Goal: Task Accomplishment & Management: Manage account settings

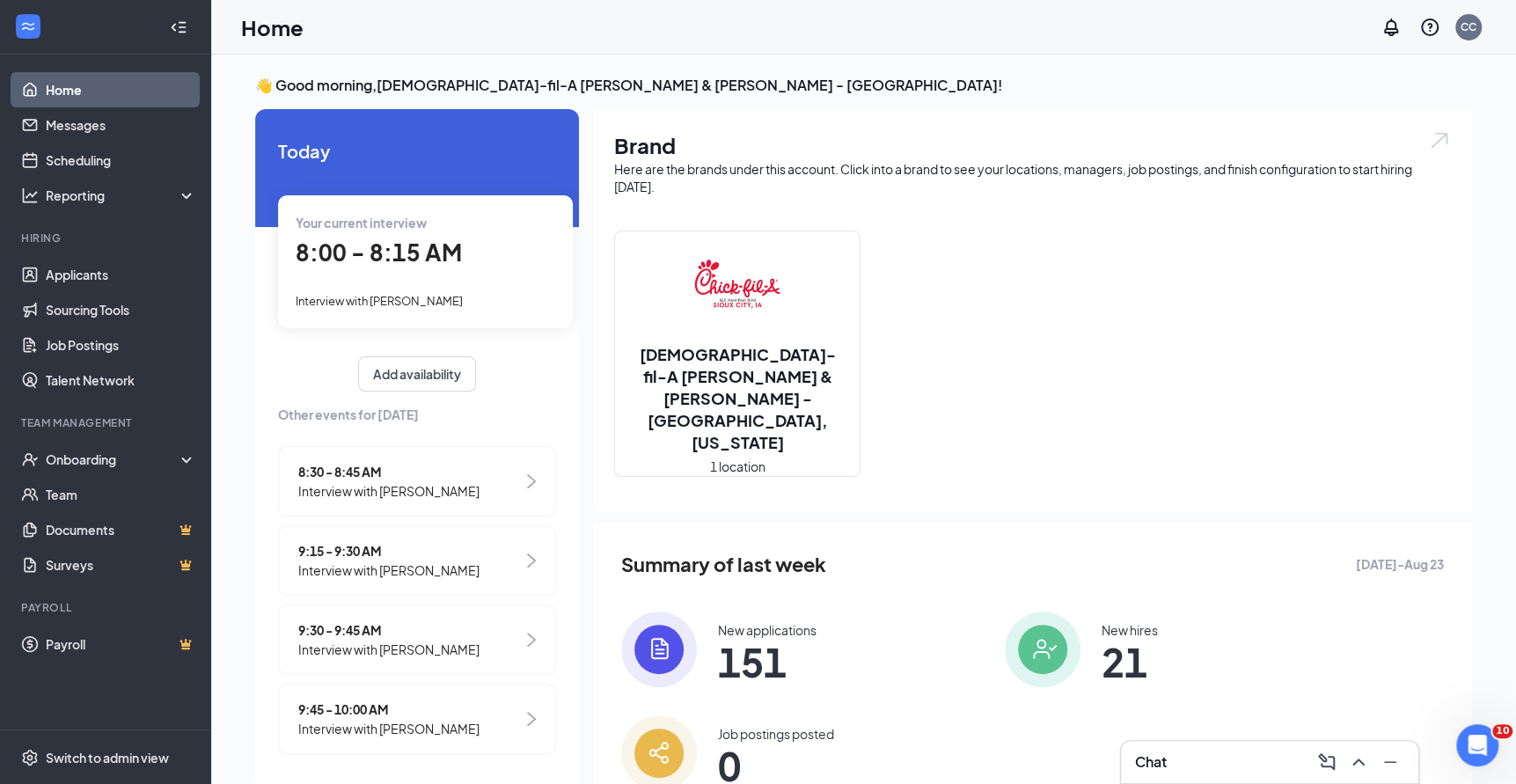
click at [1394, 678] on div "Summary of last week Aug 17 - Aug 23 New applications 151 New hires 21 Job post…" at bounding box center [1032, 669] width 879 height 294
click at [1481, 738] on icon "Open Intercom Messenger" at bounding box center [1475, 742] width 29 height 29
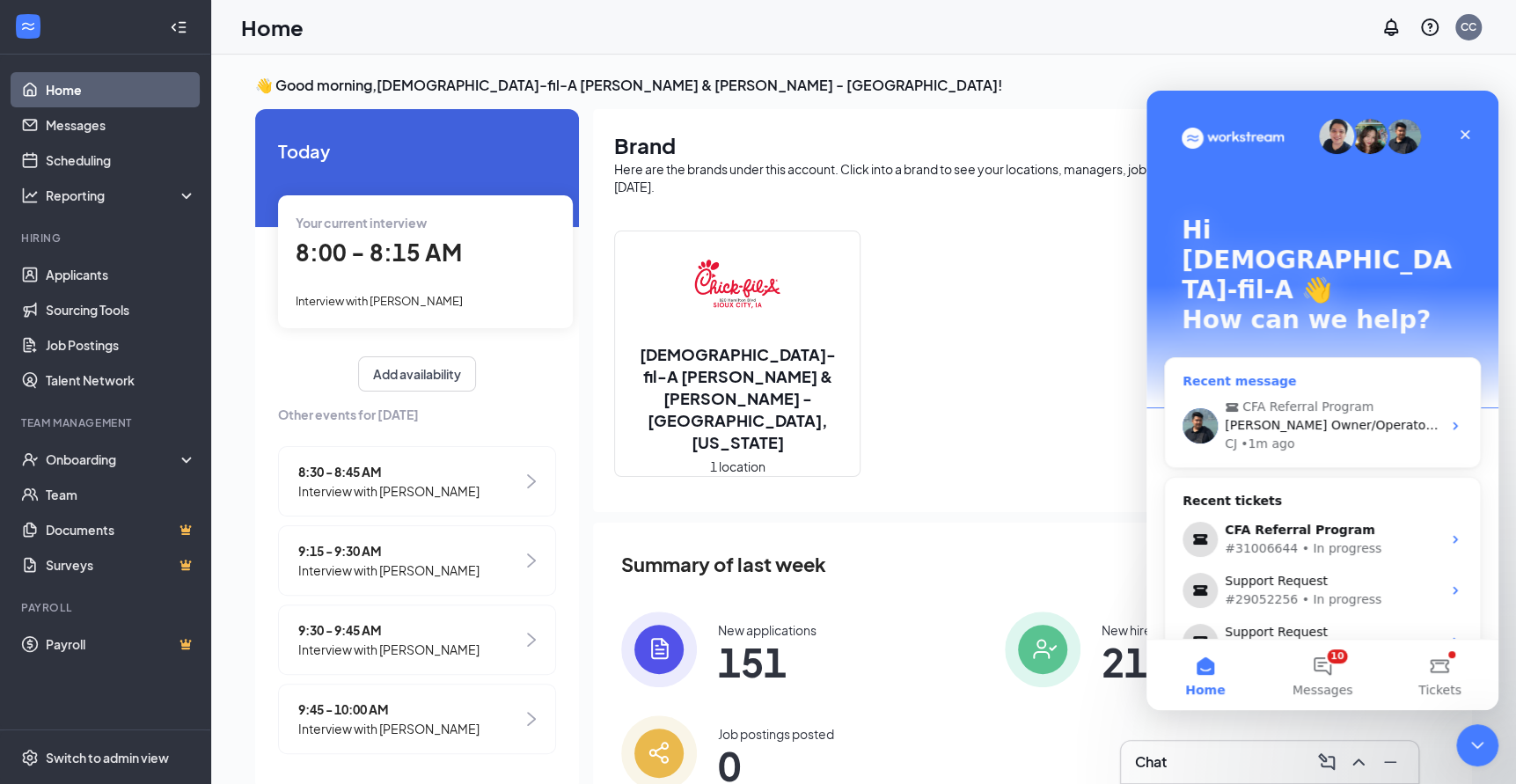
click at [1298, 417] on div "Stephen Chestnut Owner/Operator Chick-fil-A Hamilton & Wesley 820 Hamilton Boul…" at bounding box center [1333, 426] width 217 height 19
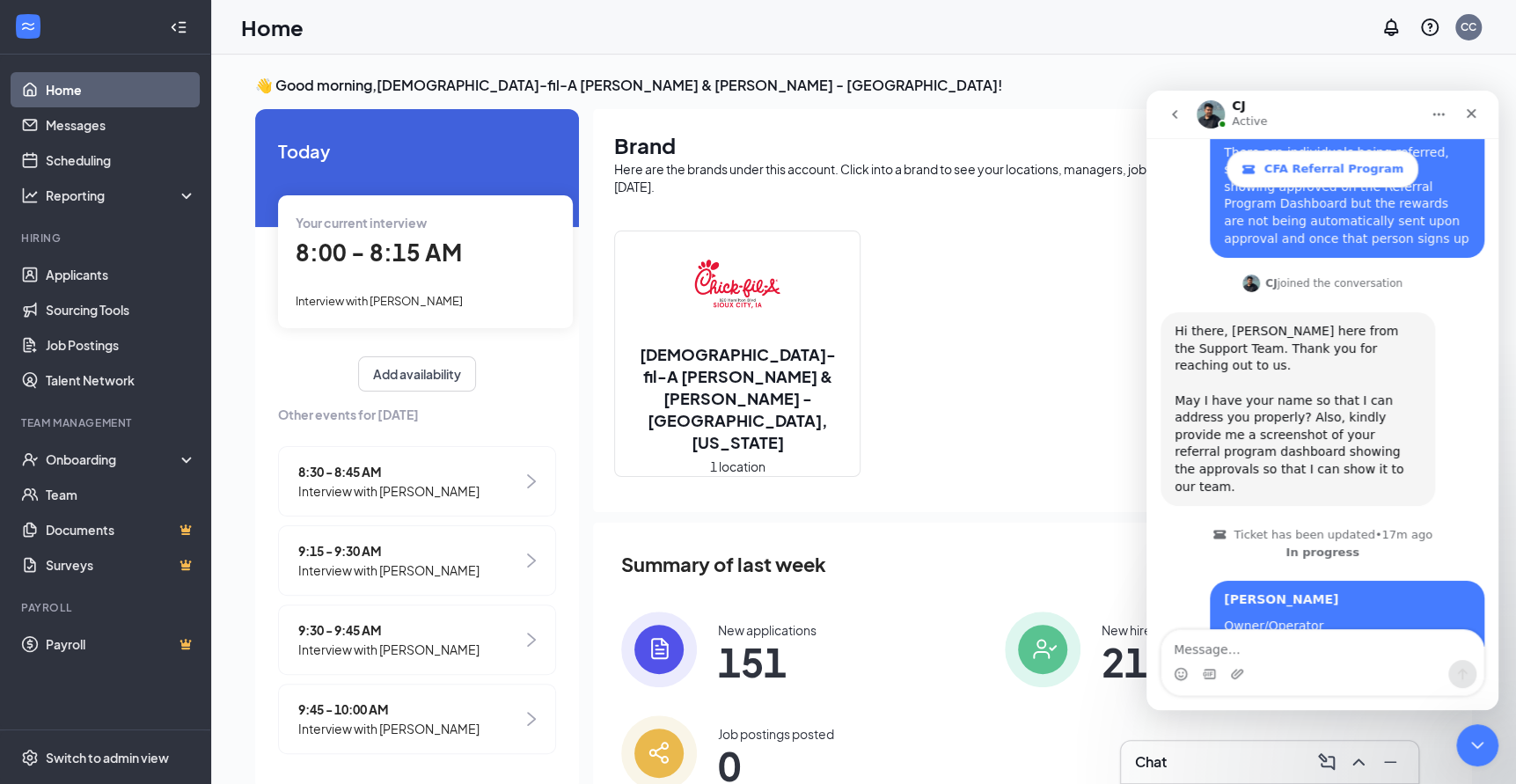
scroll to position [634, 0]
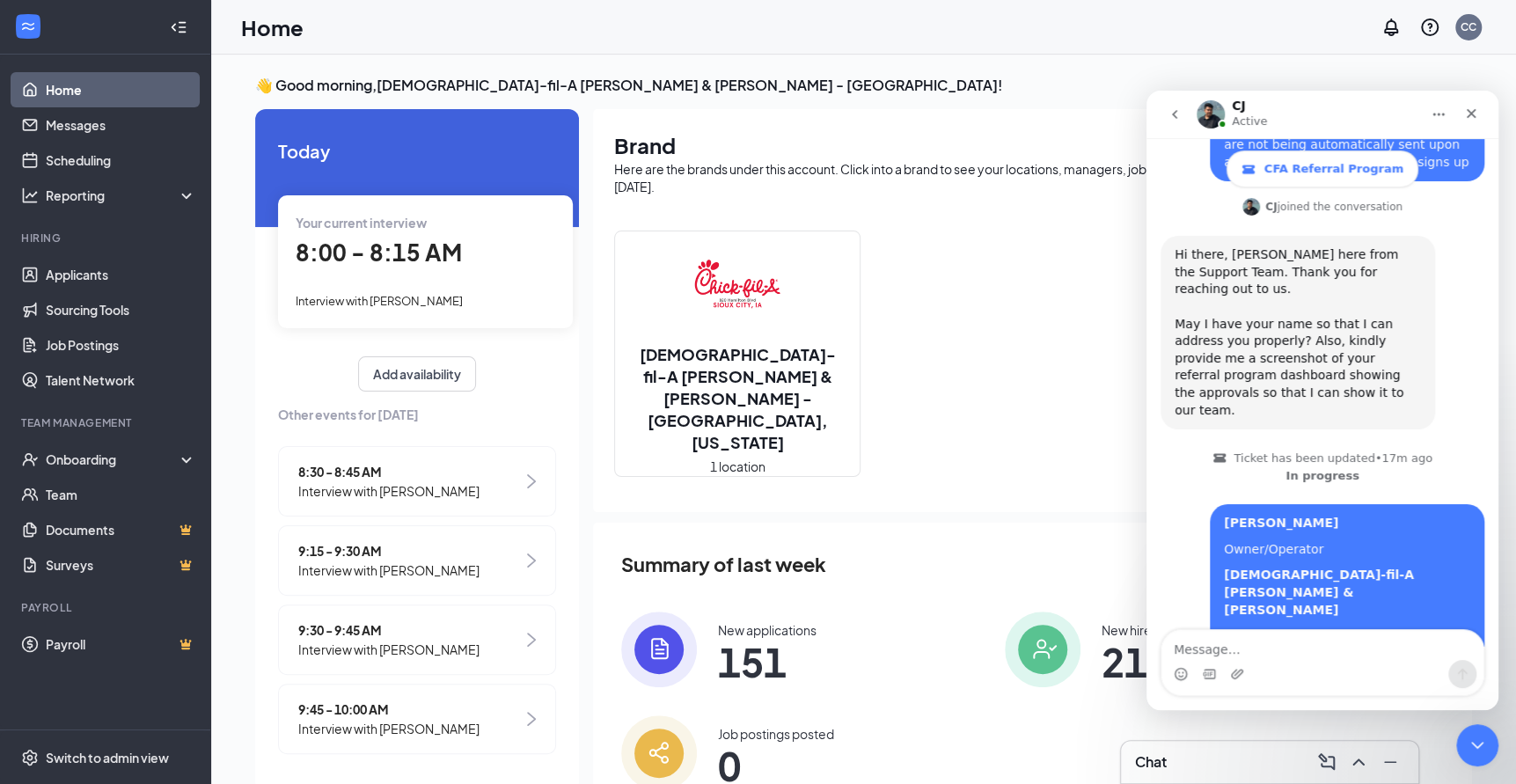
click at [1270, 647] on textarea "Message…" at bounding box center [1323, 645] width 322 height 30
type textarea "https://workstream.referralrock.com/l/STEPHENCHE24/"
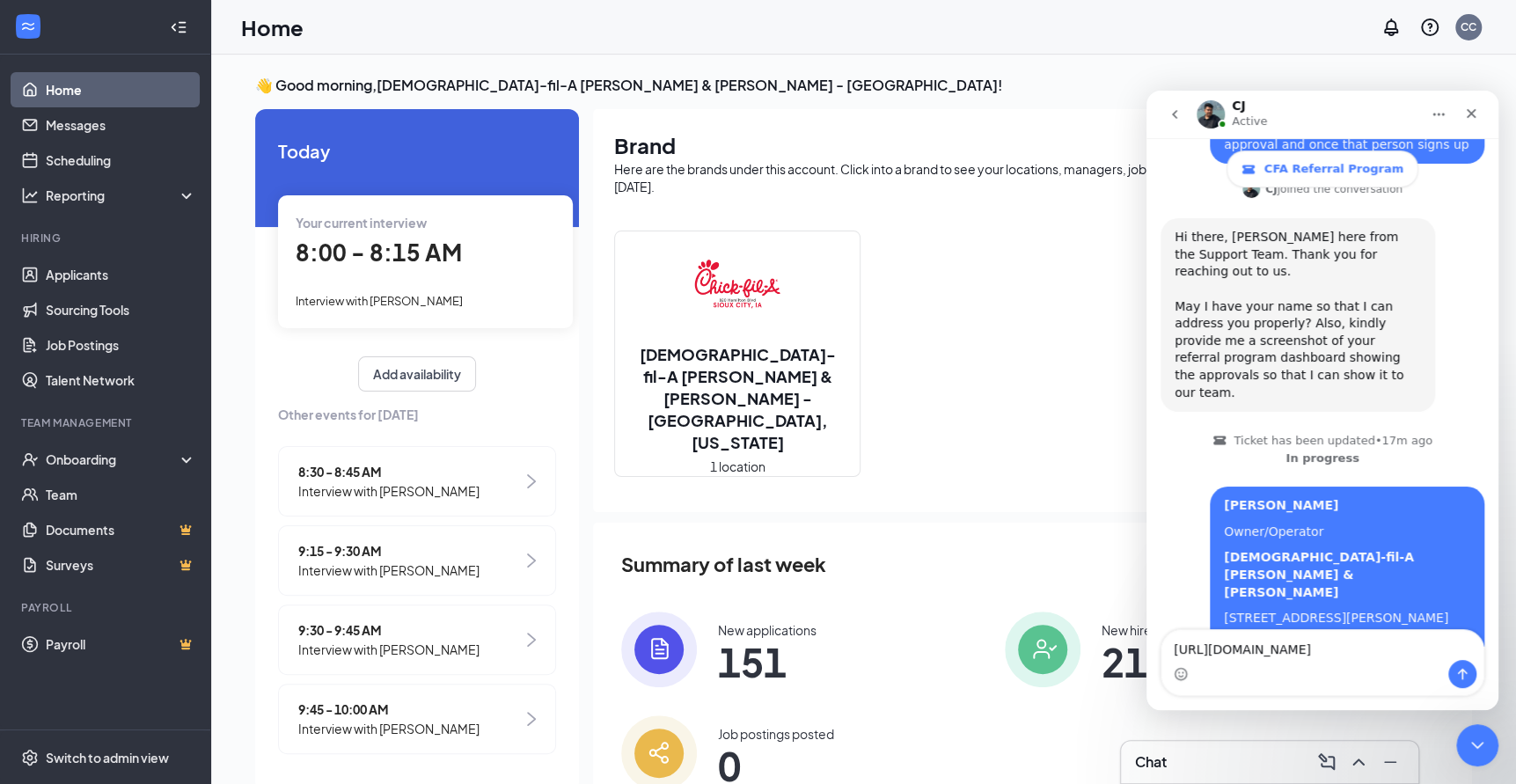
drag, startPoint x: 1270, startPoint y: 653, endPoint x: 1090, endPoint y: 637, distance: 180.7
click html "CJ Active CFA Referral Program Ask us anything, or share your feedback. For my …"
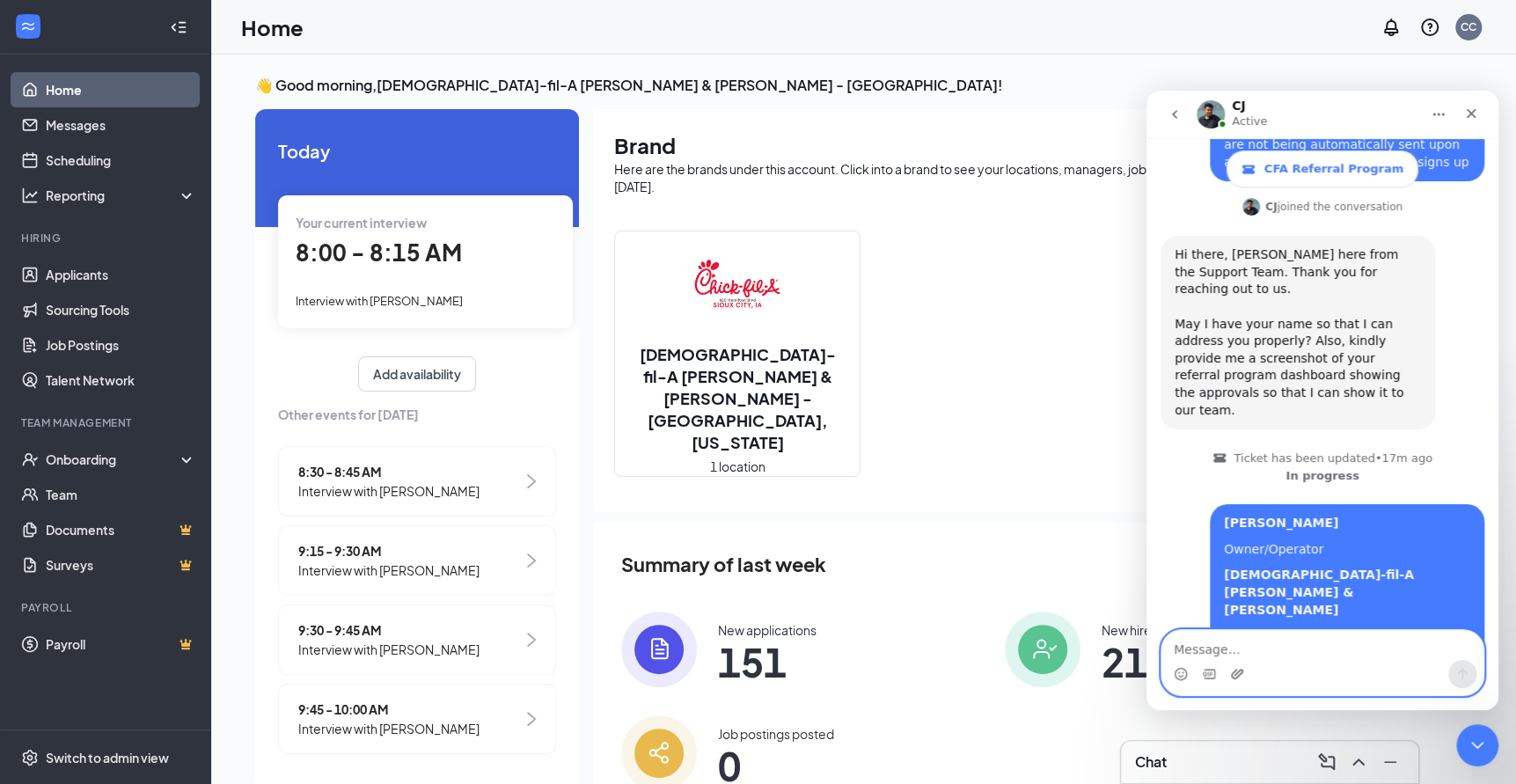
click at [1232, 675] on icon "Upload attachment" at bounding box center [1237, 673] width 12 height 9
click at [1240, 671] on icon "Upload attachment" at bounding box center [1237, 673] width 14 height 14
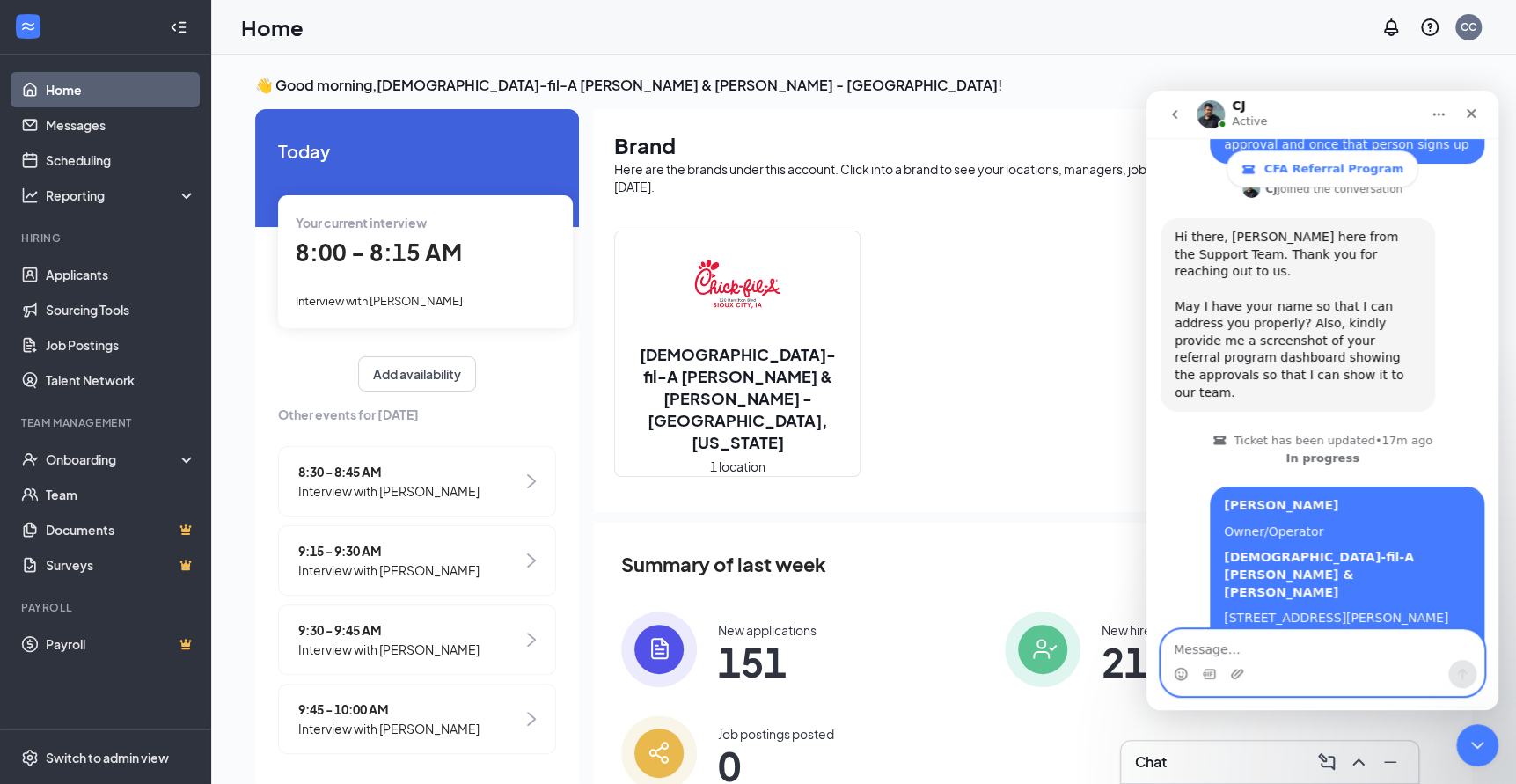
scroll to position [673, 0]
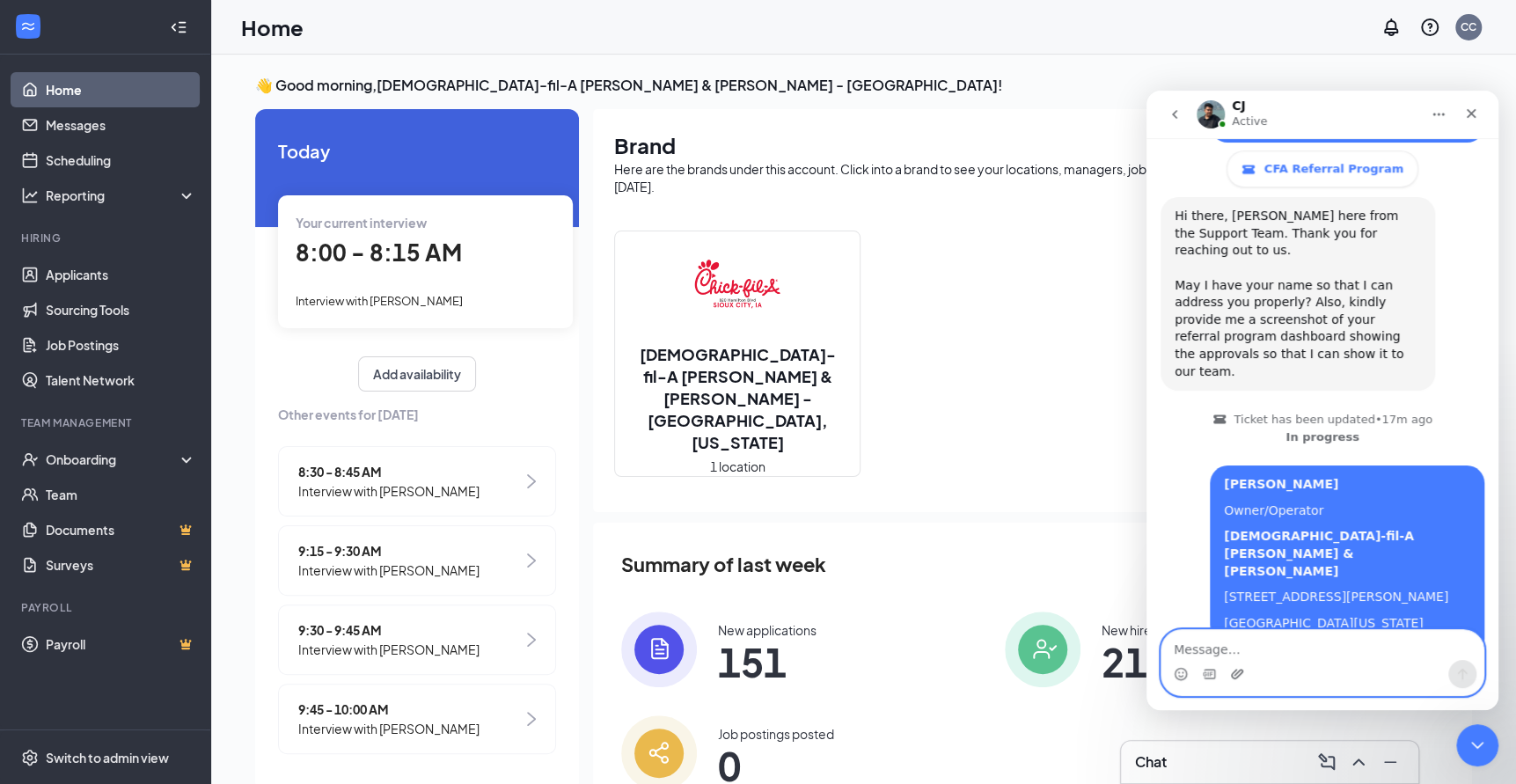
click at [1238, 675] on icon "Upload attachment" at bounding box center [1237, 673] width 14 height 14
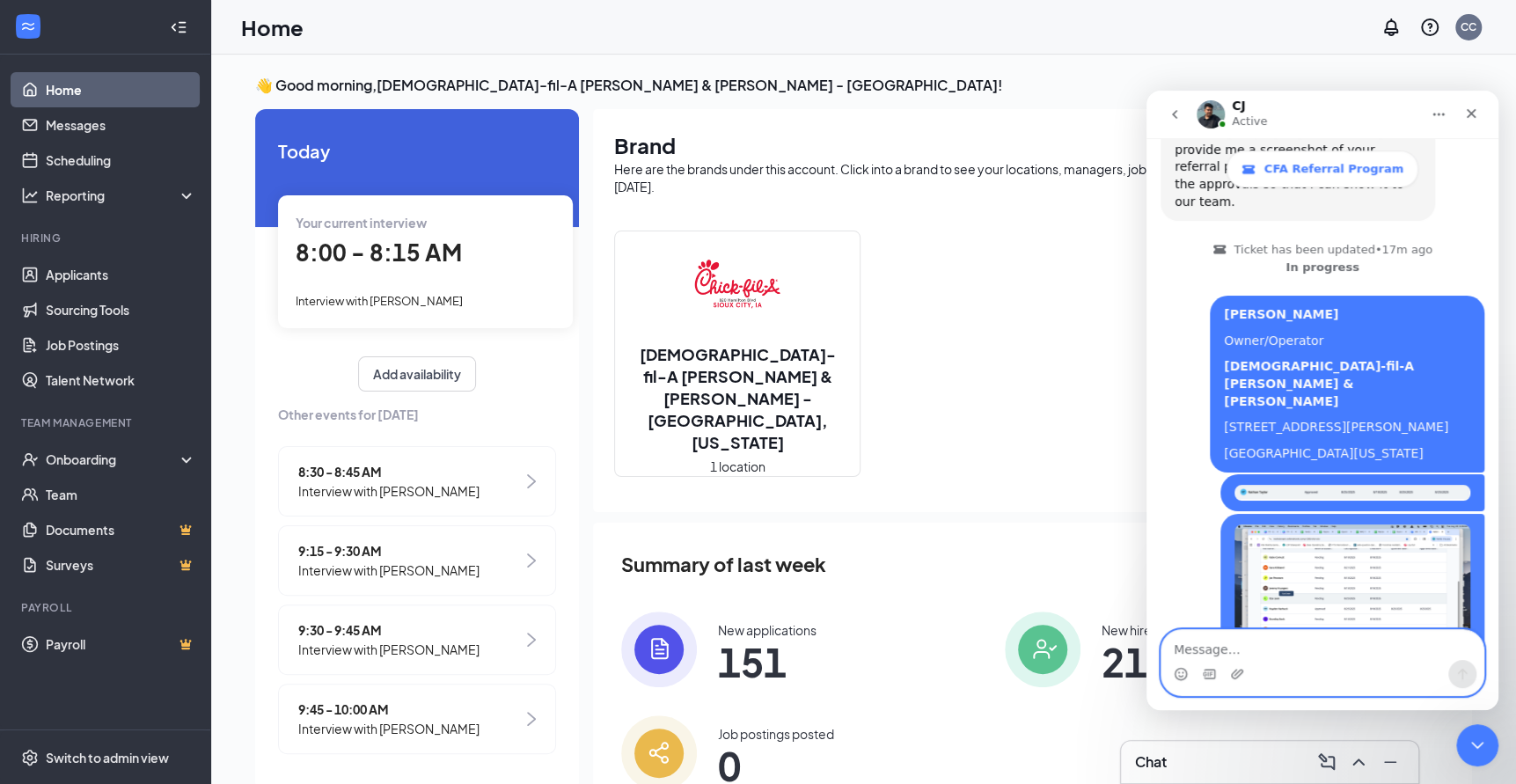
scroll to position [843, 0]
click at [1241, 671] on icon "Upload attachment" at bounding box center [1237, 673] width 12 height 9
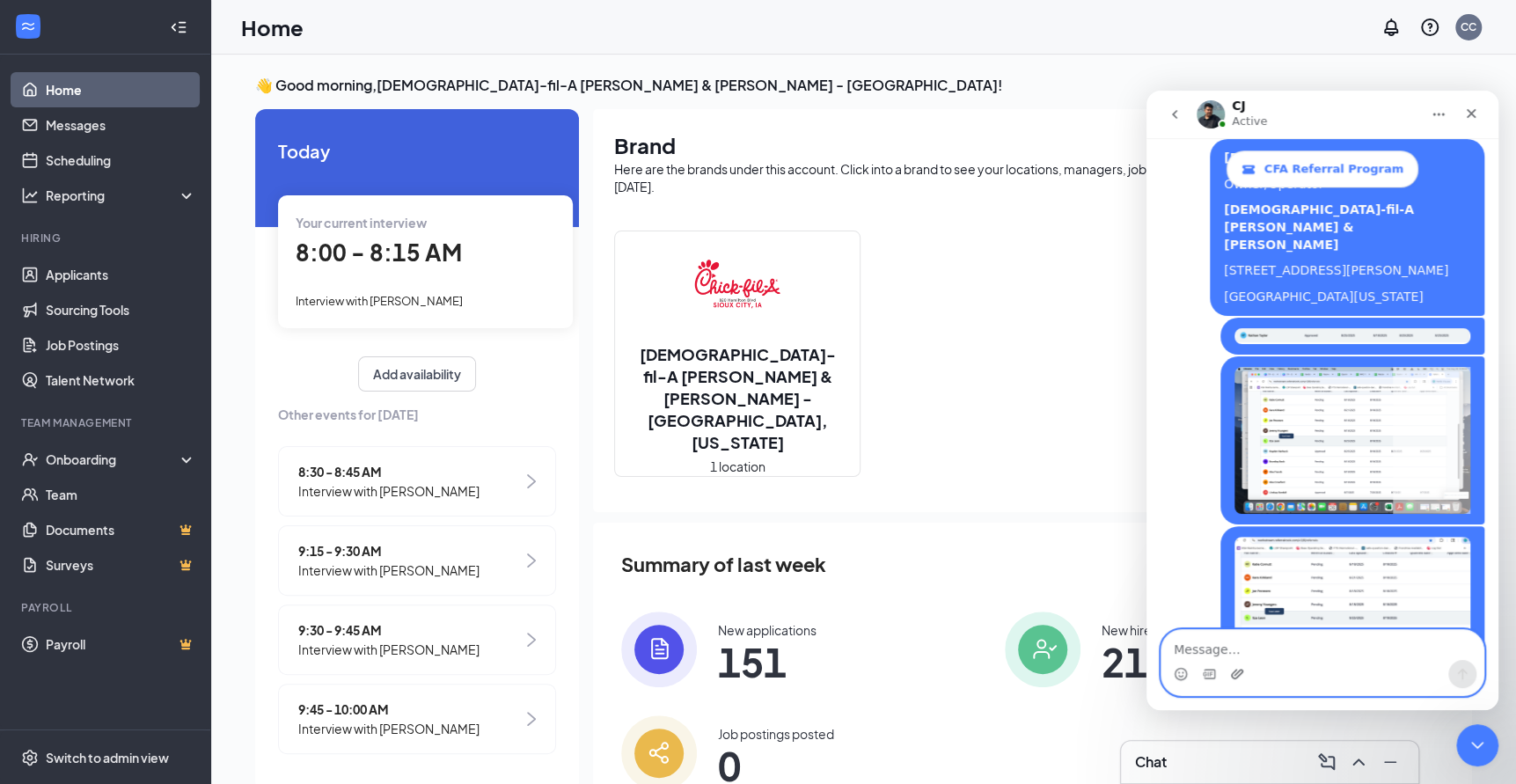
scroll to position [1003, 0]
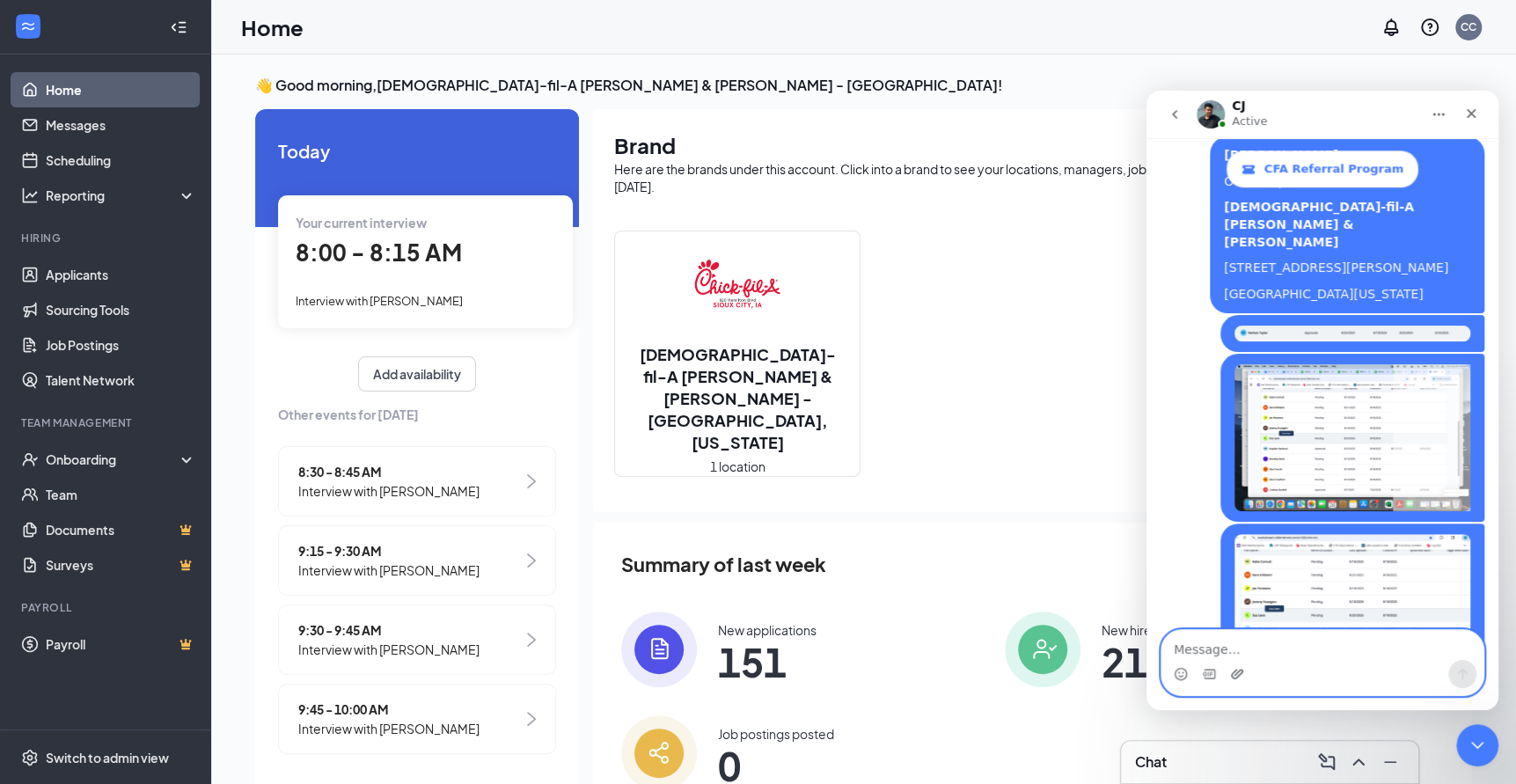
click at [1231, 672] on icon "Upload attachment" at bounding box center [1237, 673] width 14 height 14
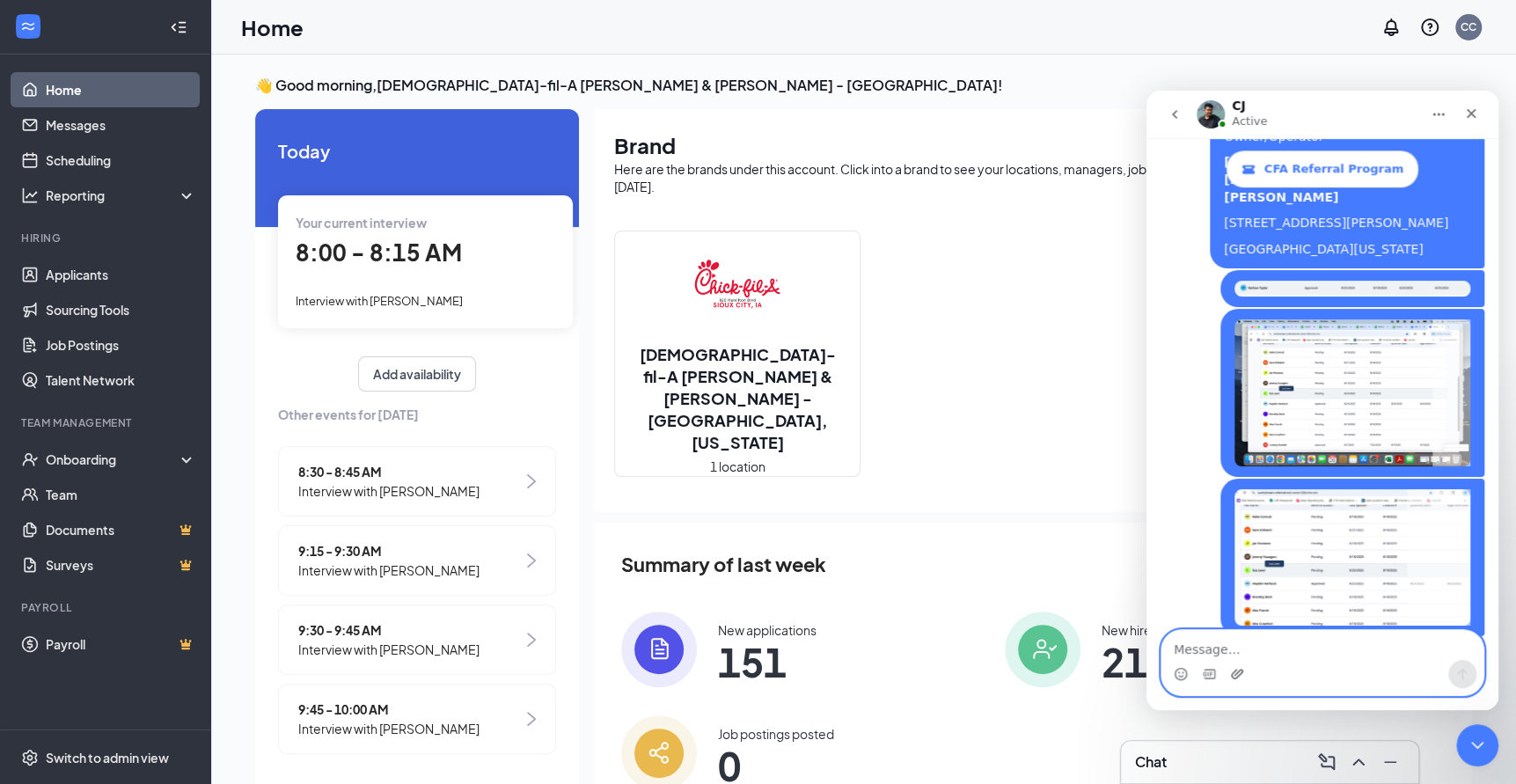
scroll to position [1069, 0]
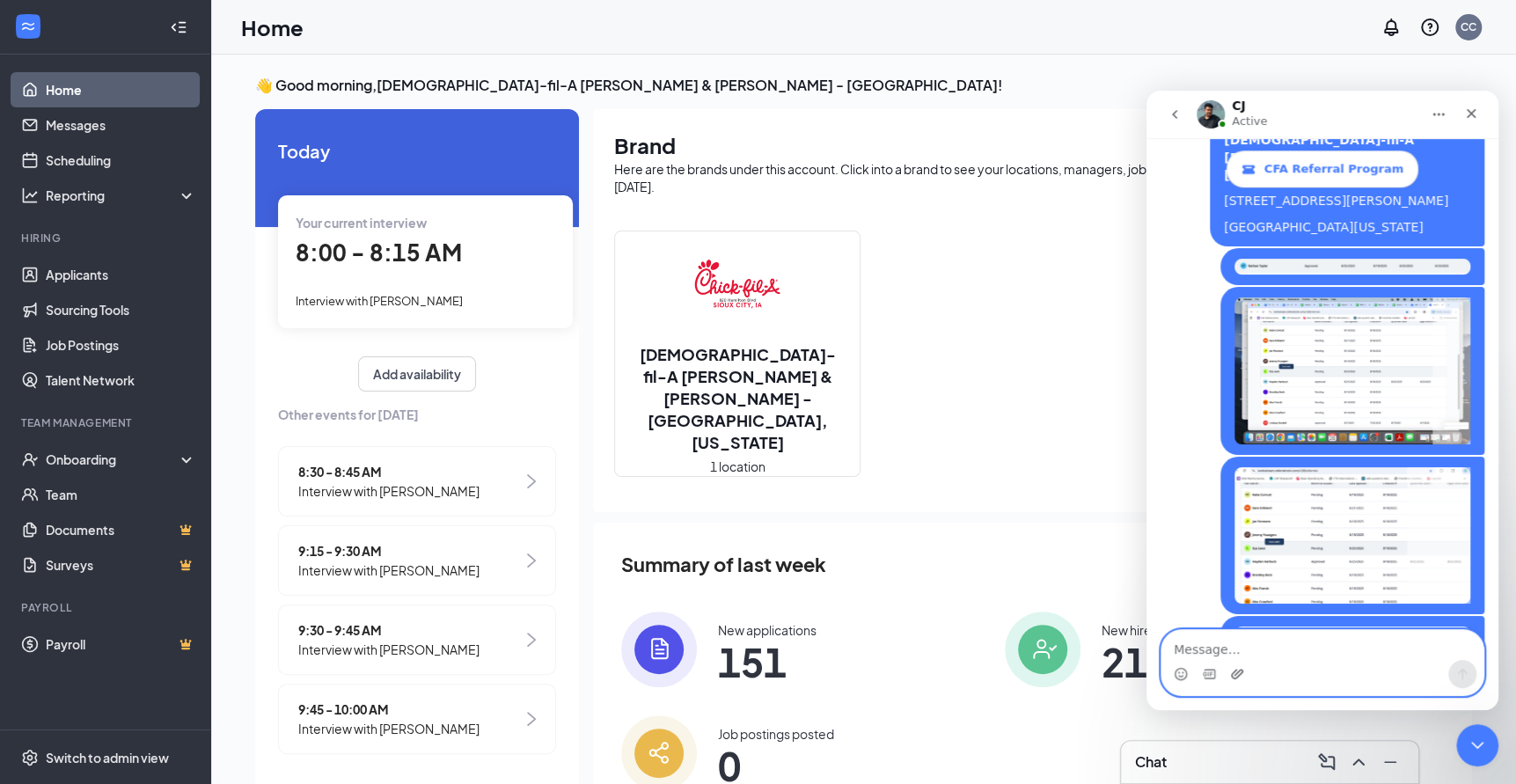
click at [1240, 672] on icon "Upload attachment" at bounding box center [1237, 673] width 14 height 14
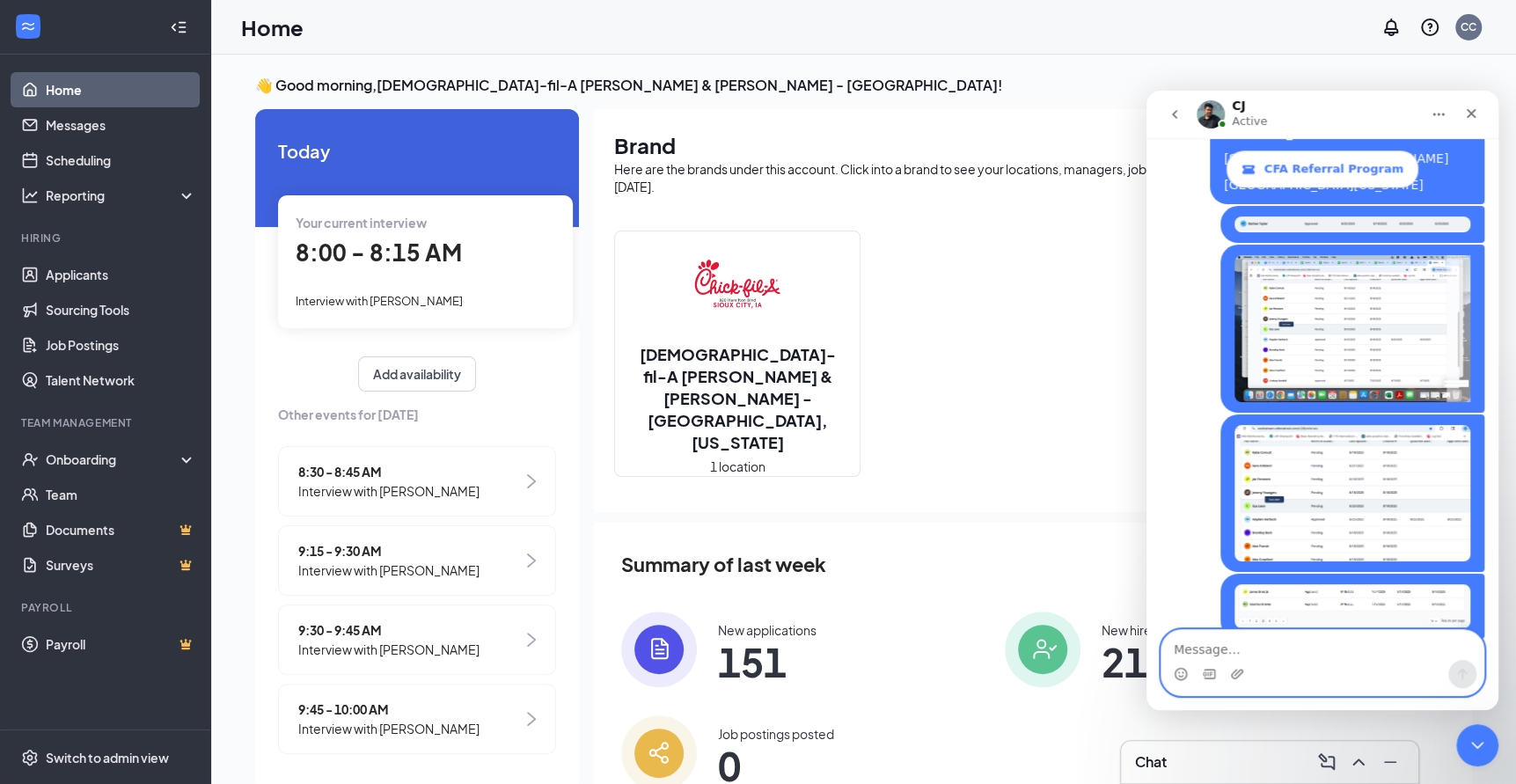
scroll to position [1119, 0]
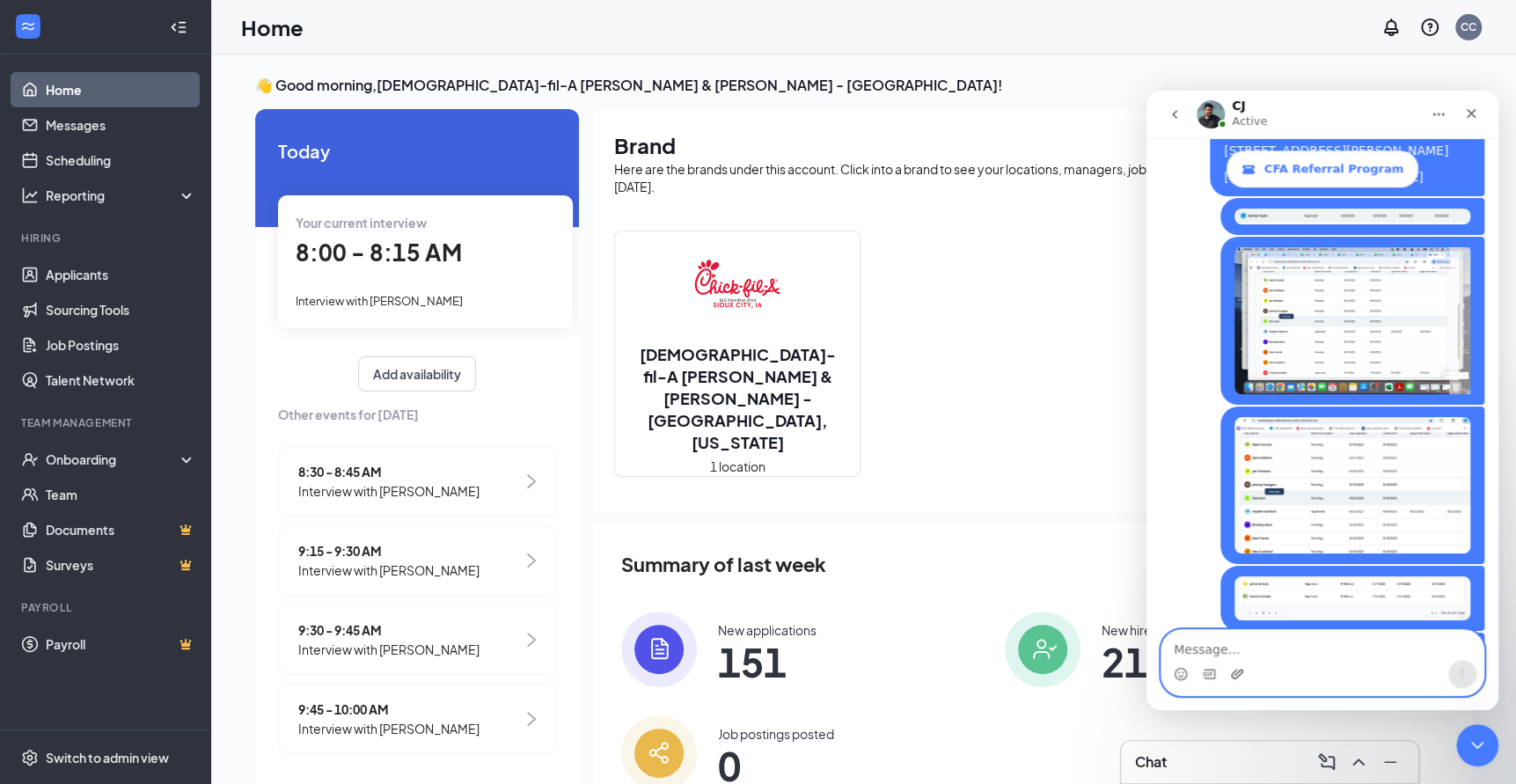
click at [1238, 675] on icon "Upload attachment" at bounding box center [1237, 673] width 14 height 14
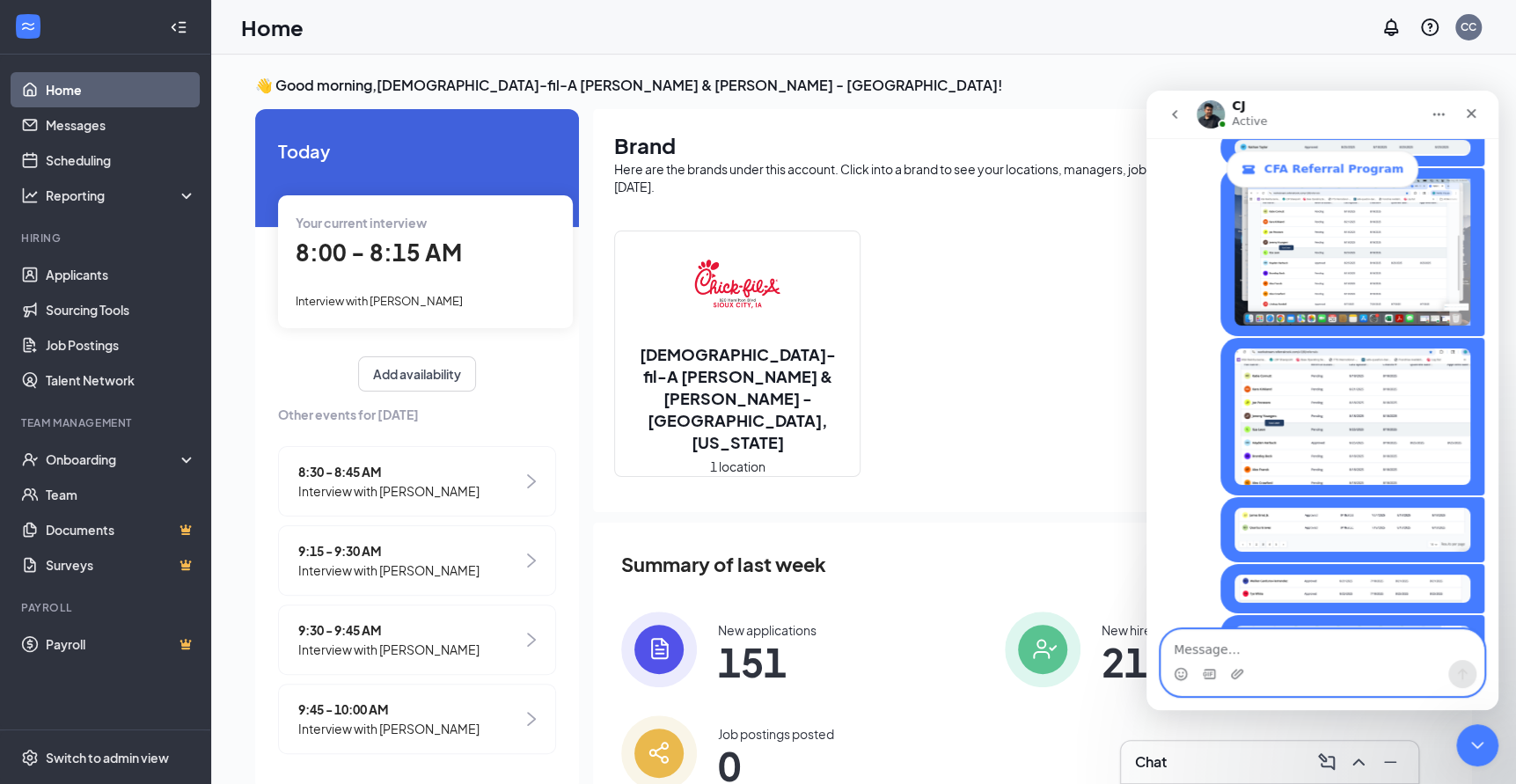
scroll to position [1198, 0]
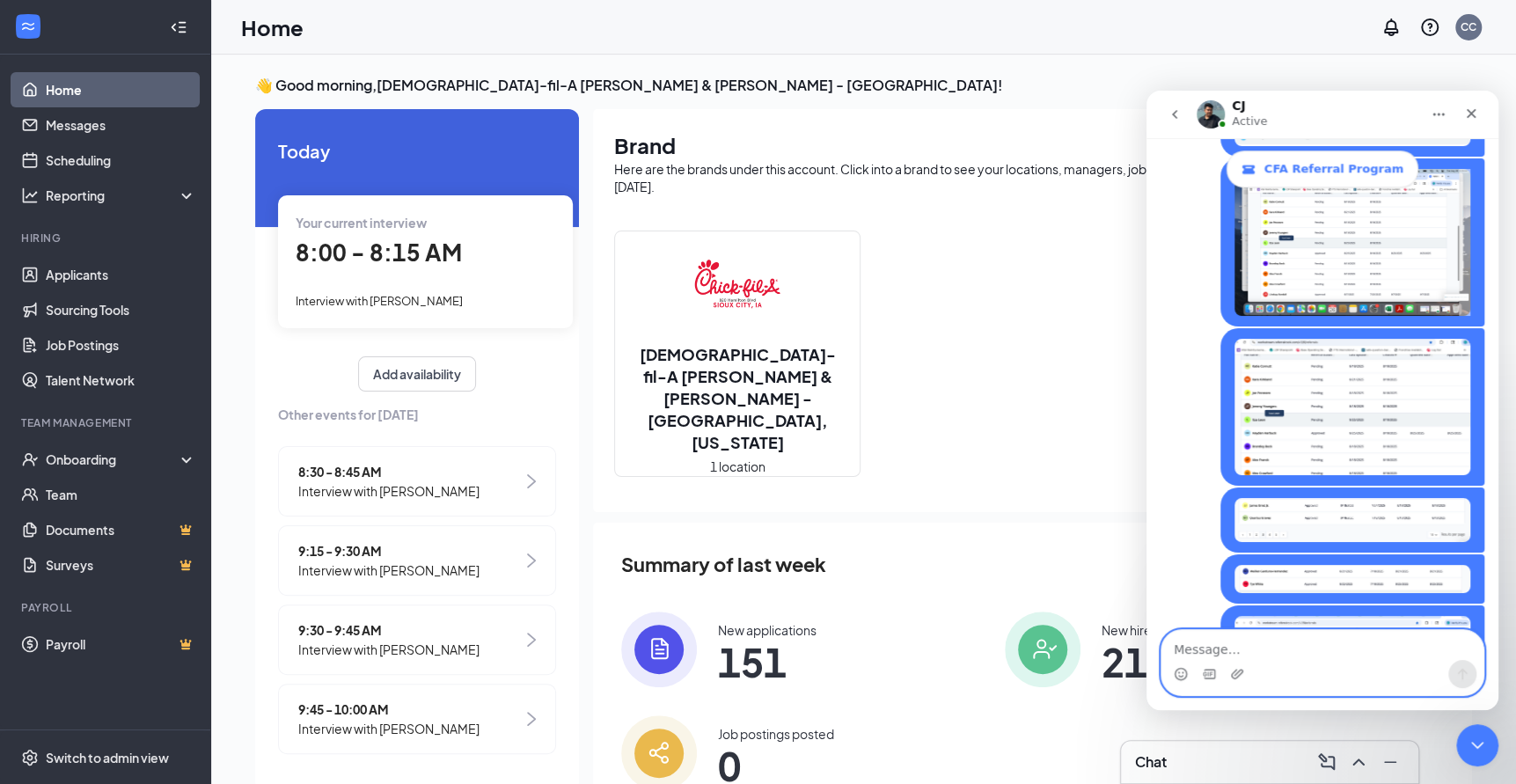
click at [1264, 639] on textarea "Message…" at bounding box center [1323, 645] width 322 height 30
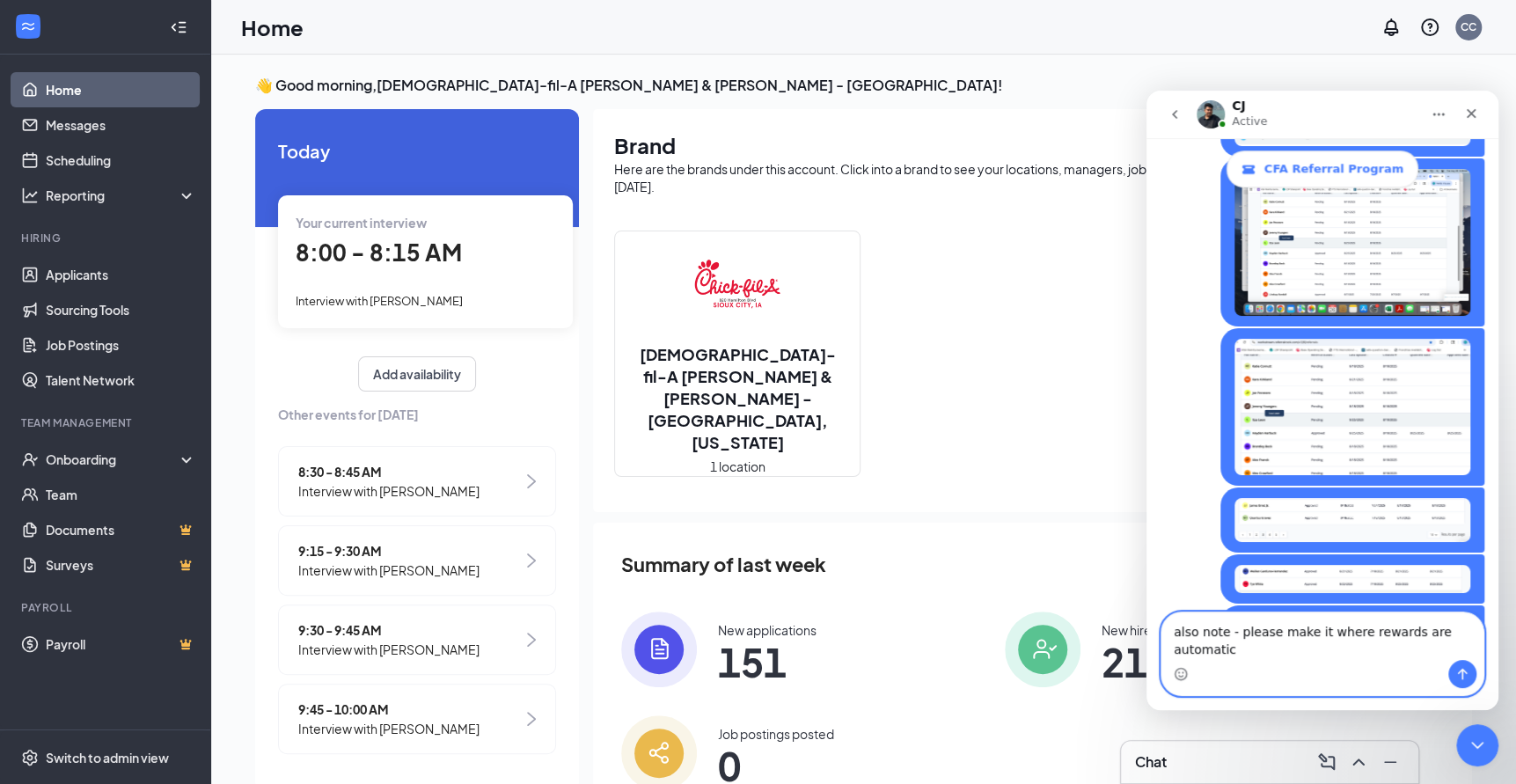
scroll to position [1215, 0]
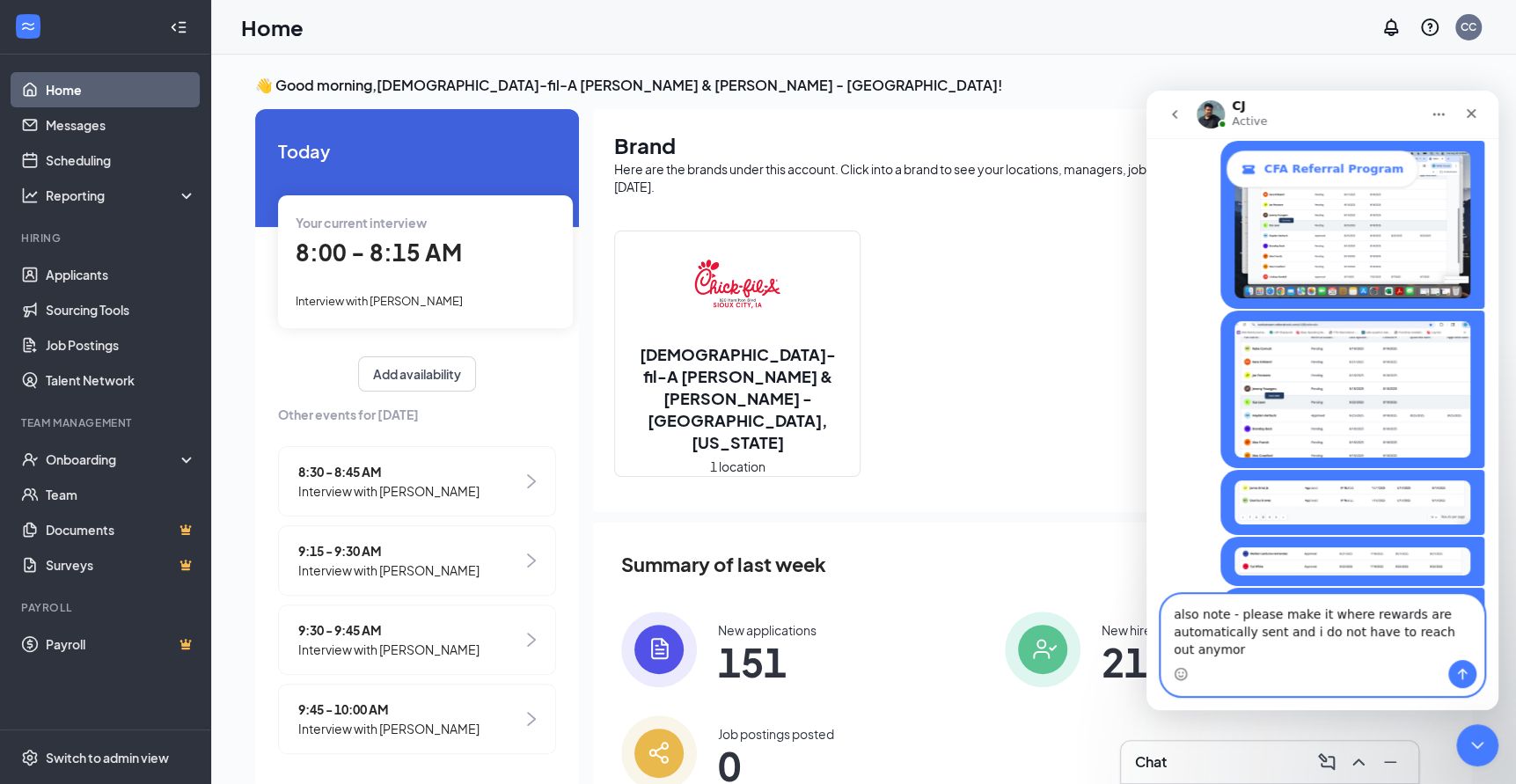
type textarea "also note - please make it where rewards are automatically sent and i do not ha…"
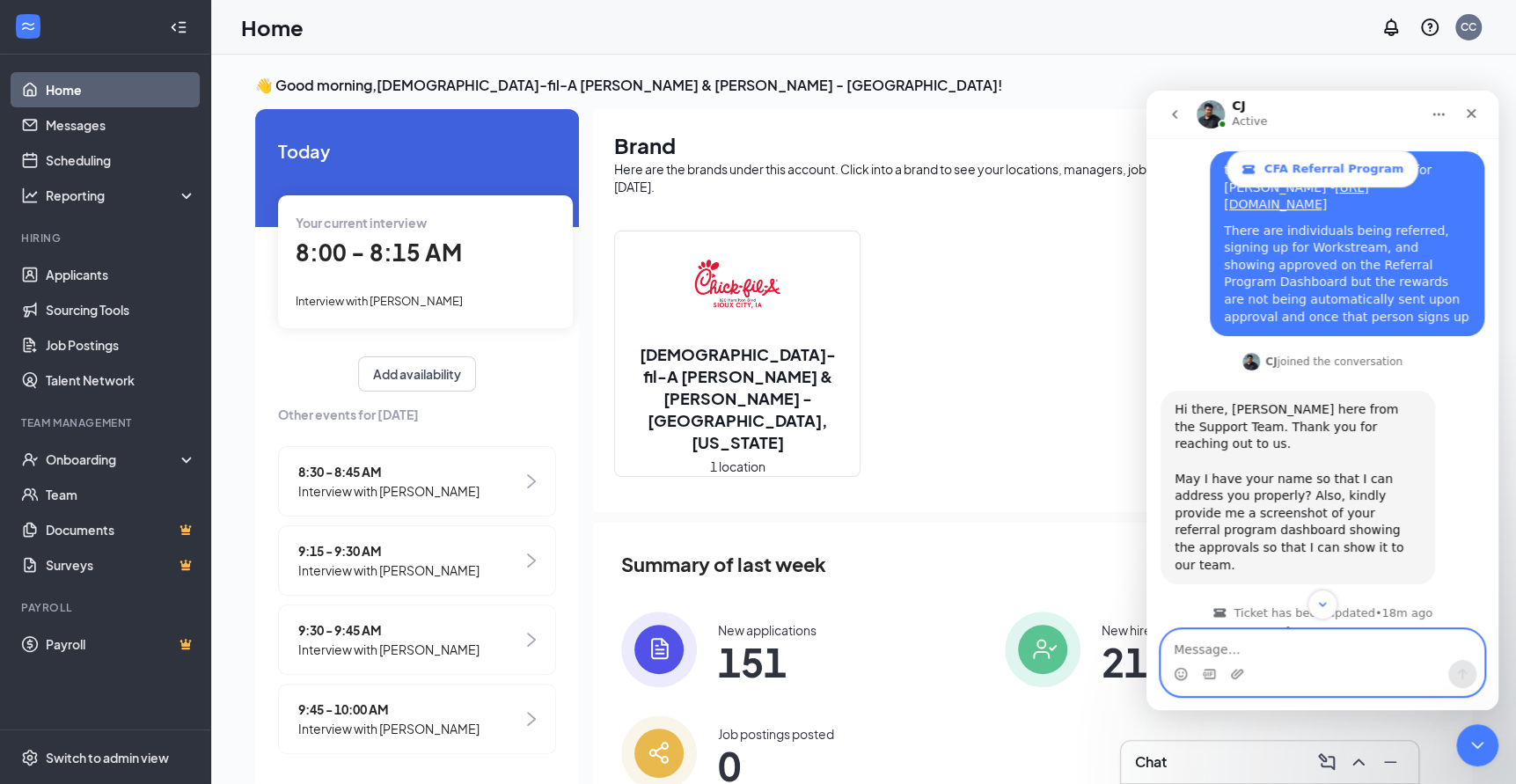
scroll to position [1273, 0]
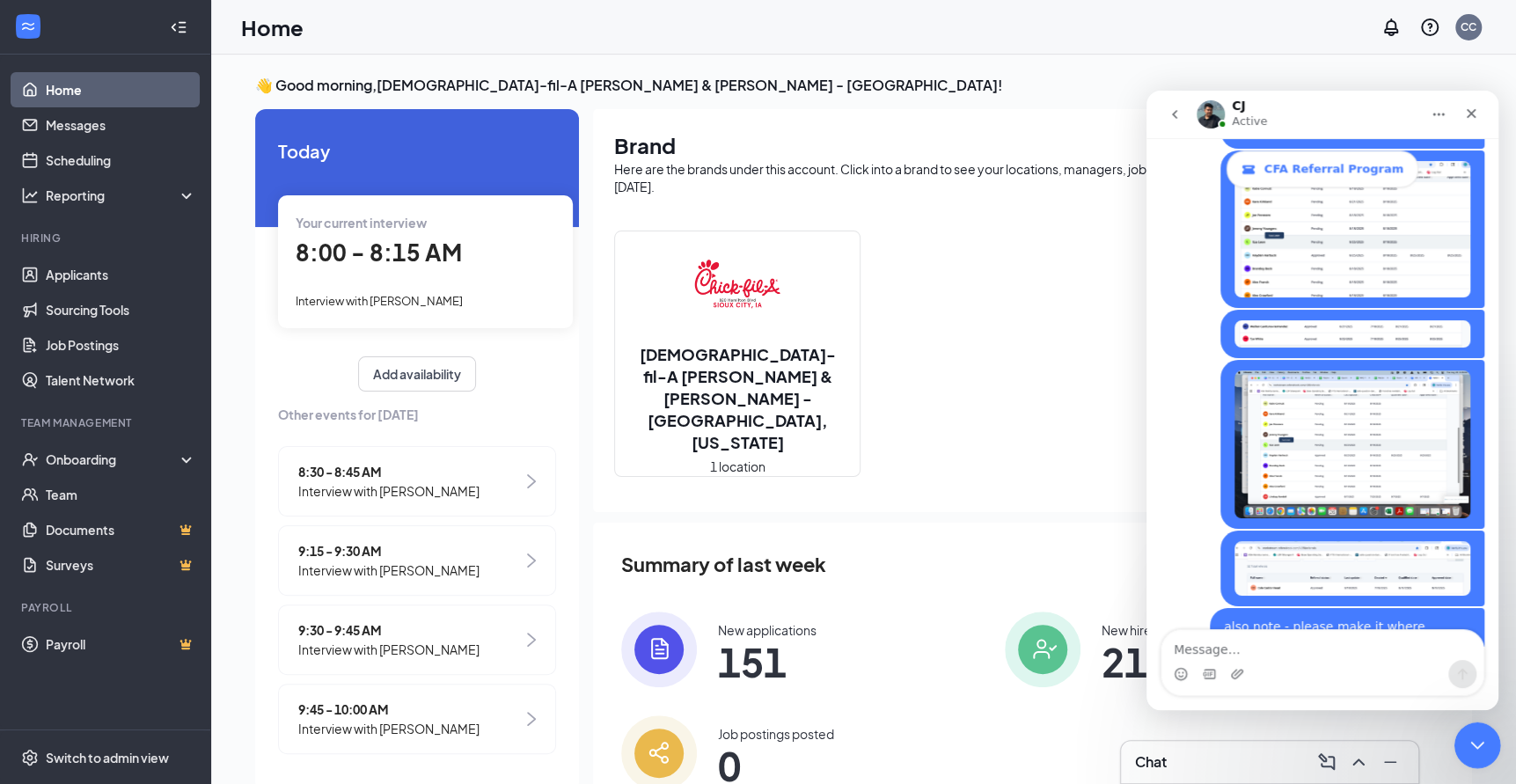
click at [1471, 736] on icon "Close Intercom Messenger" at bounding box center [1474, 742] width 21 height 21
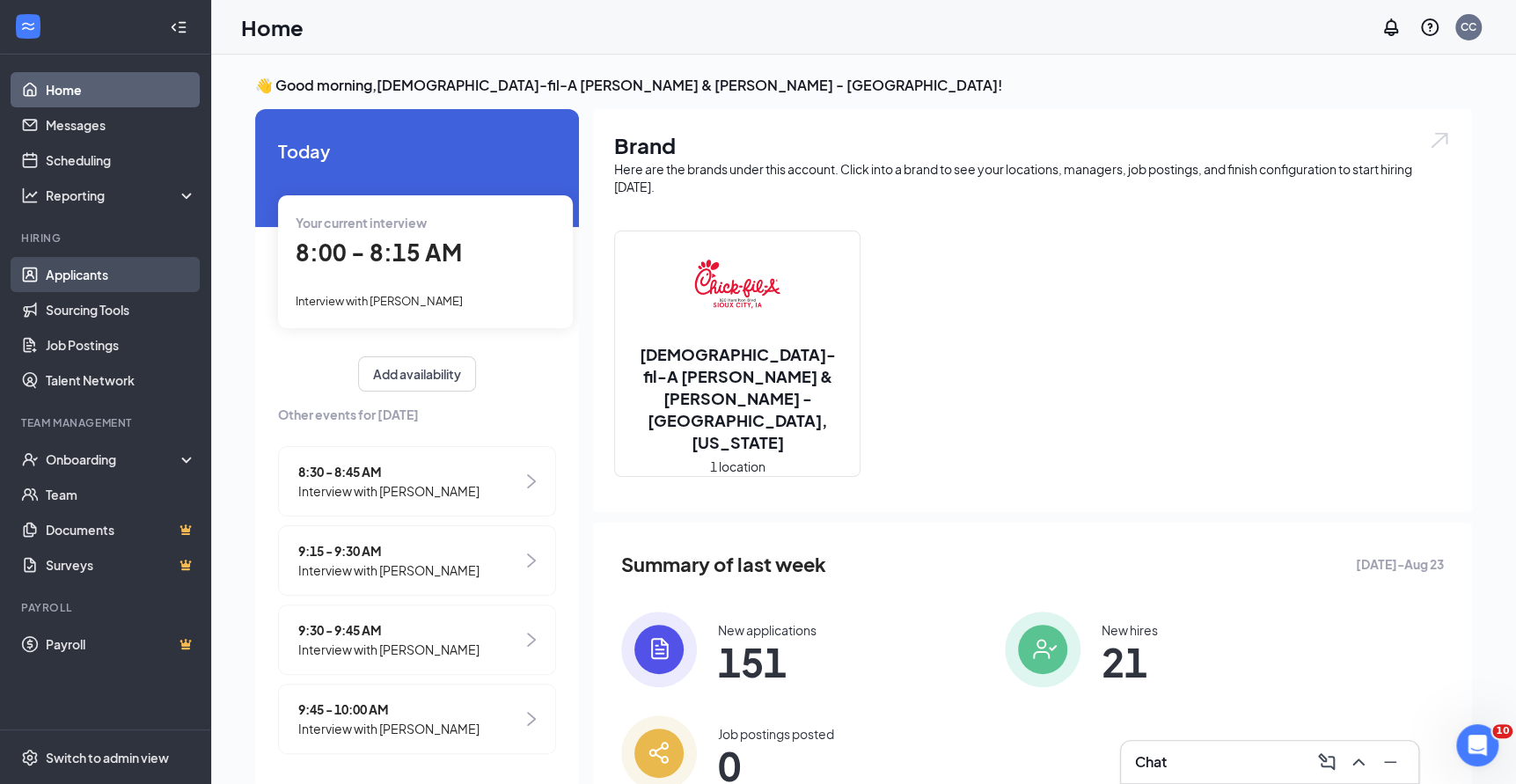
click at [118, 272] on link "Applicants" at bounding box center [120, 274] width 151 height 35
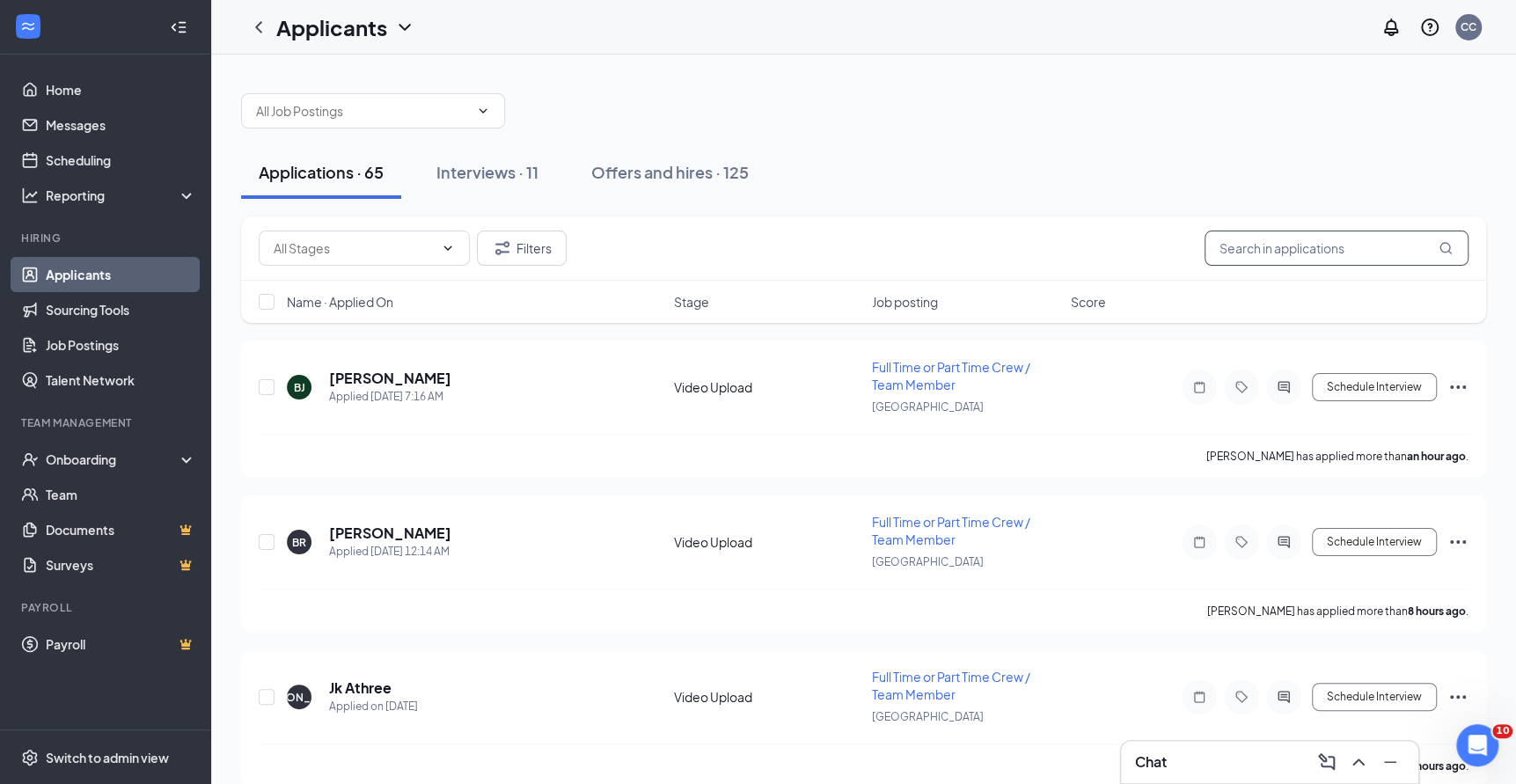
click at [1309, 246] on input "text" at bounding box center [1336, 247] width 264 height 35
type input "kasey"
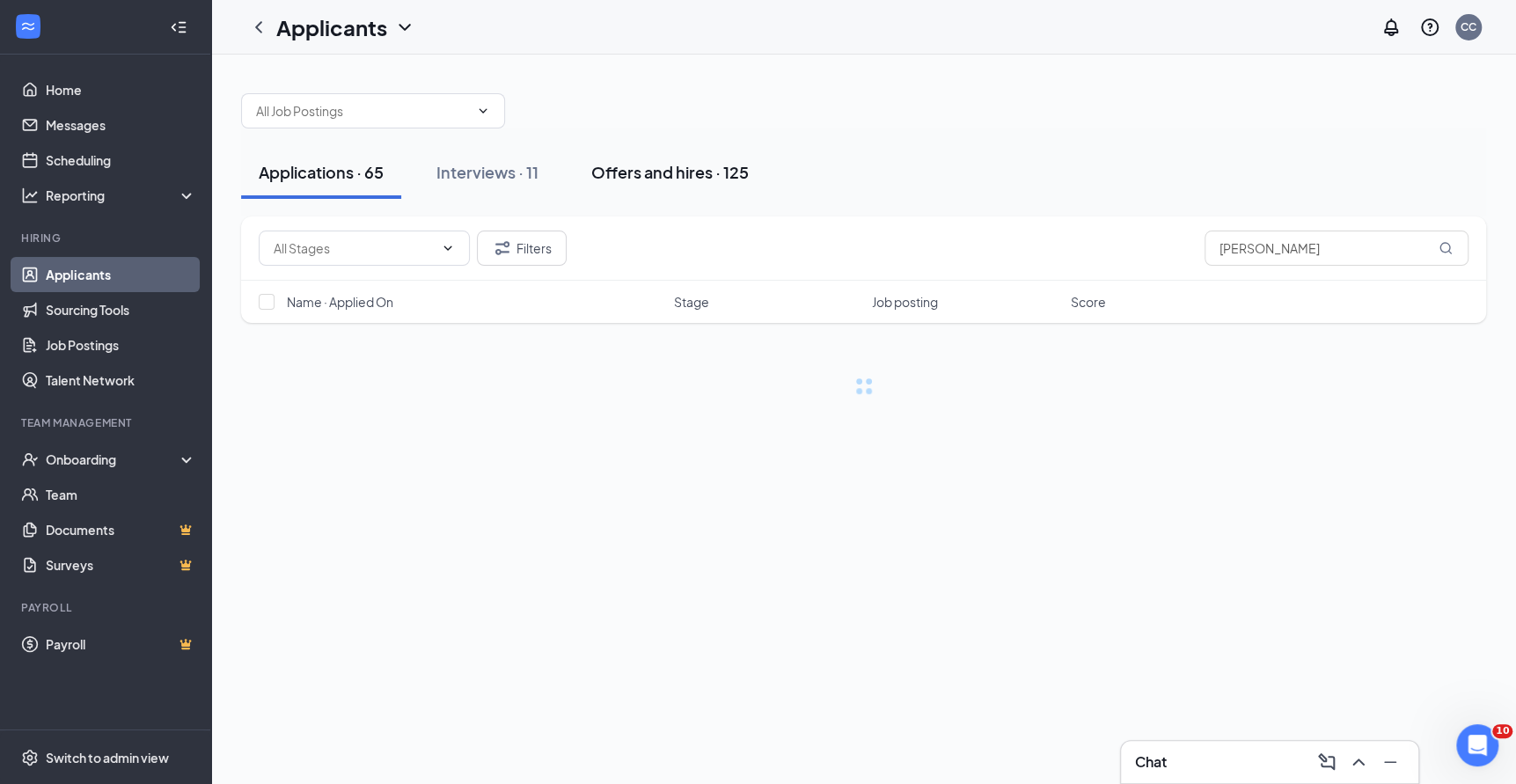
click at [672, 181] on div "Offers and hires · 125" at bounding box center [670, 171] width 157 height 22
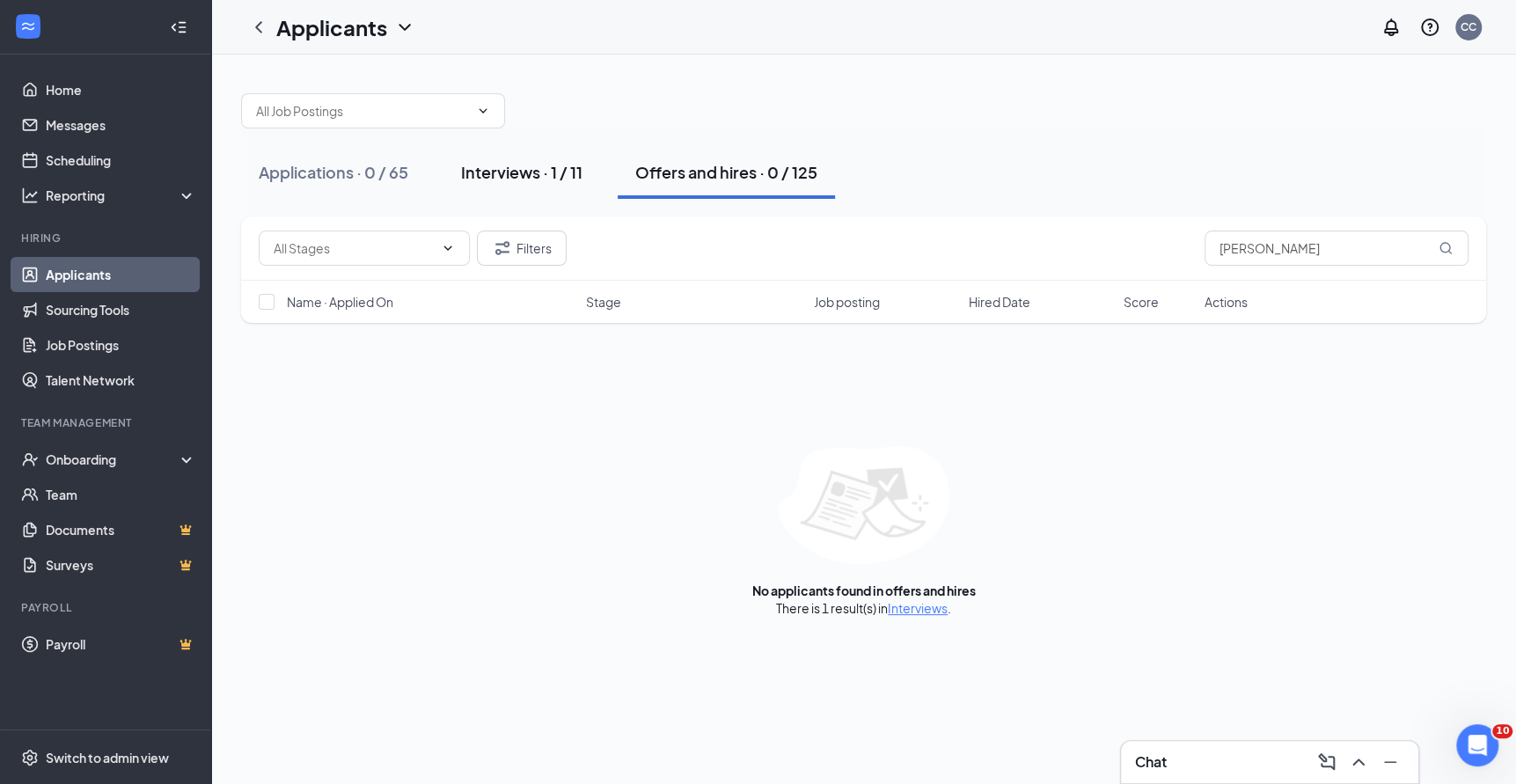
click at [560, 183] on button "Interviews · 1 / 11" at bounding box center [521, 172] width 156 height 53
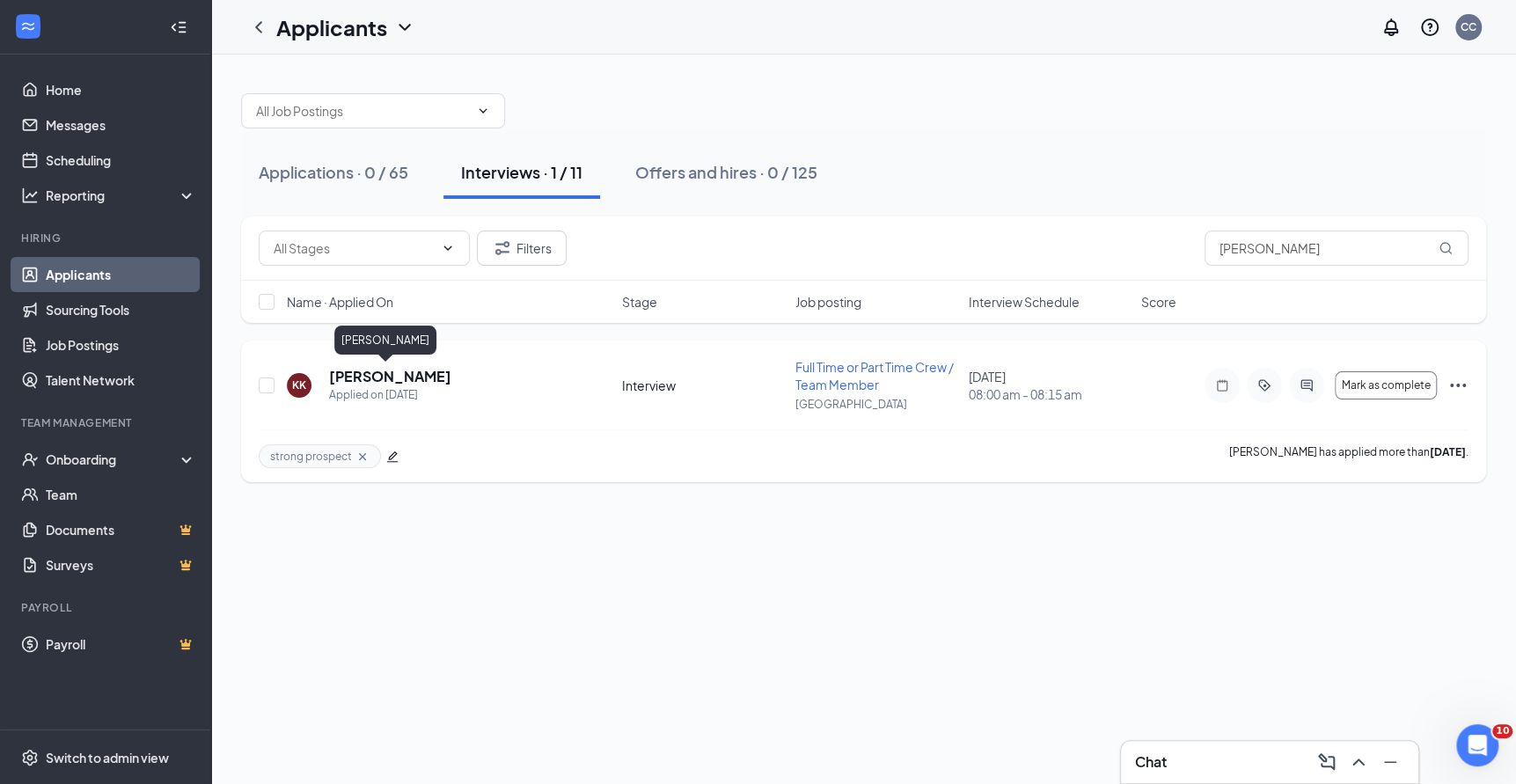
click at [398, 377] on h5 "Kasey Keane" at bounding box center [390, 377] width 122 height 19
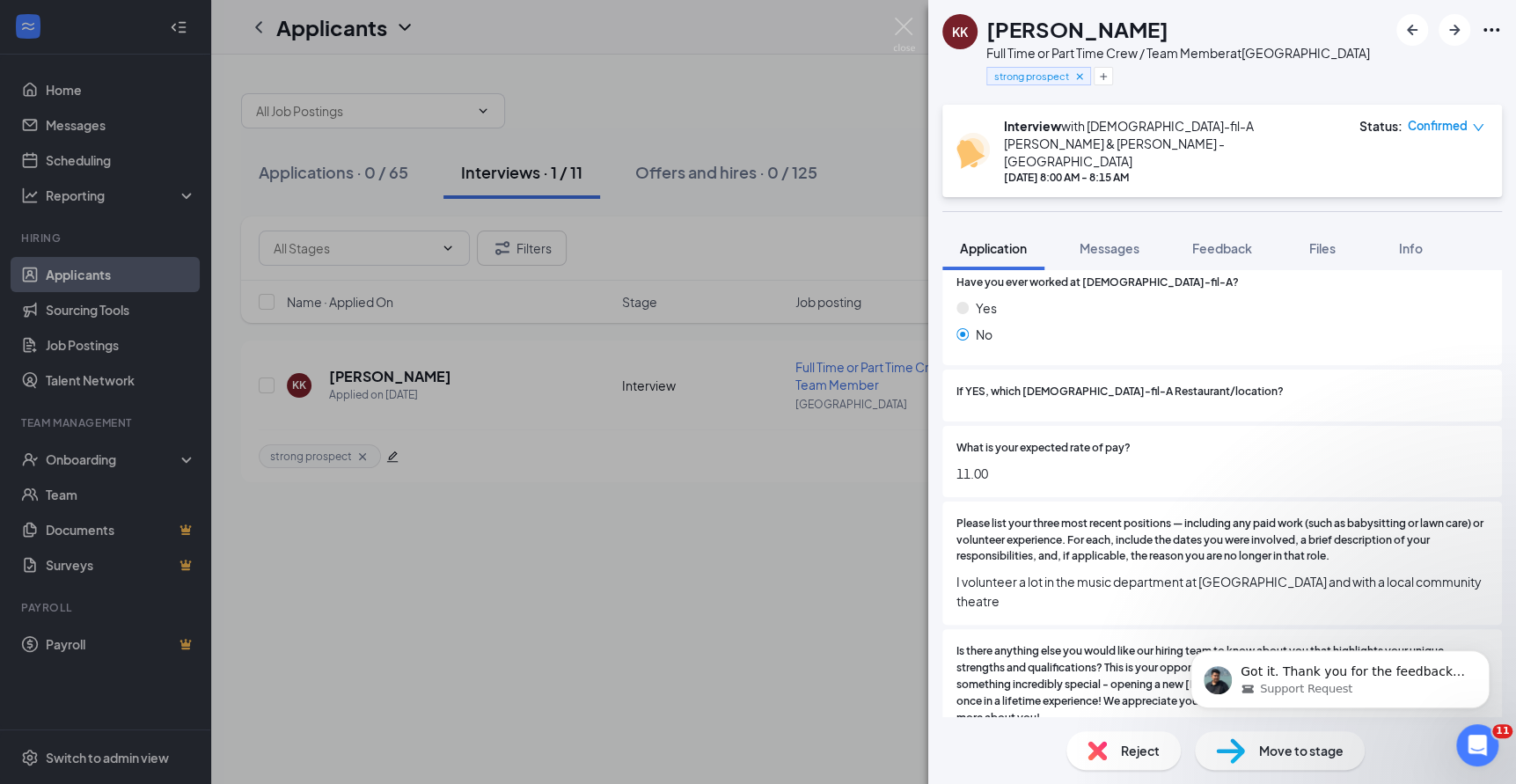
scroll to position [1412, 0]
click at [1296, 749] on span "Move to stage" at bounding box center [1301, 750] width 84 height 19
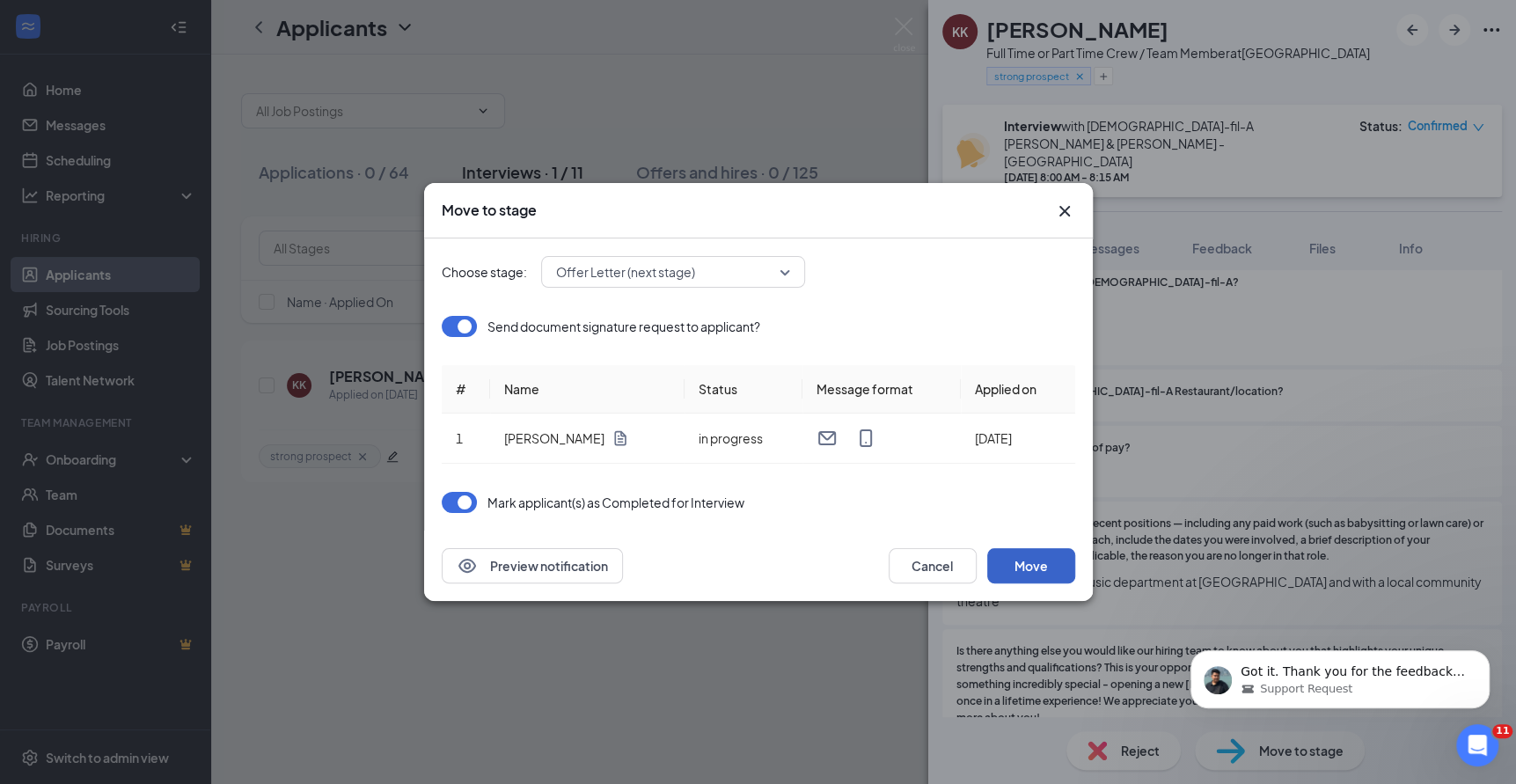
click at [1045, 566] on button "Move" at bounding box center [1031, 565] width 88 height 35
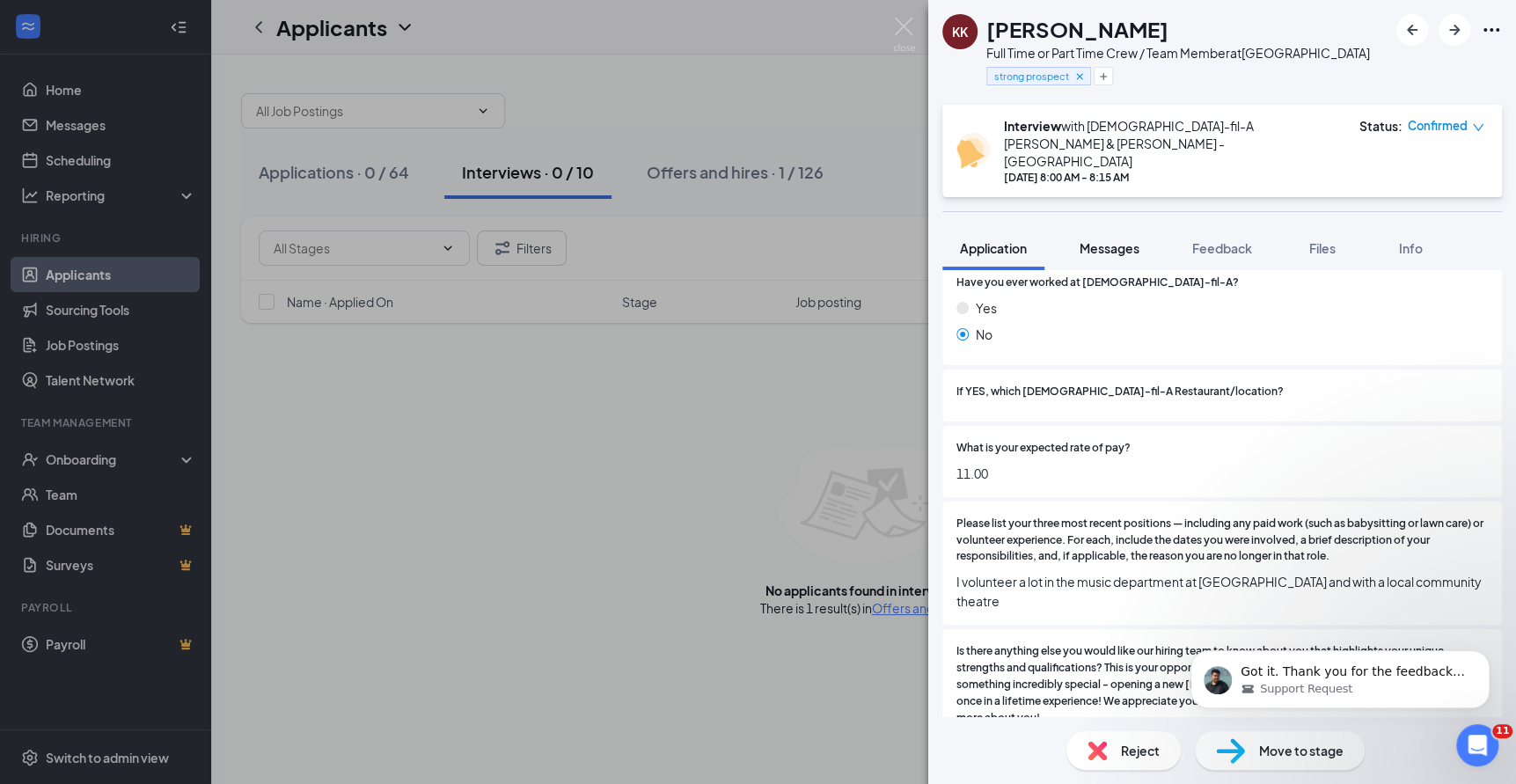
click at [1107, 226] on button "Messages" at bounding box center [1110, 248] width 95 height 44
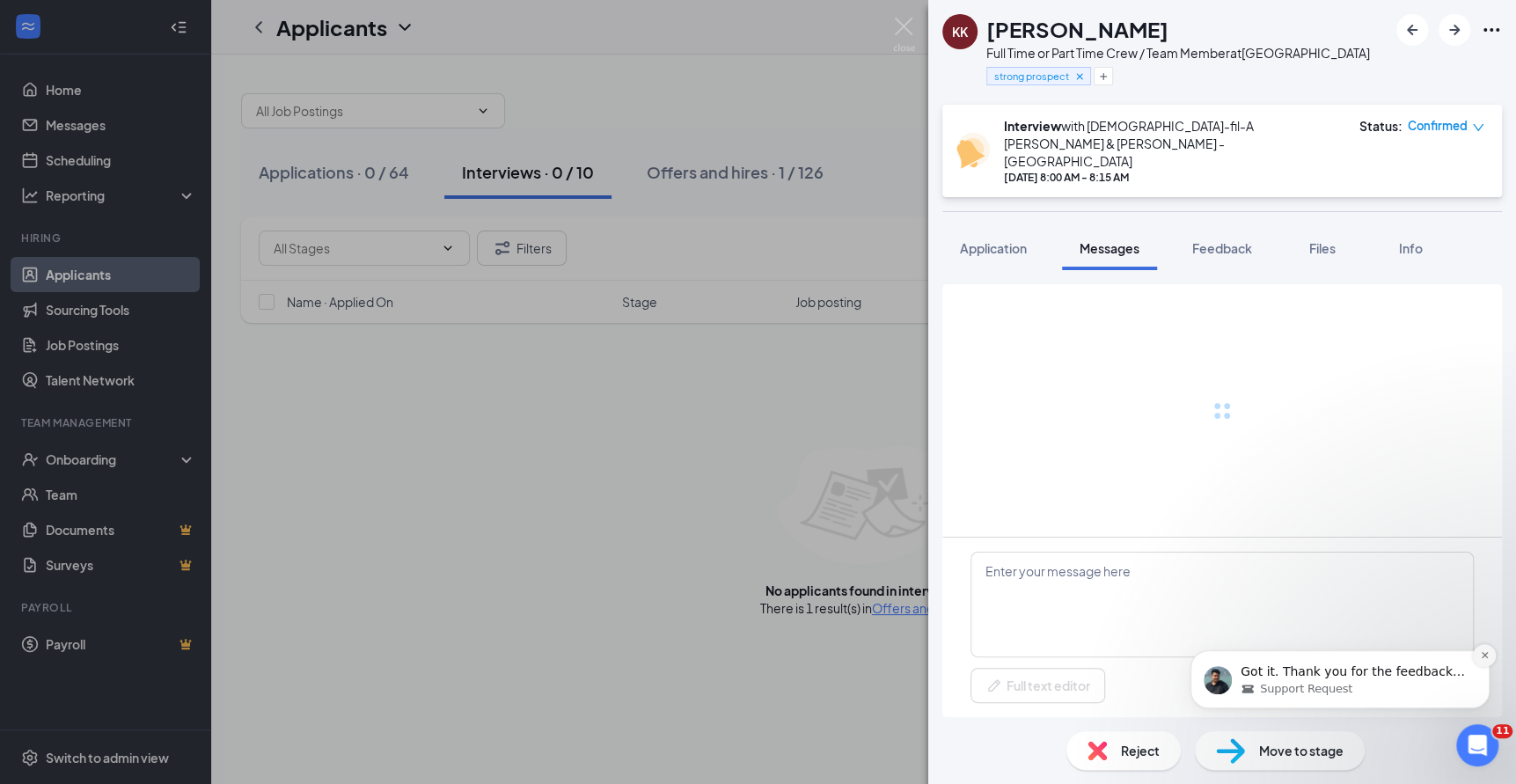
click at [1488, 658] on icon "Dismiss notification" at bounding box center [1485, 655] width 9 height 9
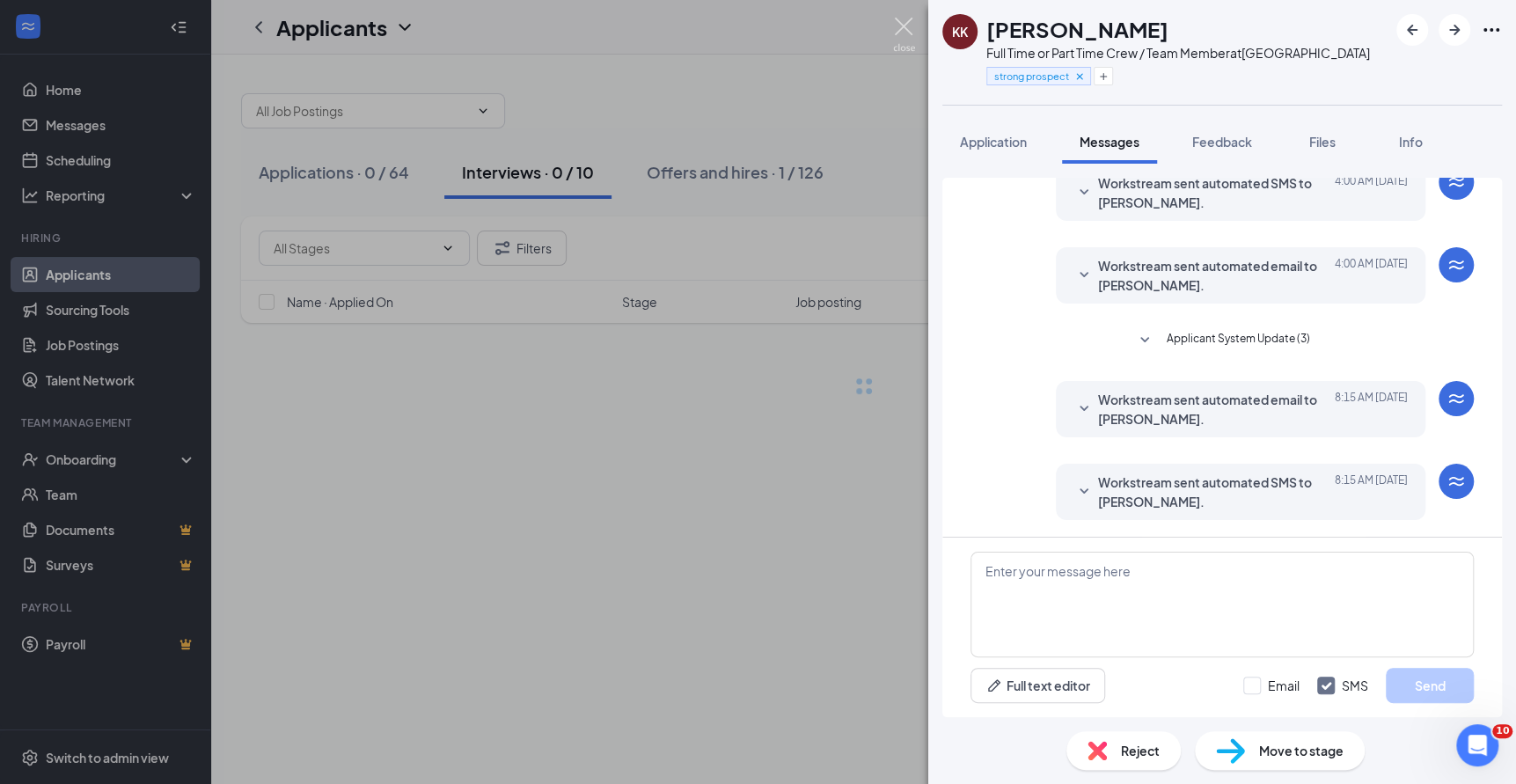
click at [906, 29] on img at bounding box center [903, 35] width 22 height 34
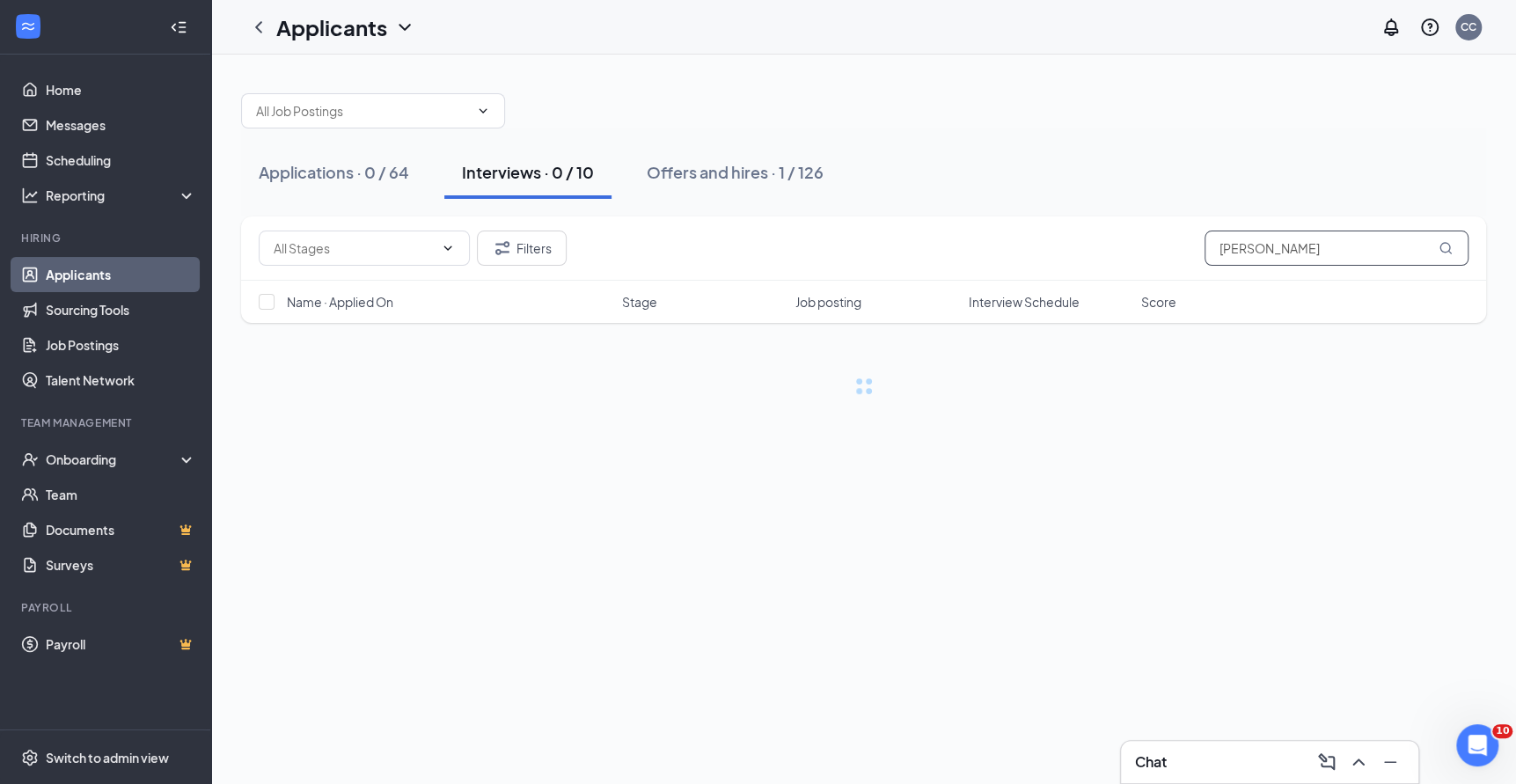
click at [1240, 252] on input "kasey" at bounding box center [1336, 247] width 264 height 35
type input "[PERSON_NAME]"
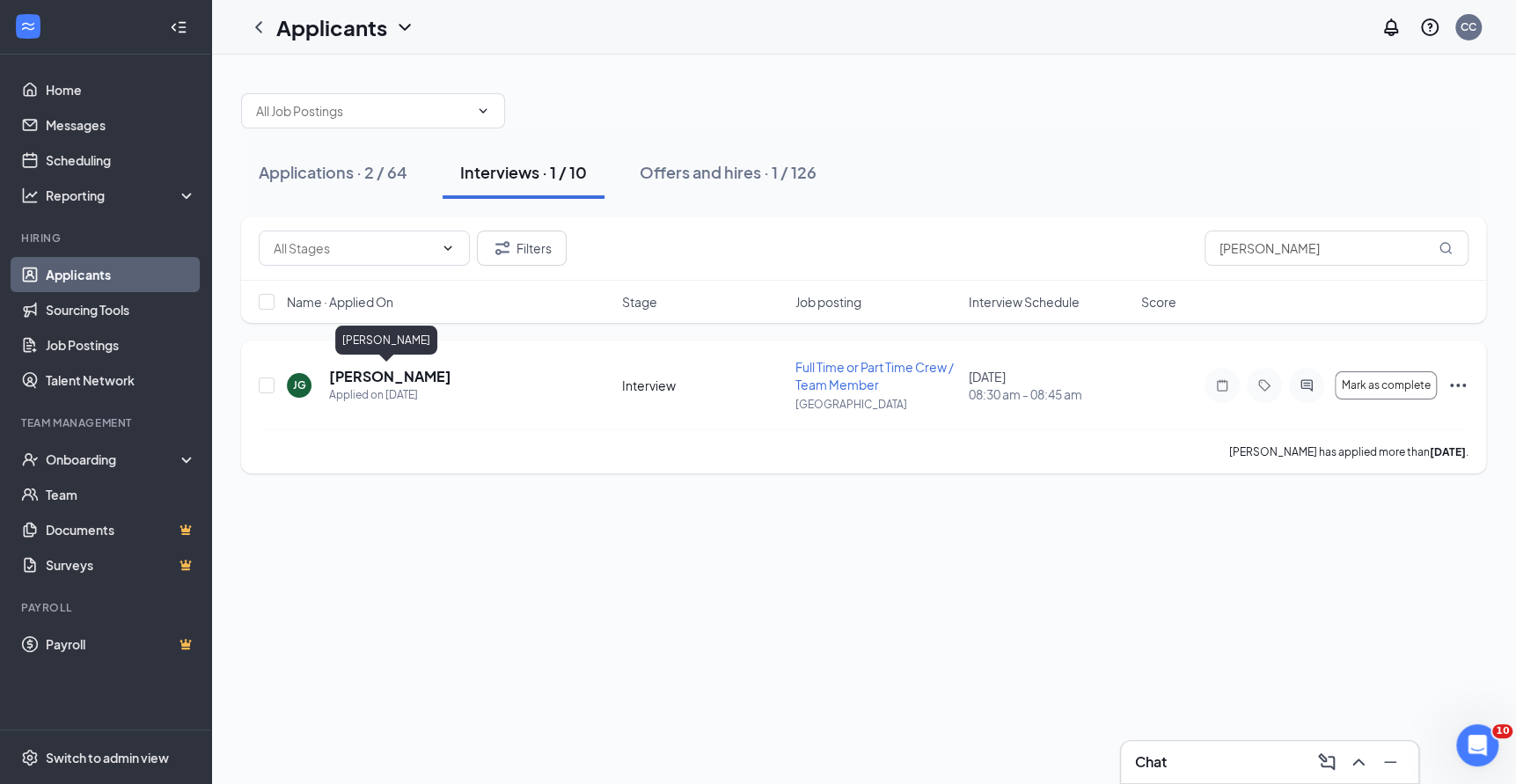
click at [385, 380] on h5 "[PERSON_NAME]" at bounding box center [390, 377] width 122 height 19
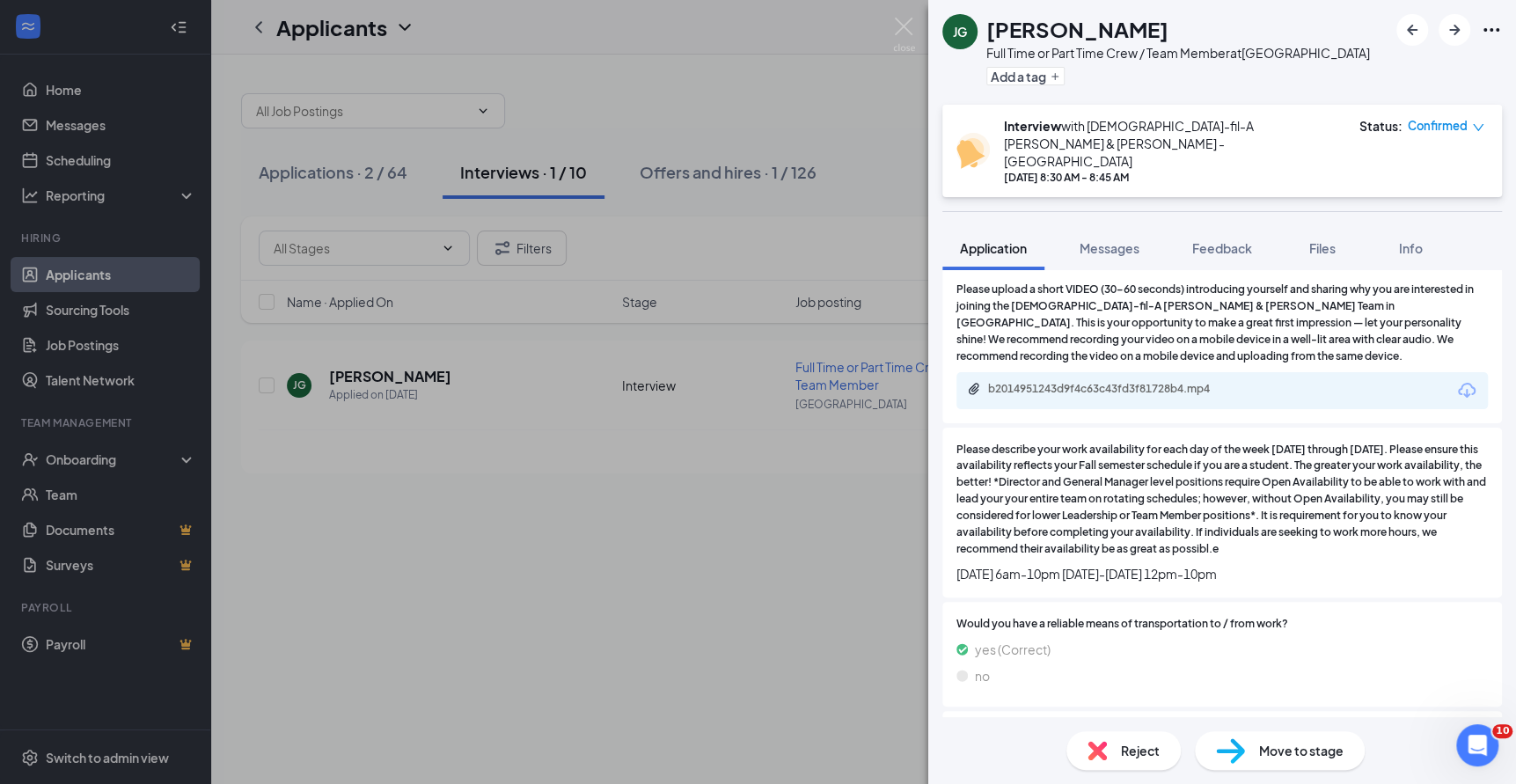
scroll to position [648, 0]
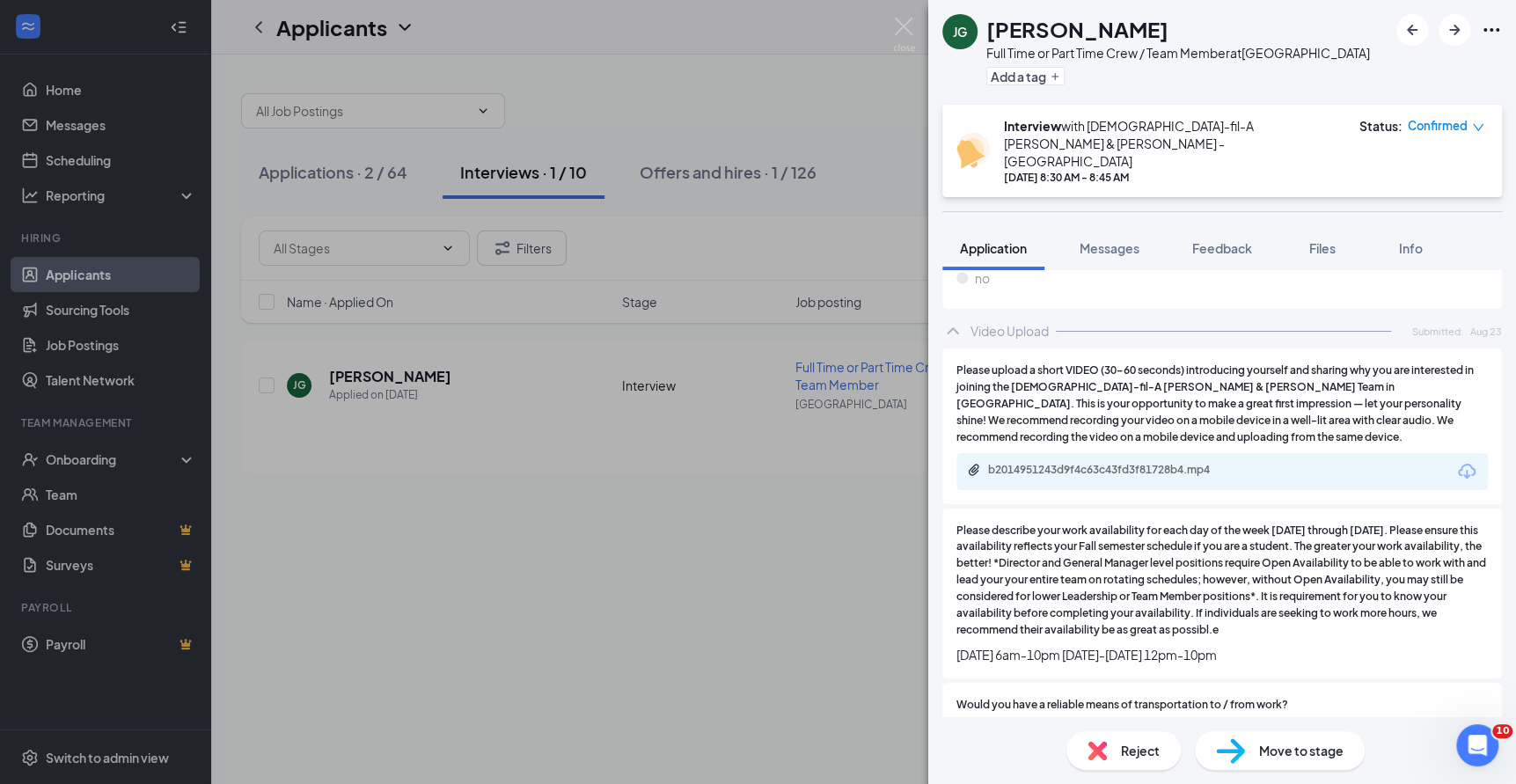
click at [1155, 363] on span "Please upload a short VIDEO (30–60 seconds) introducing yourself and sharing wh…" at bounding box center [1222, 403] width 531 height 82
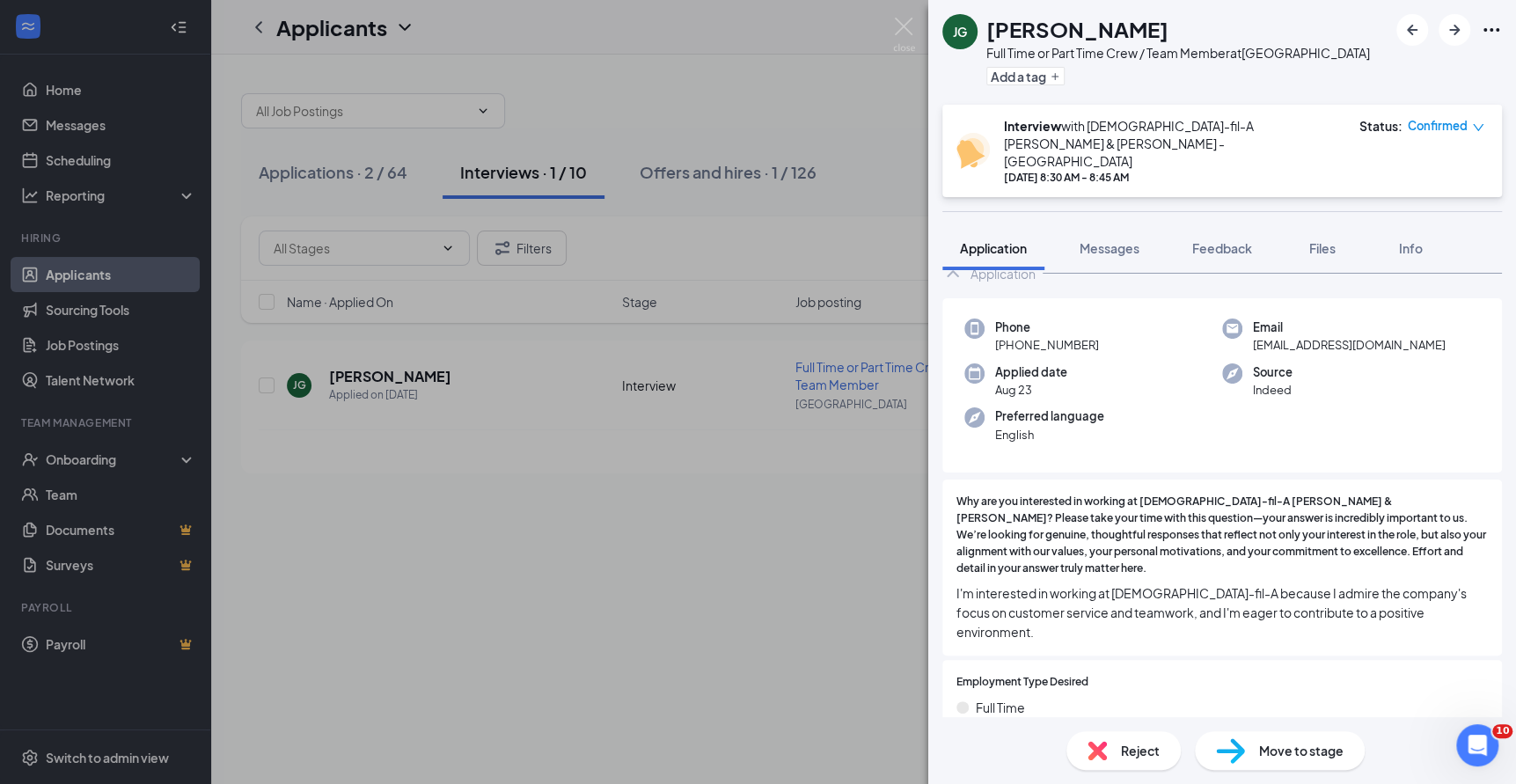
scroll to position [0, 0]
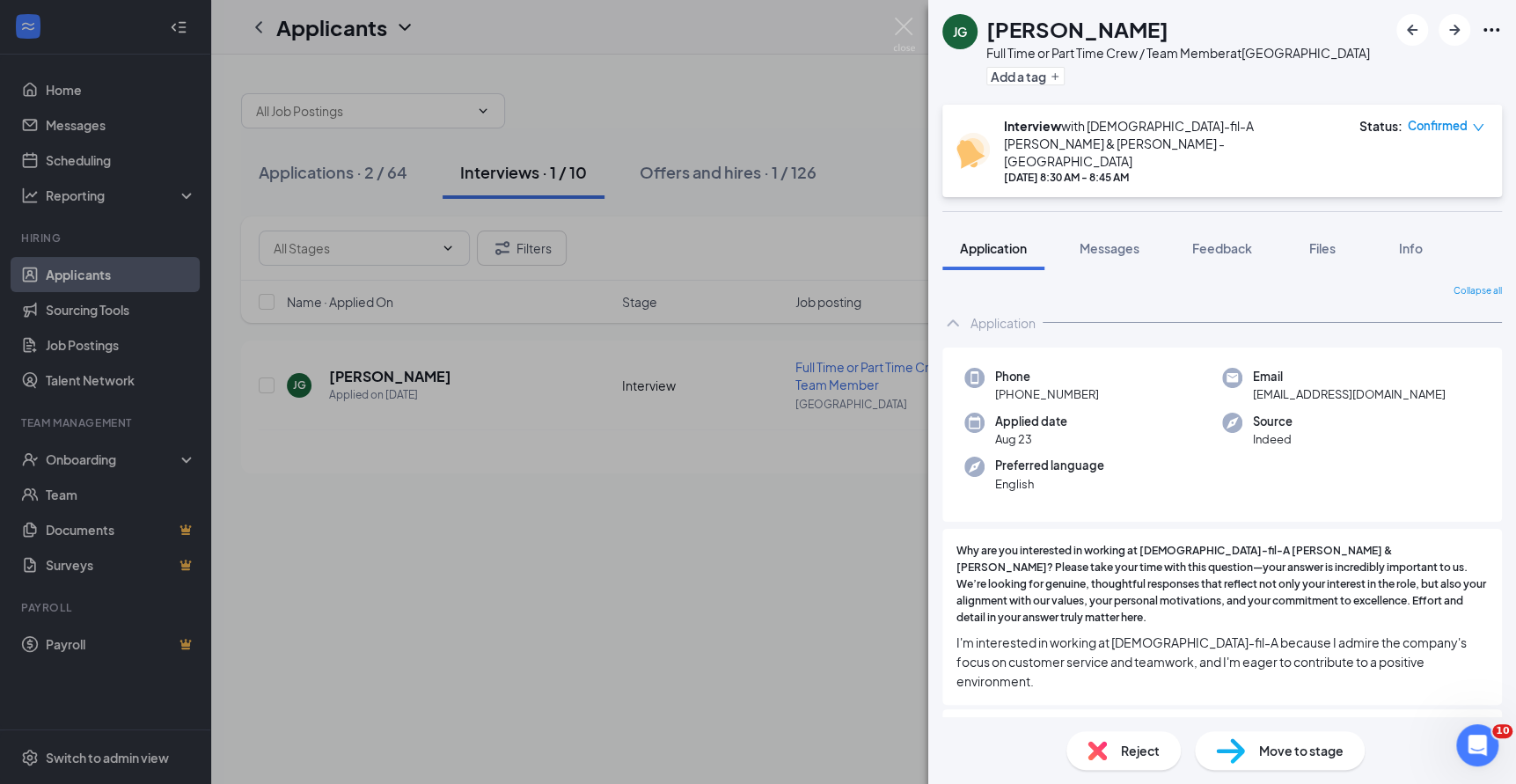
click at [857, 629] on div "JG Juan Guerrero Full Time or Part Time Crew / Team Member at Sioux City Add a …" at bounding box center [758, 392] width 1516 height 784
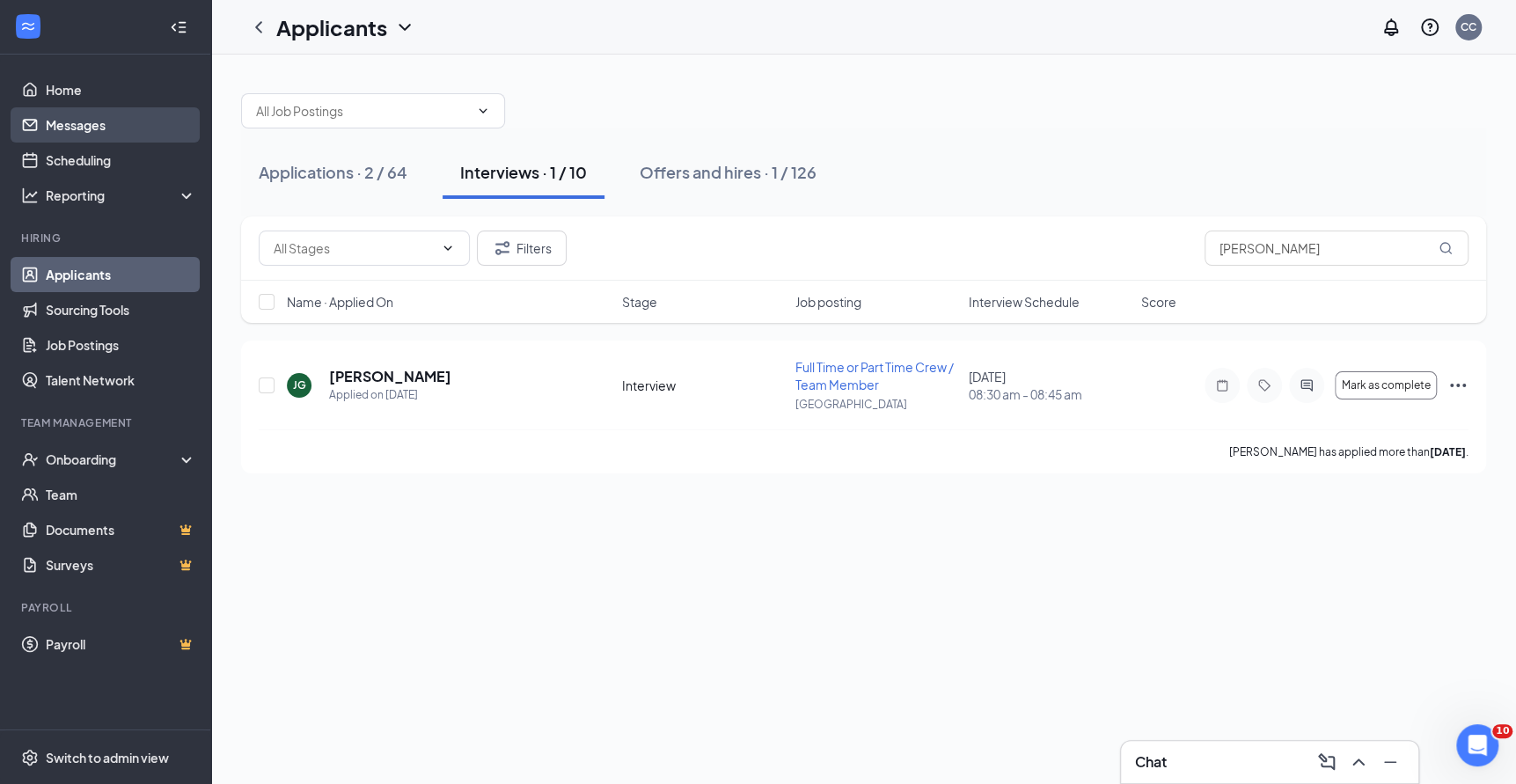
click at [74, 118] on link "Messages" at bounding box center [120, 124] width 151 height 35
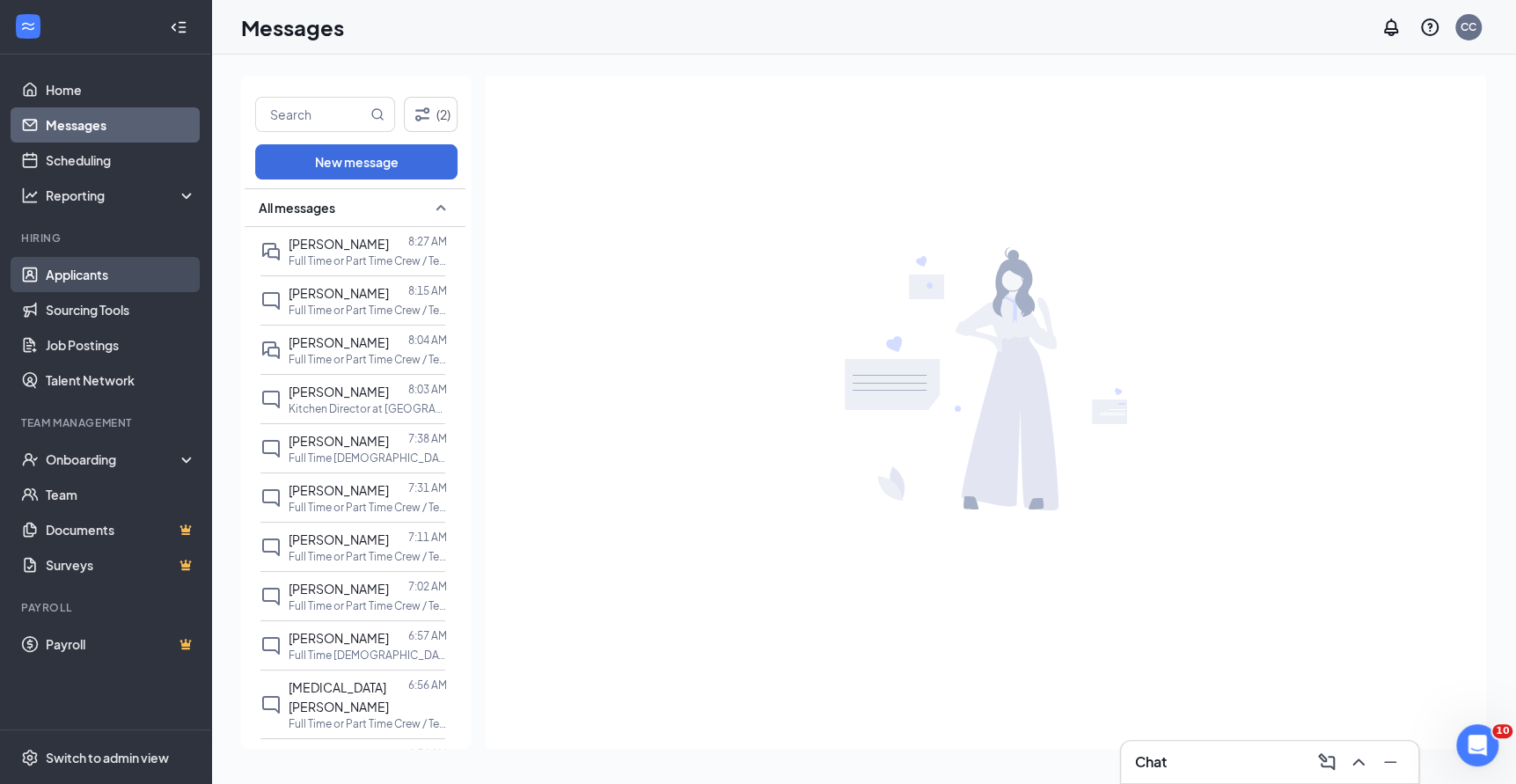
click at [97, 273] on link "Applicants" at bounding box center [120, 274] width 151 height 35
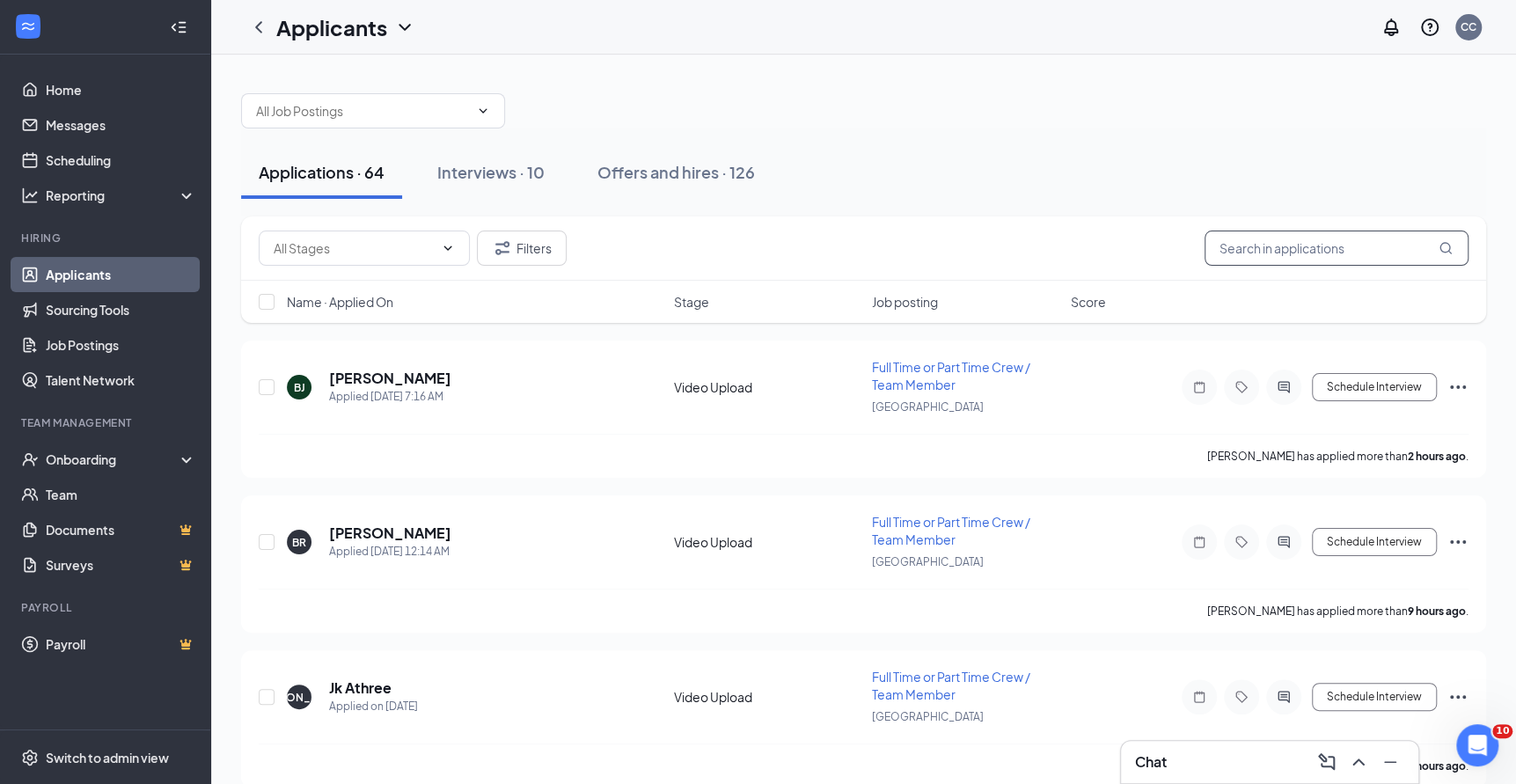
click at [1294, 242] on input "text" at bounding box center [1336, 247] width 264 height 35
type input "[PERSON_NAME]"
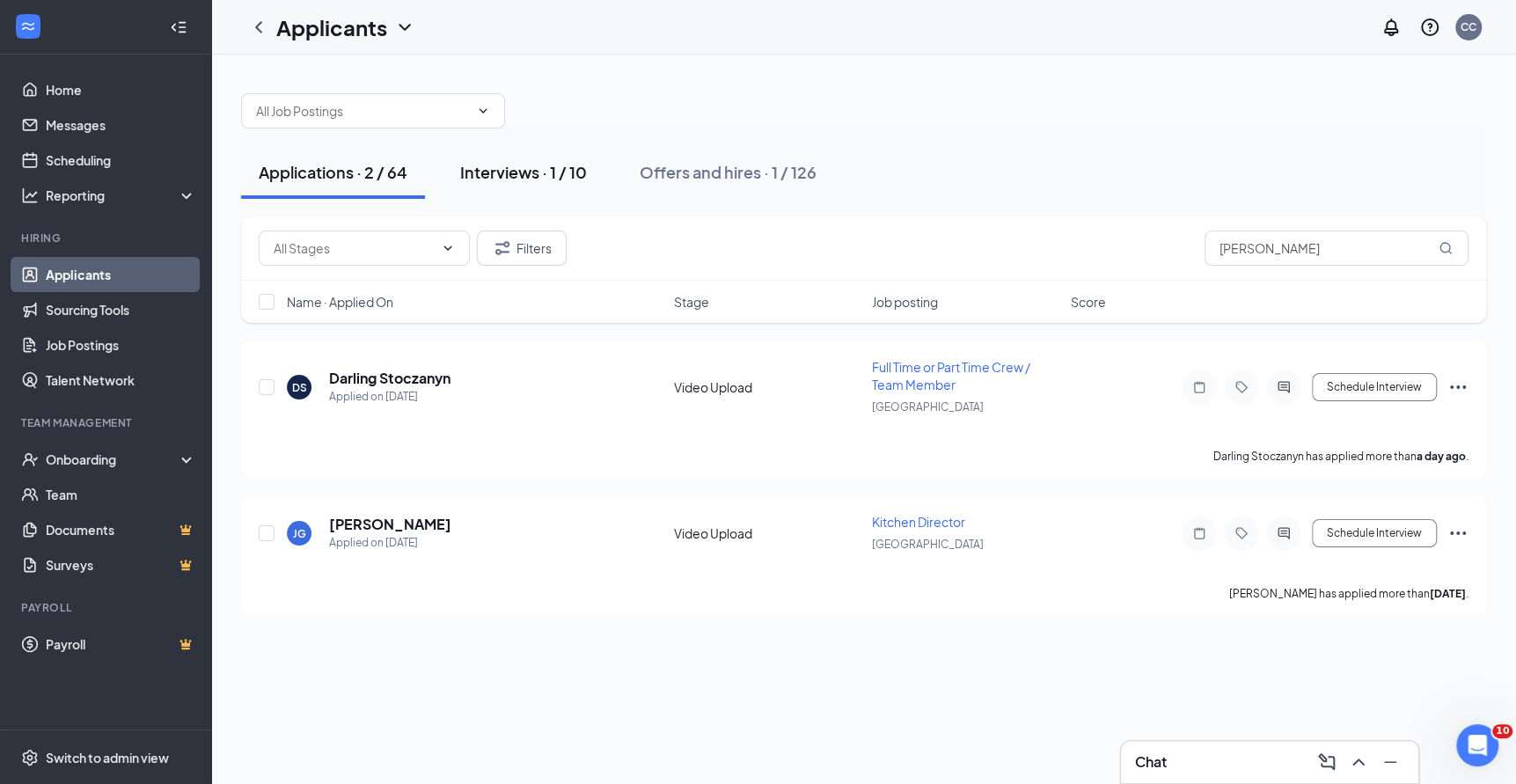
click at [551, 188] on button "Interviews · 1 / 10" at bounding box center [523, 172] width 162 height 53
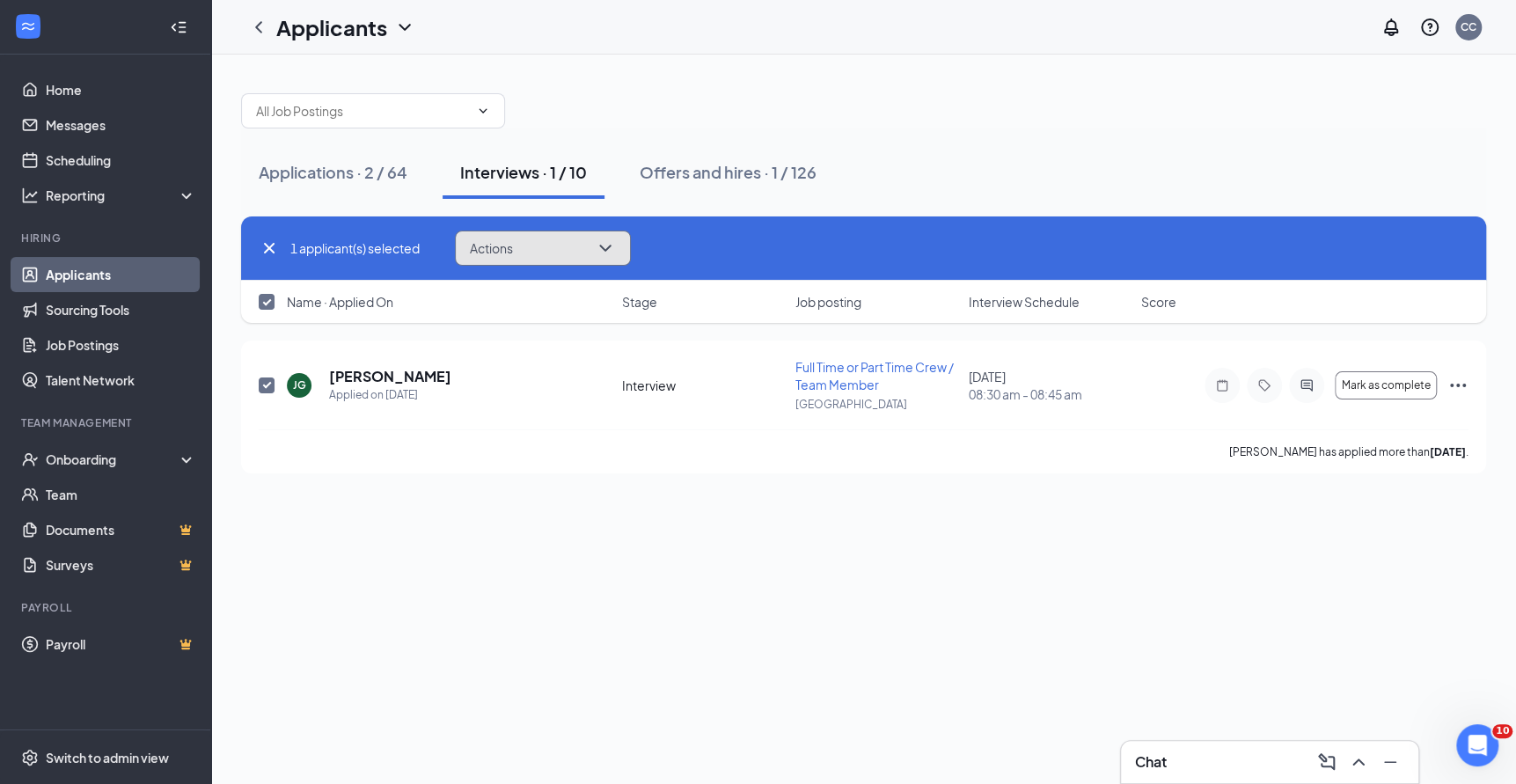
click at [574, 253] on button "Actions" at bounding box center [543, 247] width 176 height 35
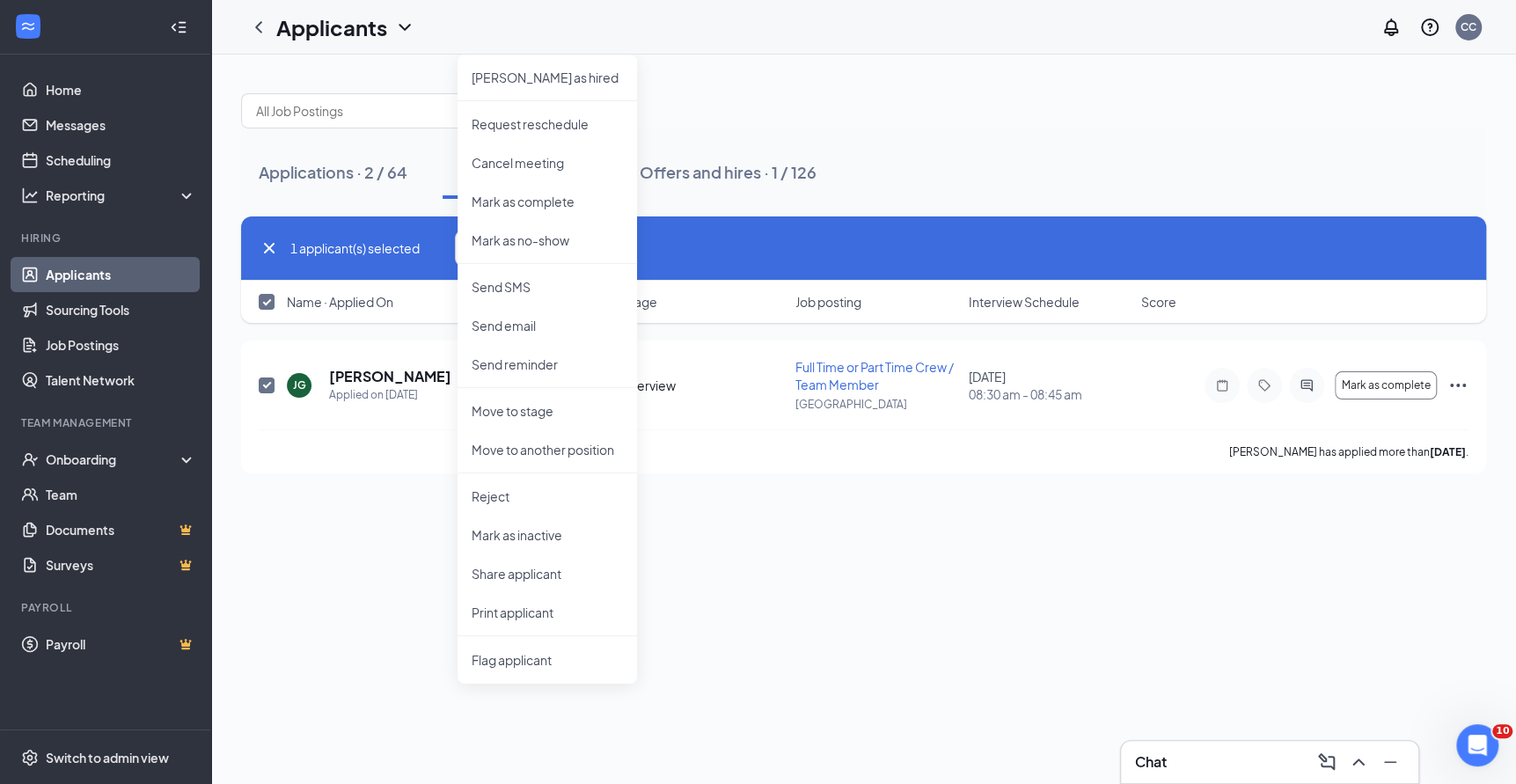
click at [1078, 153] on div "Applications · 2 / 64 Interviews · 1 / 10 Offers and hires · 1 / 126" at bounding box center [864, 172] width 1245 height 53
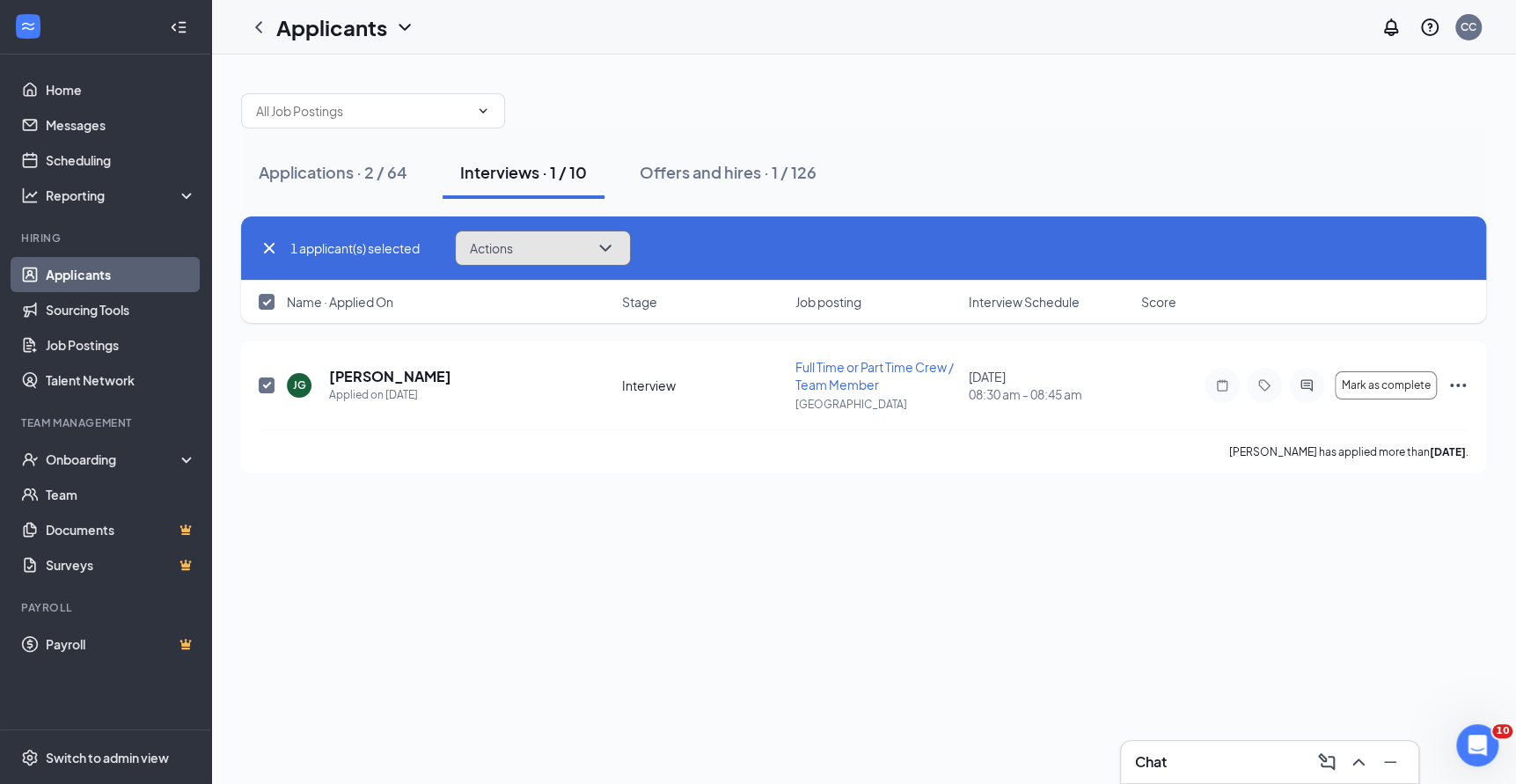
click at [615, 246] on icon "ChevronDown" at bounding box center [605, 248] width 21 height 21
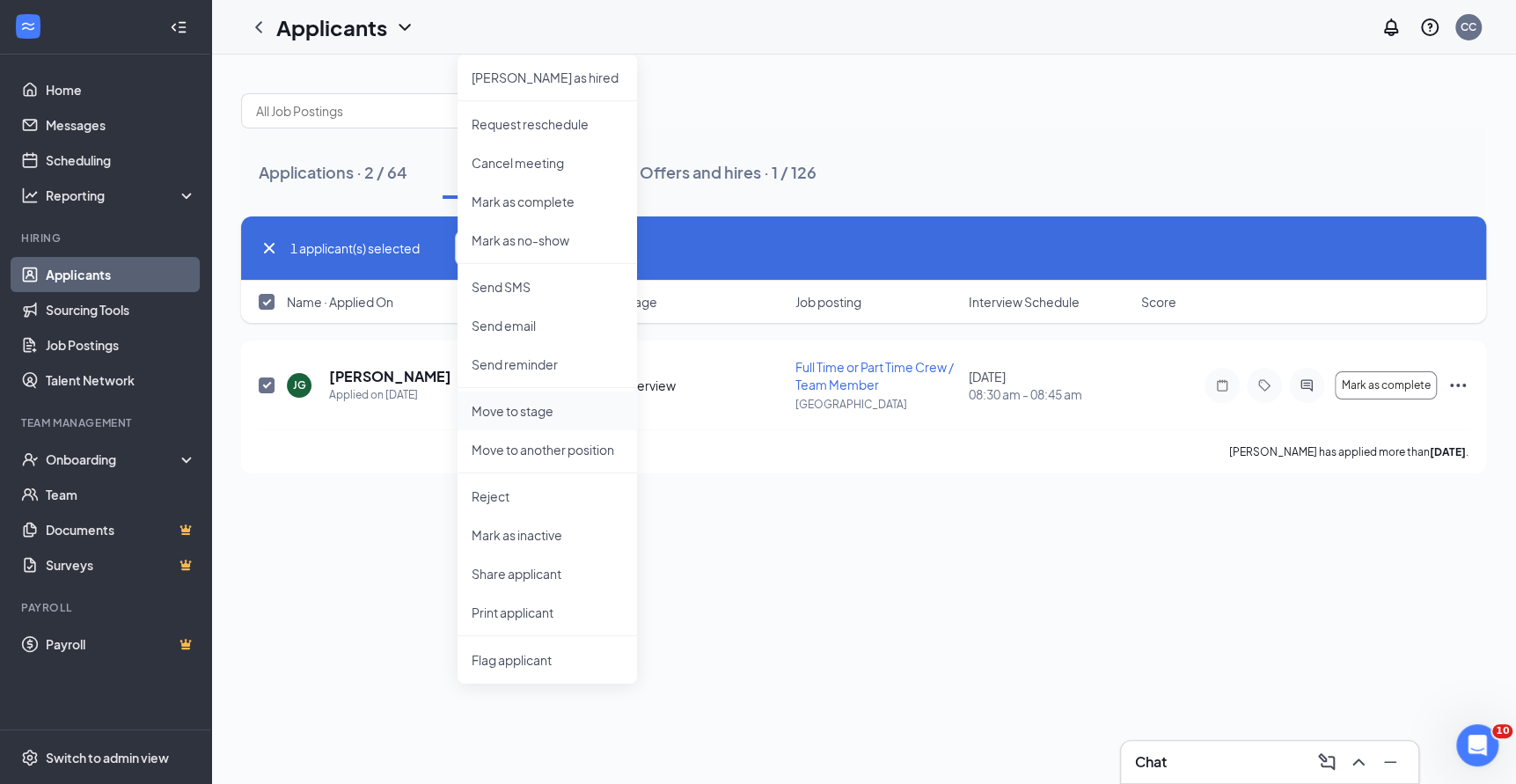
click at [554, 409] on p "Move to stage" at bounding box center [547, 411] width 152 height 18
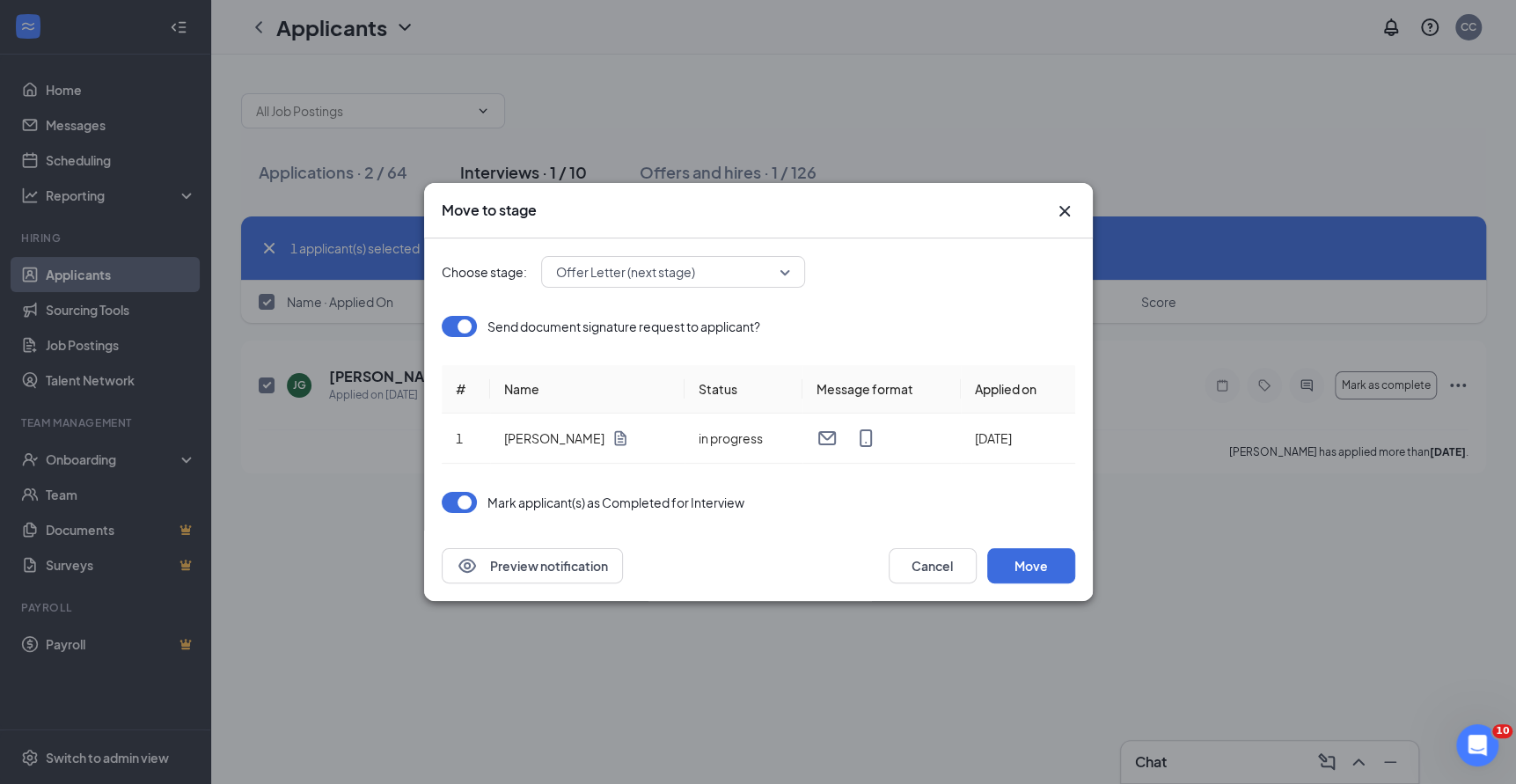
click at [1072, 215] on icon "Cross" at bounding box center [1064, 211] width 21 height 21
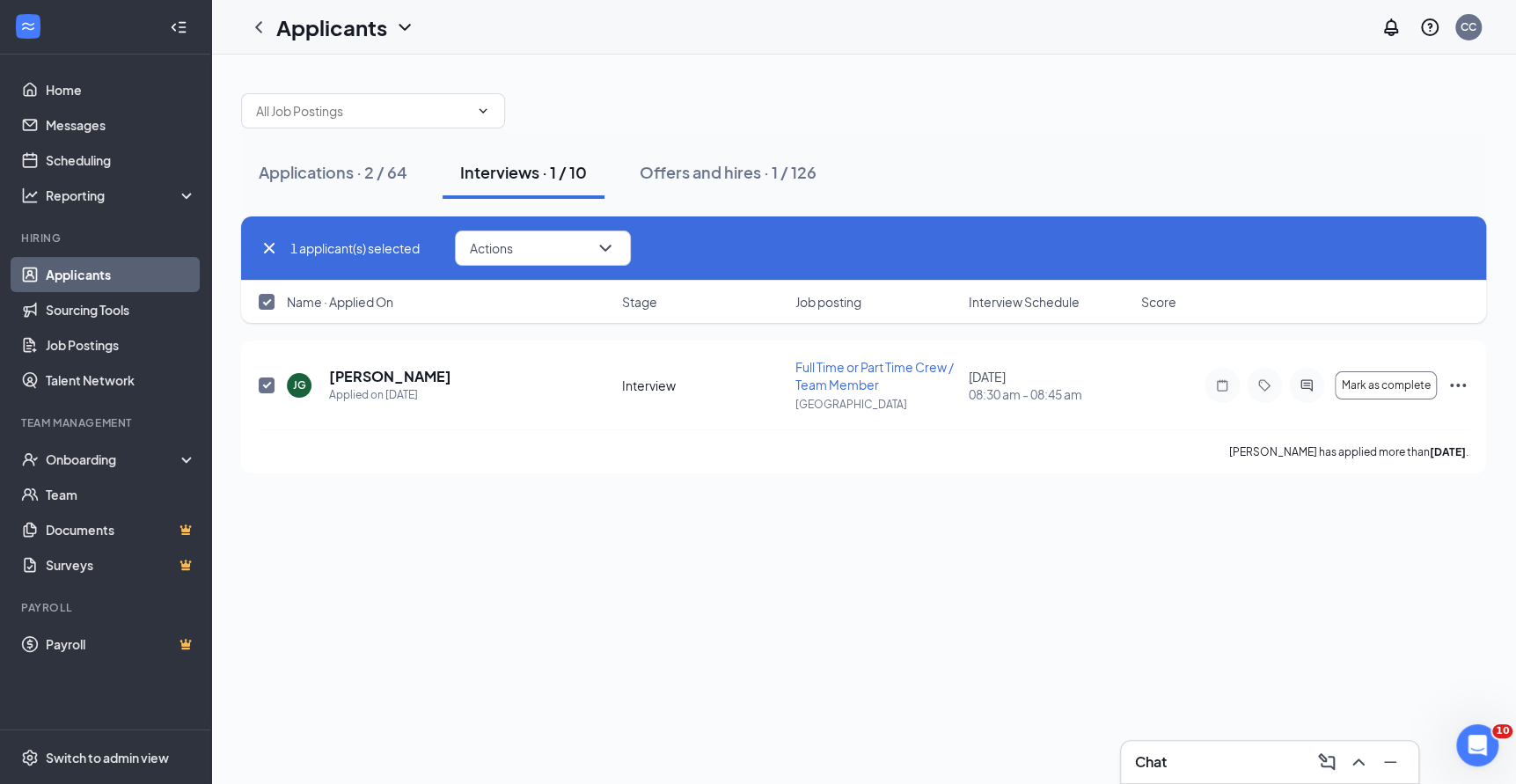
click at [887, 111] on div at bounding box center [864, 102] width 1245 height 53
click at [1172, 306] on span "Score" at bounding box center [1158, 301] width 35 height 18
checkbox input "false"
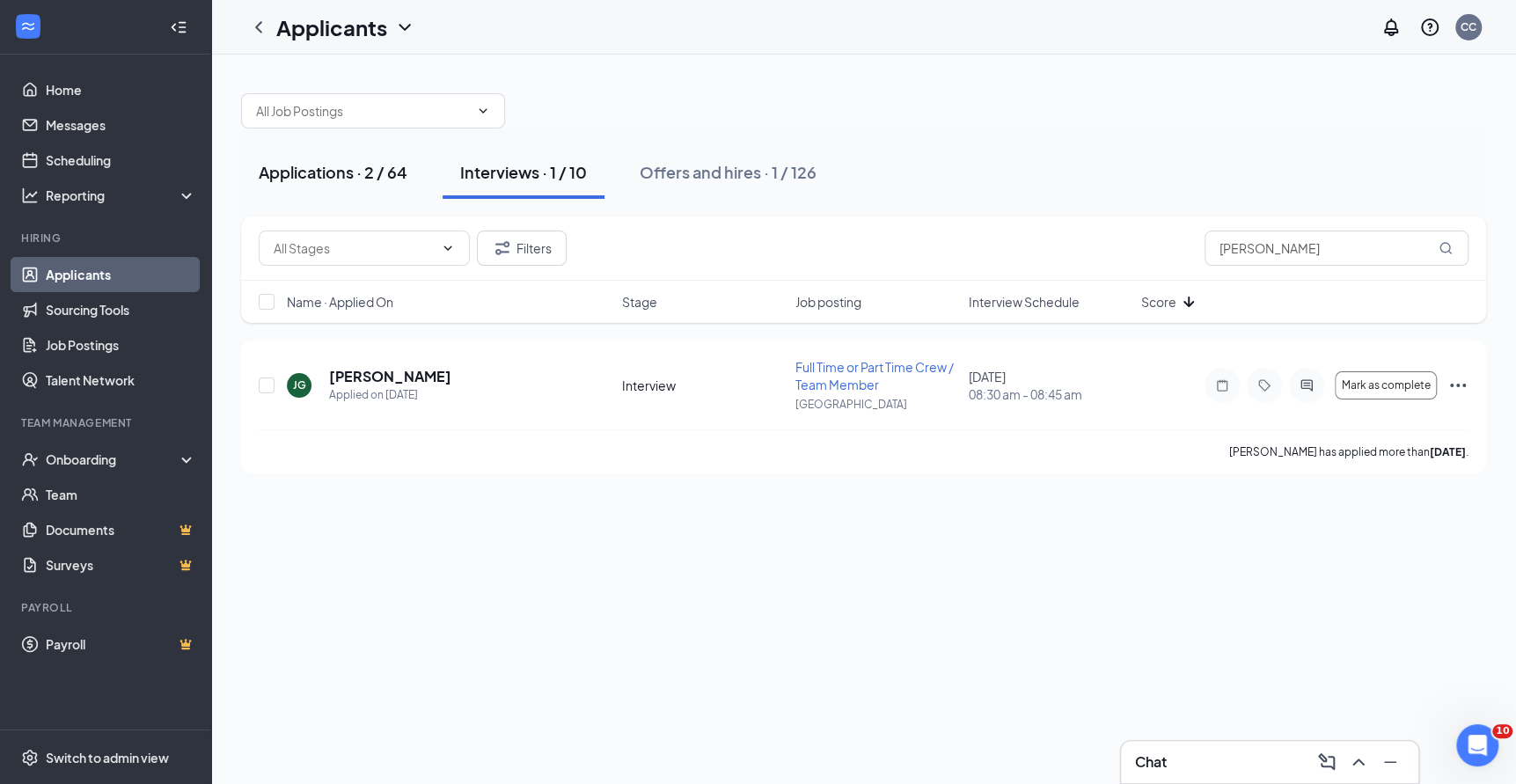
click at [396, 162] on div "Applications · 2 / 64" at bounding box center [332, 171] width 149 height 22
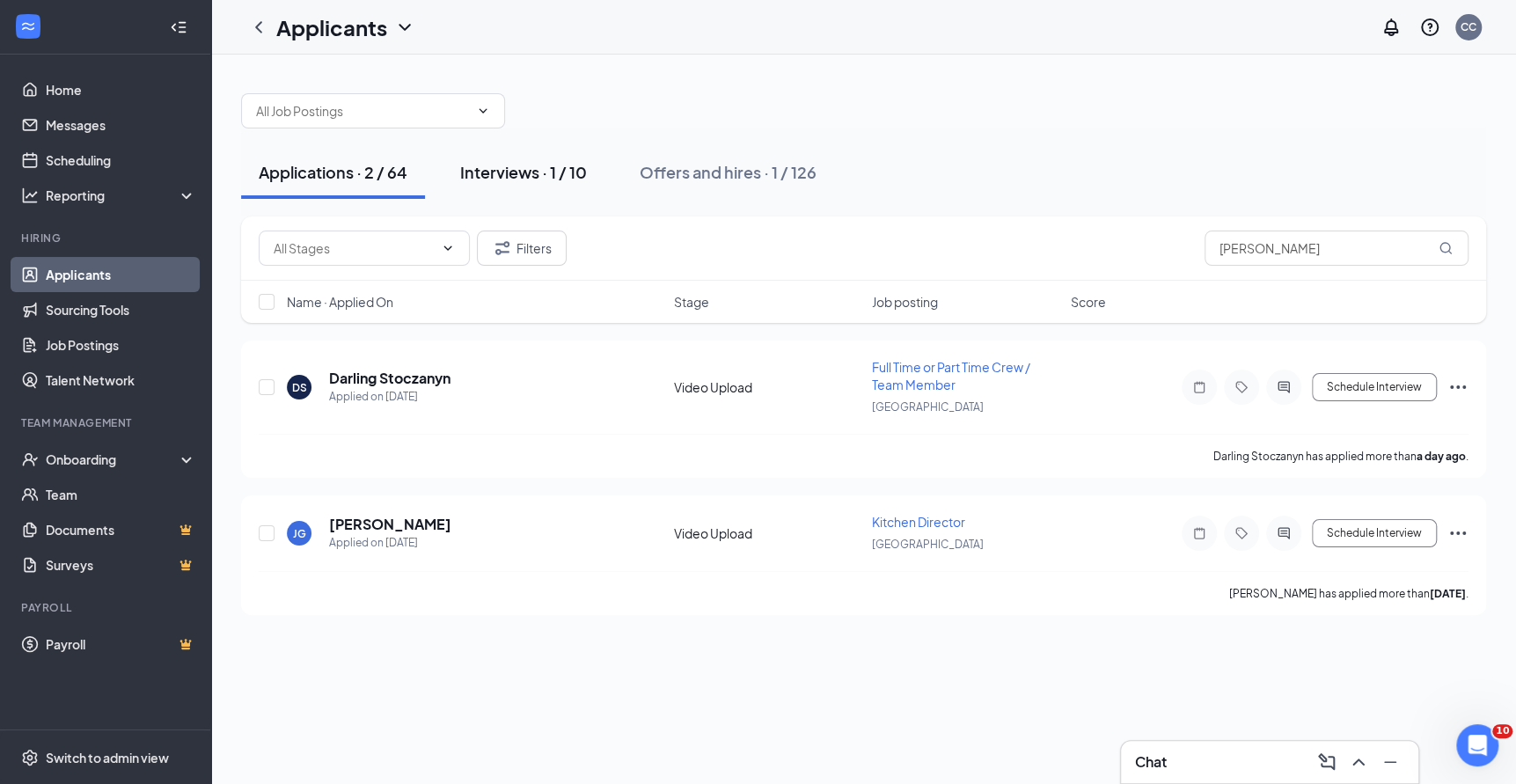
click at [519, 173] on div "Interviews · 1 / 10" at bounding box center [524, 171] width 127 height 22
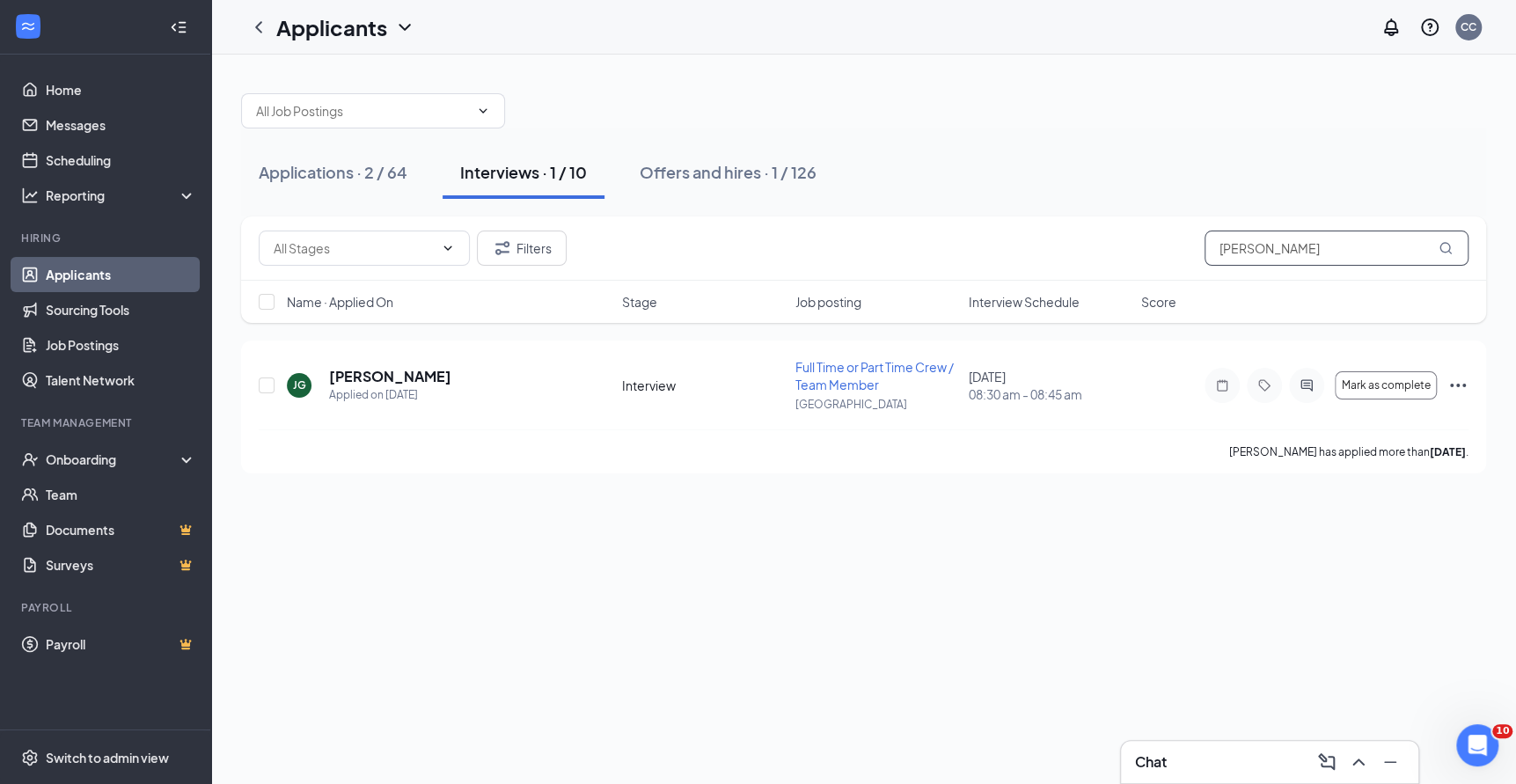
click at [1313, 247] on input "[PERSON_NAME]" at bounding box center [1336, 247] width 264 height 35
type input "[PERSON_NAME]"
click at [368, 373] on h5 "[PERSON_NAME]" at bounding box center [390, 377] width 122 height 19
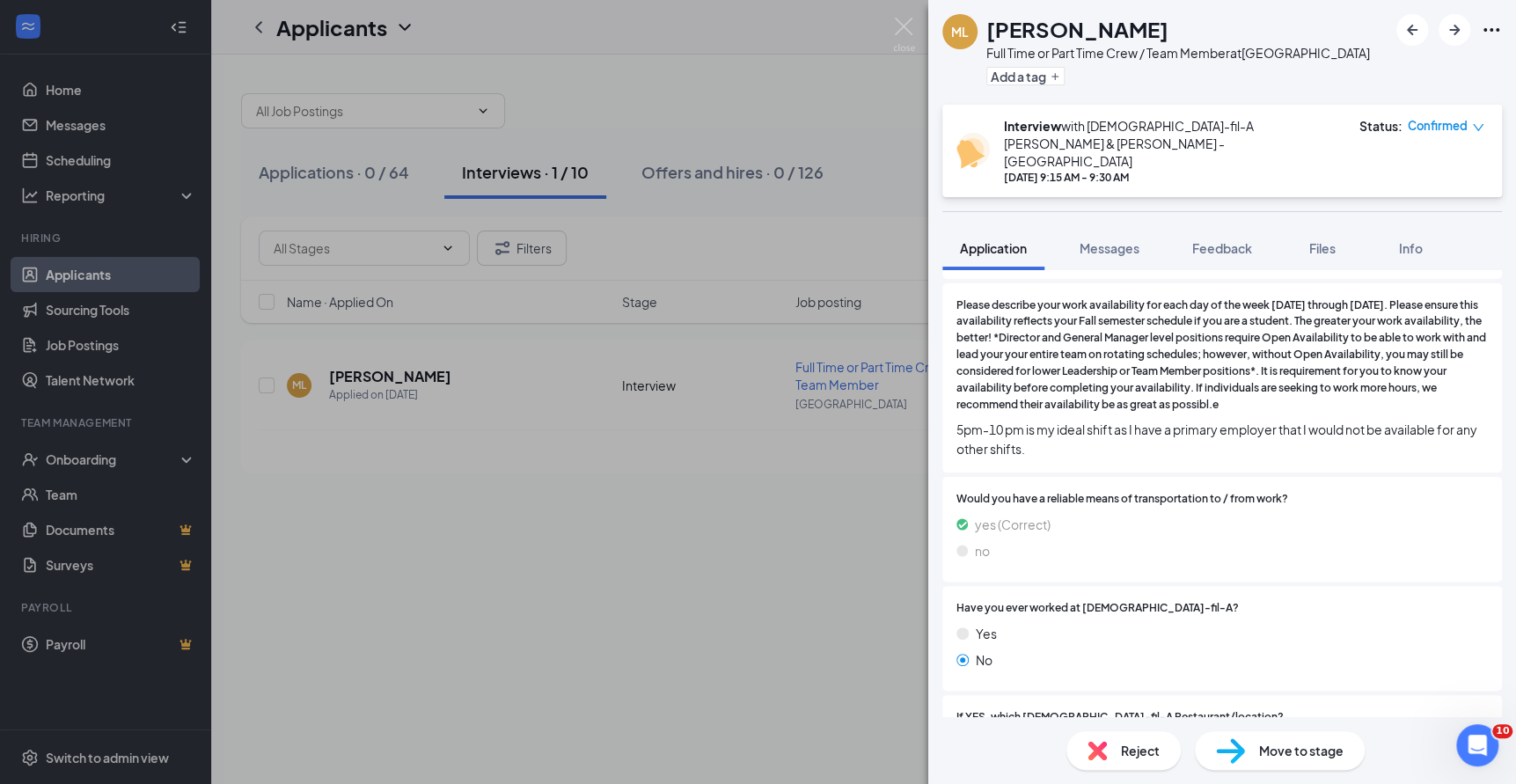
scroll to position [1012, 0]
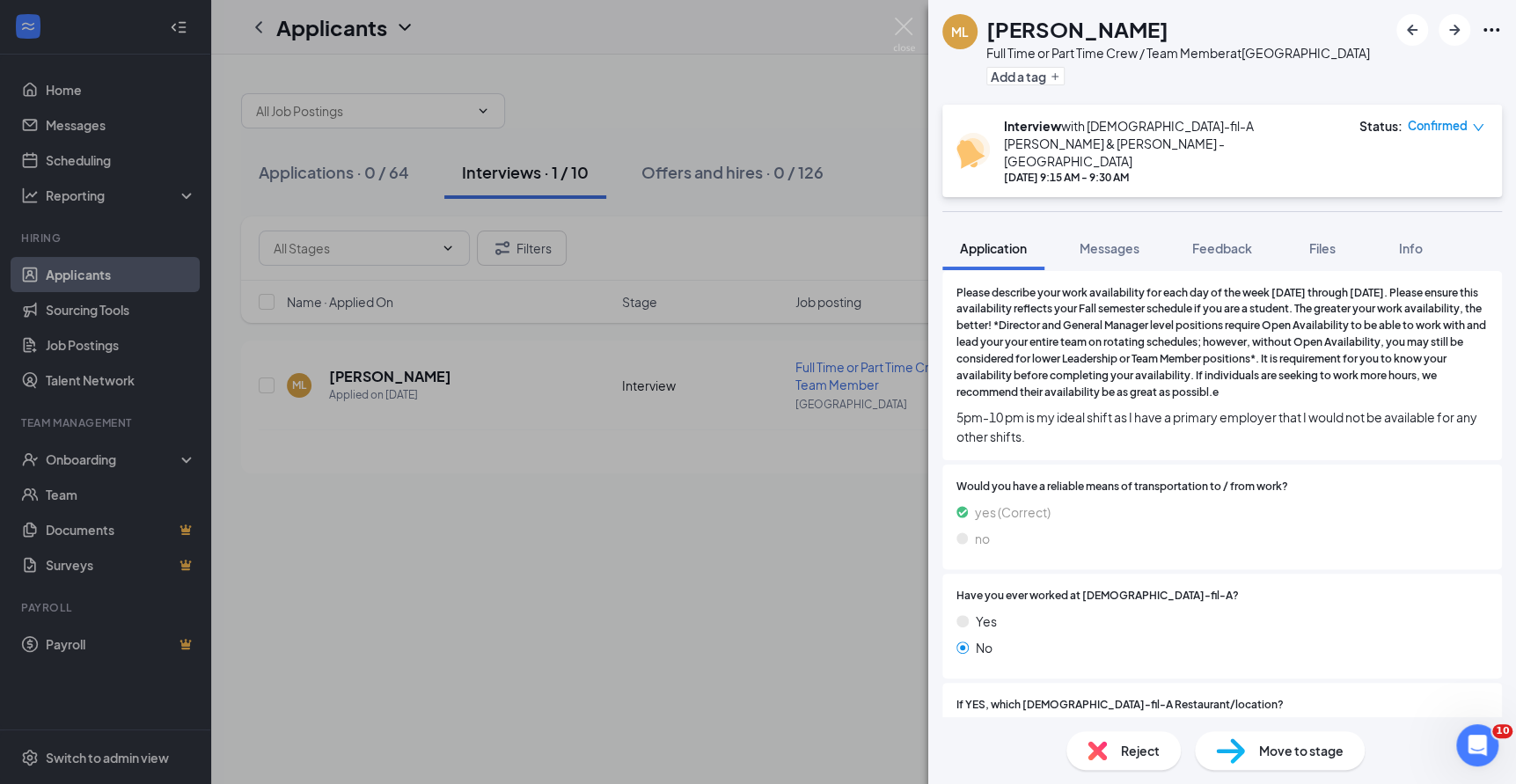
click at [1264, 750] on span "Move to stage" at bounding box center [1301, 750] width 84 height 19
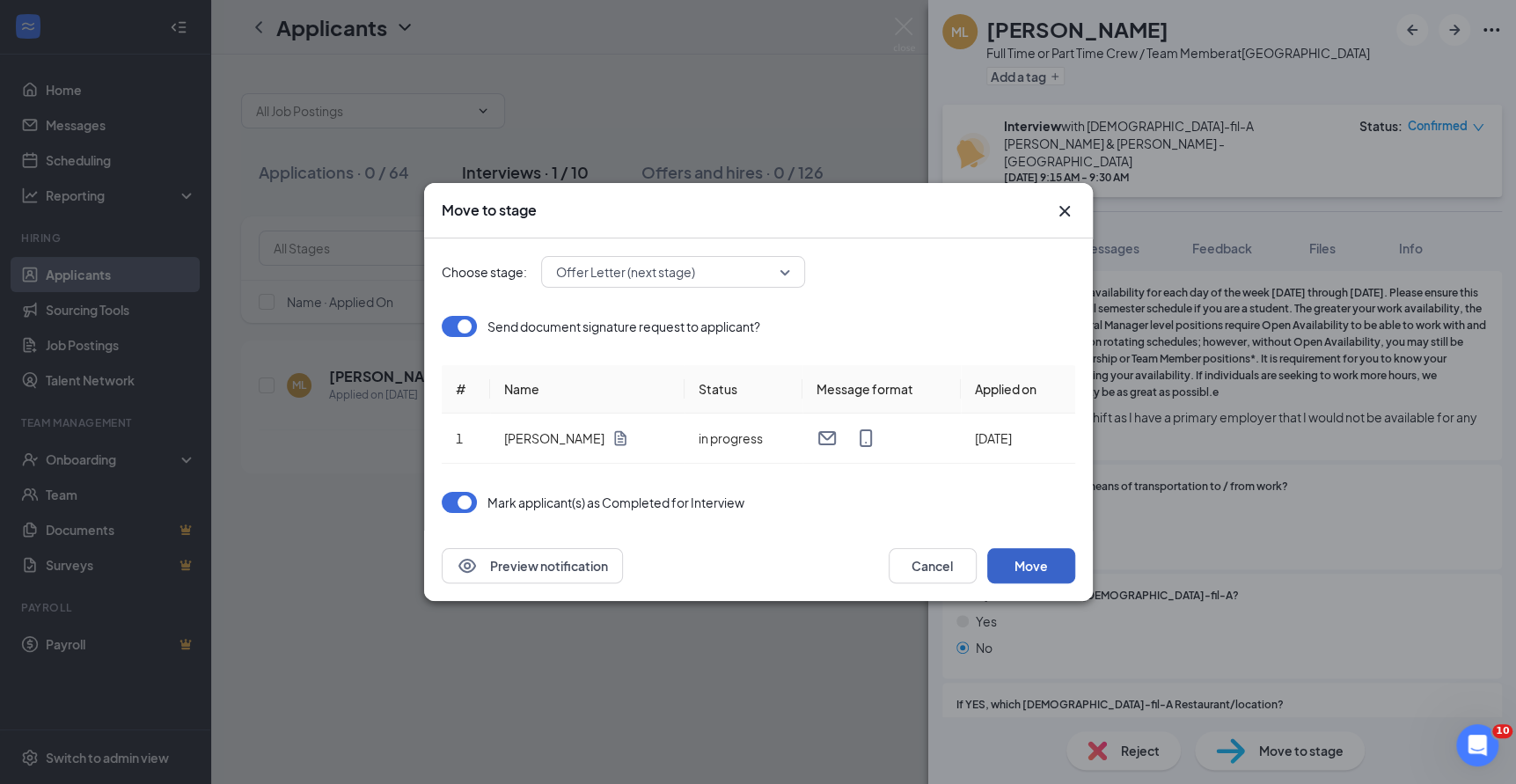
click at [1038, 561] on button "Move" at bounding box center [1031, 565] width 88 height 35
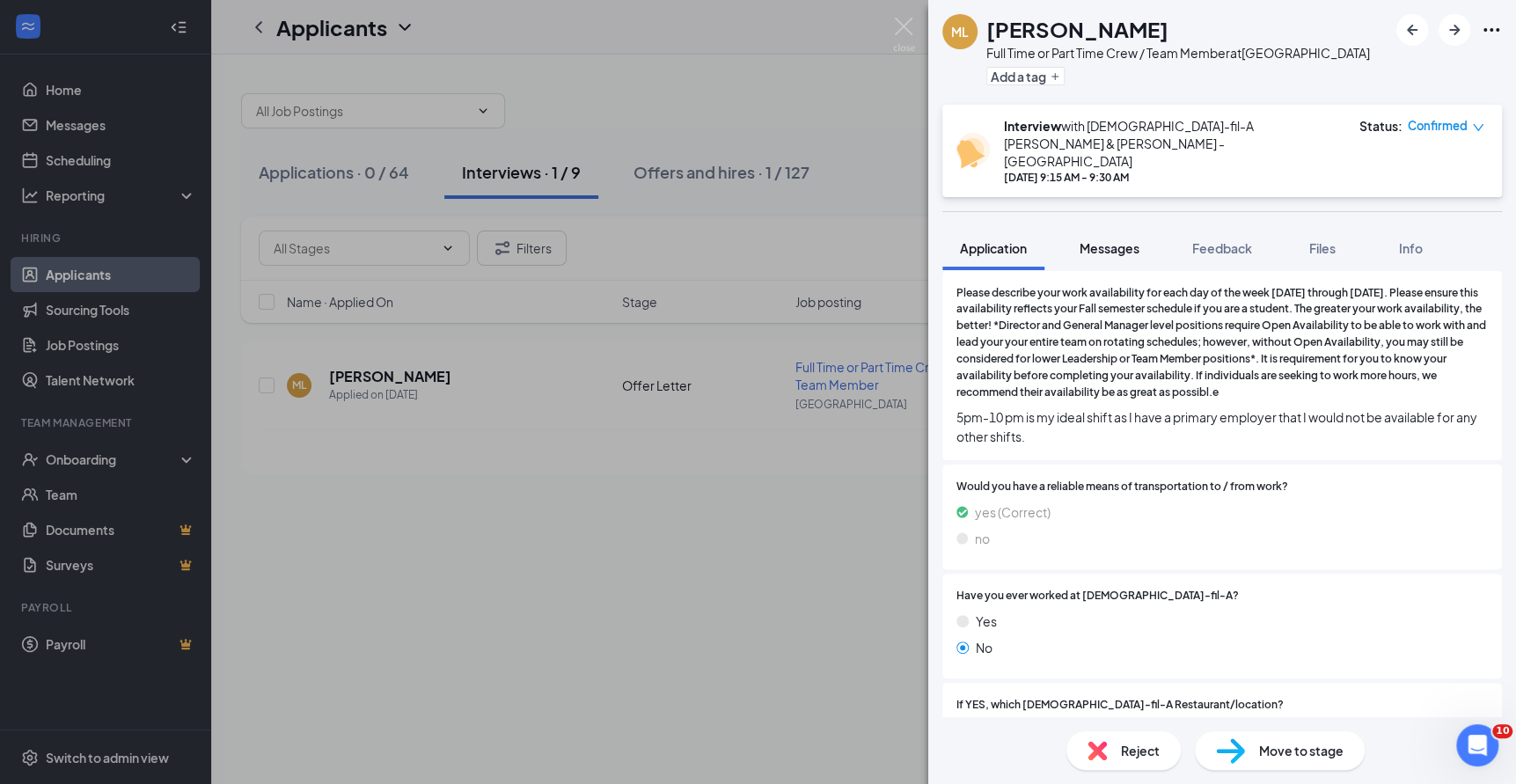
click at [1096, 241] on span "Messages" at bounding box center [1109, 248] width 60 height 16
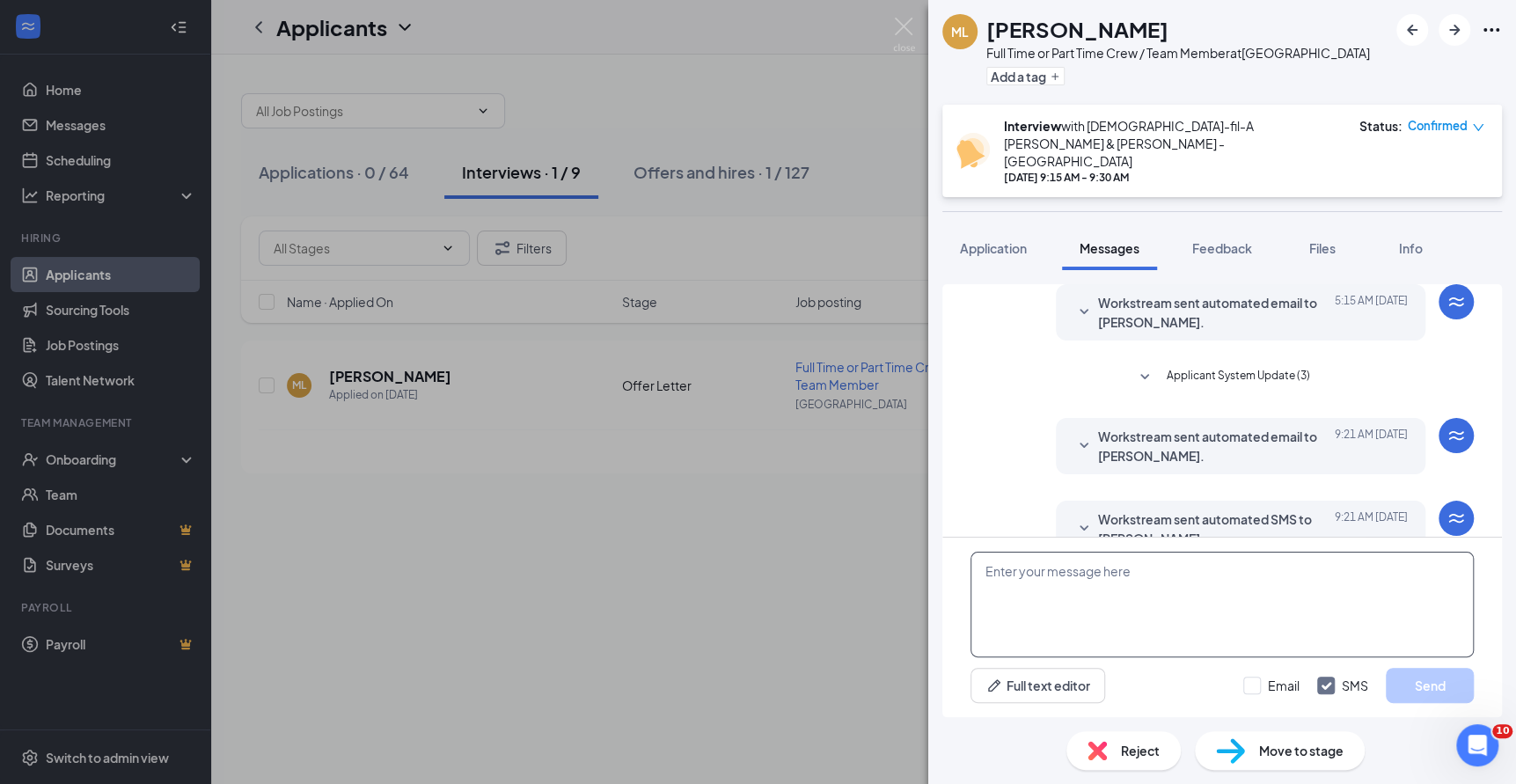
scroll to position [401, 0]
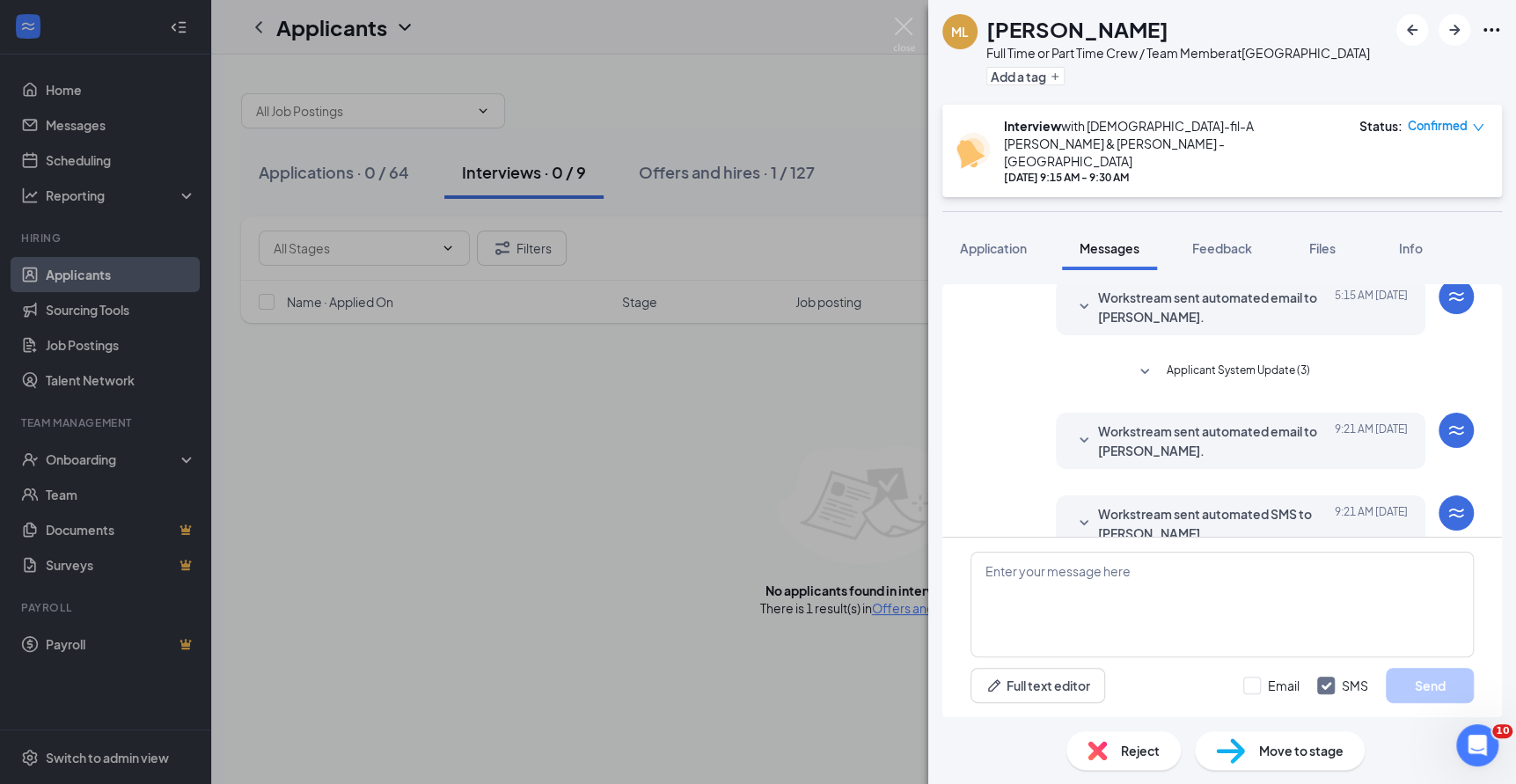
click at [994, 270] on div "Load earlier interactions (about 17 more) Workstream sent automated email to [P…" at bounding box center [1222, 493] width 588 height 447
click at [997, 229] on button "Application" at bounding box center [993, 248] width 102 height 44
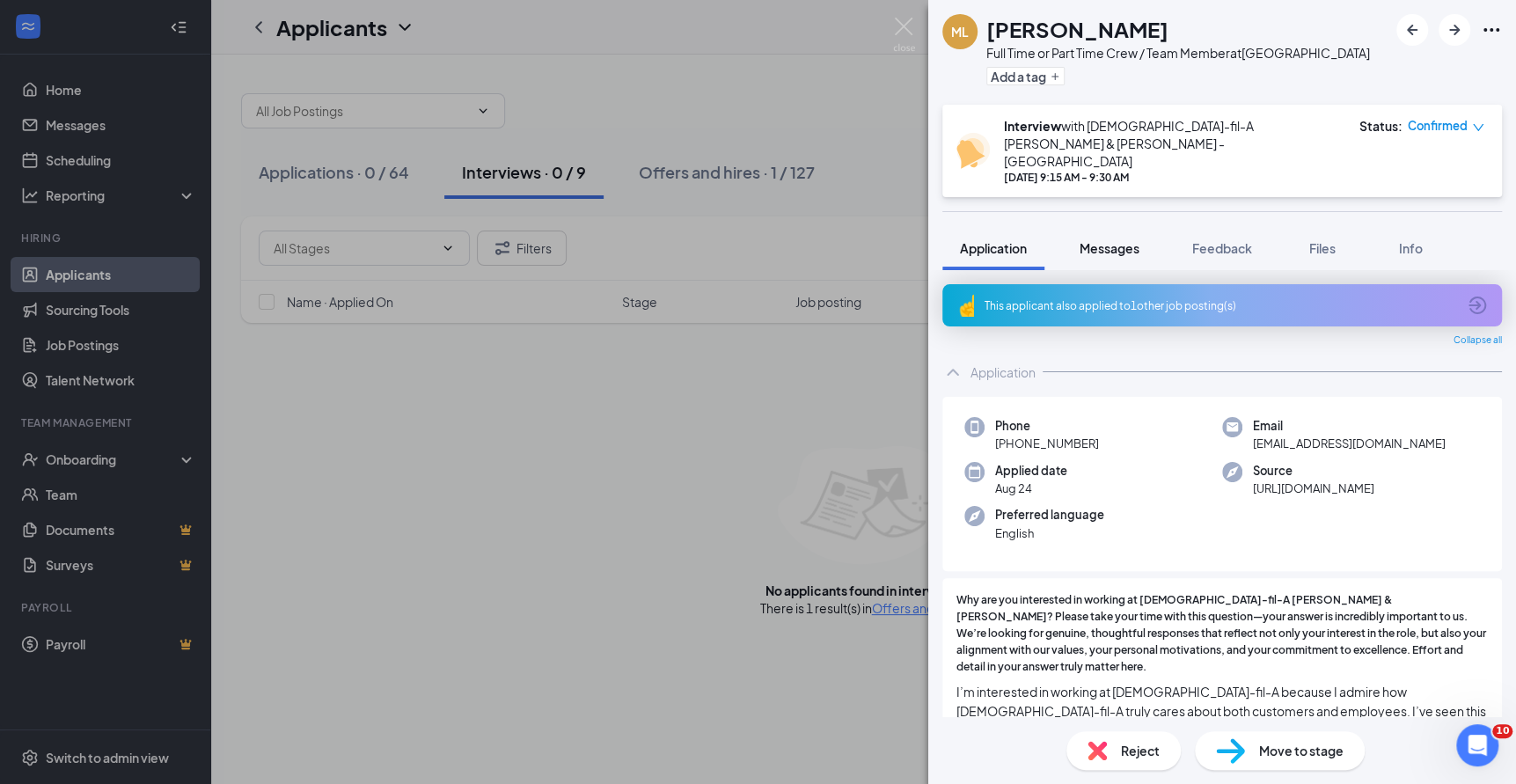
click at [1104, 241] on span "Messages" at bounding box center [1109, 248] width 60 height 16
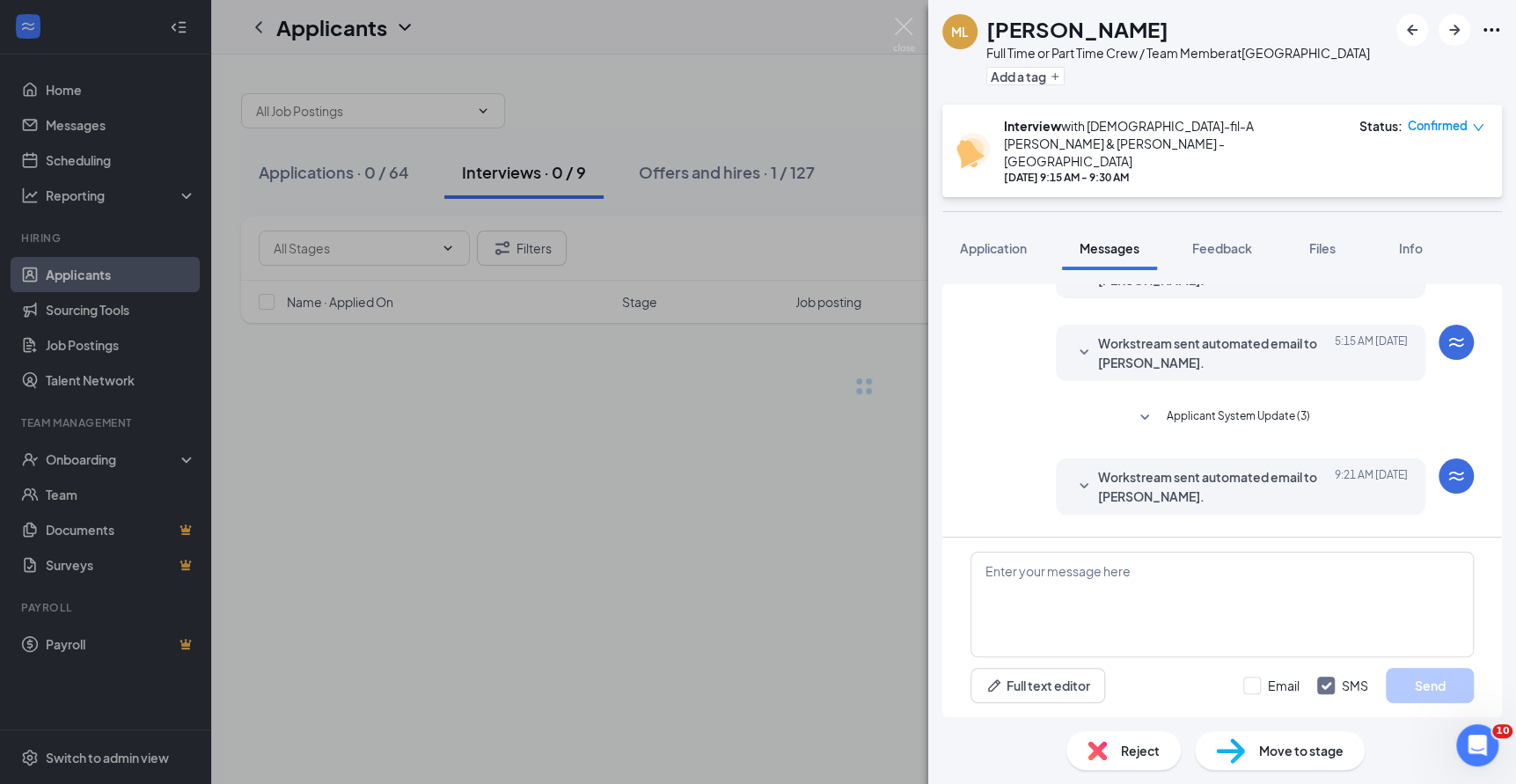
scroll to position [401, 0]
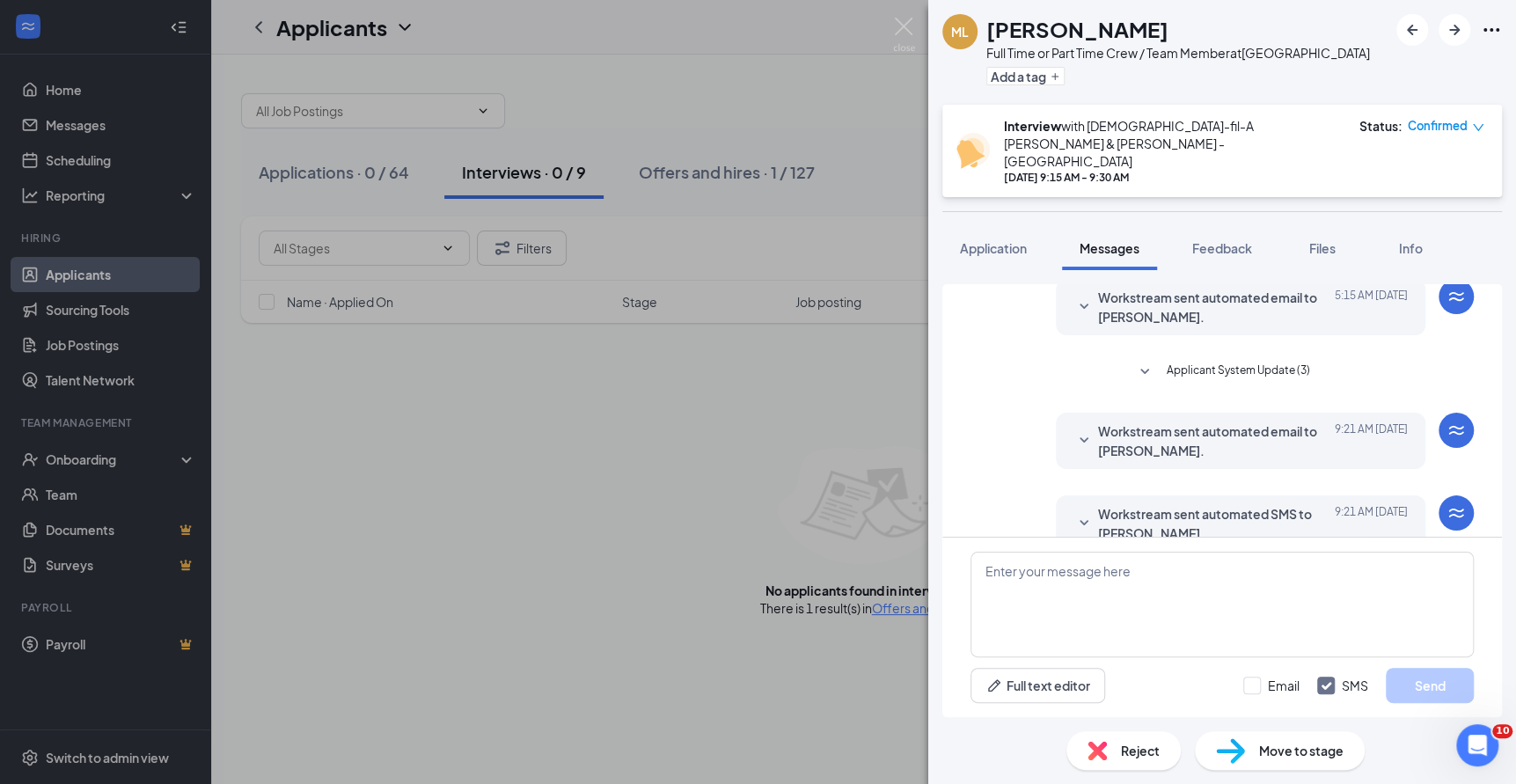
click at [1215, 505] on span "Workstream sent automated SMS to [PERSON_NAME]." at bounding box center [1213, 524] width 230 height 39
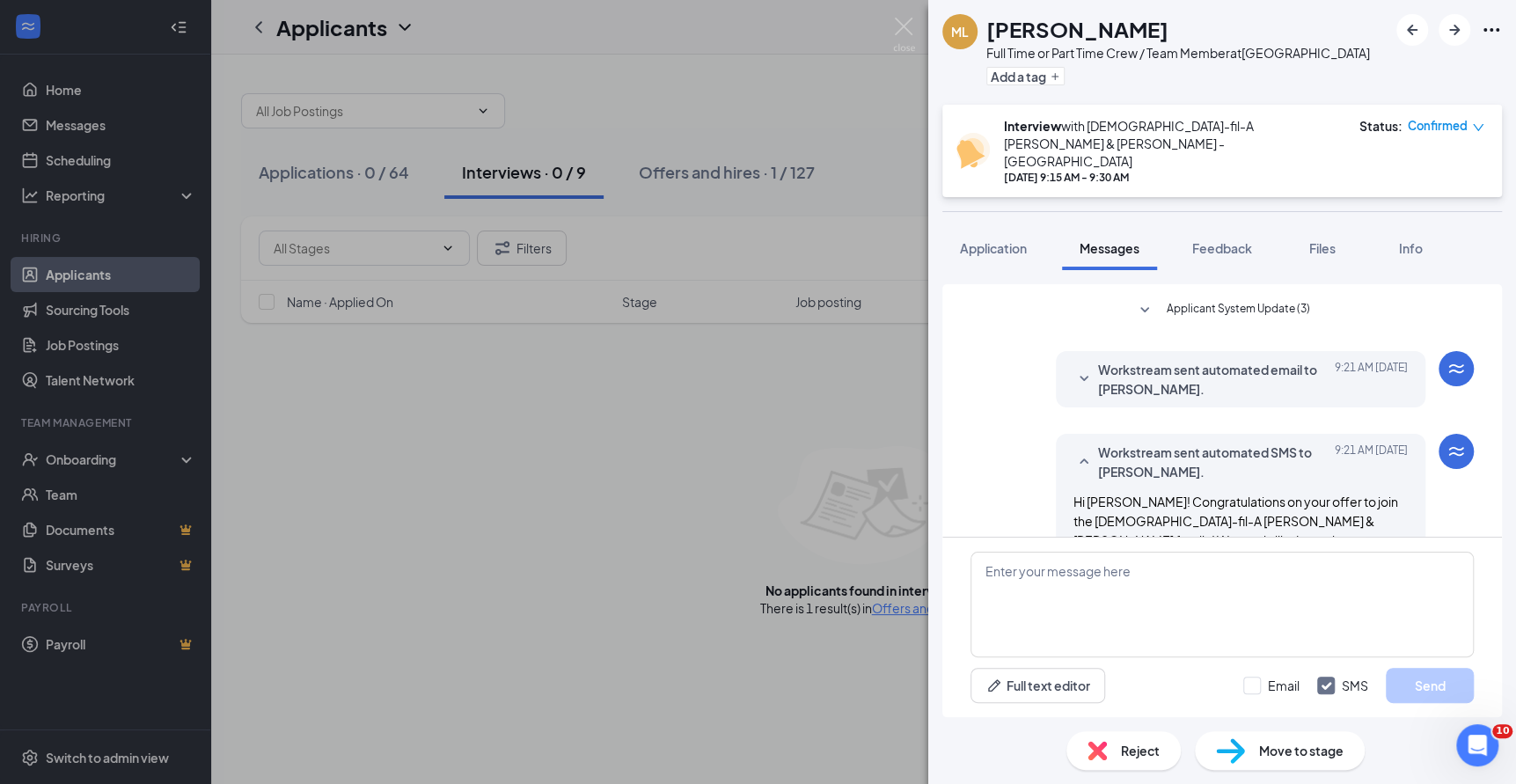
scroll to position [459, 0]
click at [1219, 364] on span "Workstream sent automated email to [PERSON_NAME]." at bounding box center [1213, 383] width 230 height 39
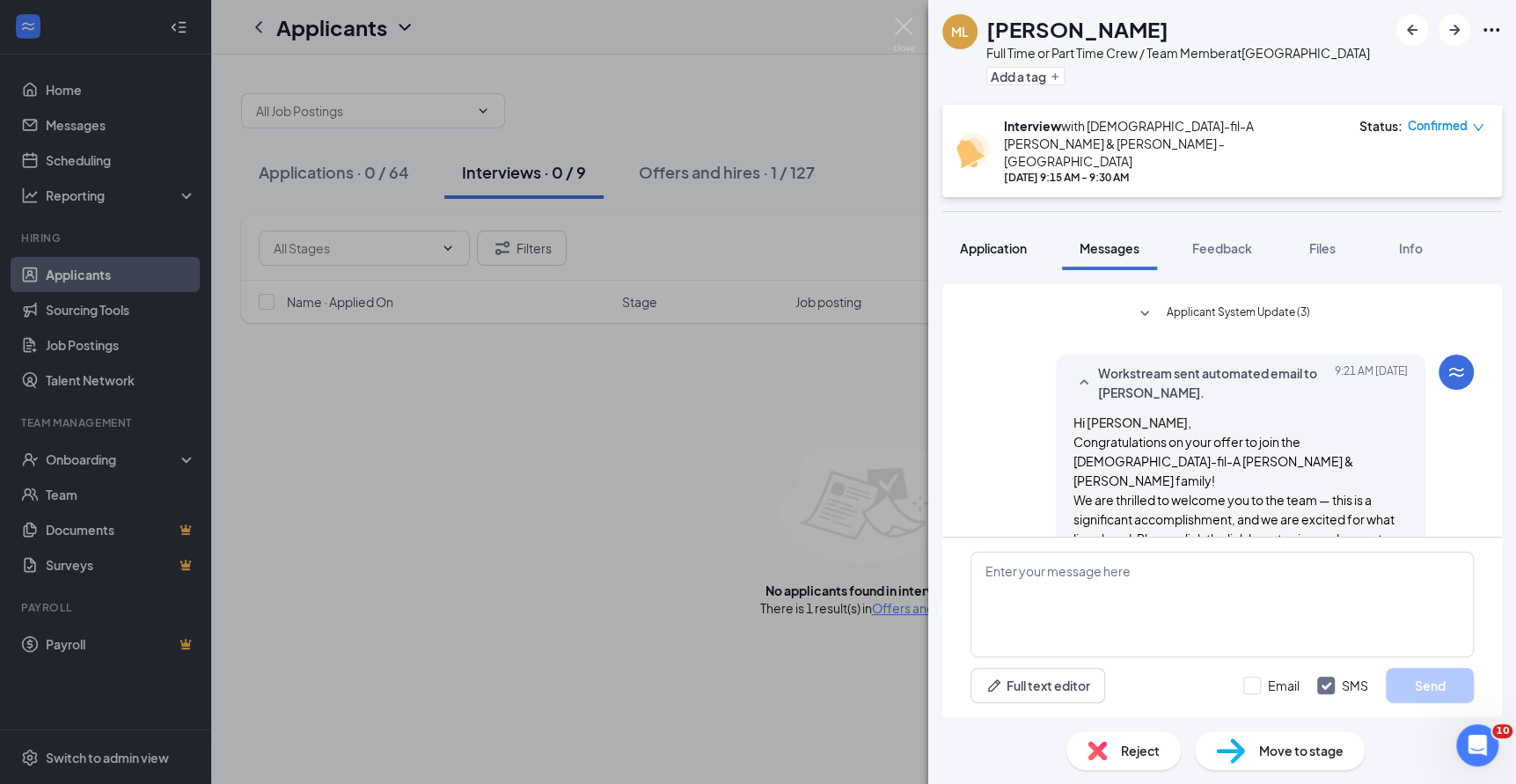
click at [994, 241] on span "Application" at bounding box center [993, 248] width 67 height 16
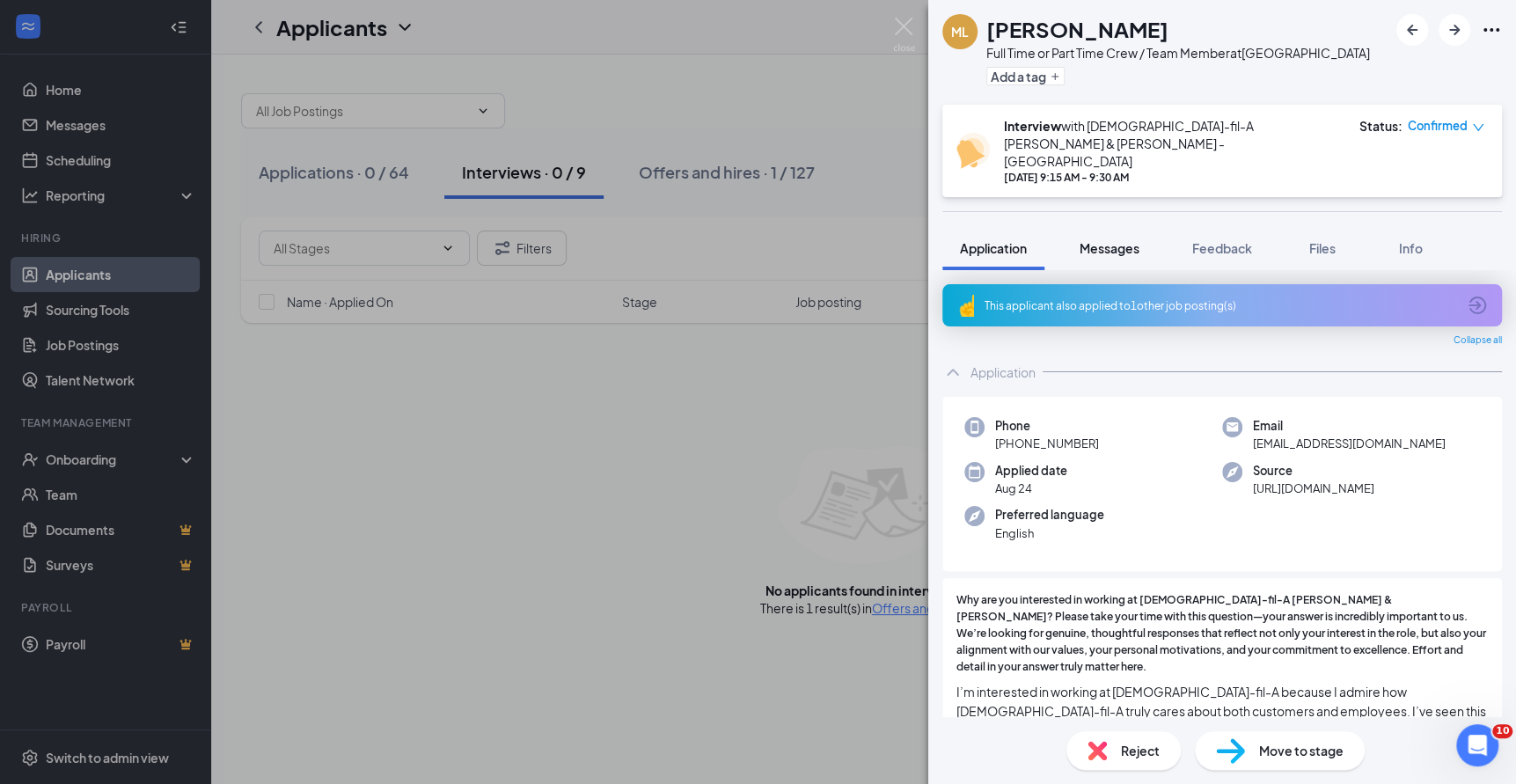
click at [1091, 241] on span "Messages" at bounding box center [1109, 248] width 60 height 16
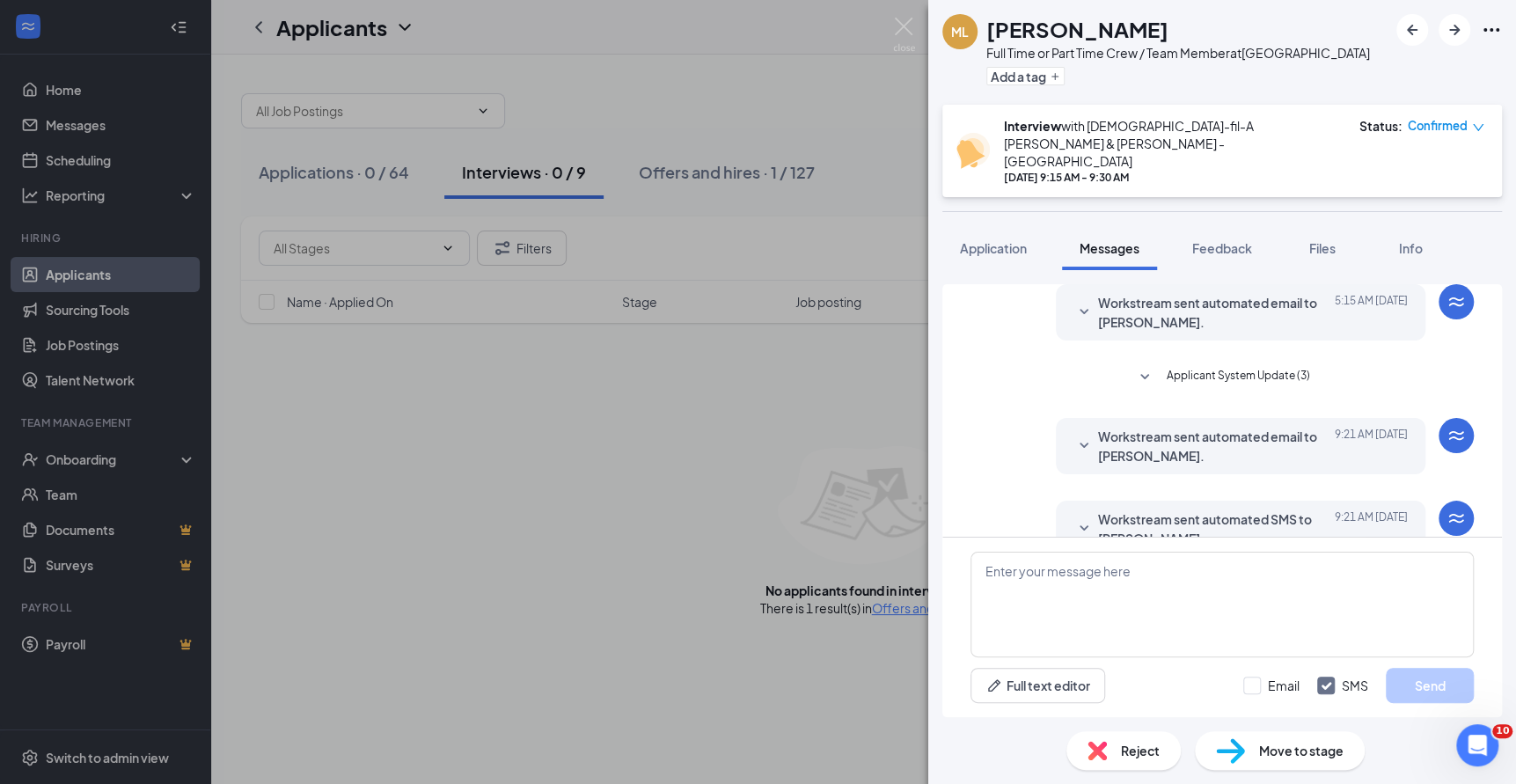
scroll to position [401, 0]
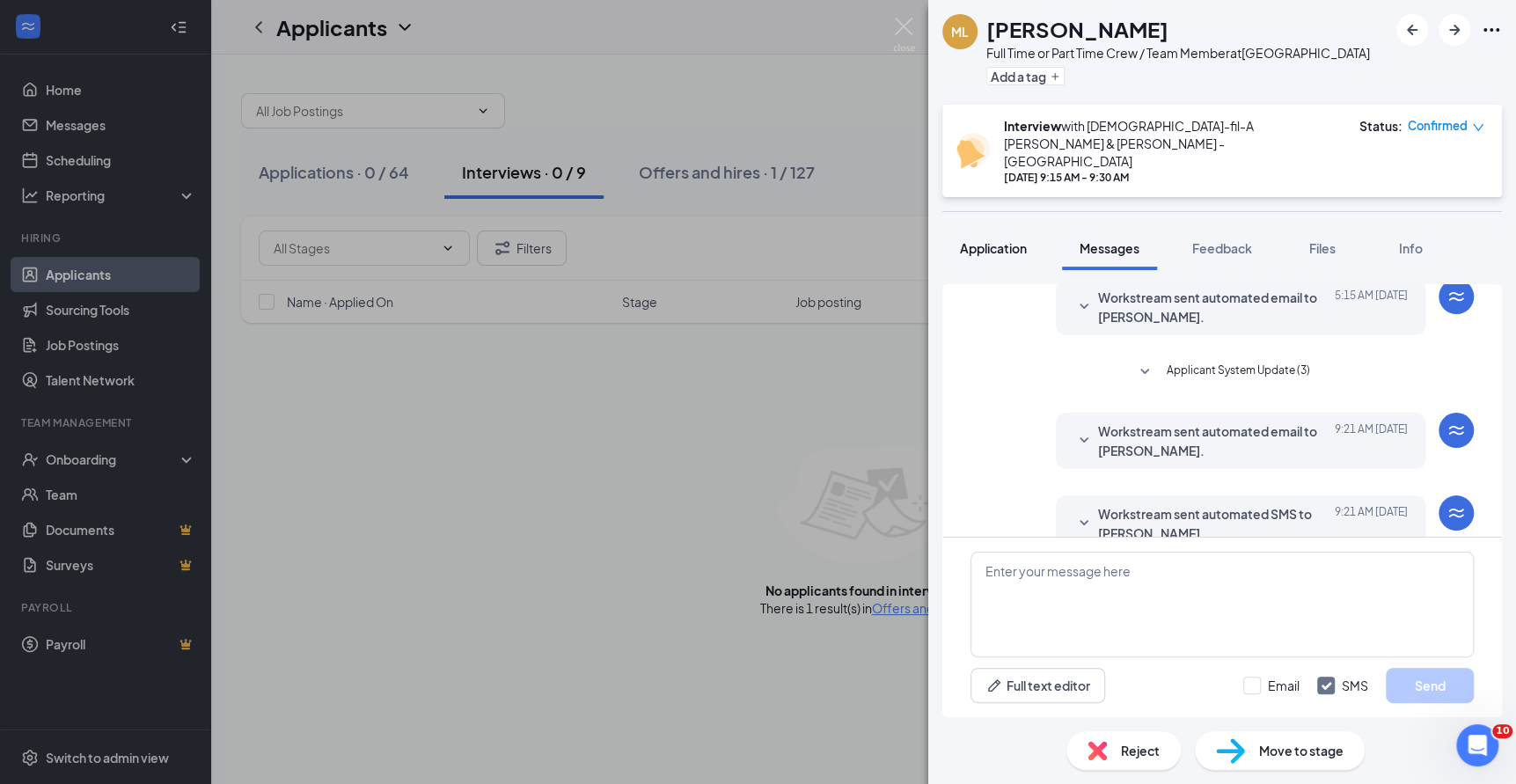
click at [1017, 241] on span "Application" at bounding box center [993, 248] width 67 height 16
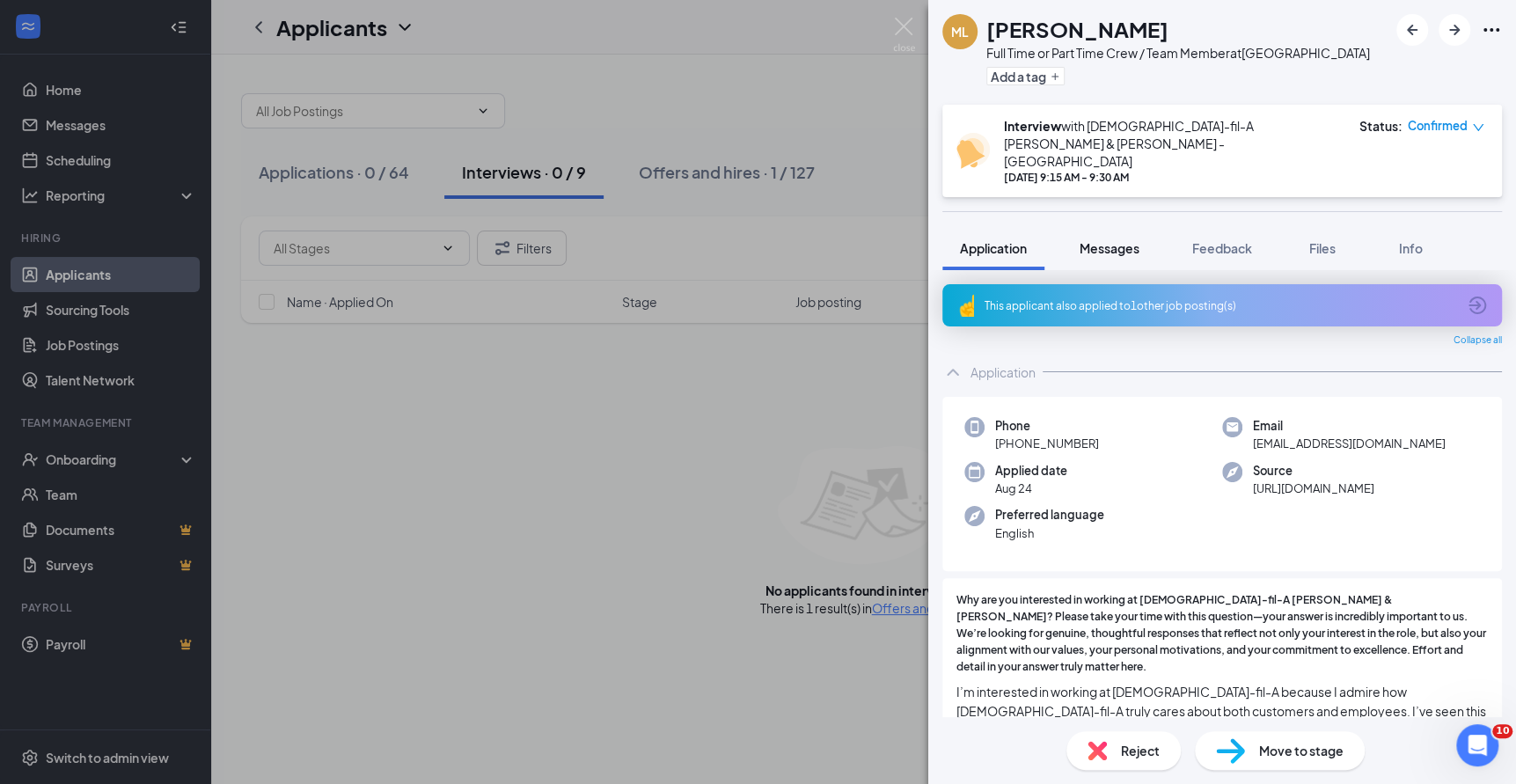
click at [1115, 241] on span "Messages" at bounding box center [1109, 248] width 60 height 16
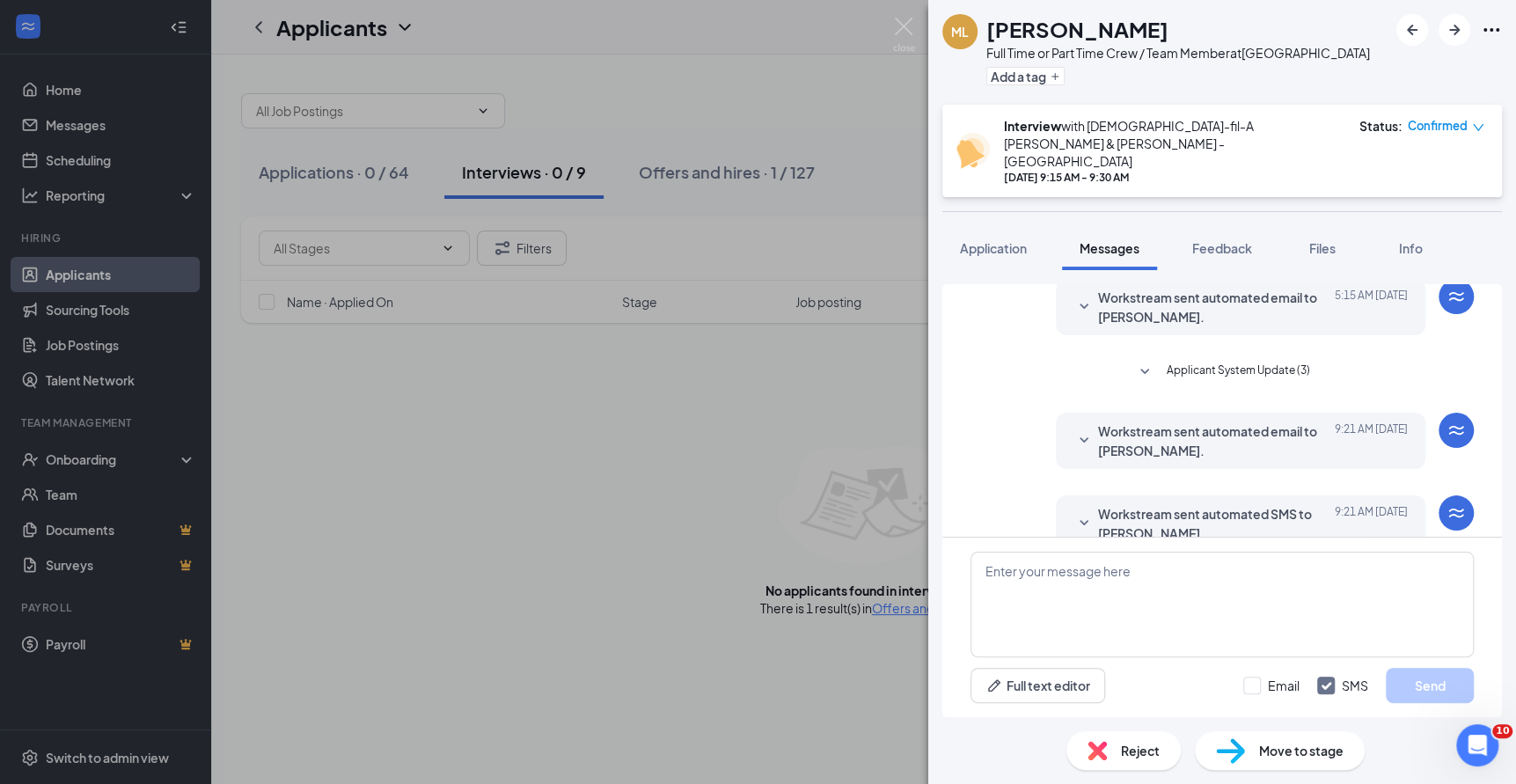
click at [1275, 505] on span "Workstream sent automated SMS to [PERSON_NAME]." at bounding box center [1213, 524] width 230 height 39
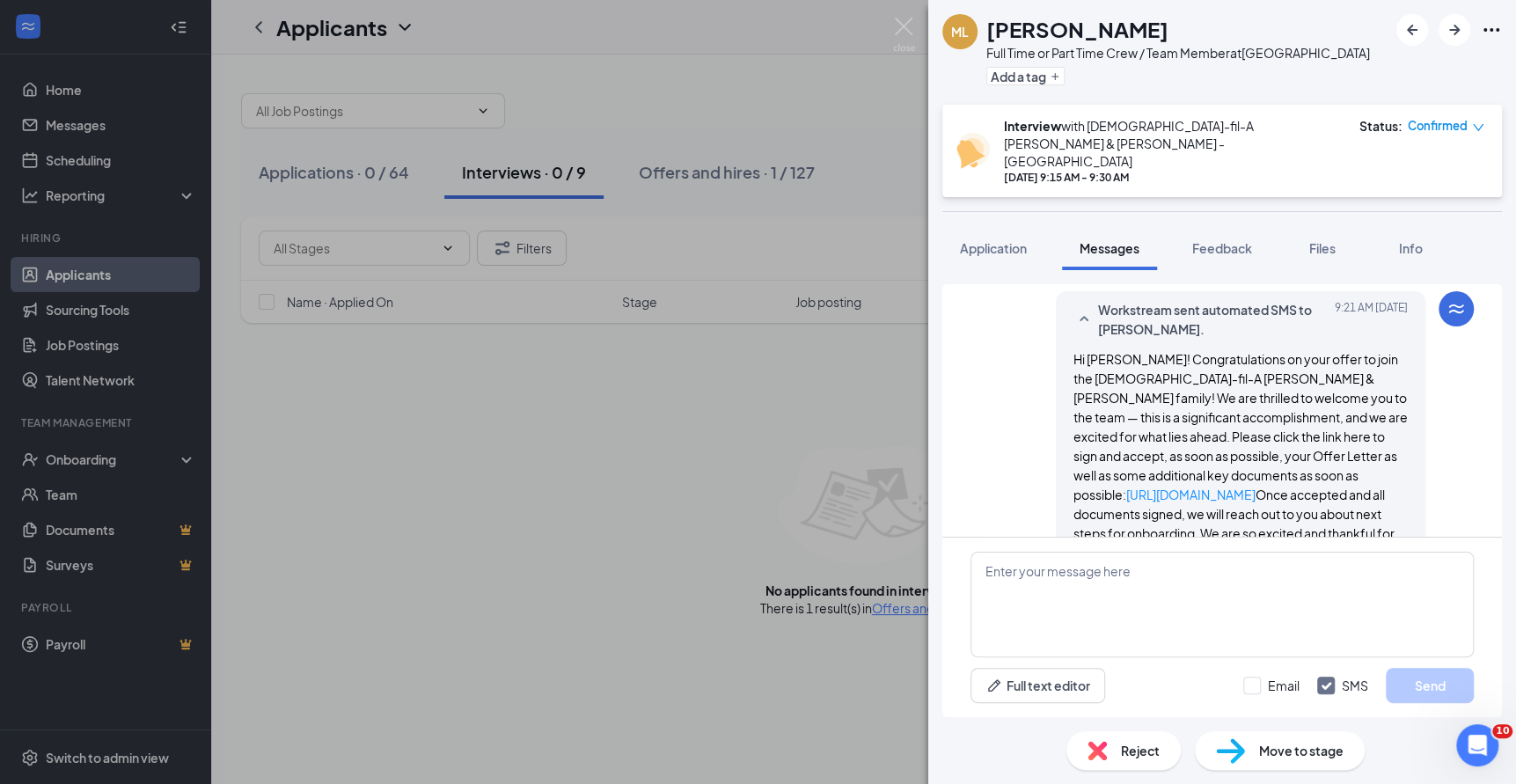
drag, startPoint x: 1207, startPoint y: 503, endPoint x: 1061, endPoint y: 330, distance: 226.4
click at [1061, 330] on div "Workstream sent automated SMS to [PERSON_NAME]. [DATE] 9:21 AM Hi [PERSON_NAME]…" at bounding box center [1240, 432] width 369 height 280
copy span "Hi [PERSON_NAME]! Congratulations on your offer to join the [DEMOGRAPHIC_DATA]-…"
click at [1154, 585] on textarea at bounding box center [1222, 605] width 504 height 106
paste textarea "Hi [PERSON_NAME]! Congratulations on your offer to join the [DEMOGRAPHIC_DATA]-…"
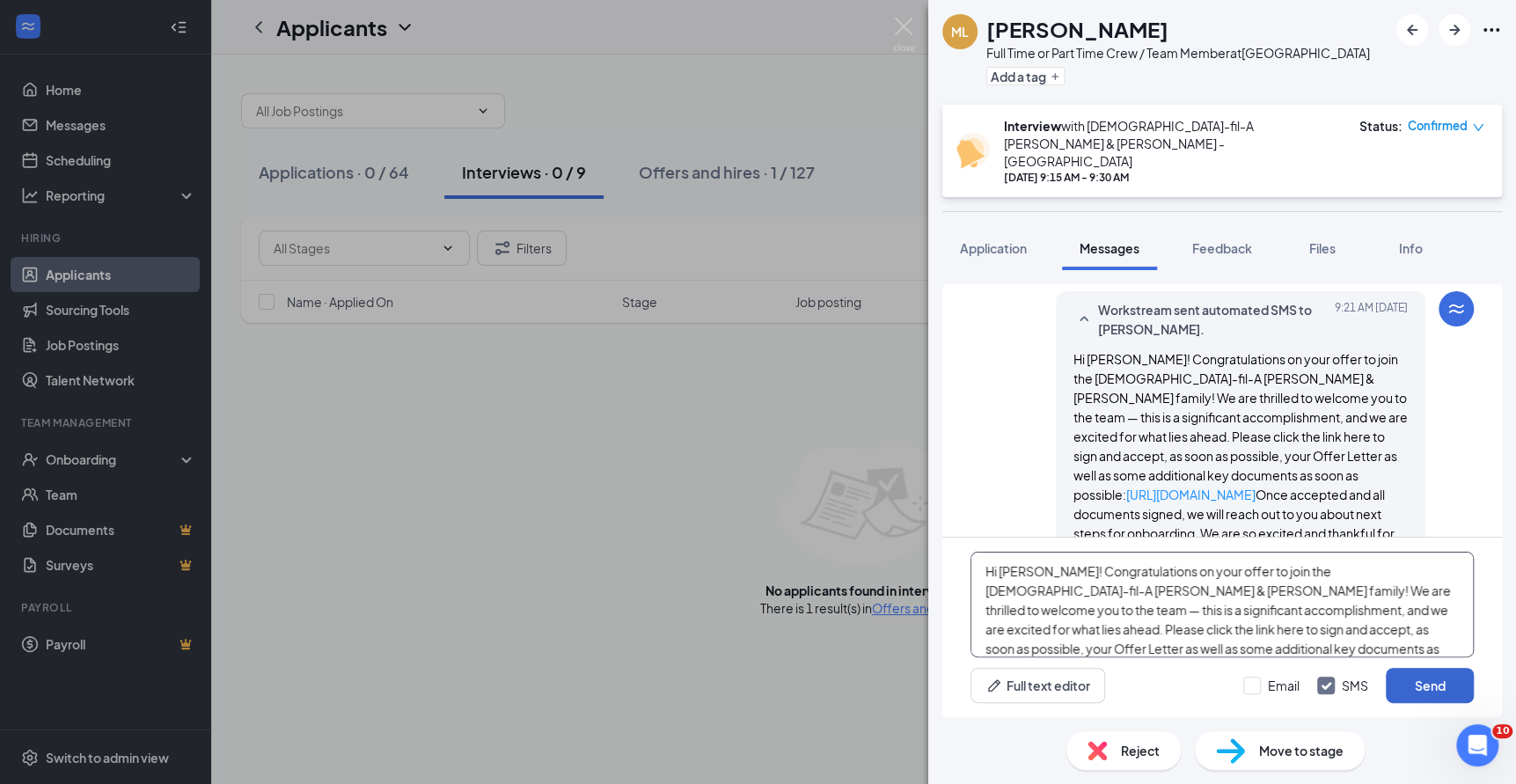
scroll to position [38, 0]
type textarea "Hi [PERSON_NAME]! Congratulations on your offer to join the [DEMOGRAPHIC_DATA]-…"
click at [1415, 683] on button "Send" at bounding box center [1430, 685] width 88 height 35
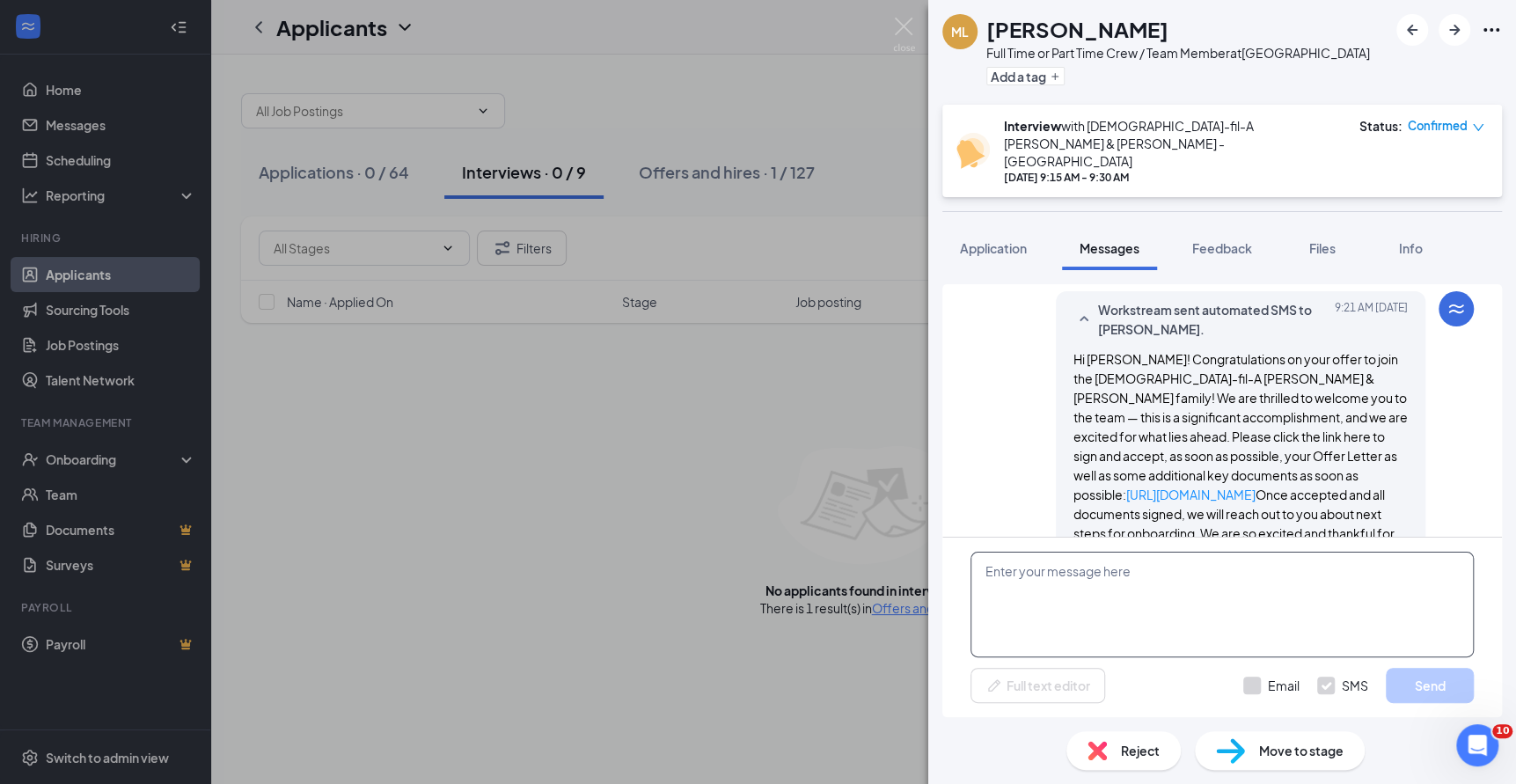
scroll to position [0, 0]
click at [1250, 600] on textarea at bounding box center [1222, 605] width 504 height 106
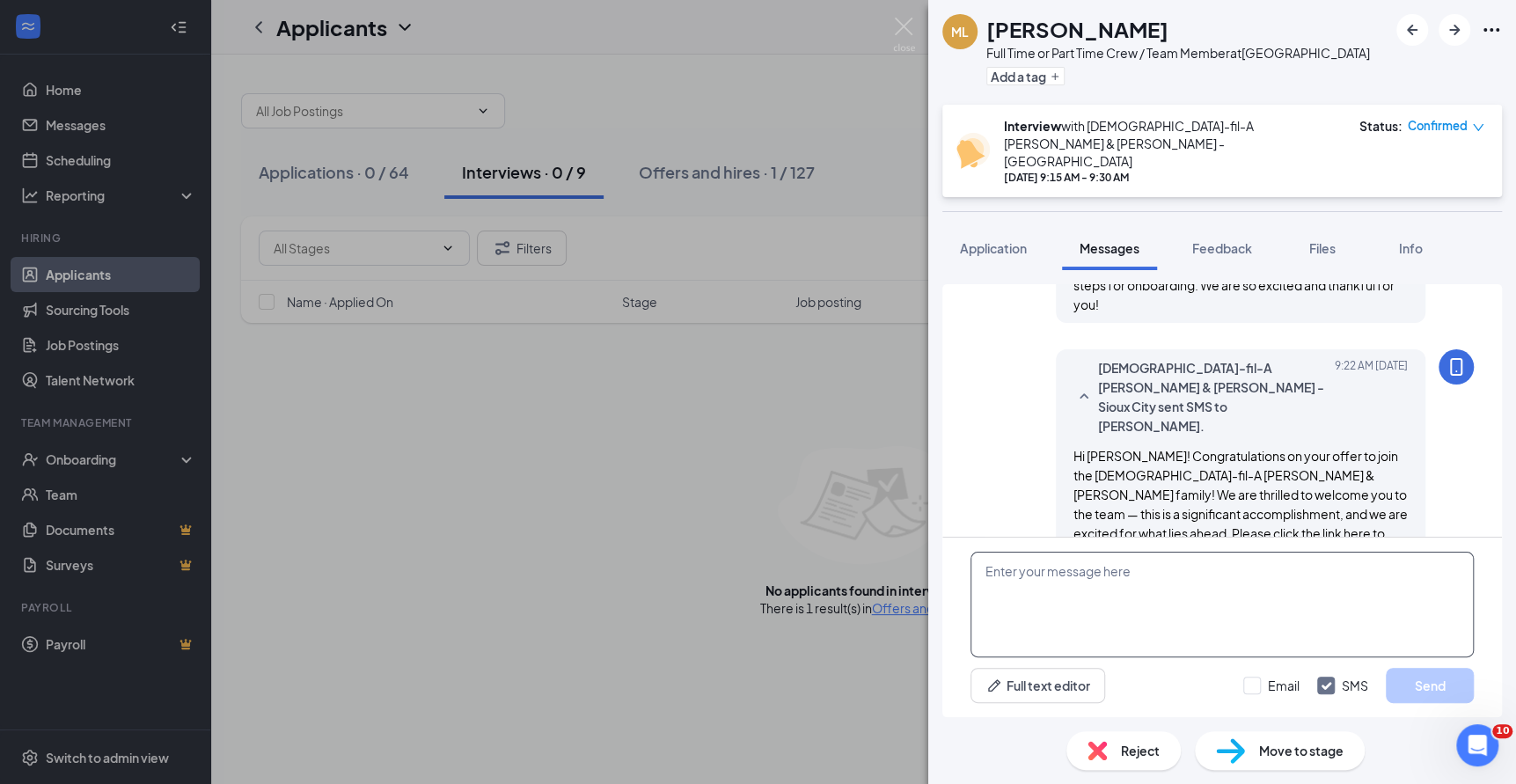
paste textarea "Hi [PERSON_NAME]! Congratulations on your offer to join the [DEMOGRAPHIC_DATA]-…"
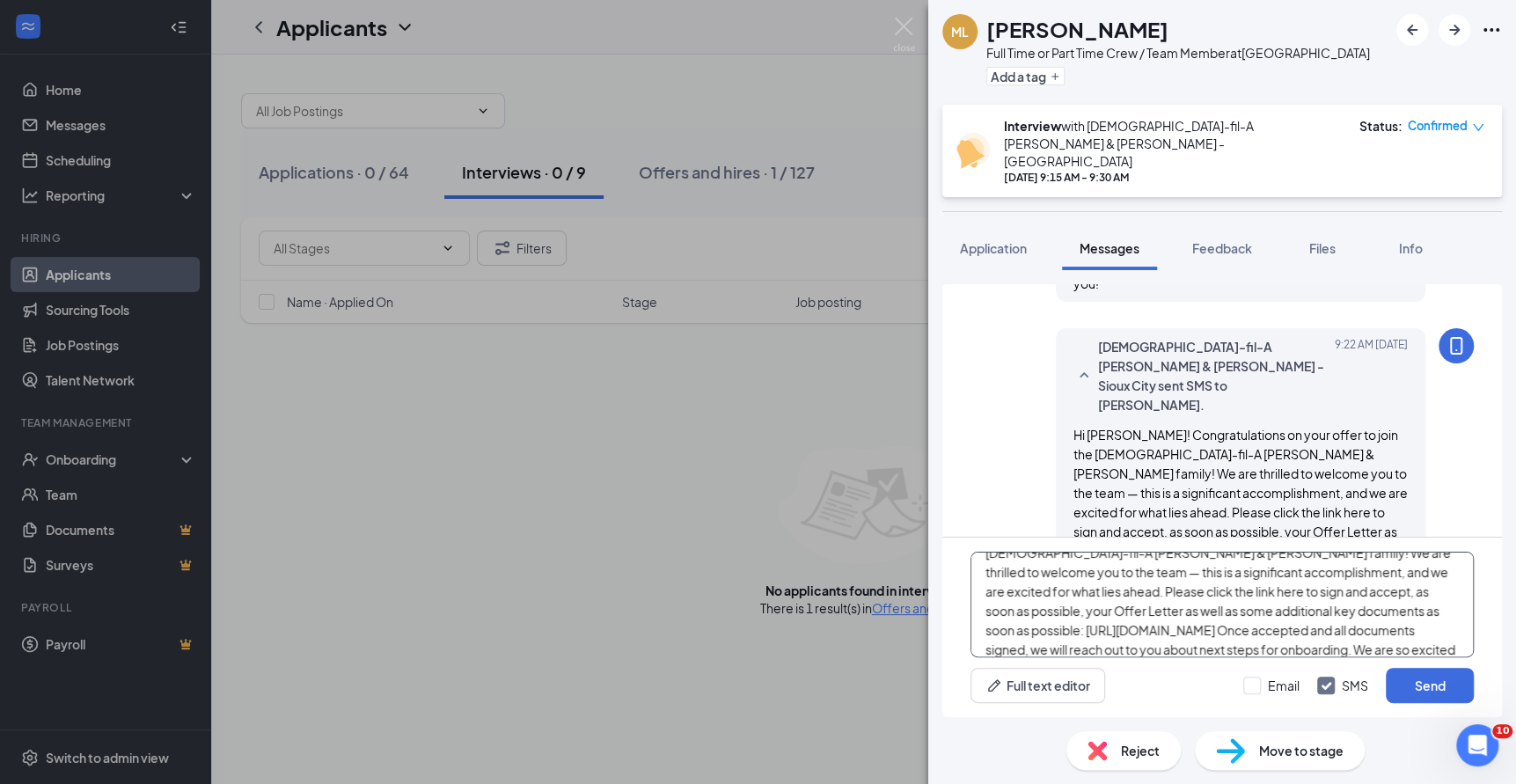
scroll to position [892, 0]
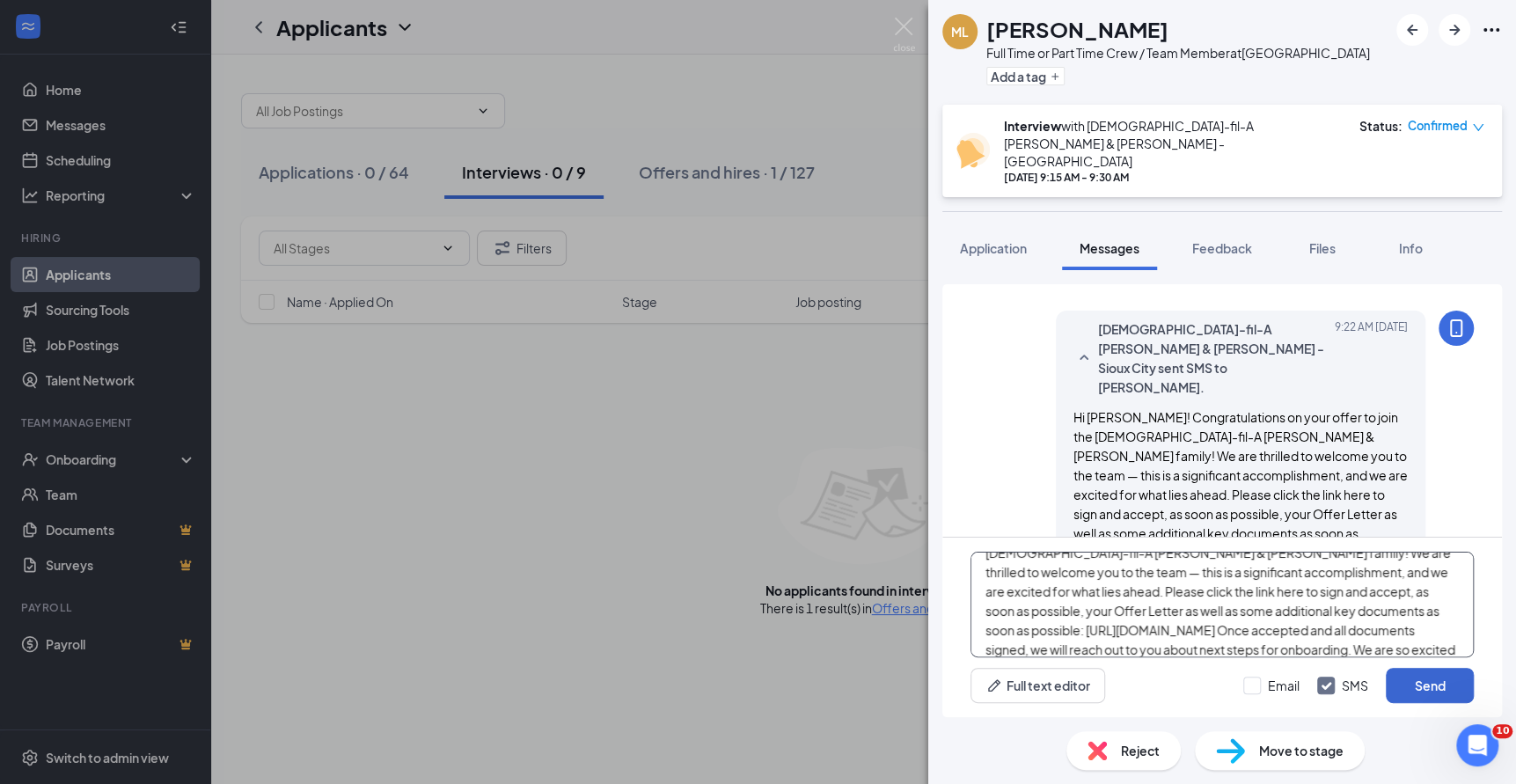
type textarea "Hi [PERSON_NAME]! Congratulations on your offer to join the [DEMOGRAPHIC_DATA]-…"
click at [1442, 674] on button "Send" at bounding box center [1430, 685] width 88 height 35
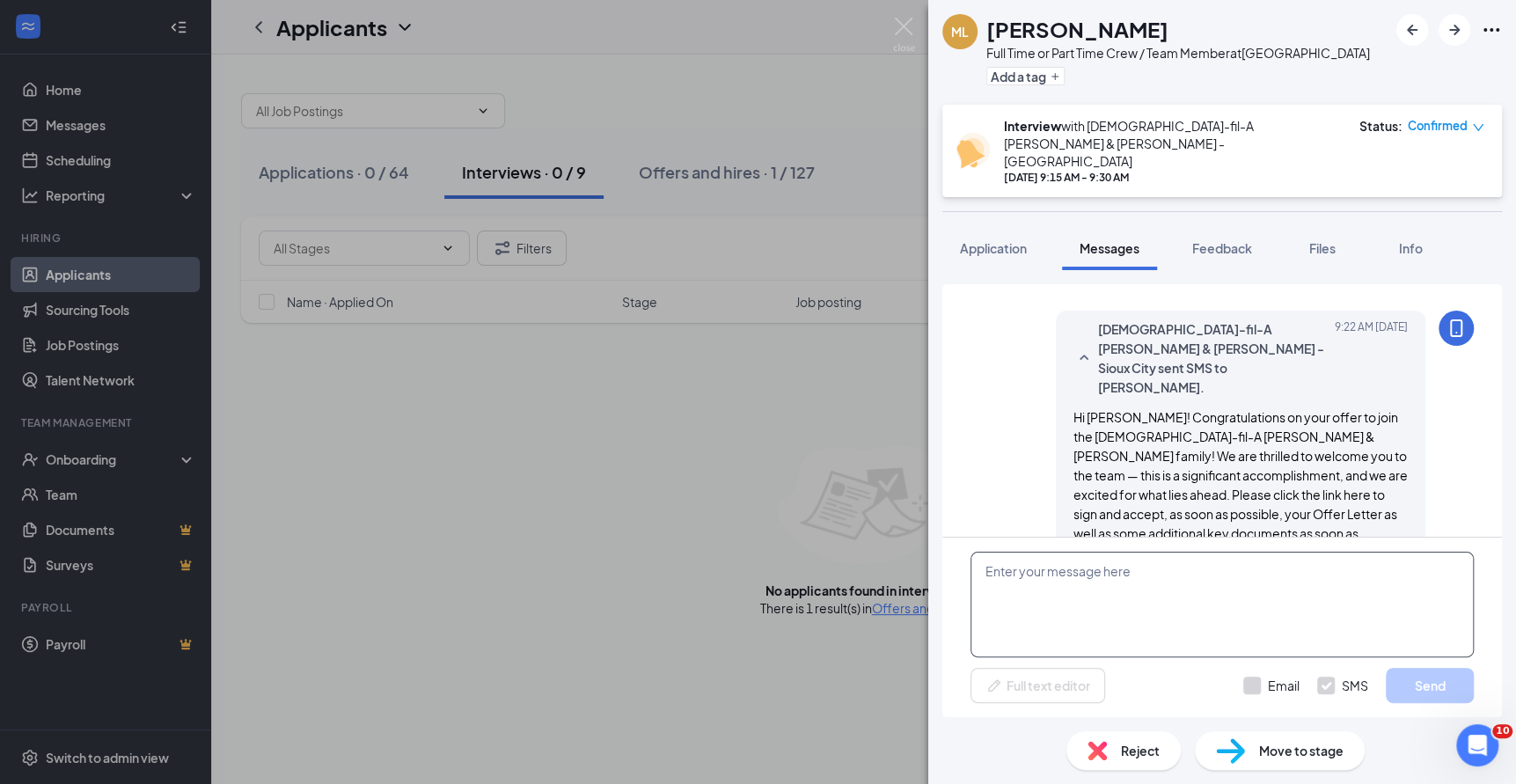
scroll to position [0, 0]
click at [1274, 617] on textarea at bounding box center [1222, 605] width 504 height 106
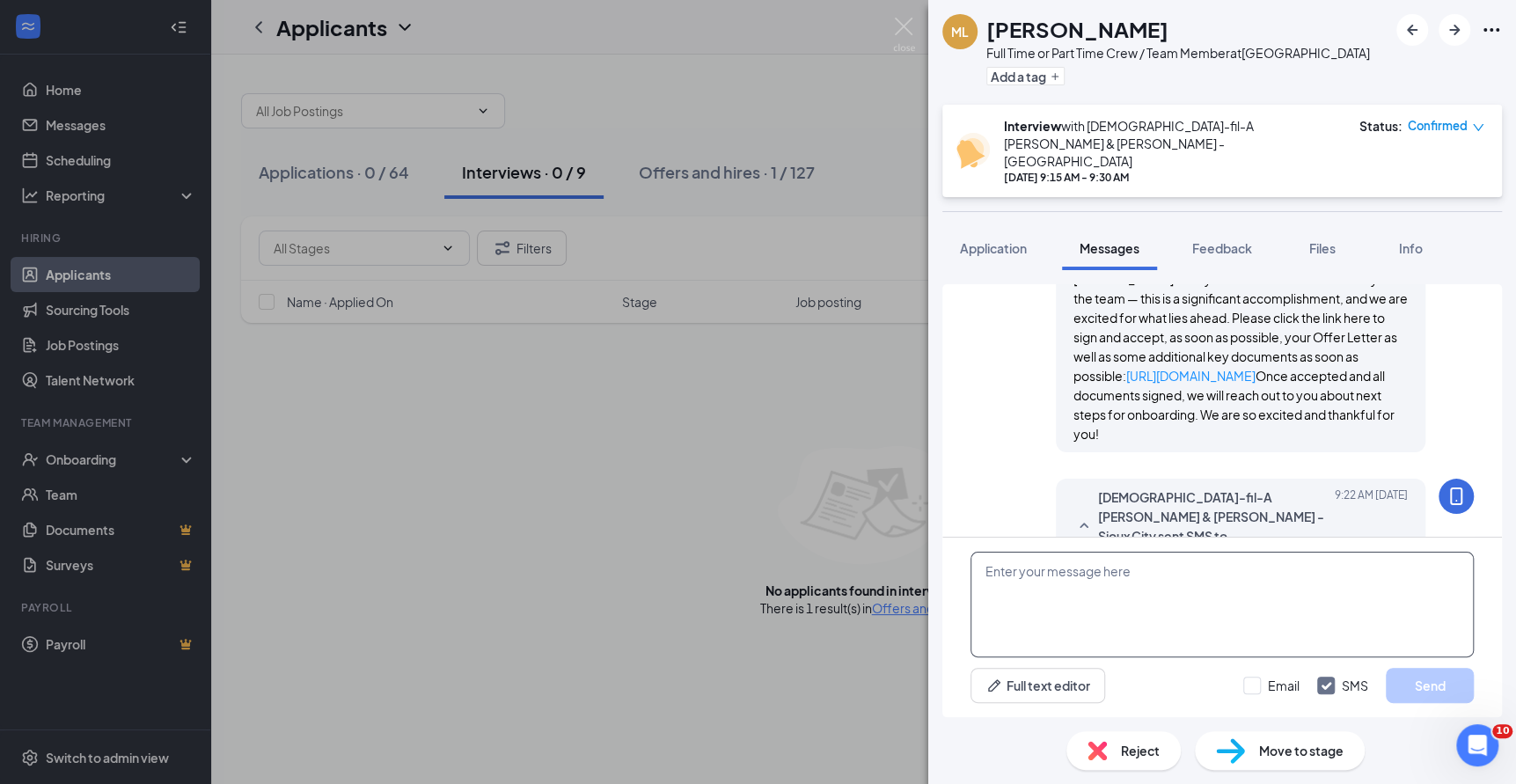
paste textarea "Hi [PERSON_NAME]! Congratulations on your offer to join the [DEMOGRAPHIC_DATA]-…"
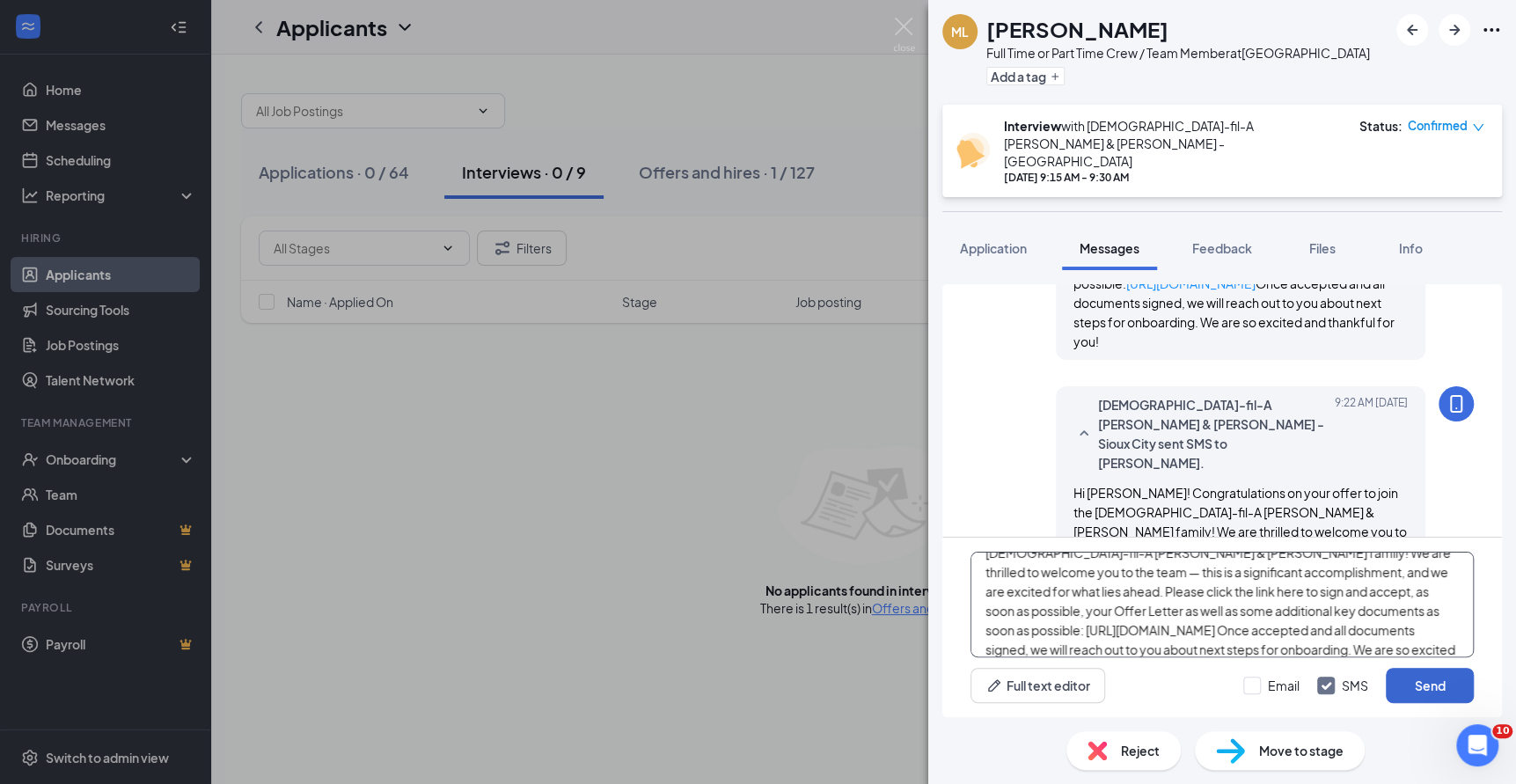
scroll to position [1179, 0]
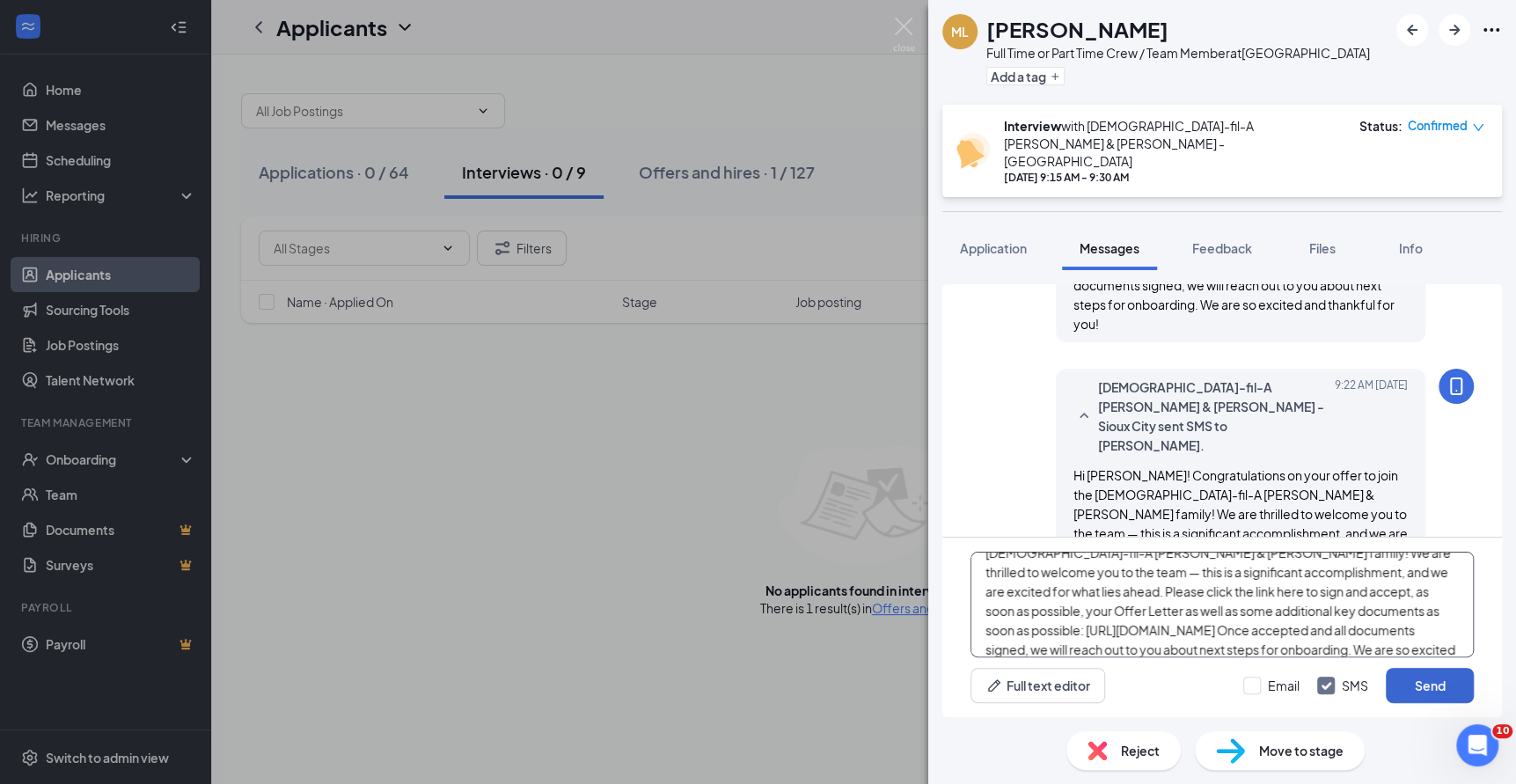
type textarea "Hi [PERSON_NAME]! Congratulations on your offer to join the [DEMOGRAPHIC_DATA]-…"
click at [1445, 686] on button "Send" at bounding box center [1430, 685] width 88 height 35
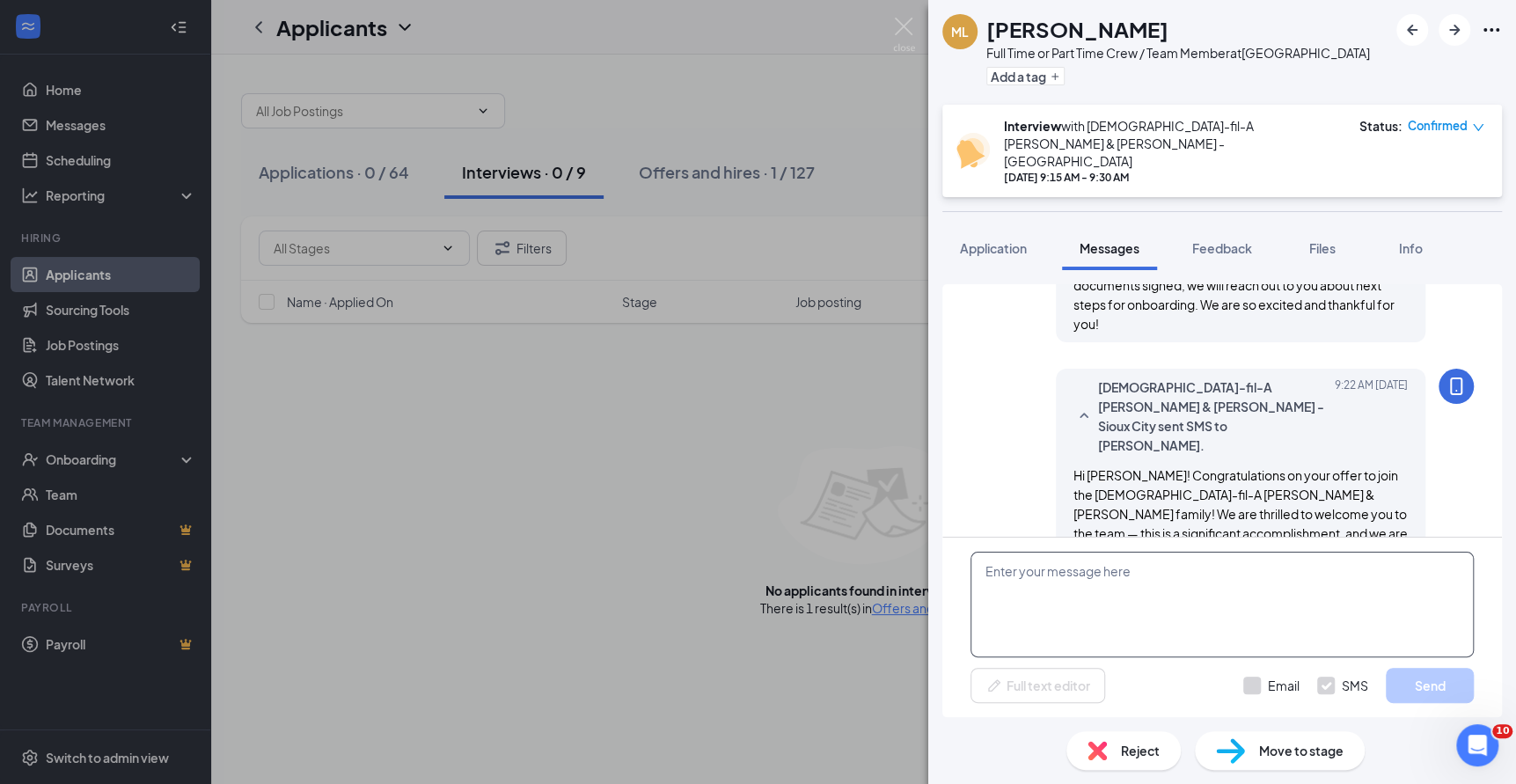
scroll to position [0, 0]
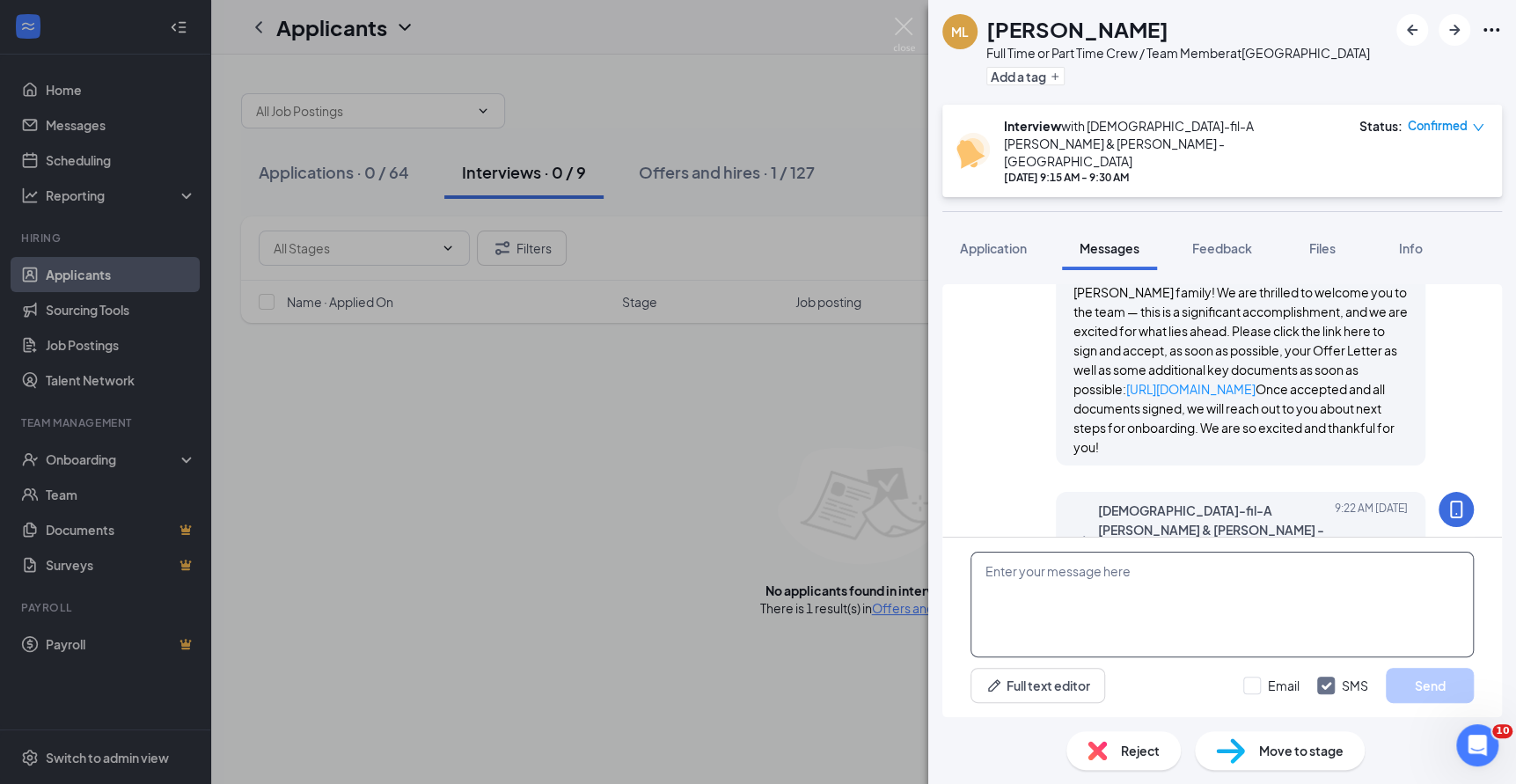
click at [1201, 589] on textarea at bounding box center [1222, 605] width 504 height 106
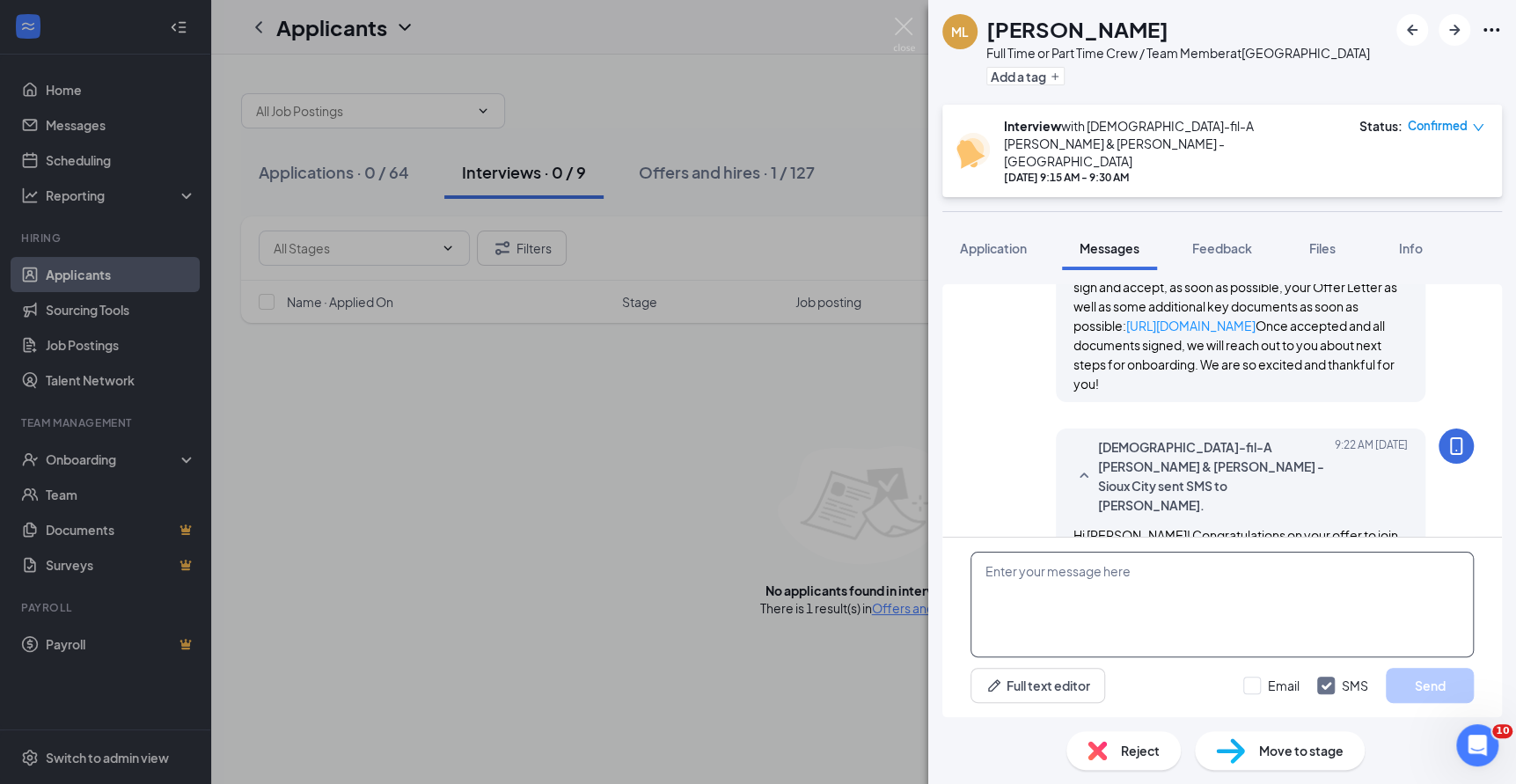
paste textarea "Hi [PERSON_NAME]! Congratulations on your offer to join the [DEMOGRAPHIC_DATA]-…"
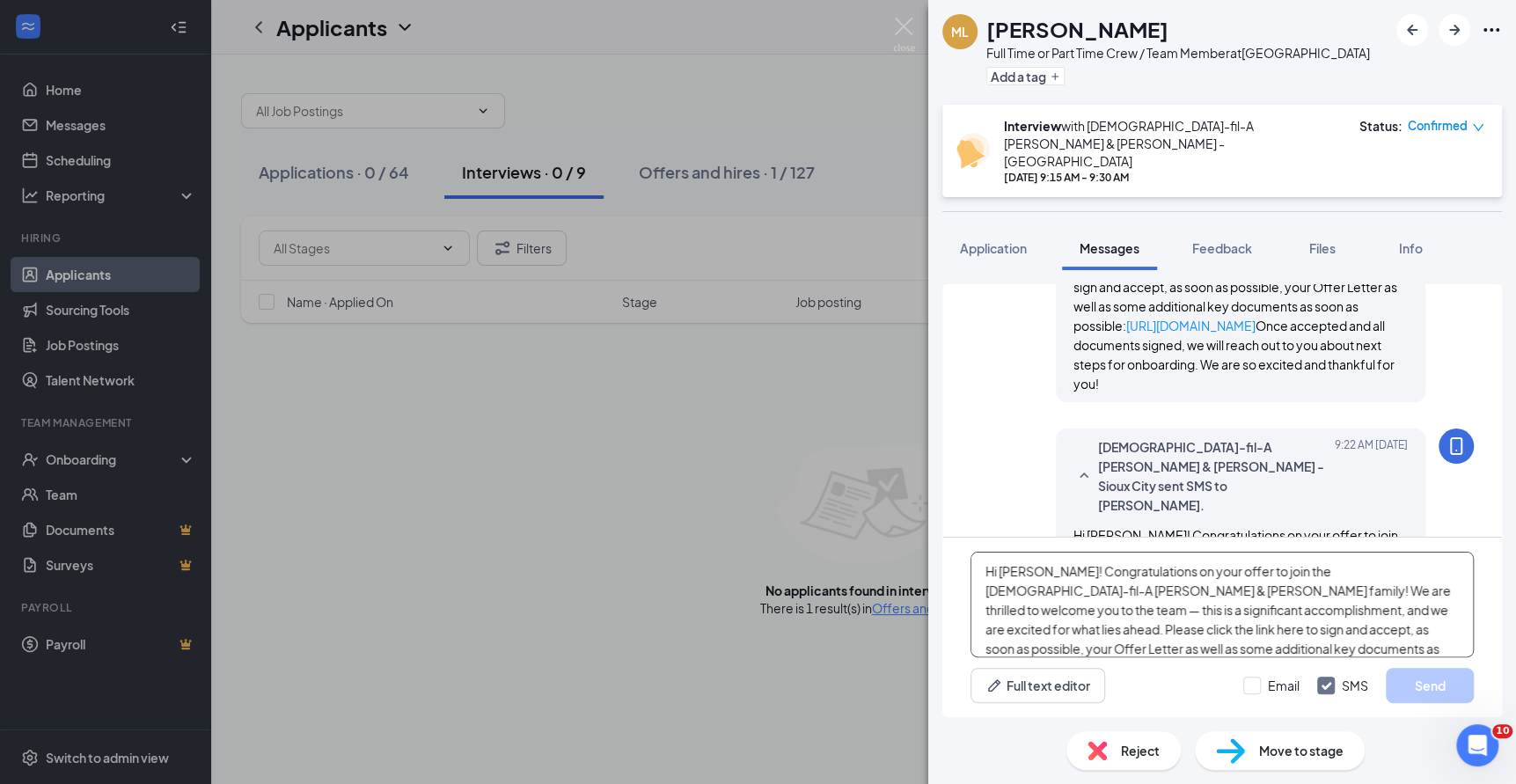
scroll to position [38, 0]
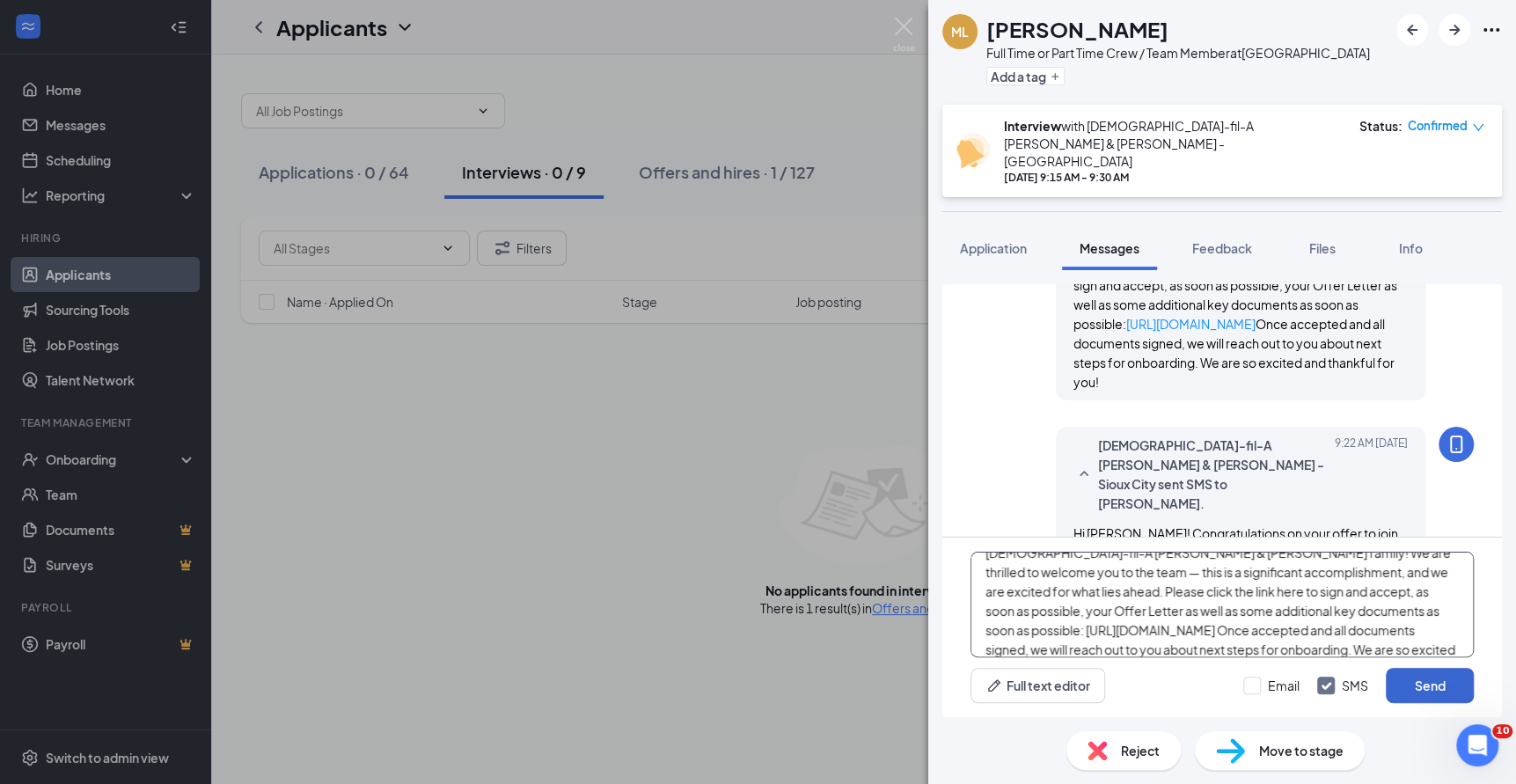
type textarea "Hi [PERSON_NAME]! Congratulations on your offer to join the [DEMOGRAPHIC_DATA]-…"
click at [1414, 685] on button "Send" at bounding box center [1430, 685] width 88 height 35
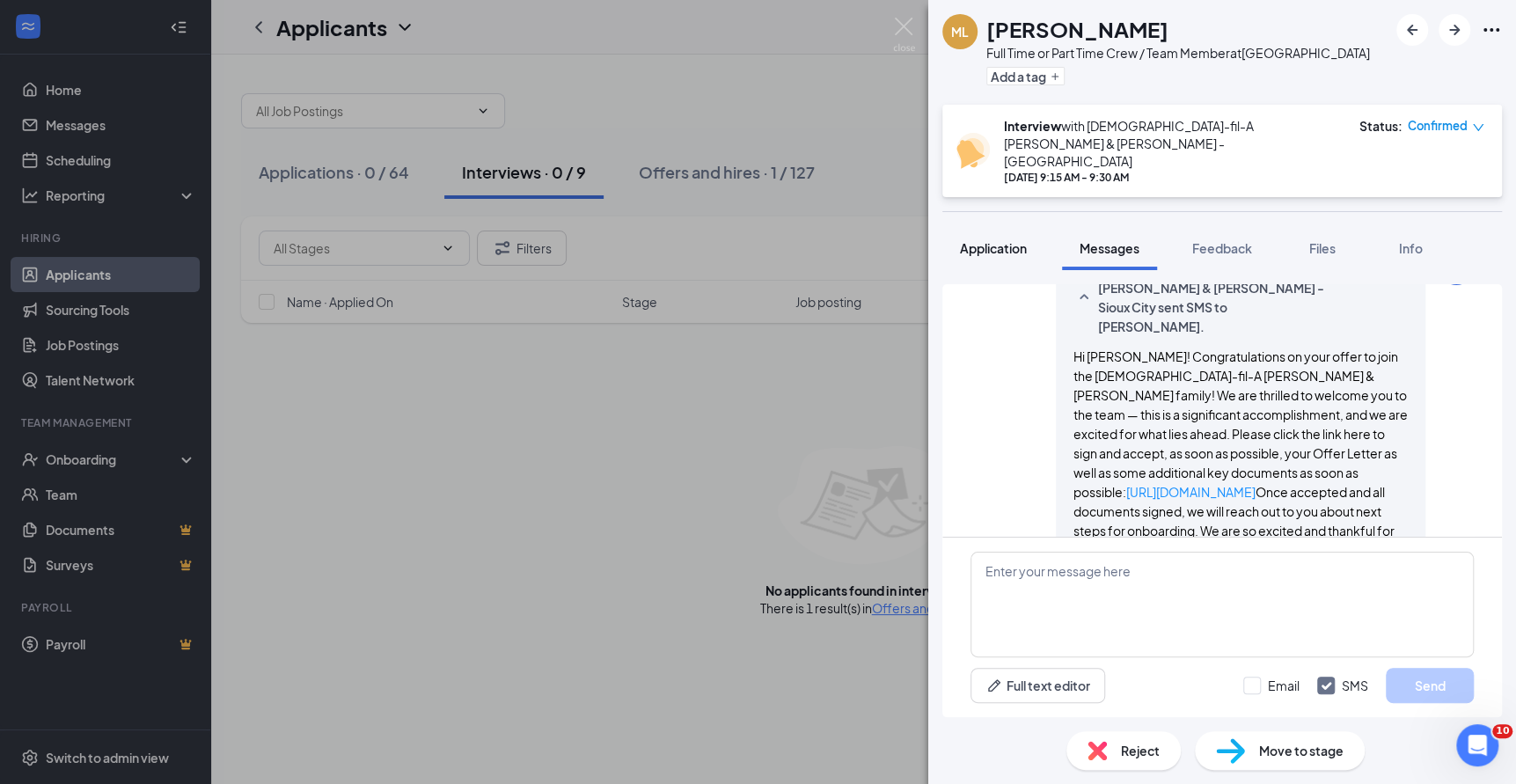
scroll to position [1753, 0]
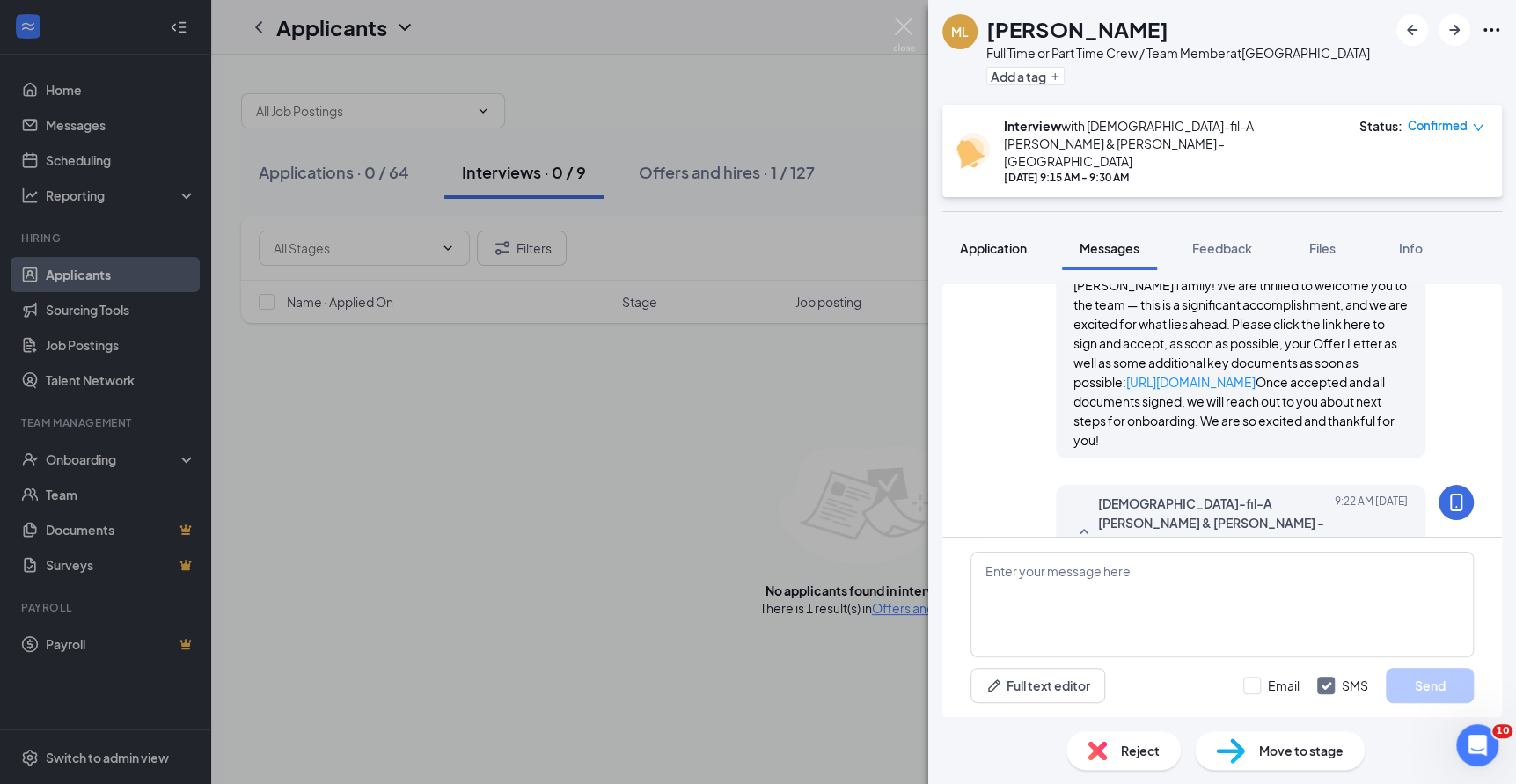
click at [990, 241] on span "Application" at bounding box center [993, 248] width 67 height 16
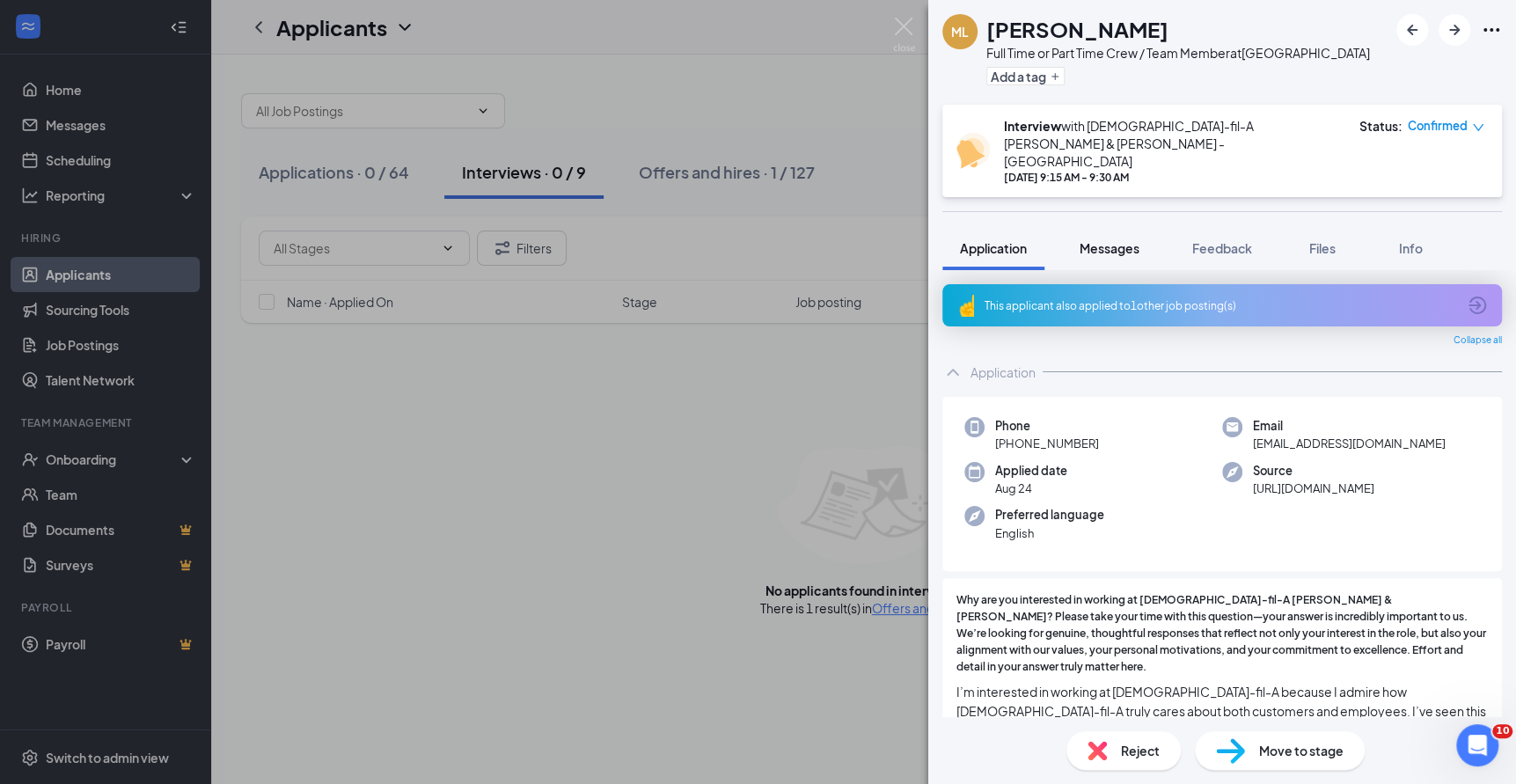
click at [1115, 241] on span "Messages" at bounding box center [1109, 248] width 60 height 16
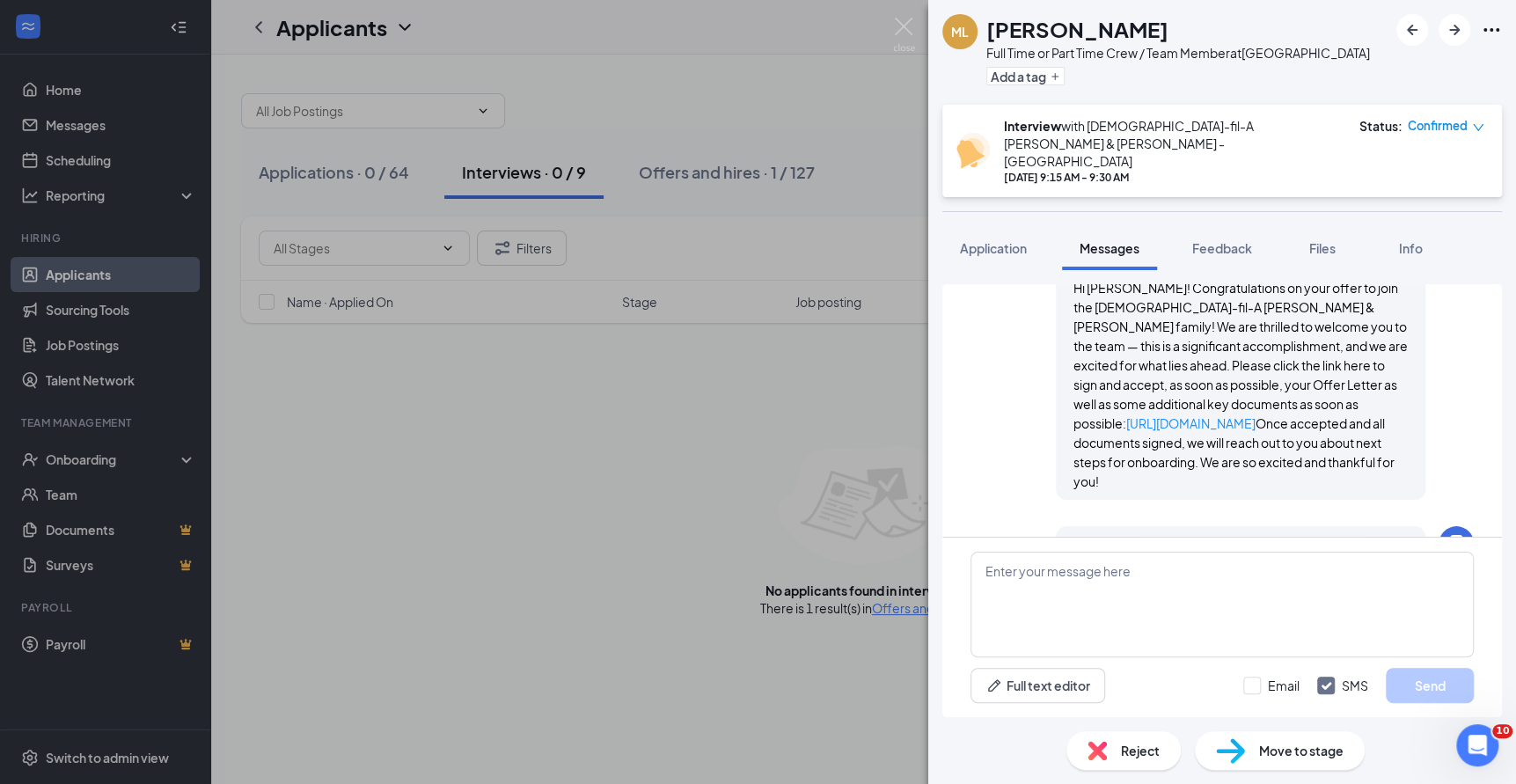
scroll to position [1218, 0]
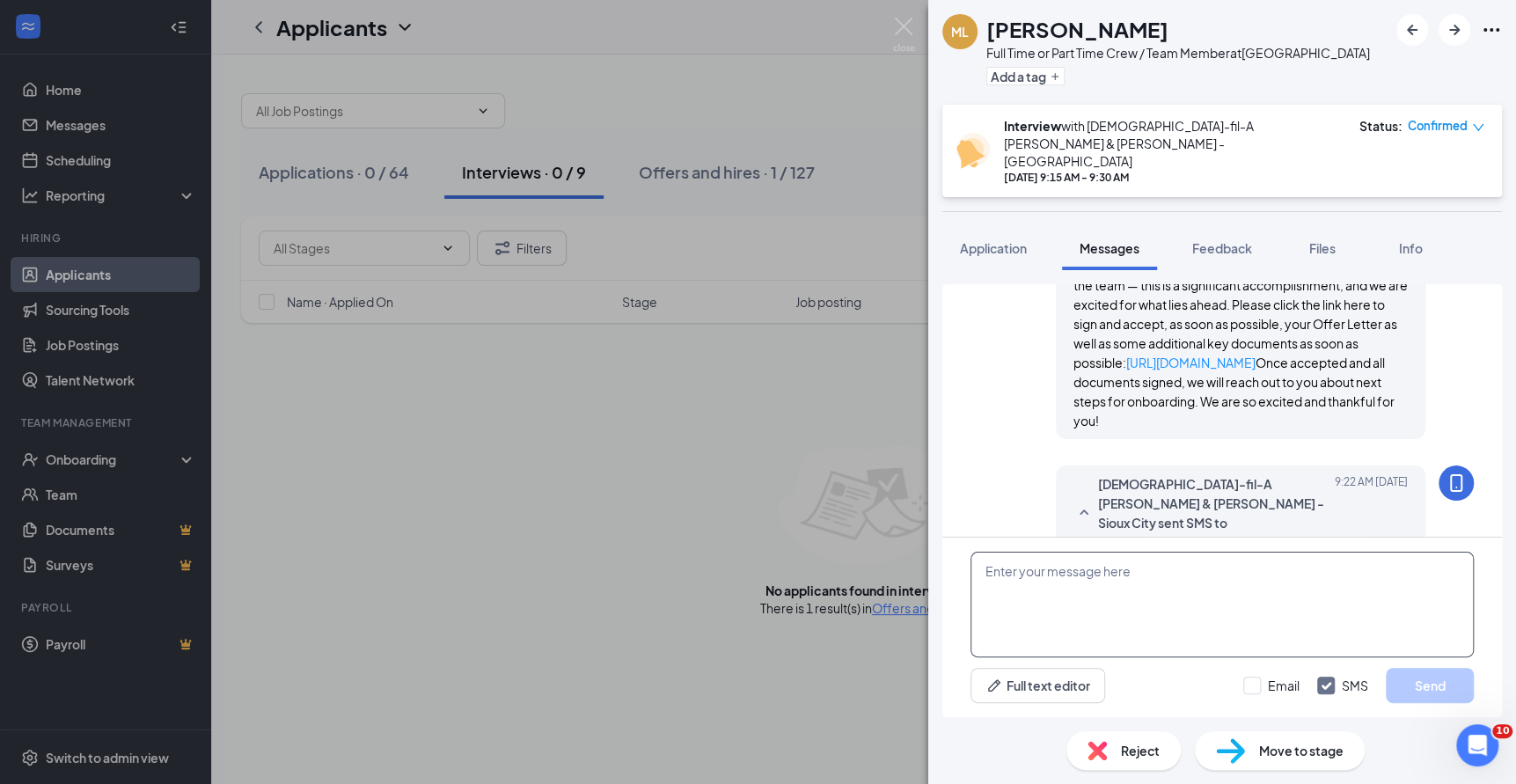
click at [1216, 610] on textarea at bounding box center [1222, 605] width 504 height 106
paste textarea "Hi [PERSON_NAME]! Congratulations on your offer to join the [DEMOGRAPHIC_DATA]-…"
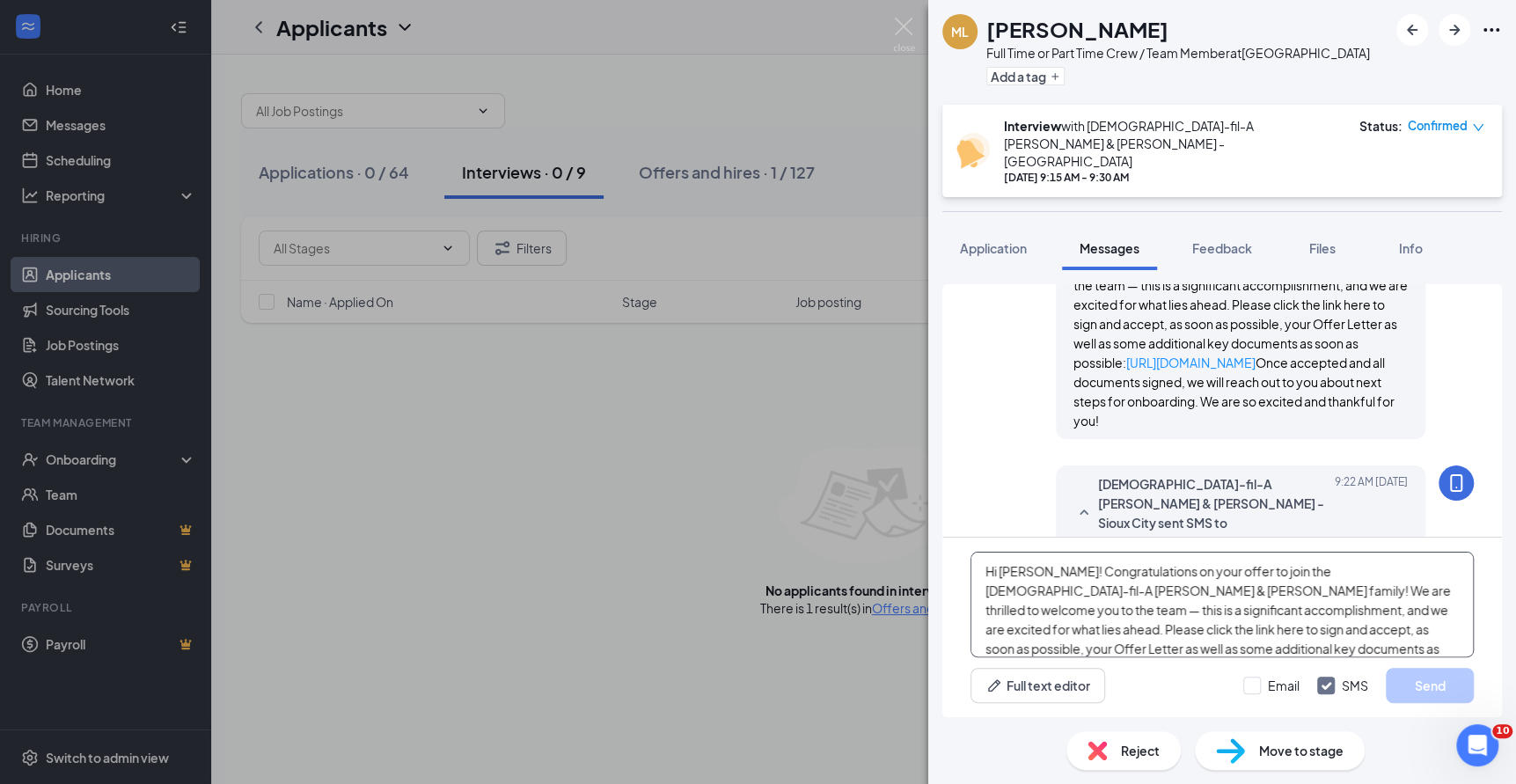
scroll to position [38, 0]
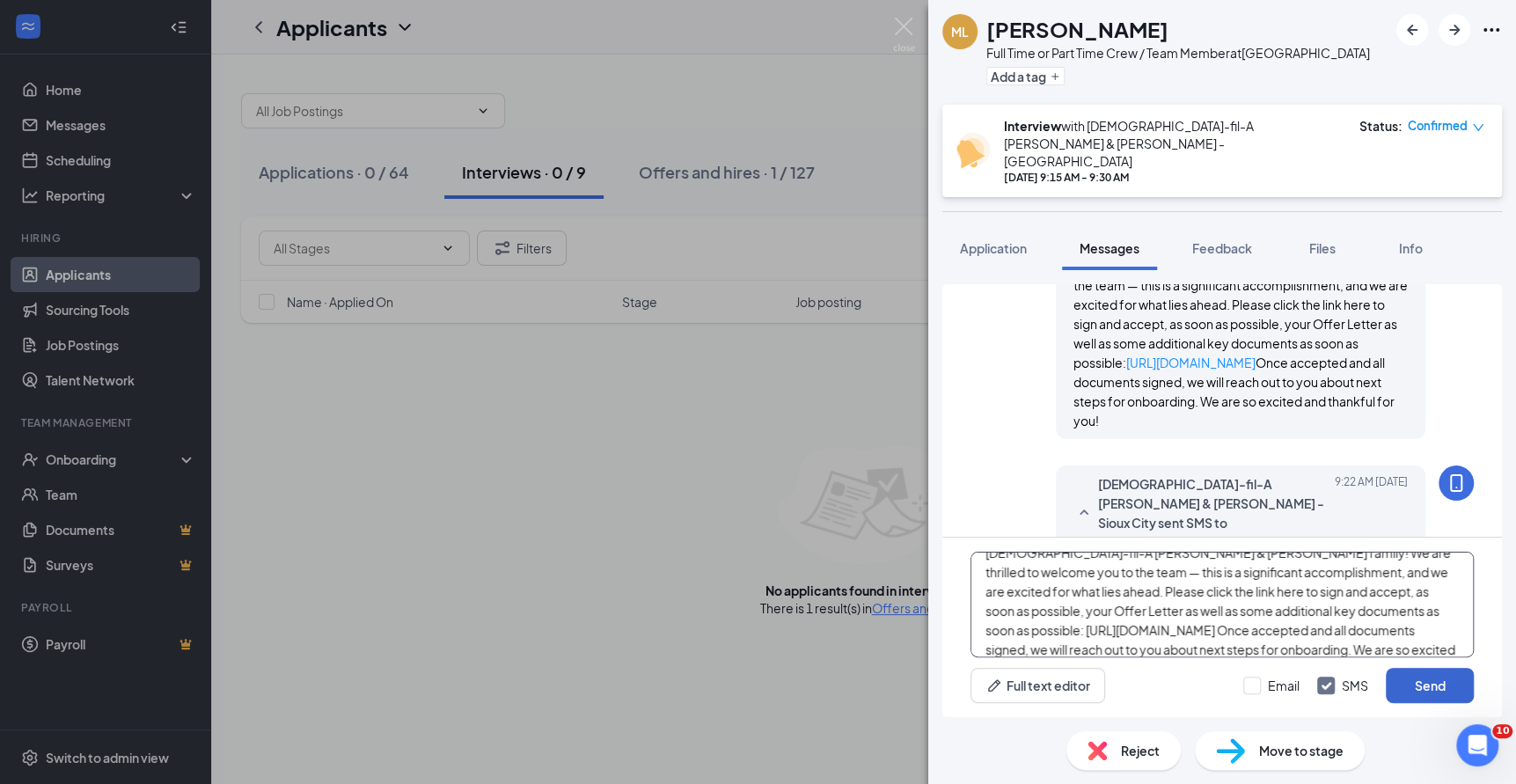
type textarea "Hi [PERSON_NAME]! Congratulations on your offer to join the [DEMOGRAPHIC_DATA]-…"
click at [1408, 677] on button "Send" at bounding box center [1430, 685] width 88 height 35
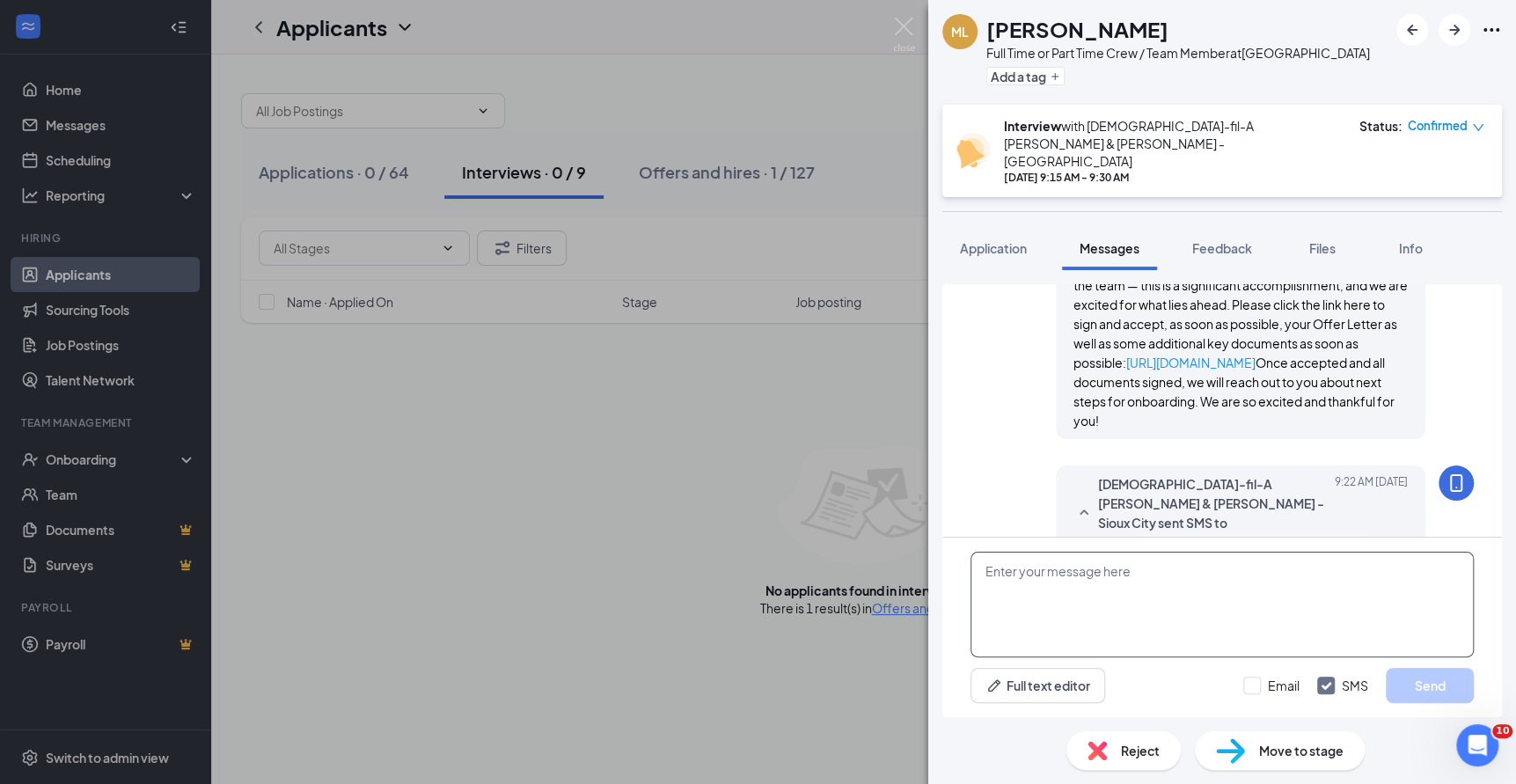
scroll to position [0, 0]
click at [1327, 605] on textarea at bounding box center [1222, 605] width 504 height 106
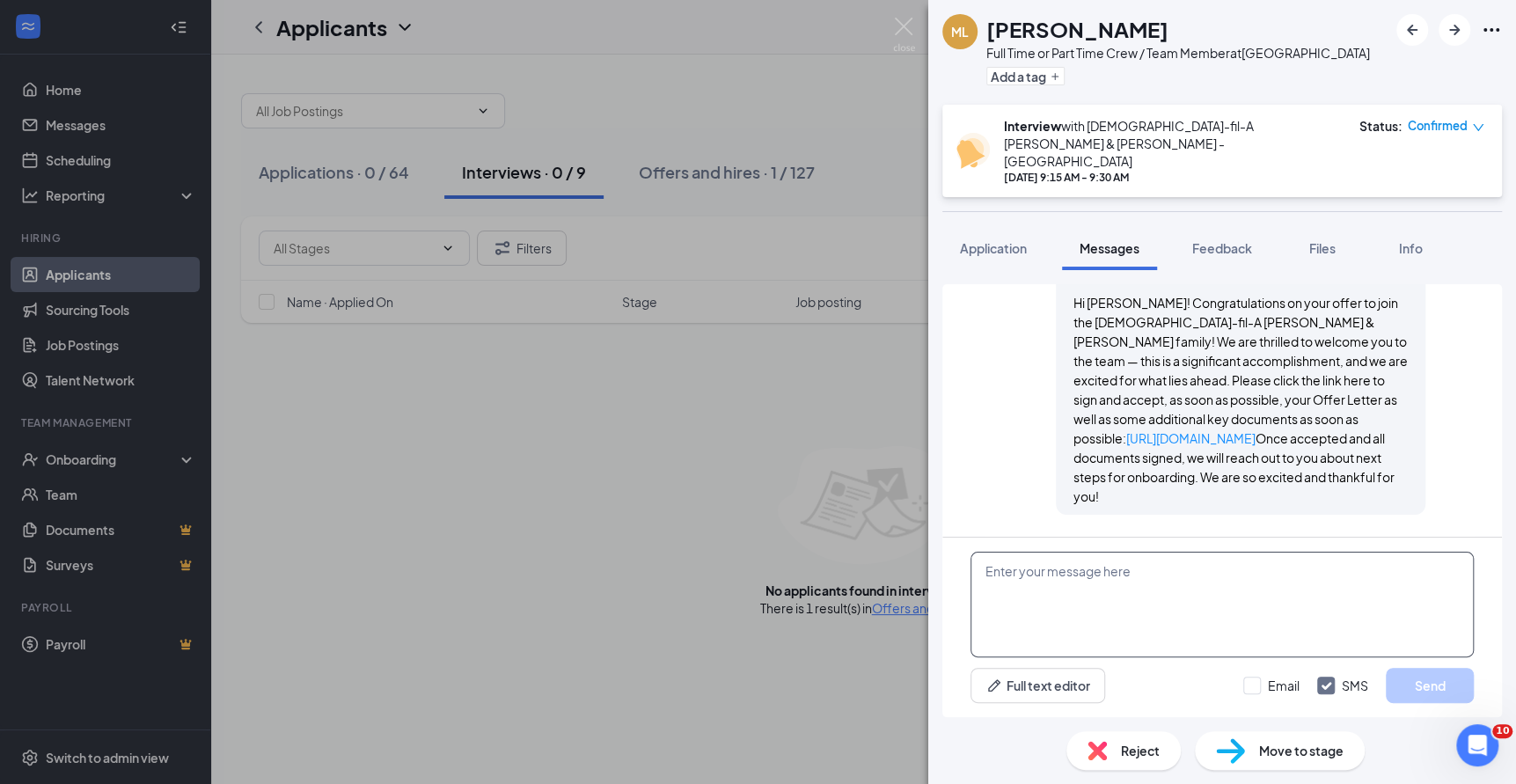
scroll to position [1505, 0]
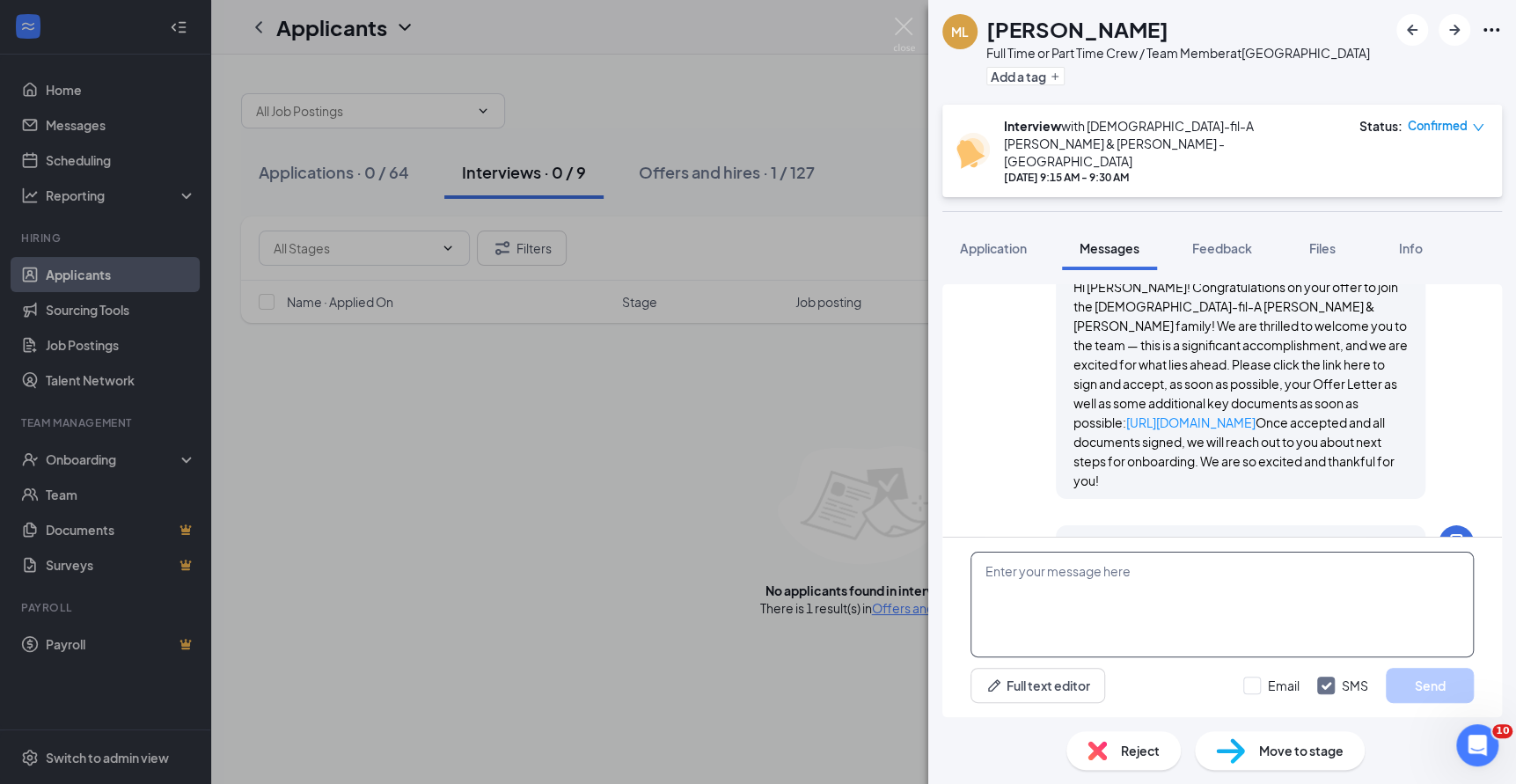
paste textarea "Hi [PERSON_NAME]! Congratulations on your offer to join the [DEMOGRAPHIC_DATA]-…"
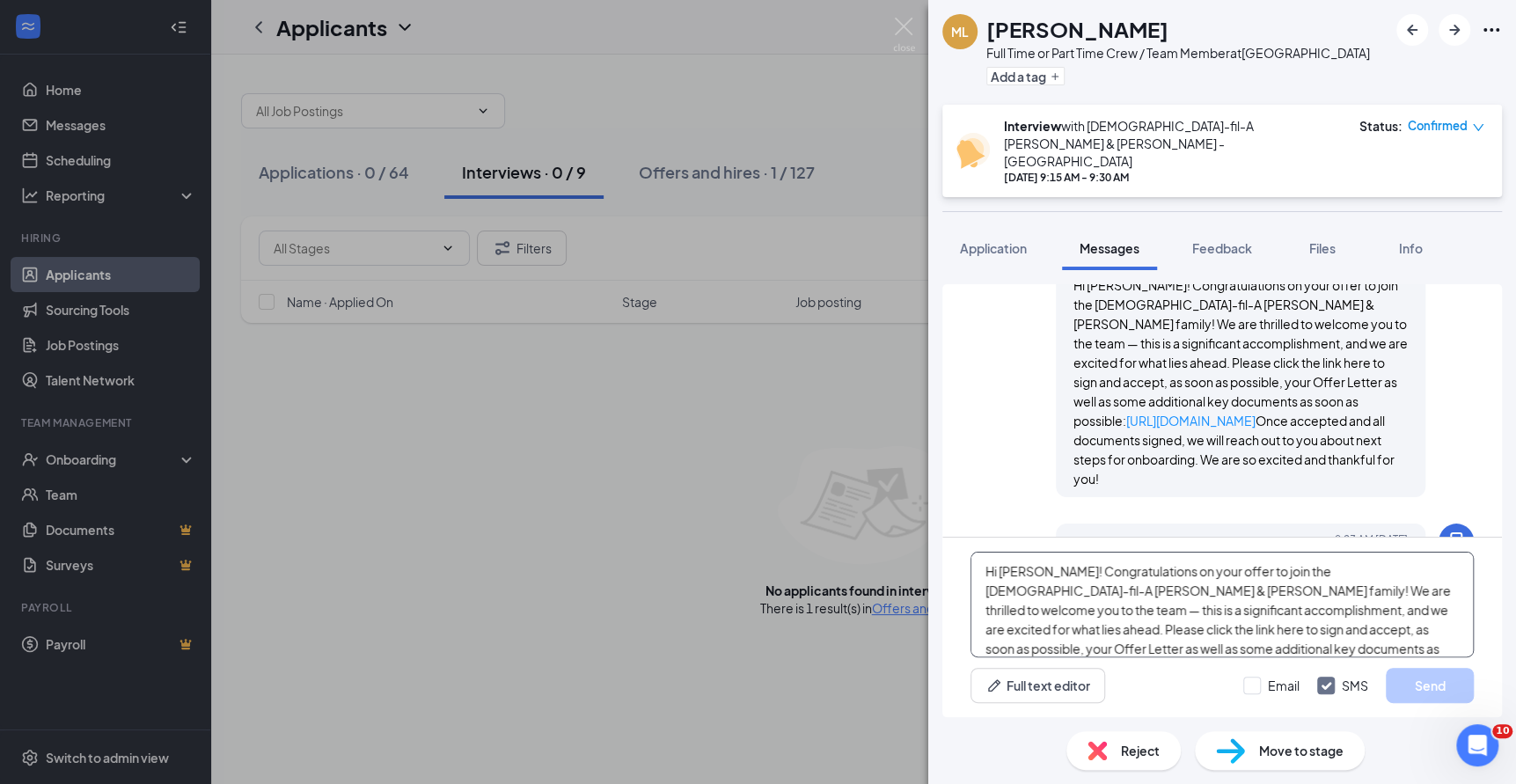
scroll to position [38, 0]
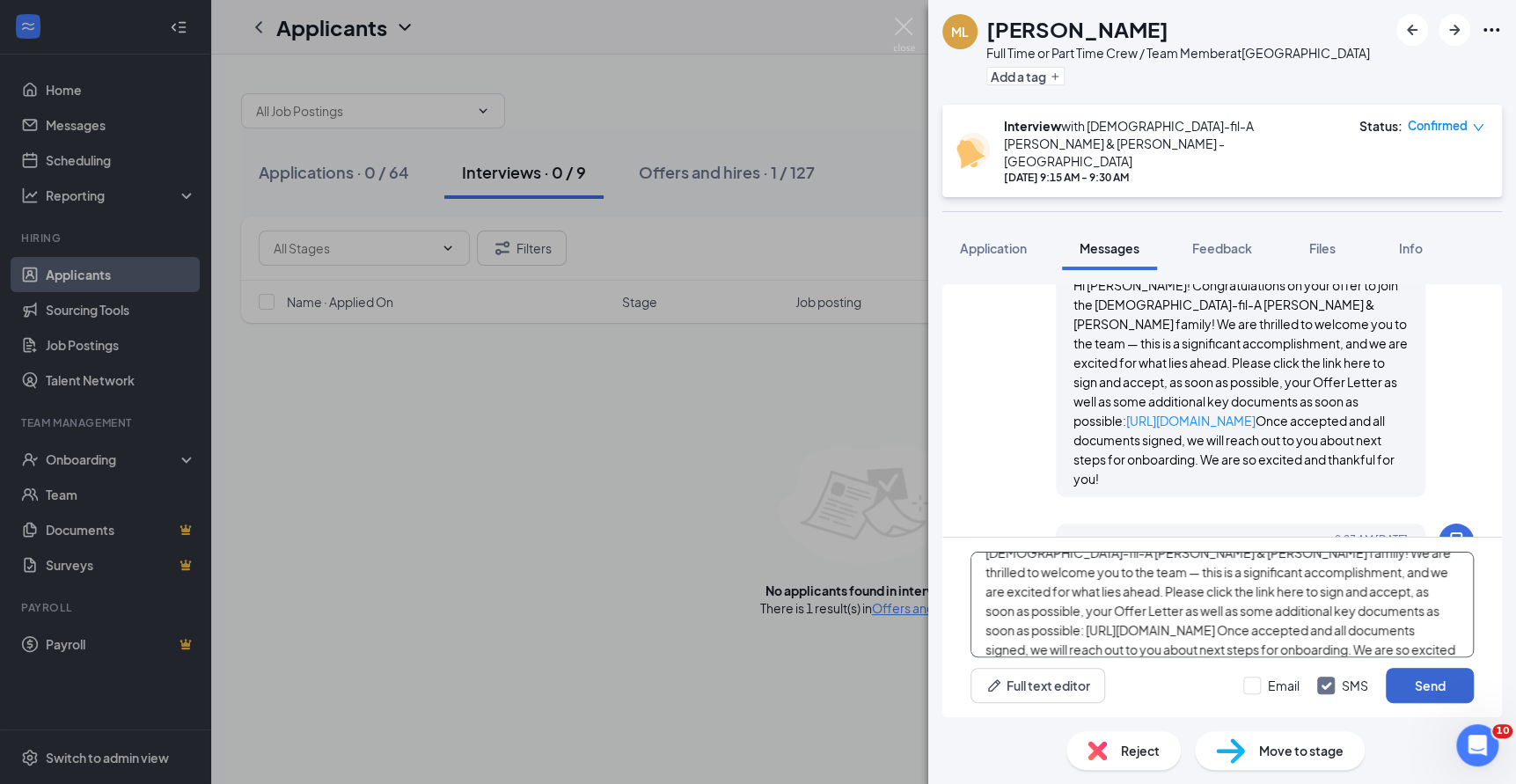
type textarea "Hi [PERSON_NAME]! Congratulations on your offer to join the [DEMOGRAPHIC_DATA]-…"
click at [1438, 682] on button "Send" at bounding box center [1430, 685] width 88 height 35
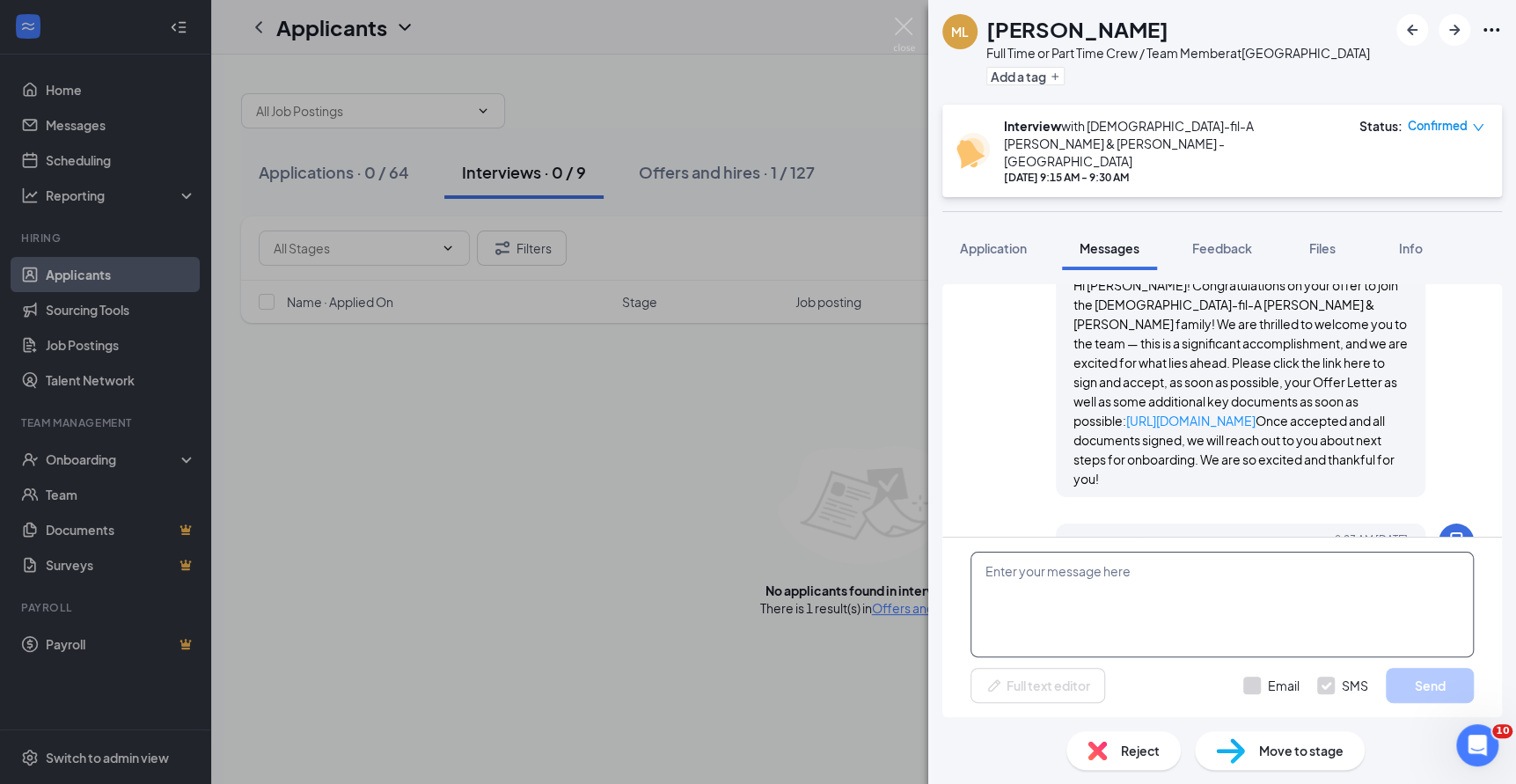
scroll to position [0, 0]
click at [1299, 595] on textarea at bounding box center [1222, 605] width 504 height 106
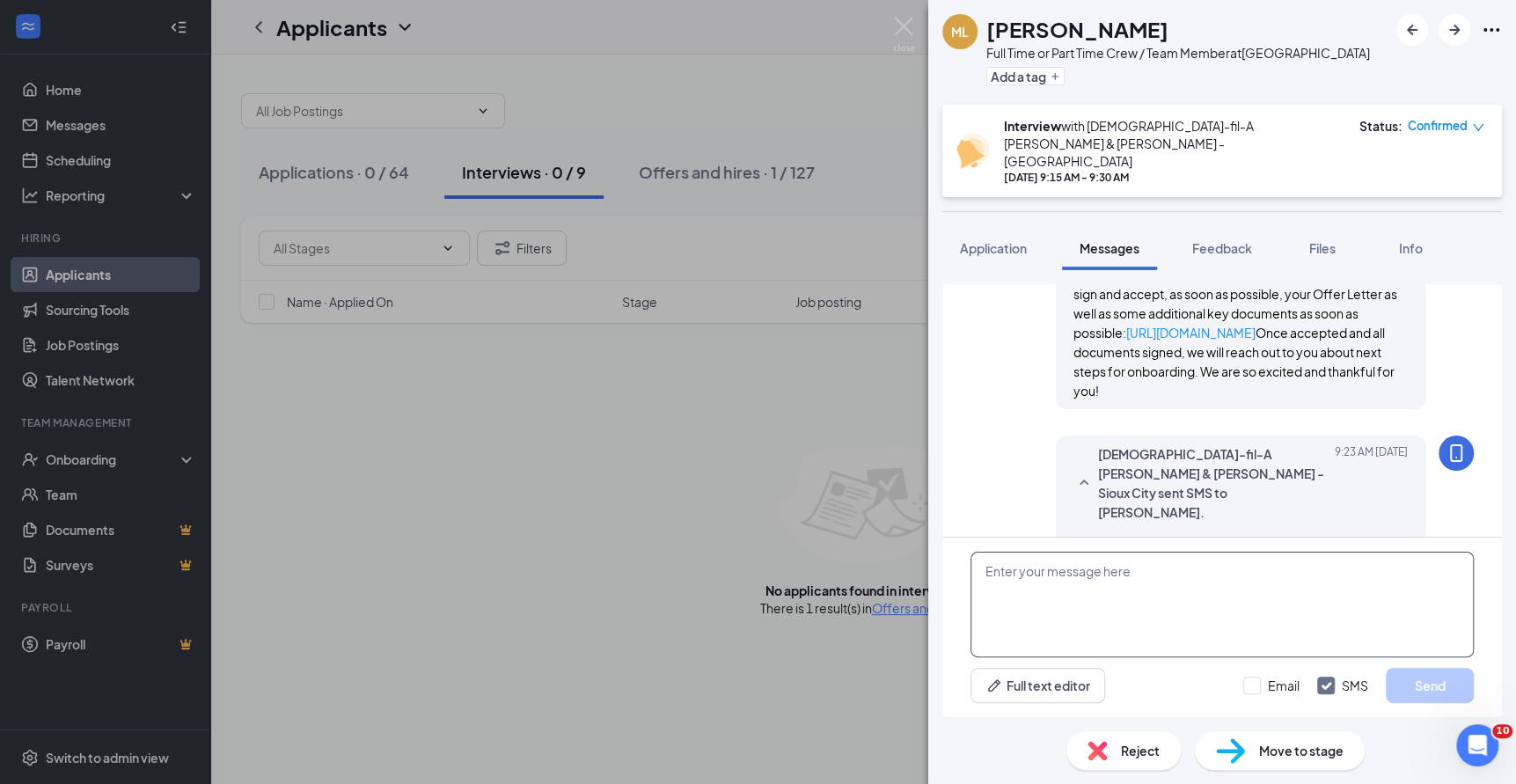
paste textarea "Hi [PERSON_NAME]! Congratulations on your offer to join the [DEMOGRAPHIC_DATA]-…"
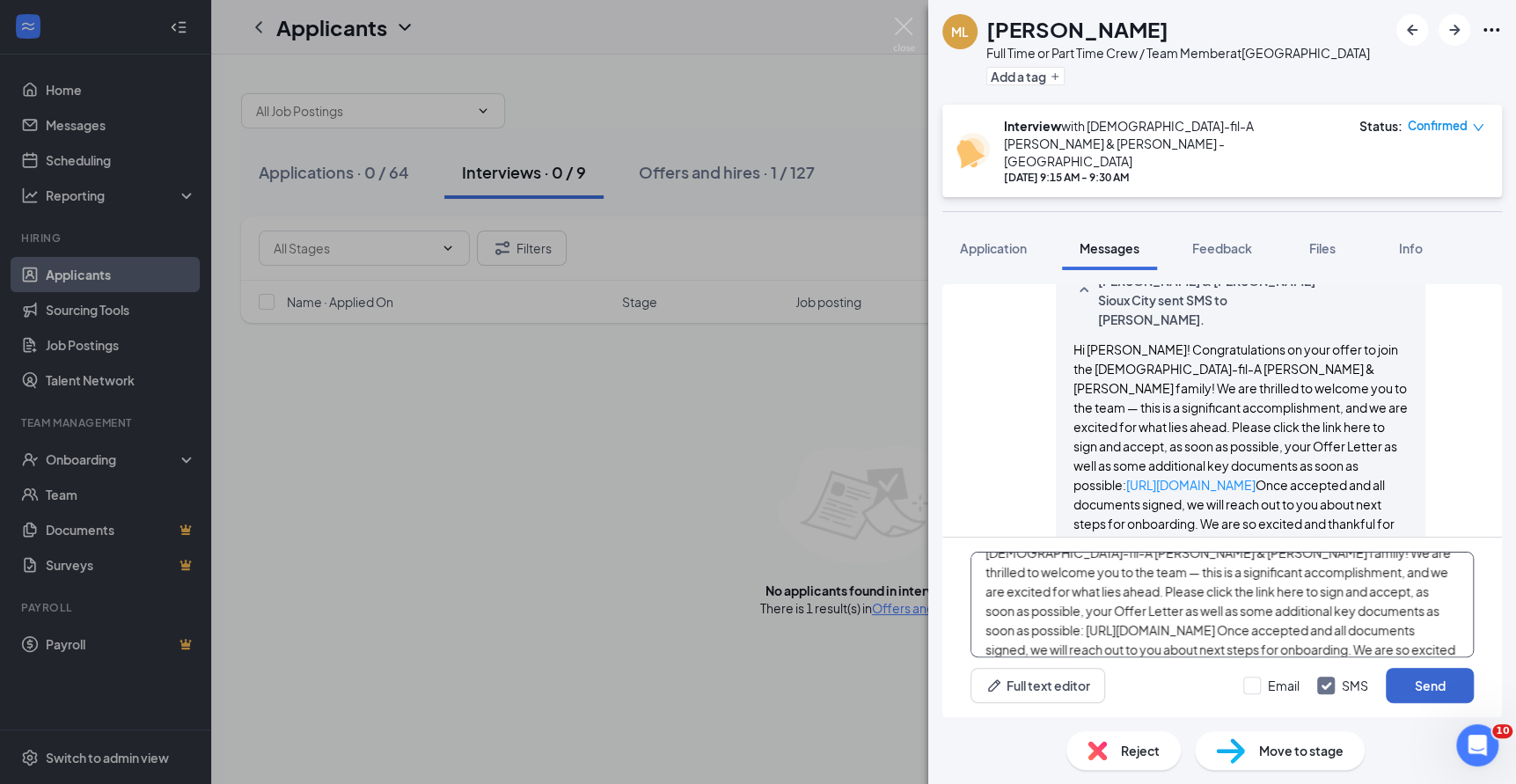
scroll to position [1791, 0]
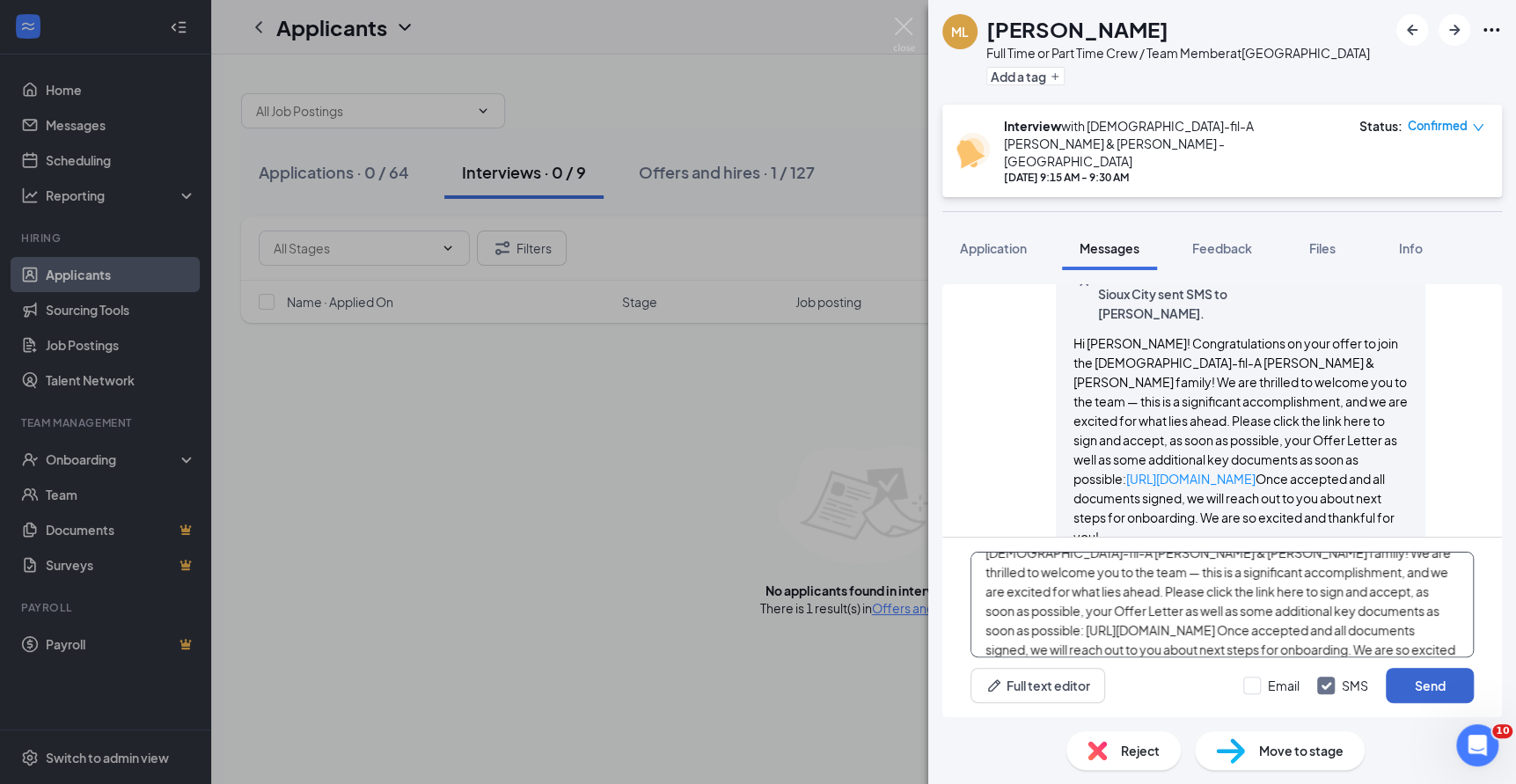
type textarea "Hi [PERSON_NAME]! Congratulations on your offer to join the [DEMOGRAPHIC_DATA]-…"
click at [1418, 684] on button "Send" at bounding box center [1430, 685] width 88 height 35
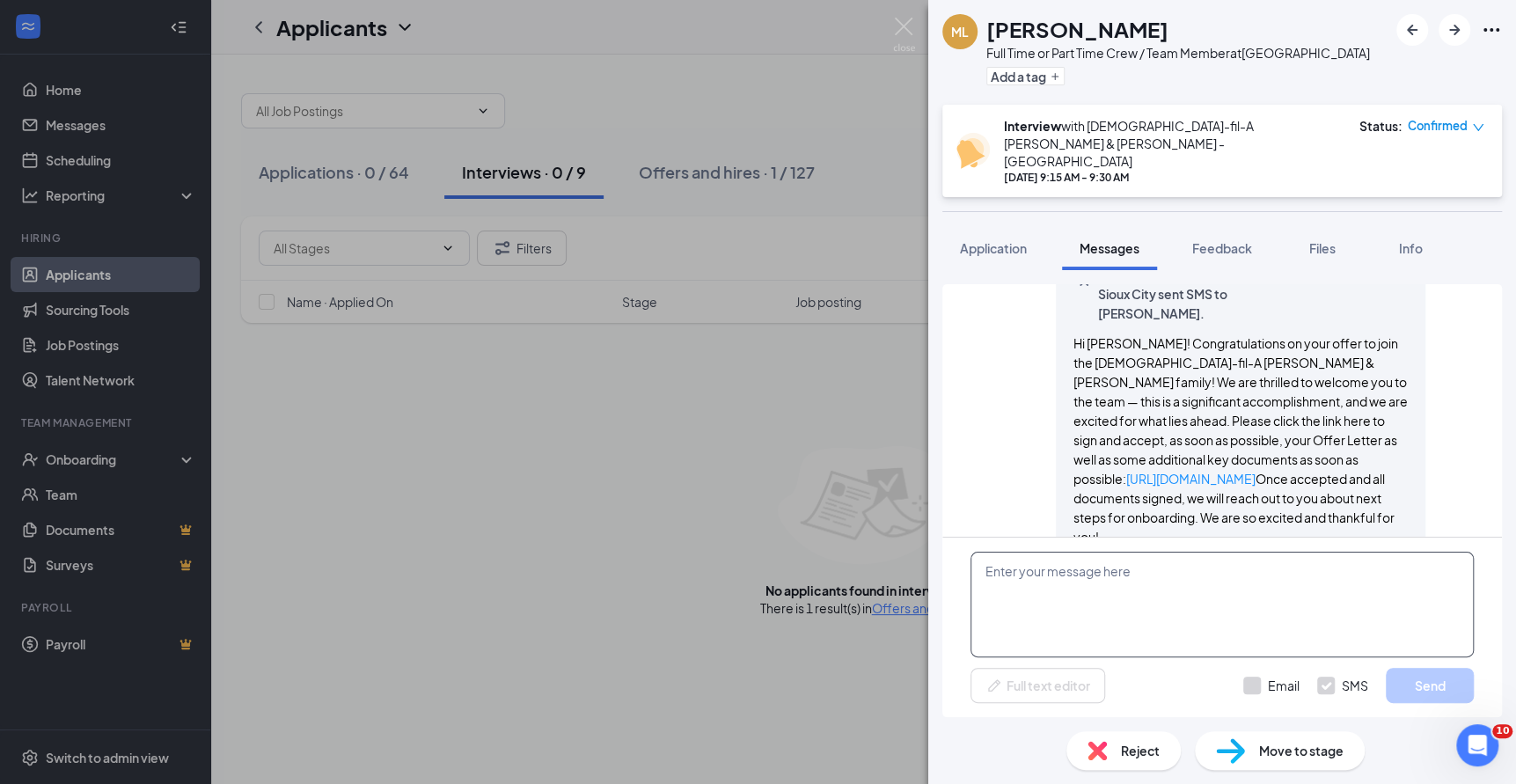
scroll to position [0, 0]
click at [1253, 604] on textarea at bounding box center [1222, 605] width 504 height 106
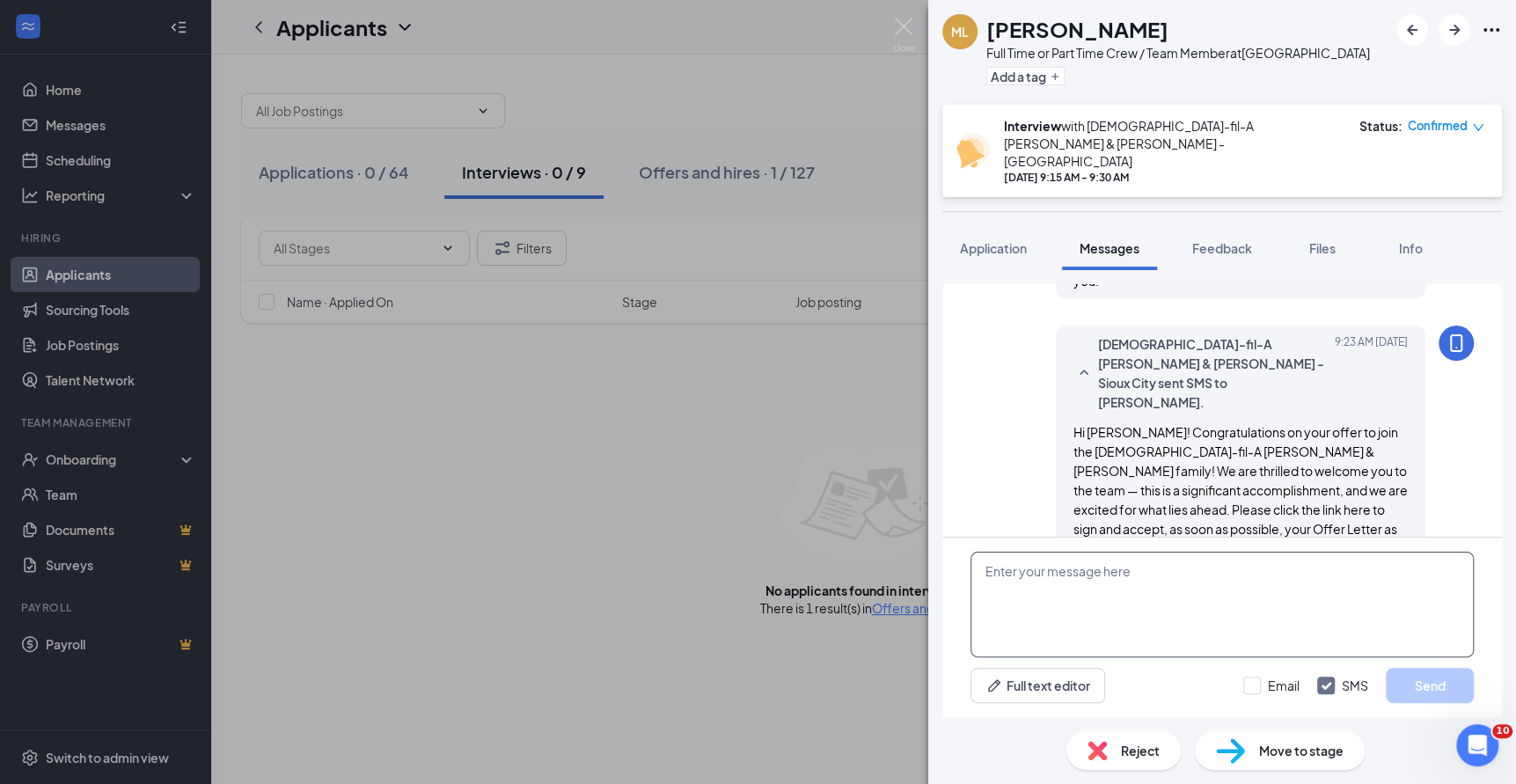
paste textarea "Hi [PERSON_NAME]! Congratulations on your offer to join the [DEMOGRAPHIC_DATA]-…"
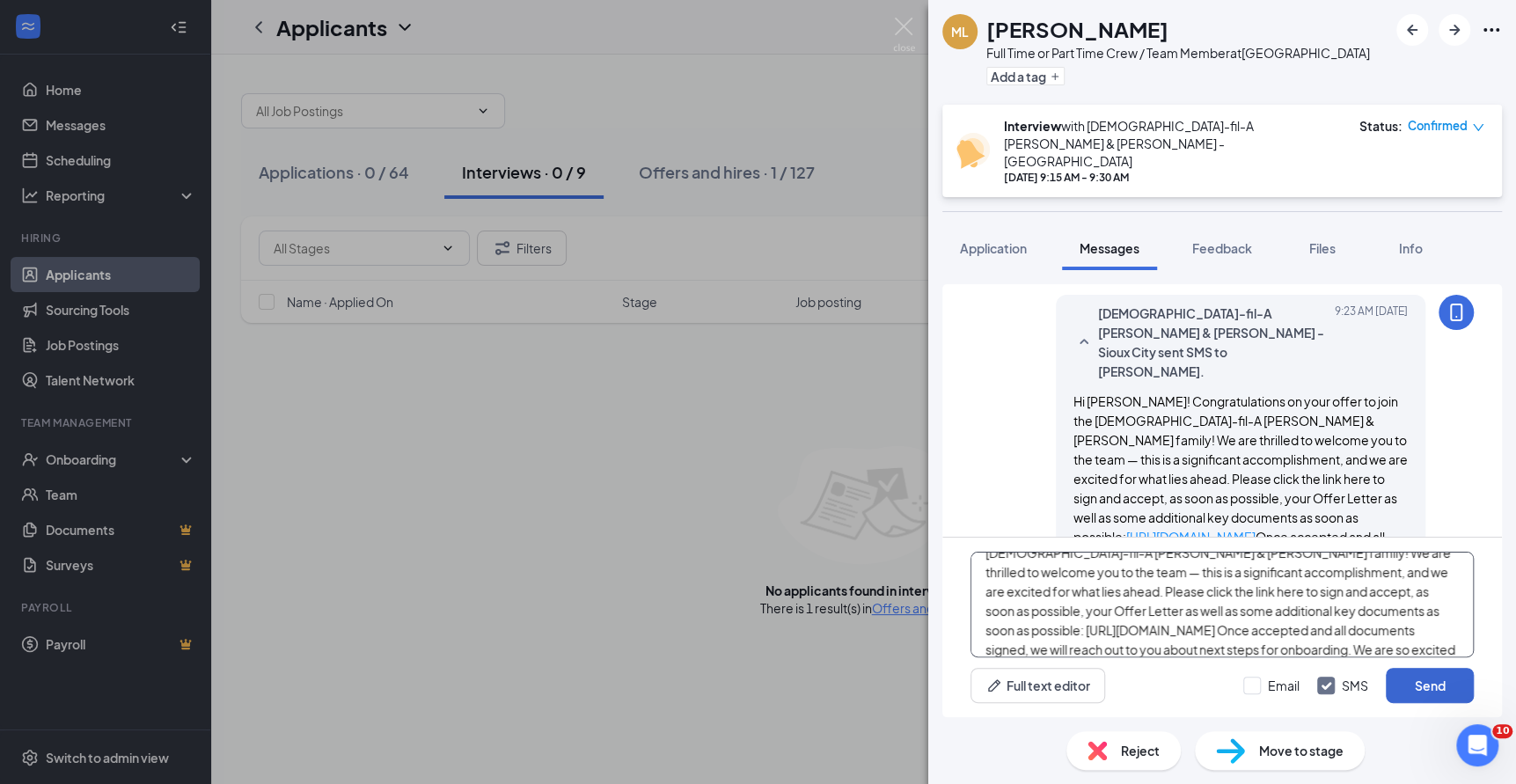
type textarea "Hi [PERSON_NAME]! Congratulations on your offer to join the [DEMOGRAPHIC_DATA]-…"
click at [1419, 672] on button "Send" at bounding box center [1430, 685] width 88 height 35
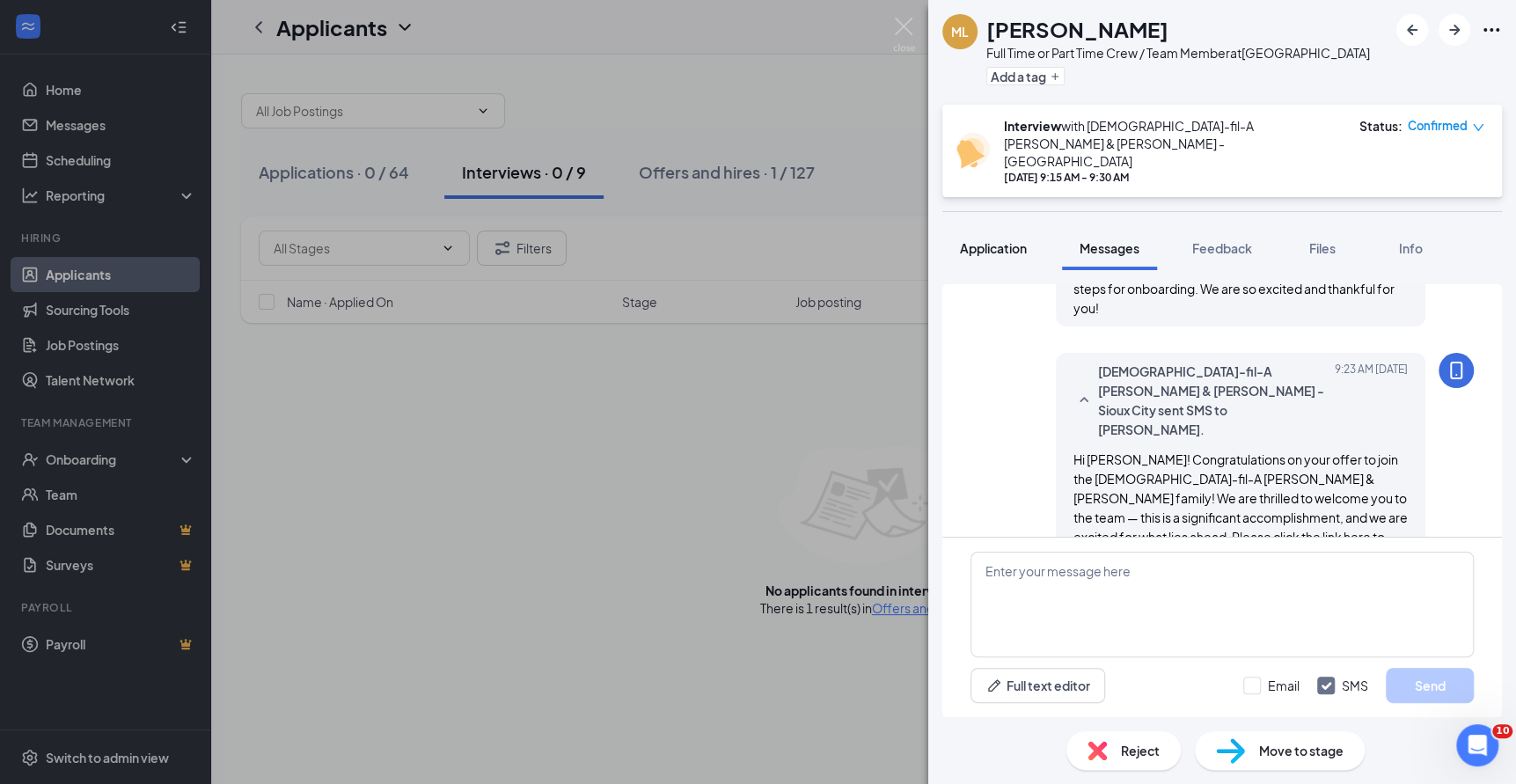
click at [987, 241] on span "Application" at bounding box center [993, 248] width 67 height 16
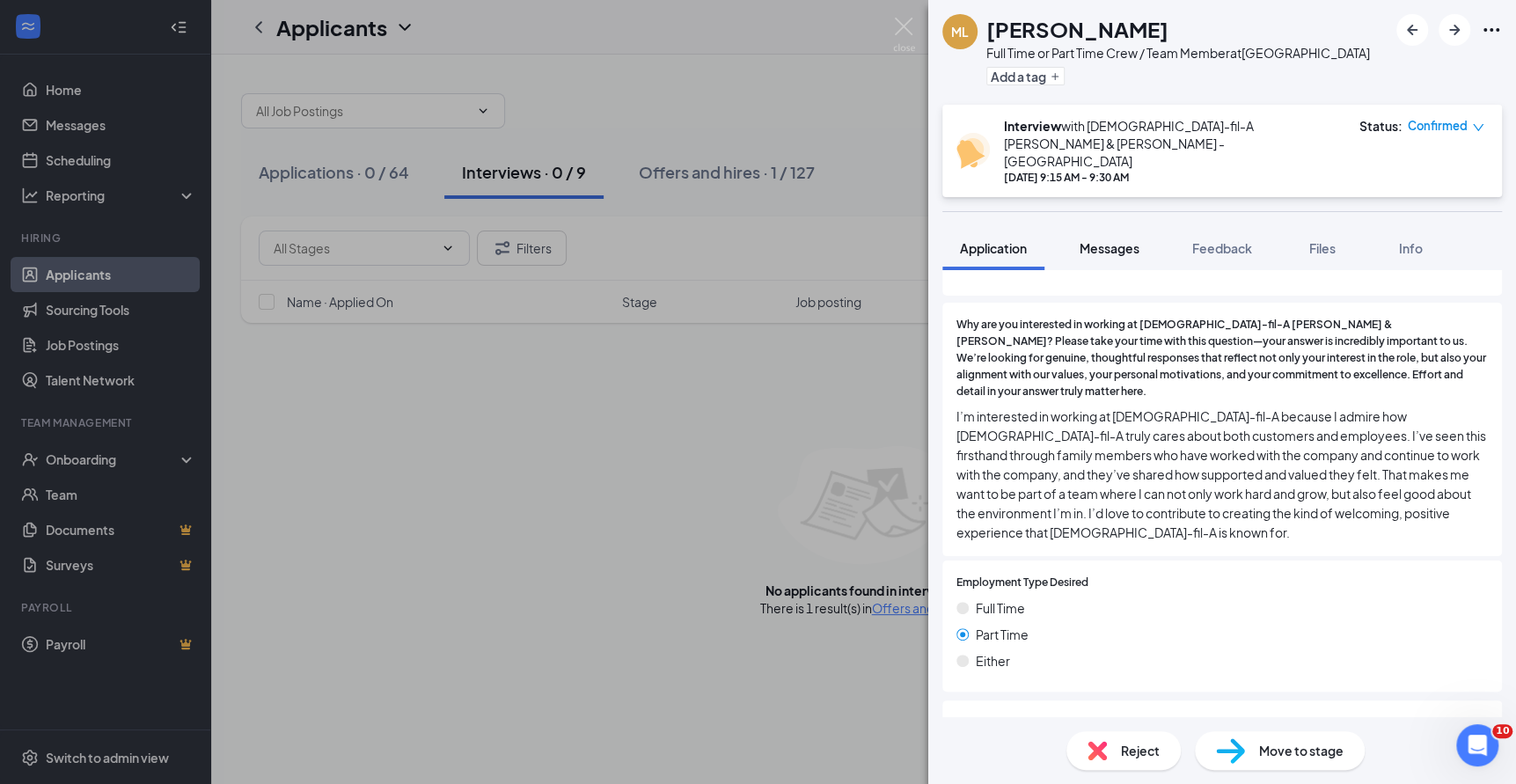
click at [1097, 241] on span "Messages" at bounding box center [1109, 248] width 60 height 16
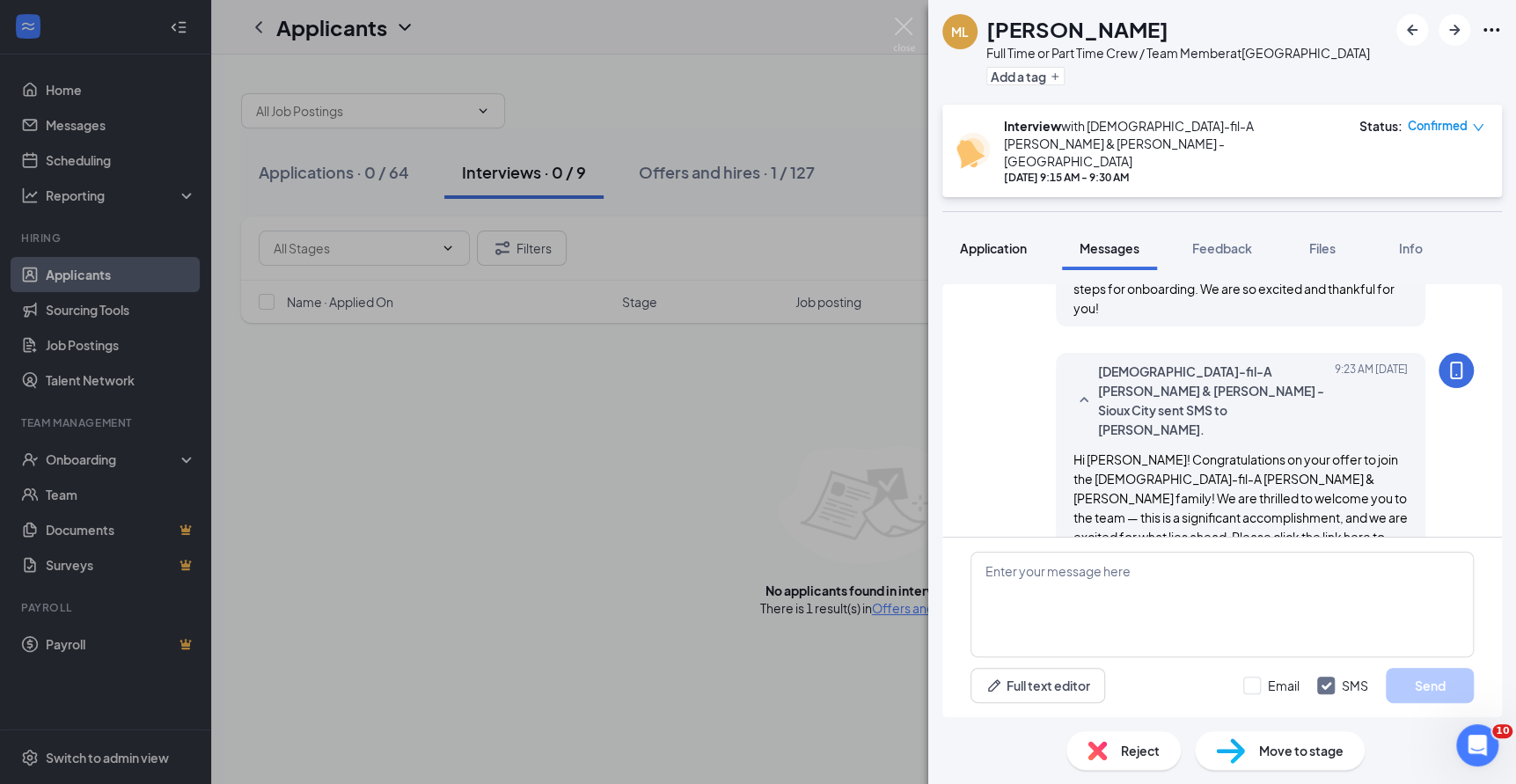
click at [1003, 241] on span "Application" at bounding box center [993, 248] width 67 height 16
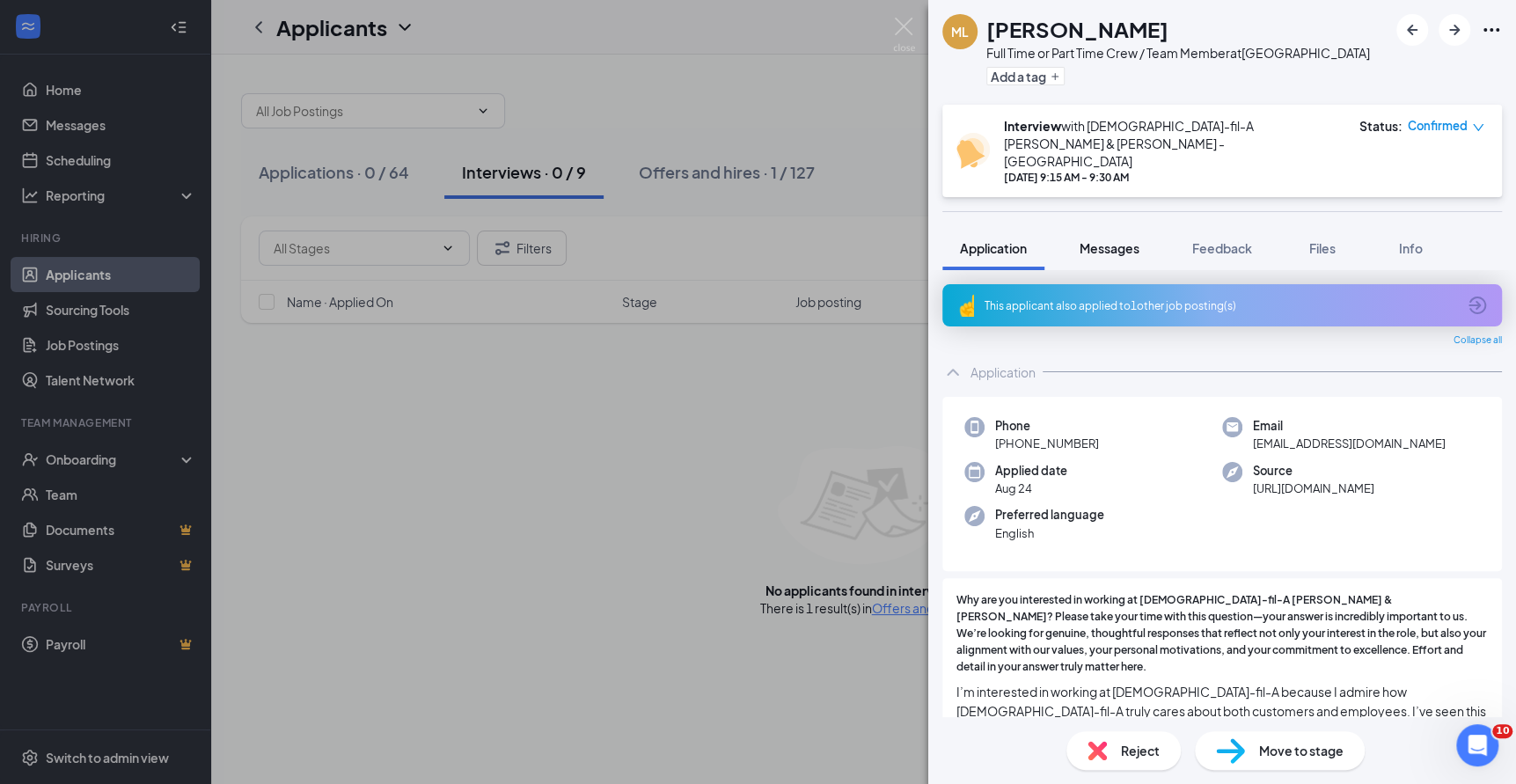
click at [1109, 241] on span "Messages" at bounding box center [1109, 248] width 60 height 16
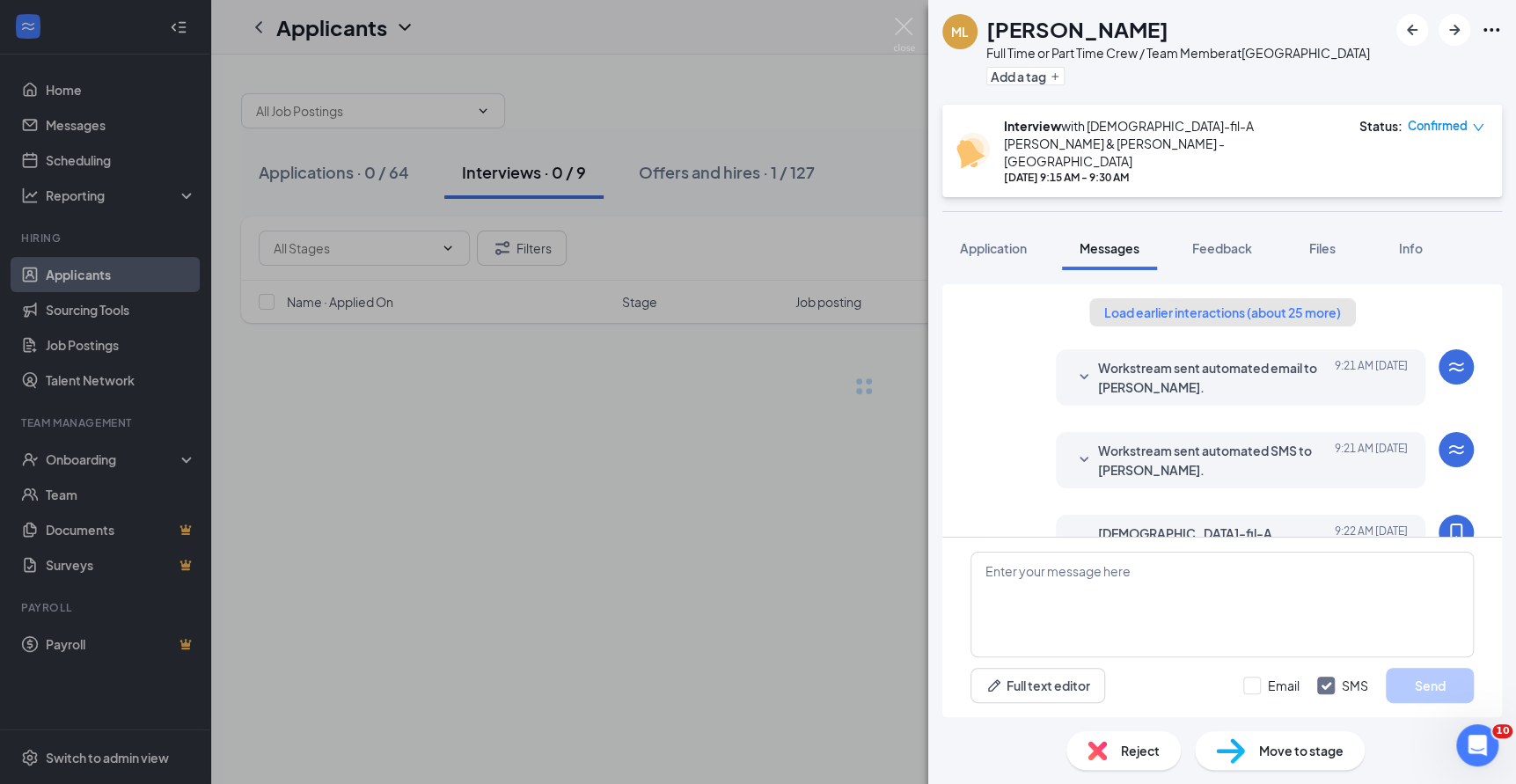
click at [1222, 298] on button "Load earlier interactions (about 25 more)" at bounding box center [1223, 312] width 267 height 28
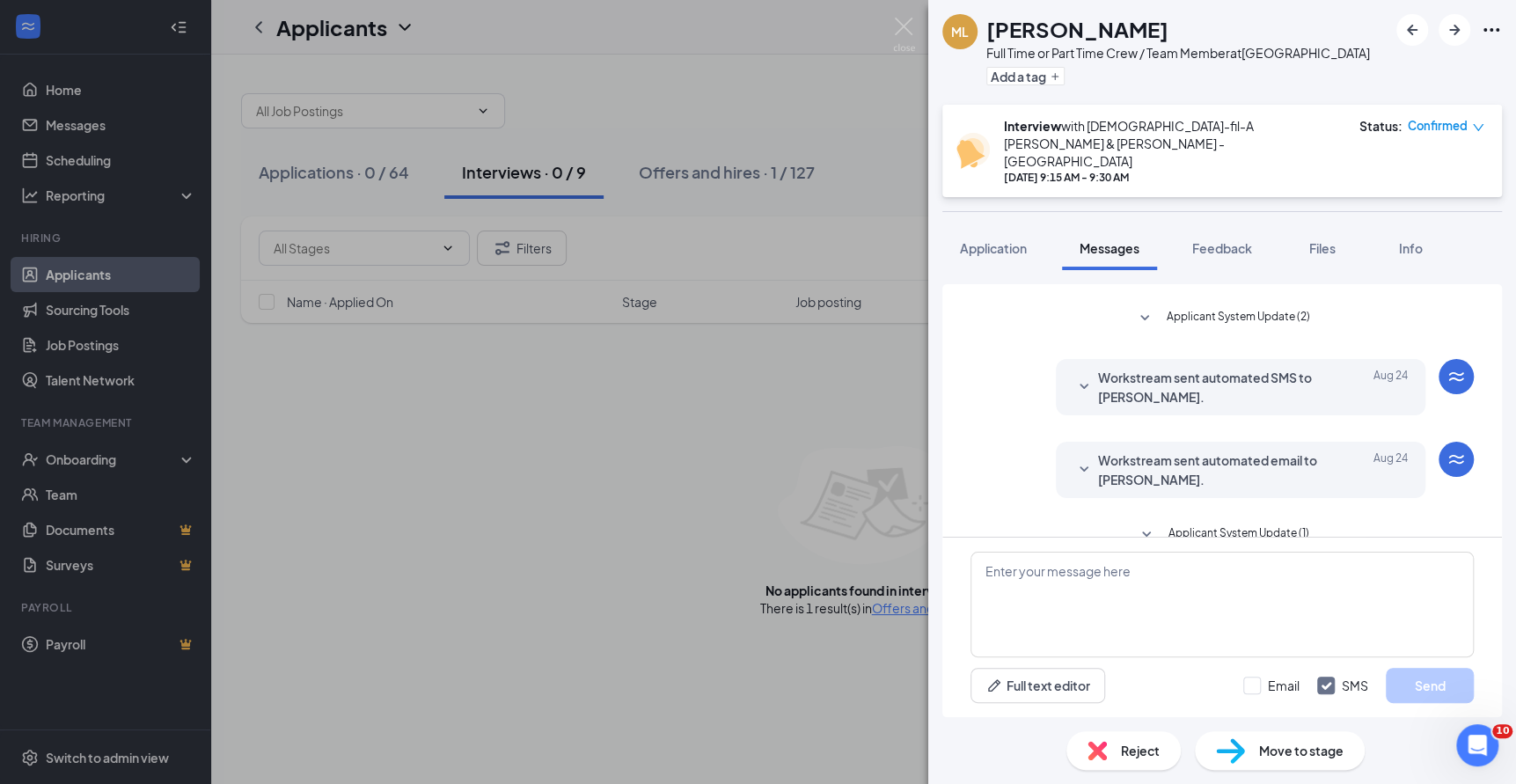
scroll to position [205, 0]
click at [1218, 365] on span "Workstream sent automated SMS to [PERSON_NAME]." at bounding box center [1213, 383] width 230 height 39
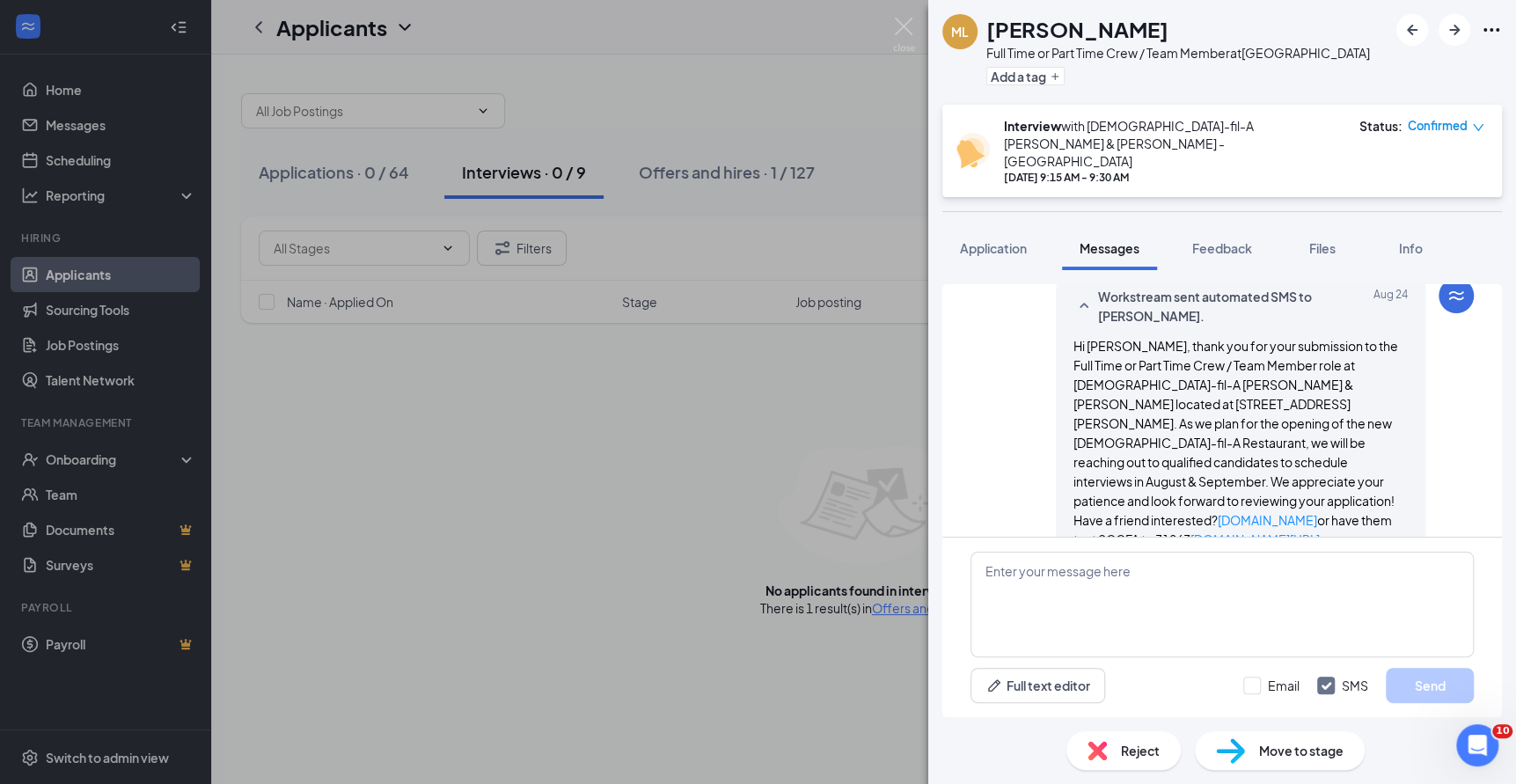
scroll to position [290, 0]
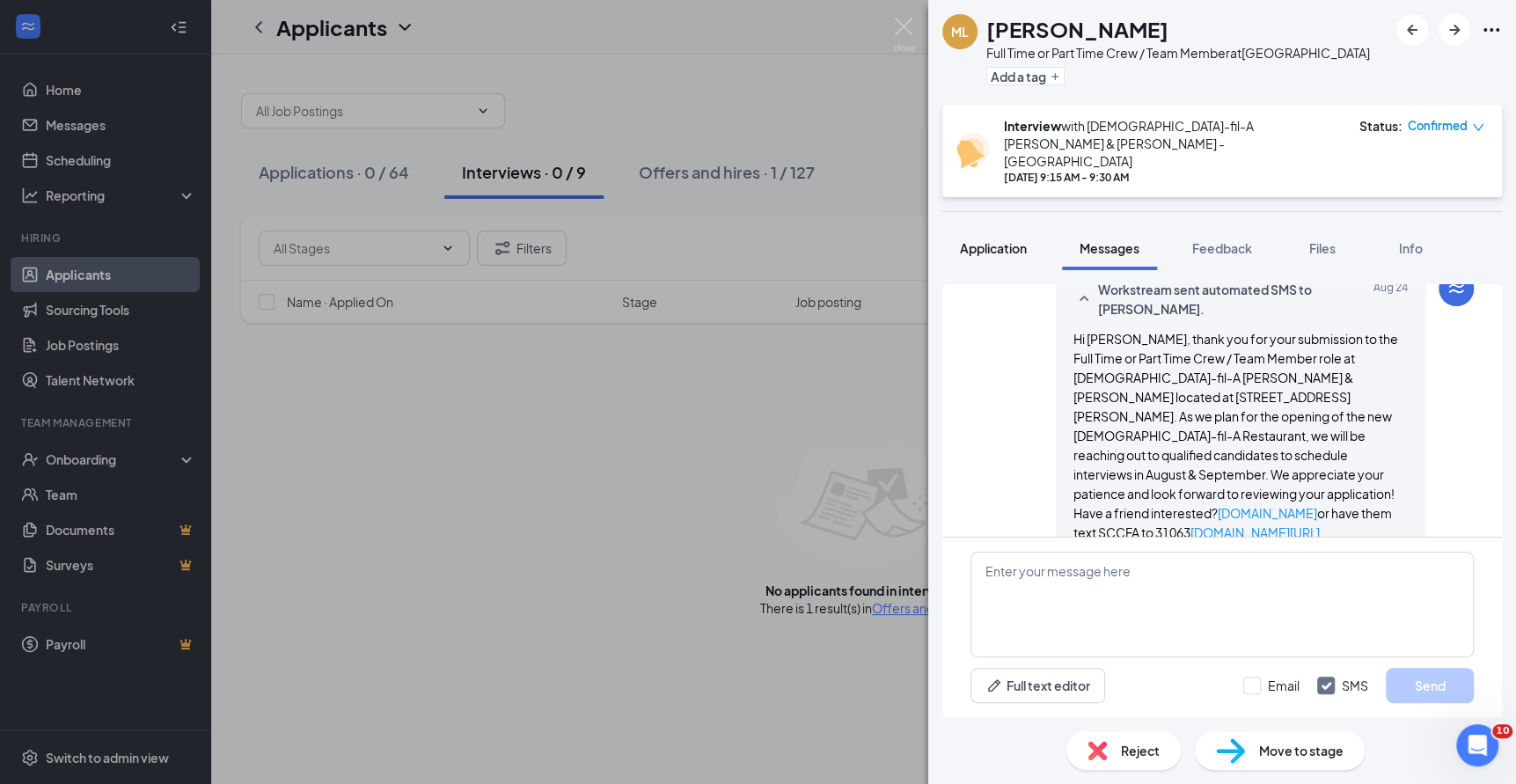
click at [1008, 241] on span "Application" at bounding box center [993, 248] width 67 height 16
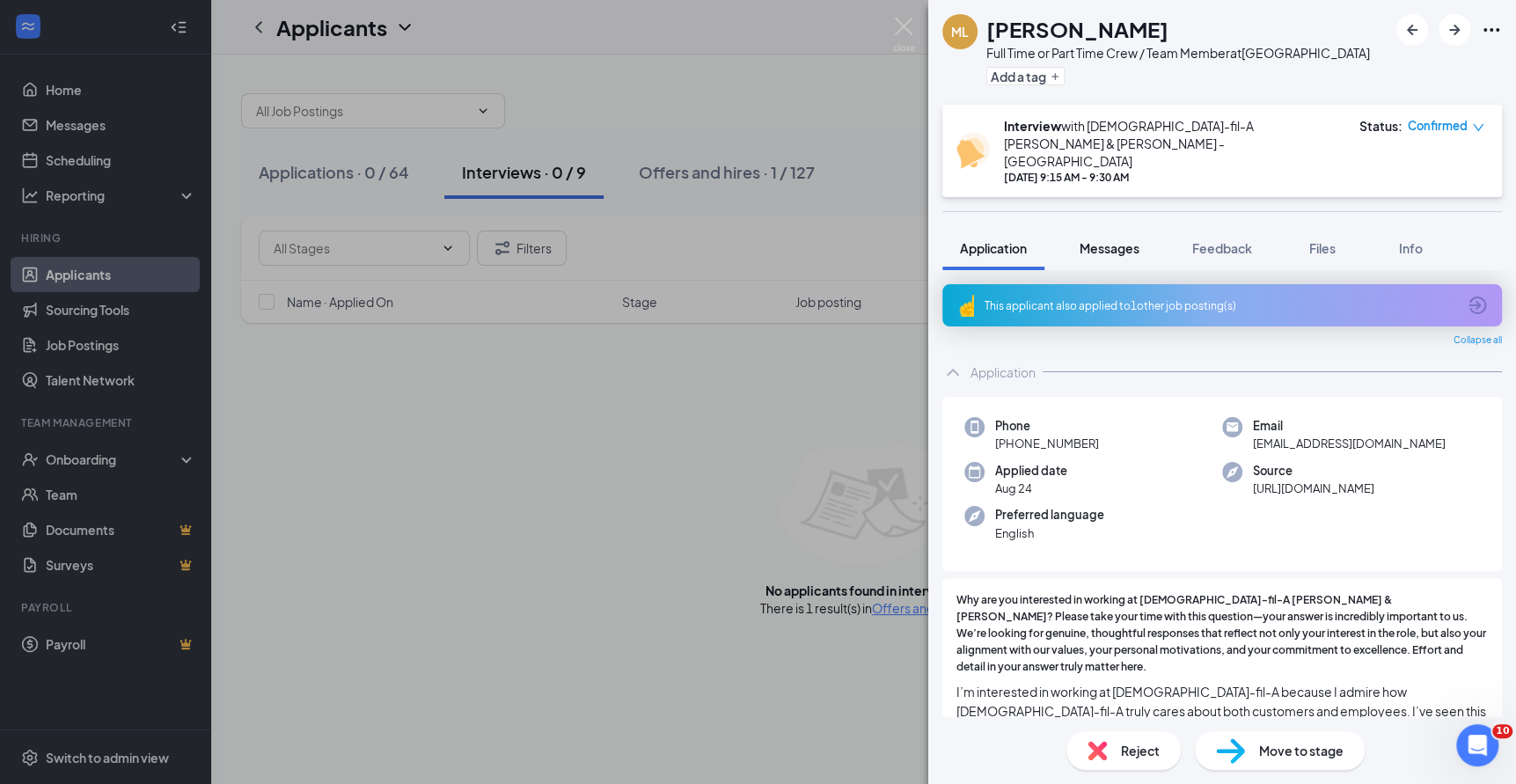
click at [1109, 229] on button "Messages" at bounding box center [1110, 248] width 95 height 44
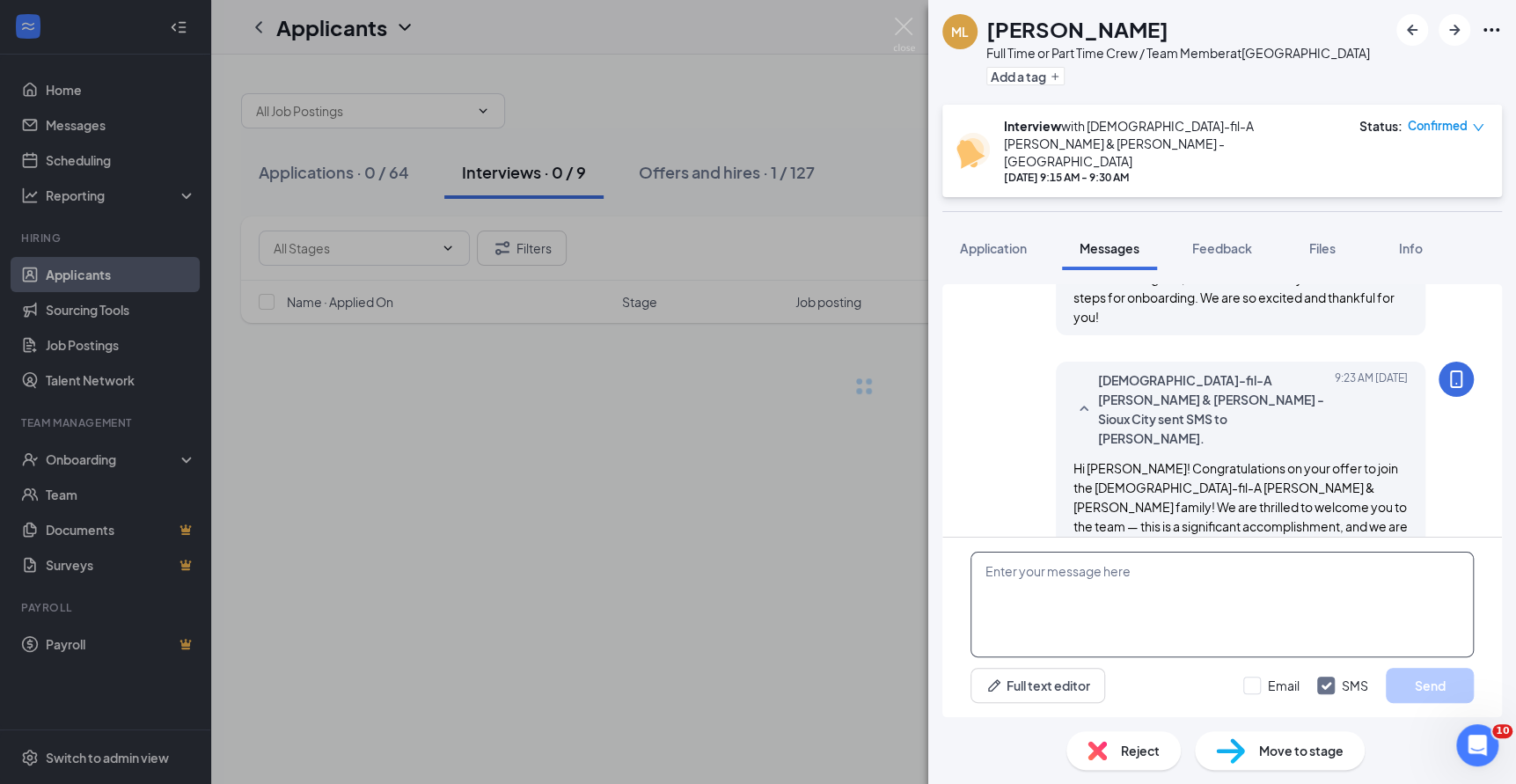
scroll to position [2232, 0]
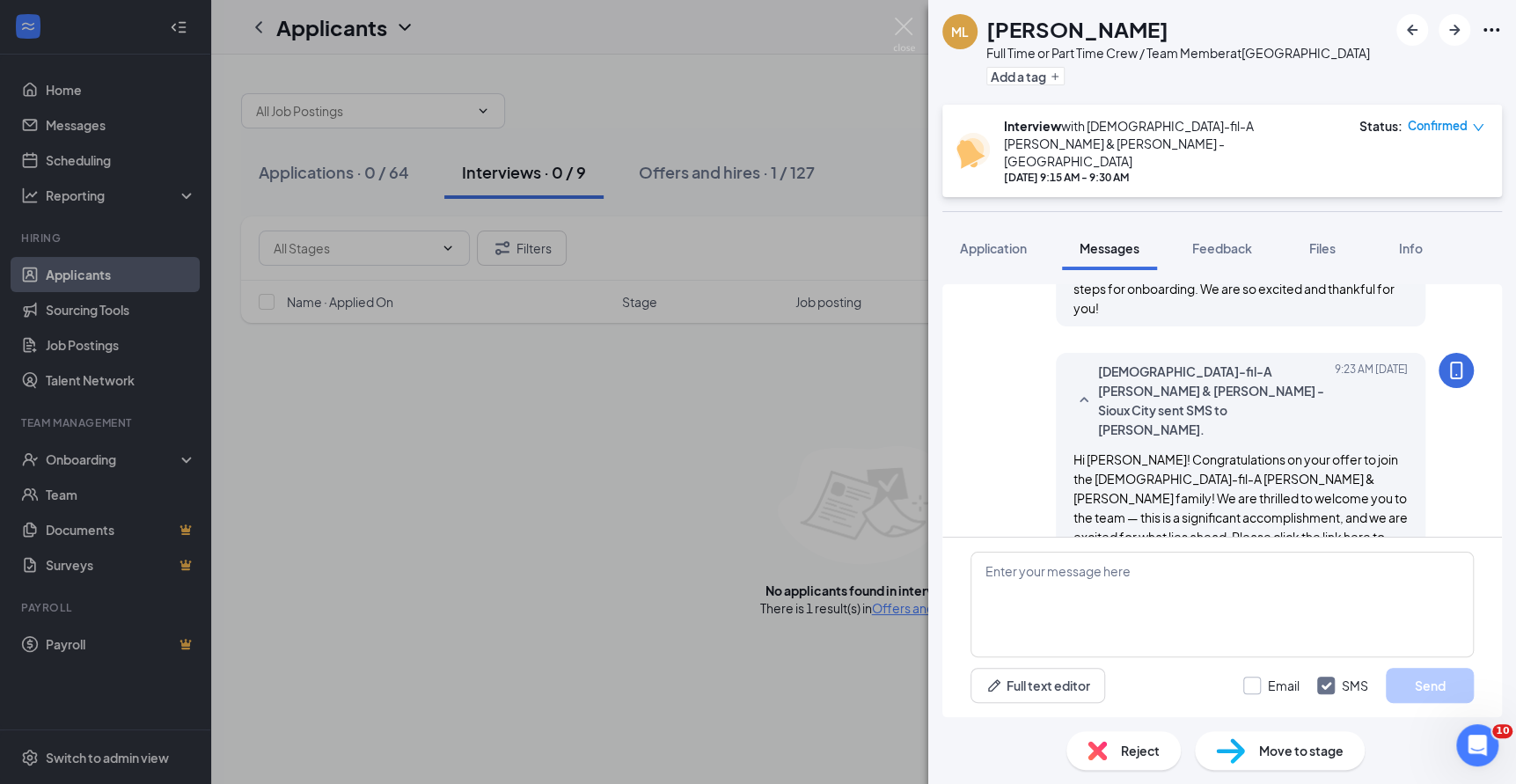
click at [1252, 686] on input "Email" at bounding box center [1271, 686] width 56 height 18
checkbox input "true"
click at [1260, 573] on textarea at bounding box center [1222, 605] width 504 height 106
paste textarea "Hi [PERSON_NAME]! Congratulations on your offer to join the [DEMOGRAPHIC_DATA]-…"
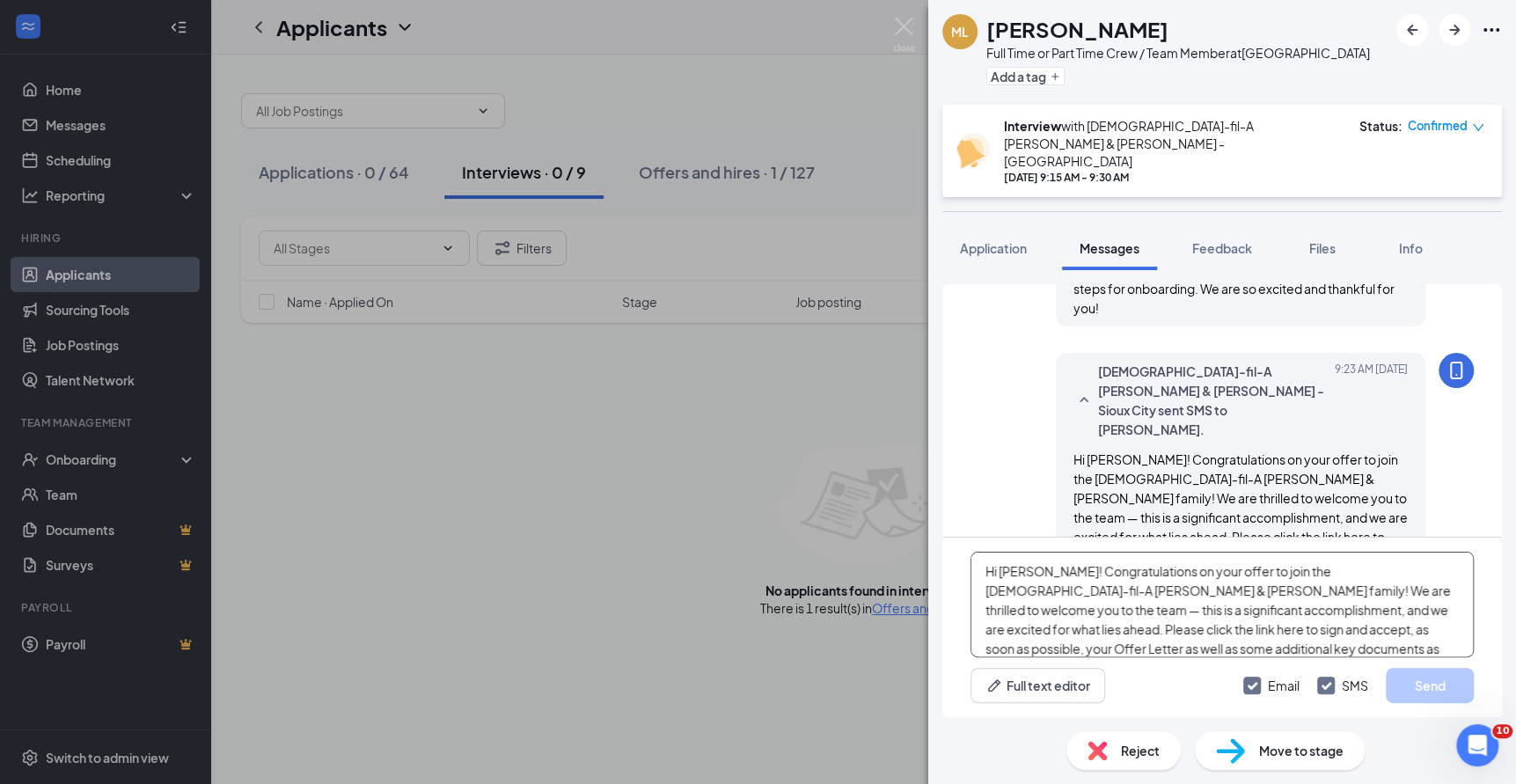
scroll to position [38, 0]
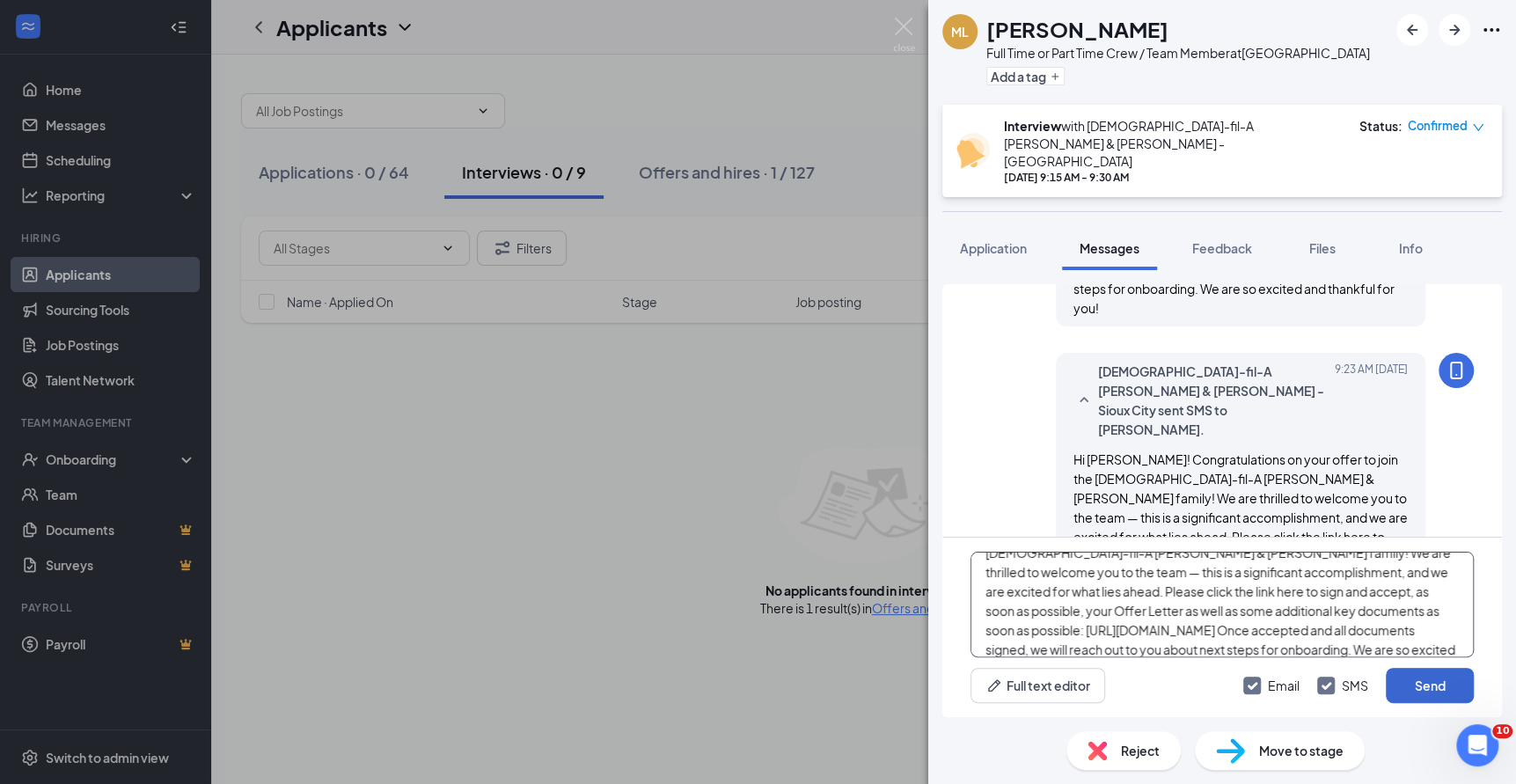
type textarea "Hi [PERSON_NAME]! Congratulations on your offer to join the [DEMOGRAPHIC_DATA]-…"
click at [1406, 680] on button "Send" at bounding box center [1430, 685] width 88 height 35
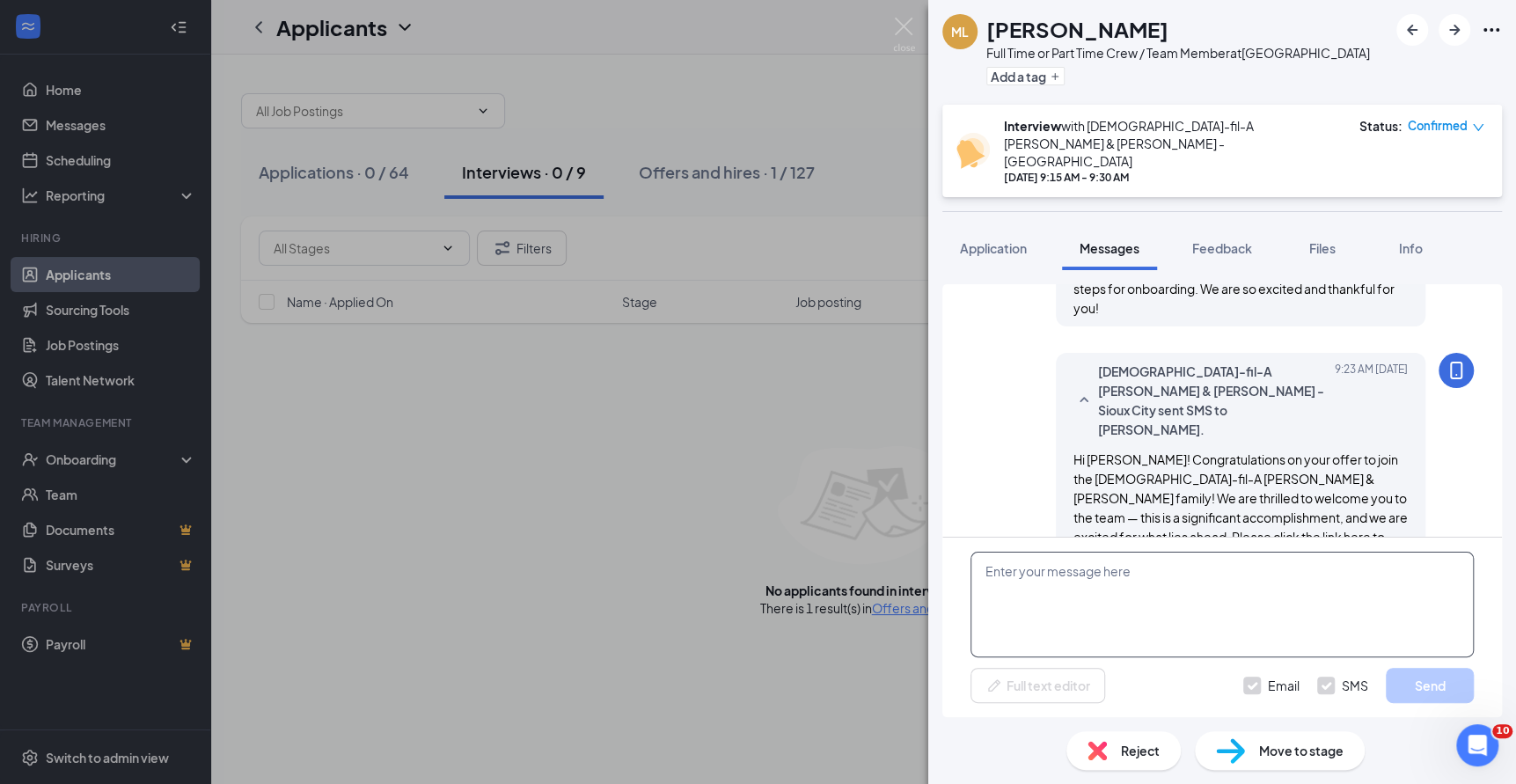
scroll to position [0, 0]
click at [1234, 597] on textarea at bounding box center [1222, 605] width 504 height 106
paste textarea "Hi [PERSON_NAME]! Congratulations on your offer to join the [DEMOGRAPHIC_DATA]-…"
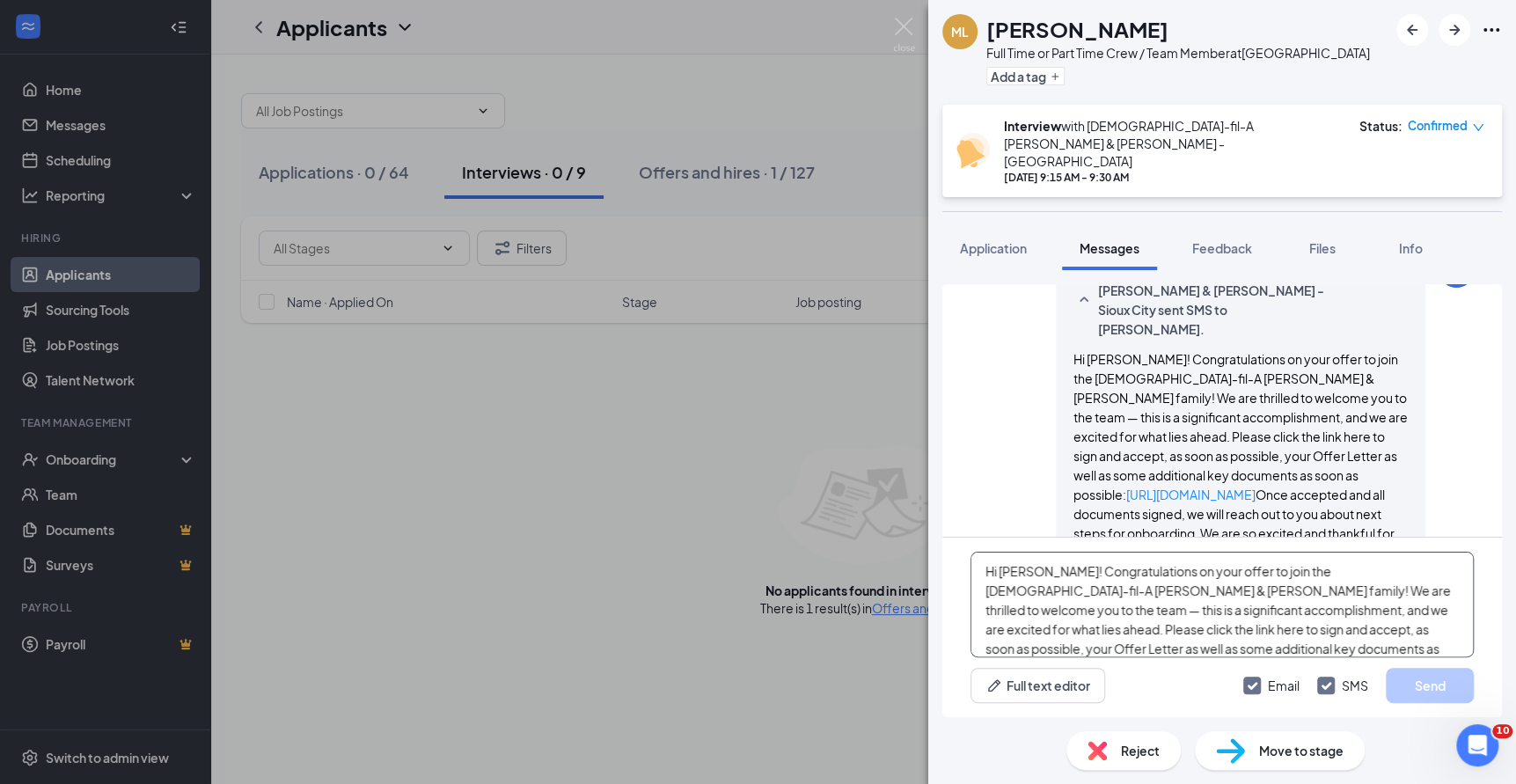
scroll to position [38, 0]
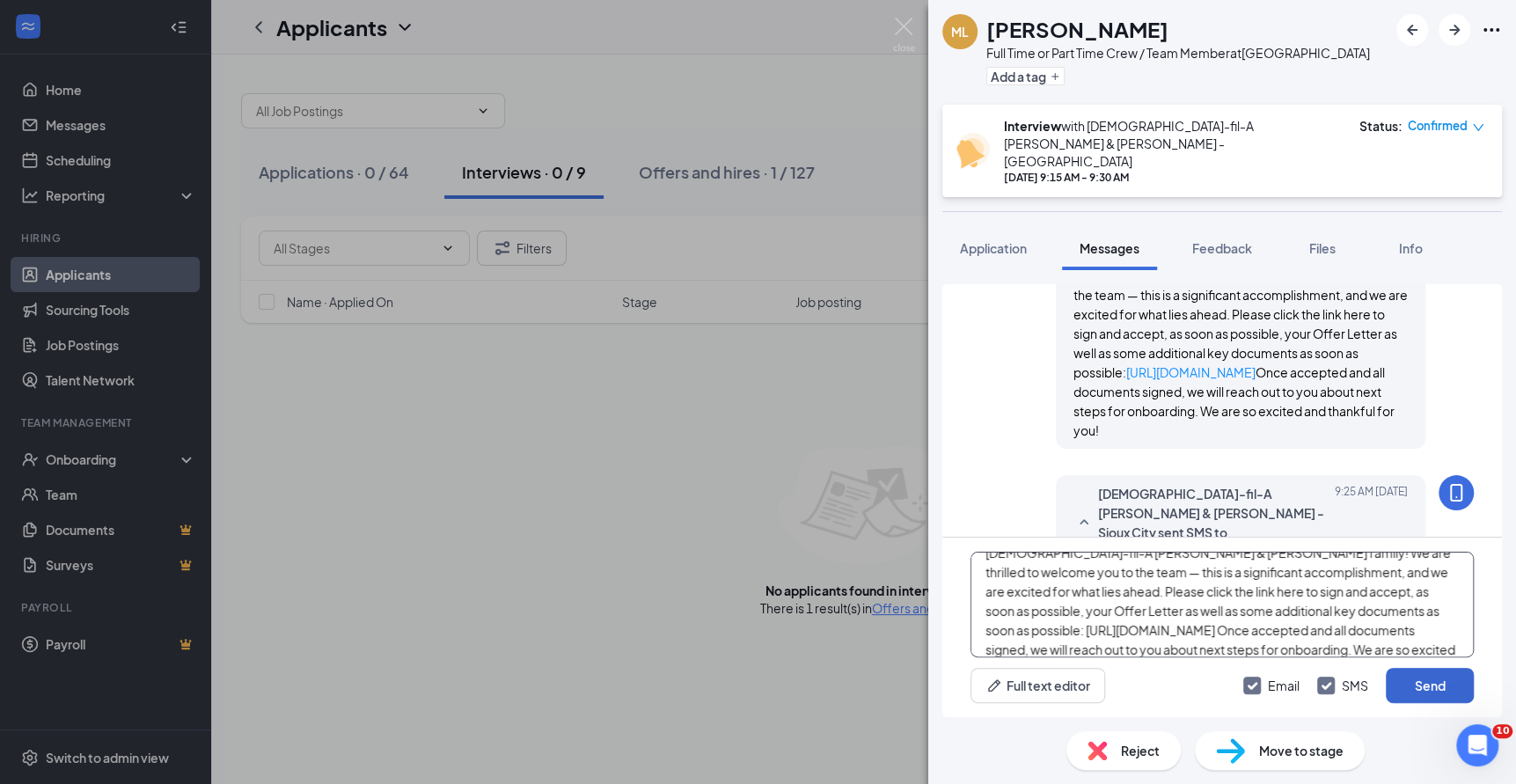
type textarea "Hi [PERSON_NAME]! Congratulations on your offer to join the [DEMOGRAPHIC_DATA]-…"
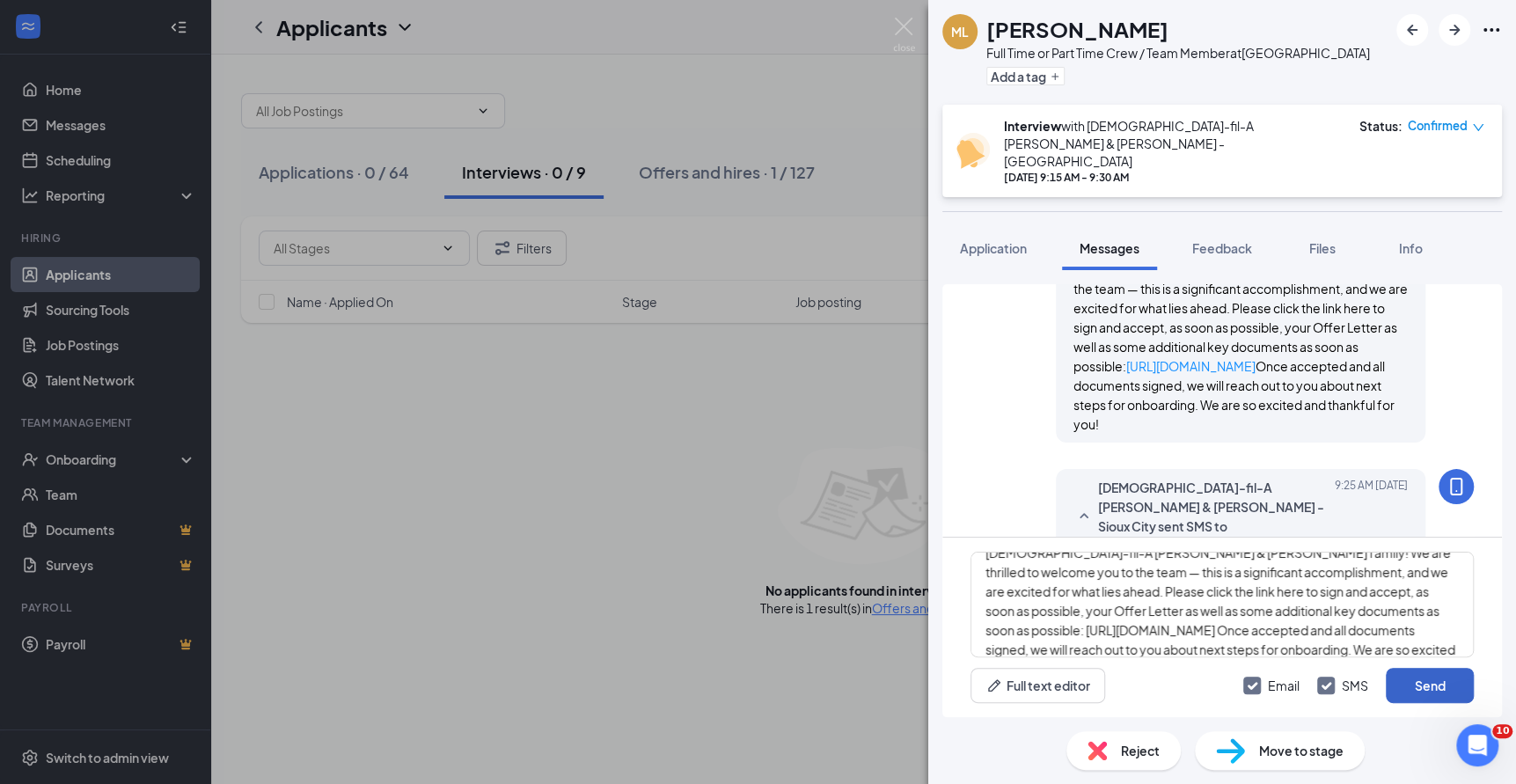
click at [1425, 689] on button "Send" at bounding box center [1430, 685] width 88 height 35
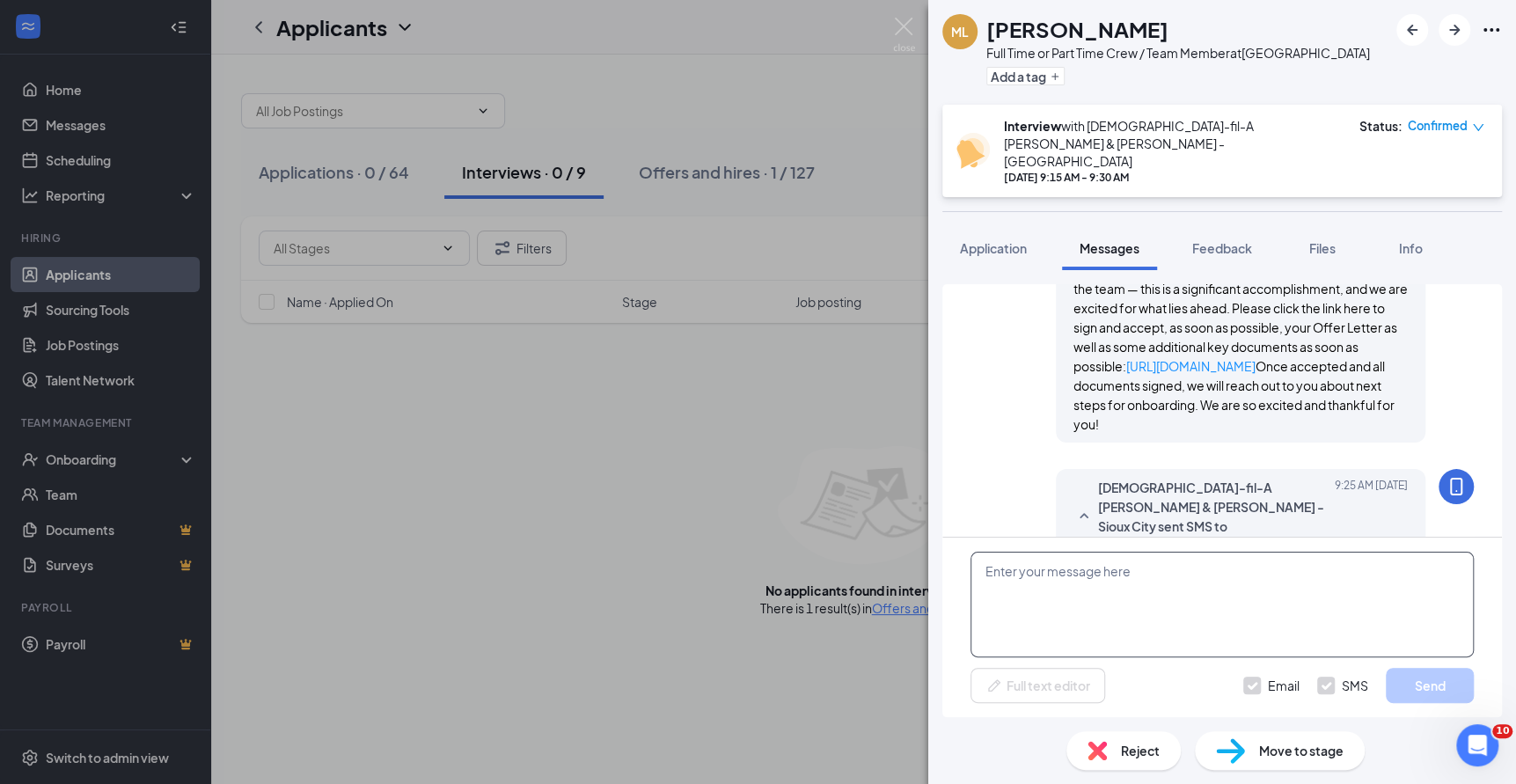
scroll to position [0, 0]
click at [1240, 582] on textarea at bounding box center [1222, 605] width 504 height 106
paste textarea "Hi [PERSON_NAME]! Congratulations on your offer to join the [DEMOGRAPHIC_DATA]-…"
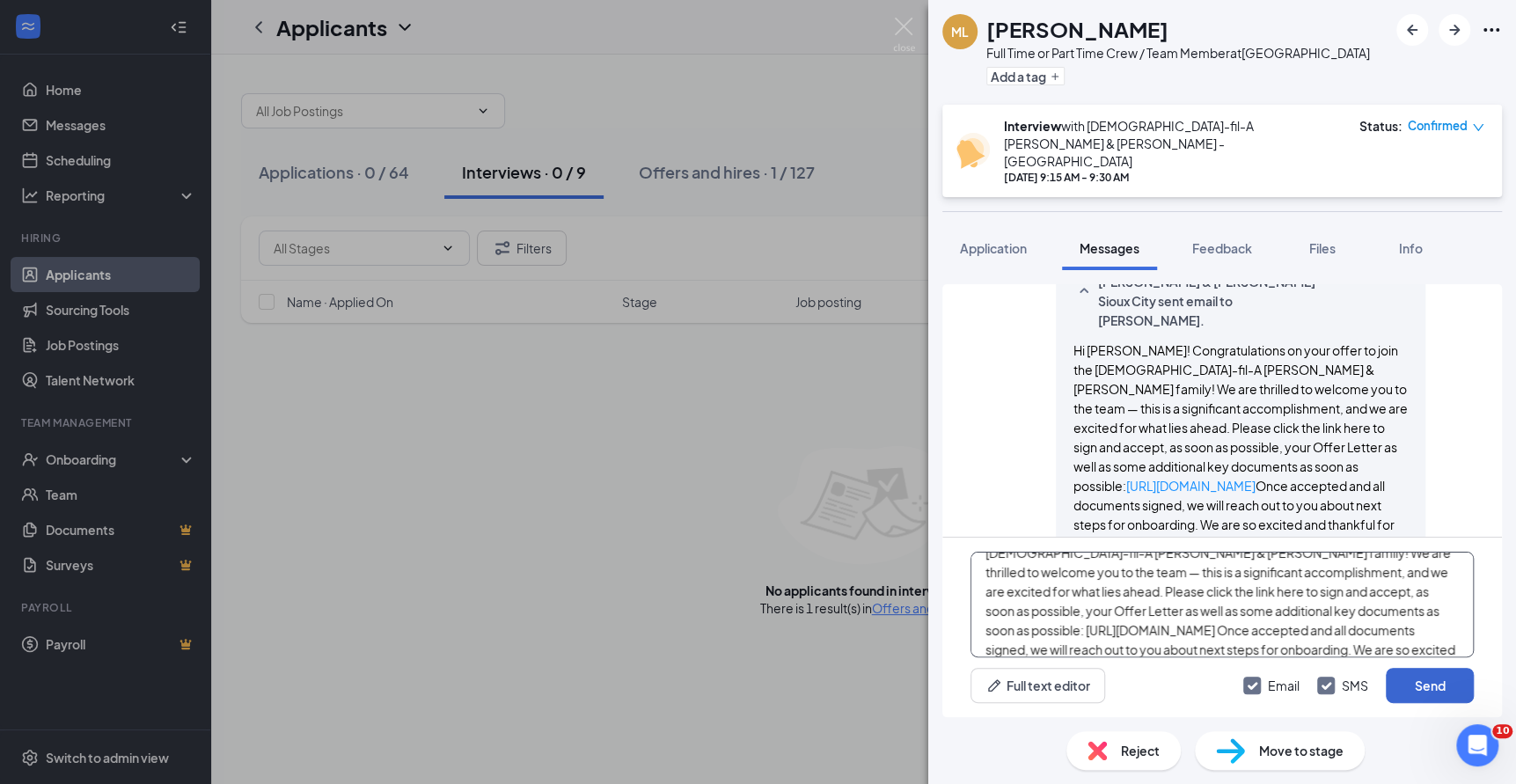
scroll to position [3379, 0]
type textarea "Hi [PERSON_NAME]! Congratulations on your offer to join the [DEMOGRAPHIC_DATA]-…"
click at [1420, 691] on button "Send" at bounding box center [1430, 685] width 88 height 35
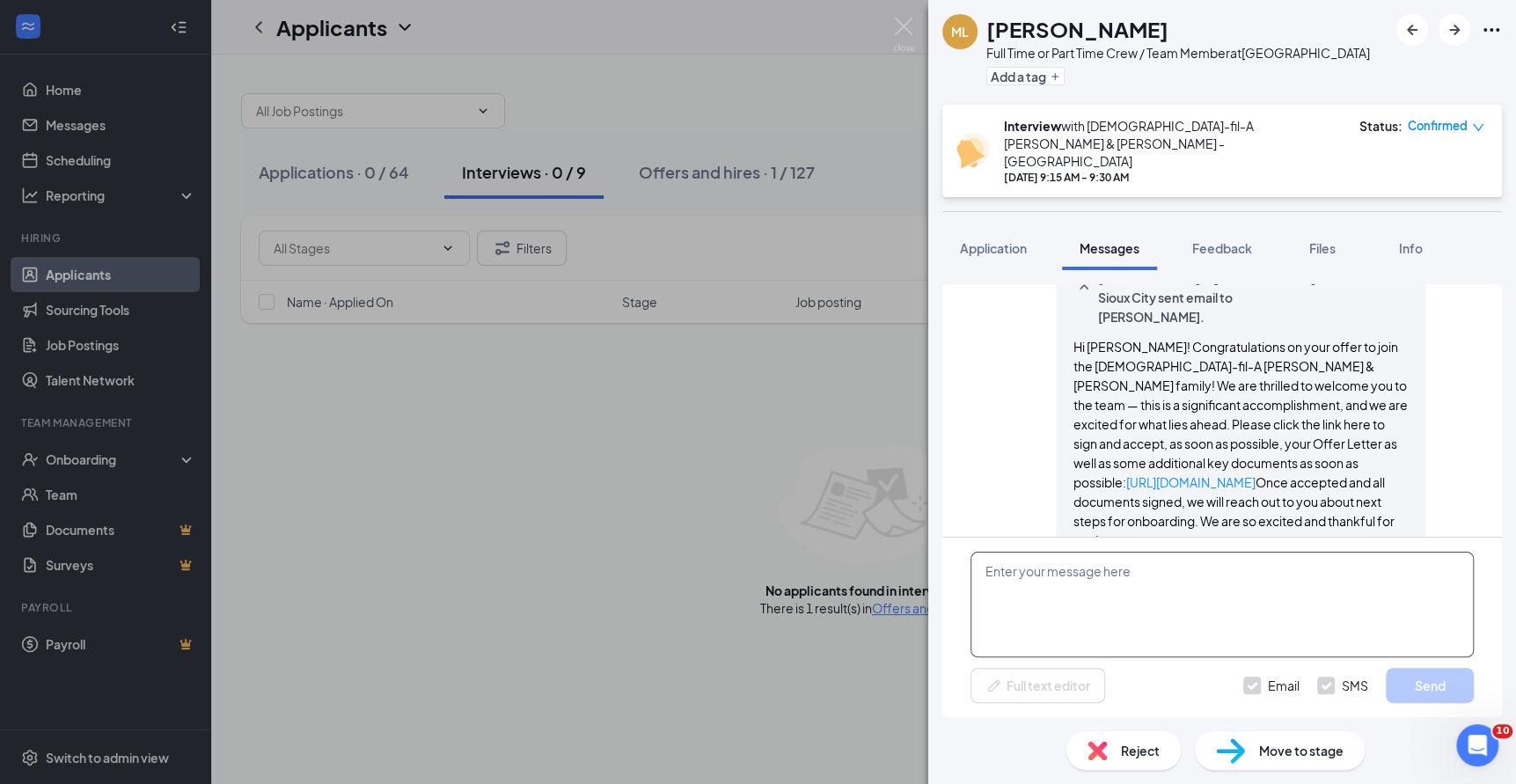
scroll to position [0, 0]
click at [1286, 603] on textarea at bounding box center [1222, 605] width 504 height 106
paste textarea "Hi [PERSON_NAME]! Congratulations on your offer to join the [DEMOGRAPHIC_DATA]-…"
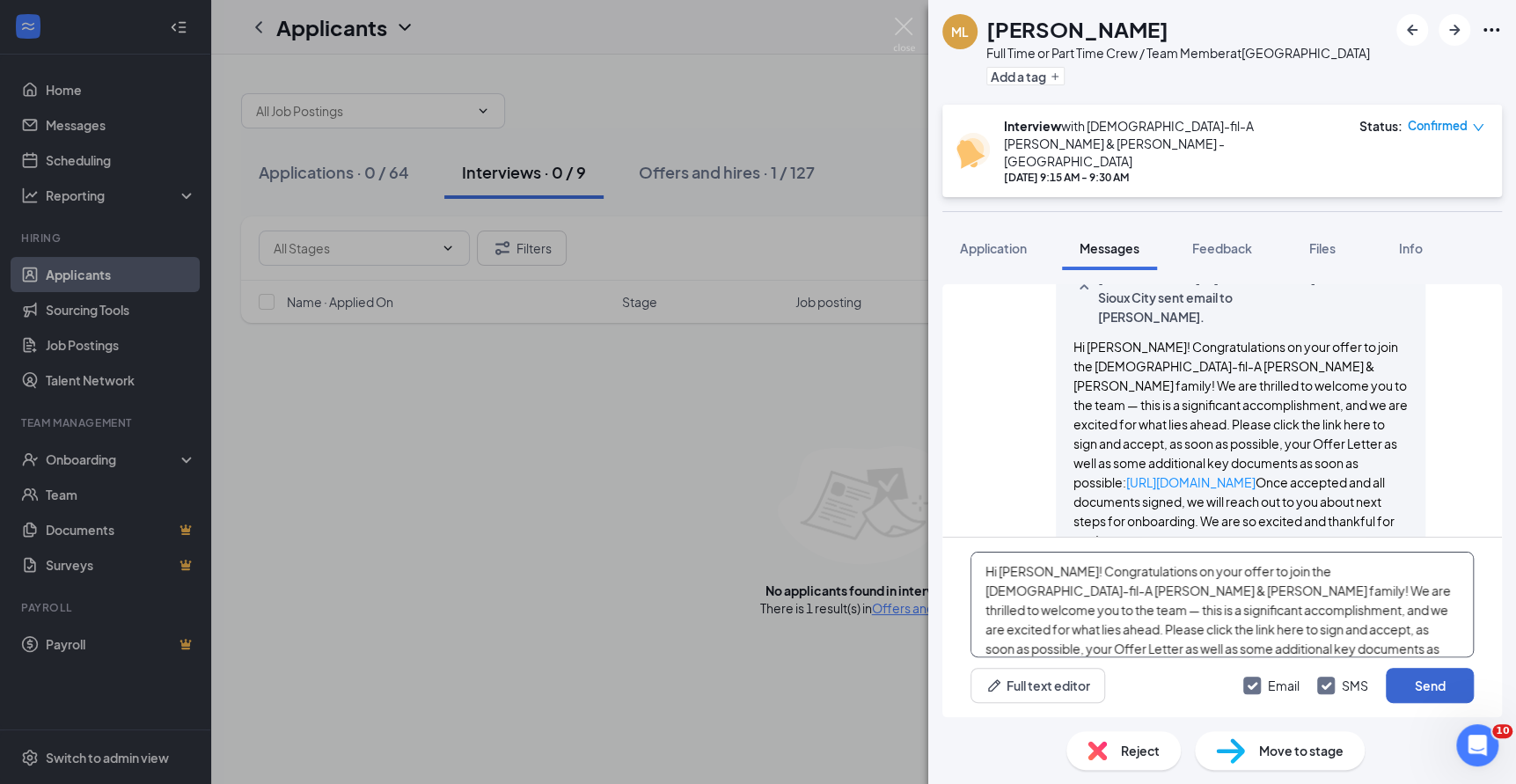
scroll to position [38, 0]
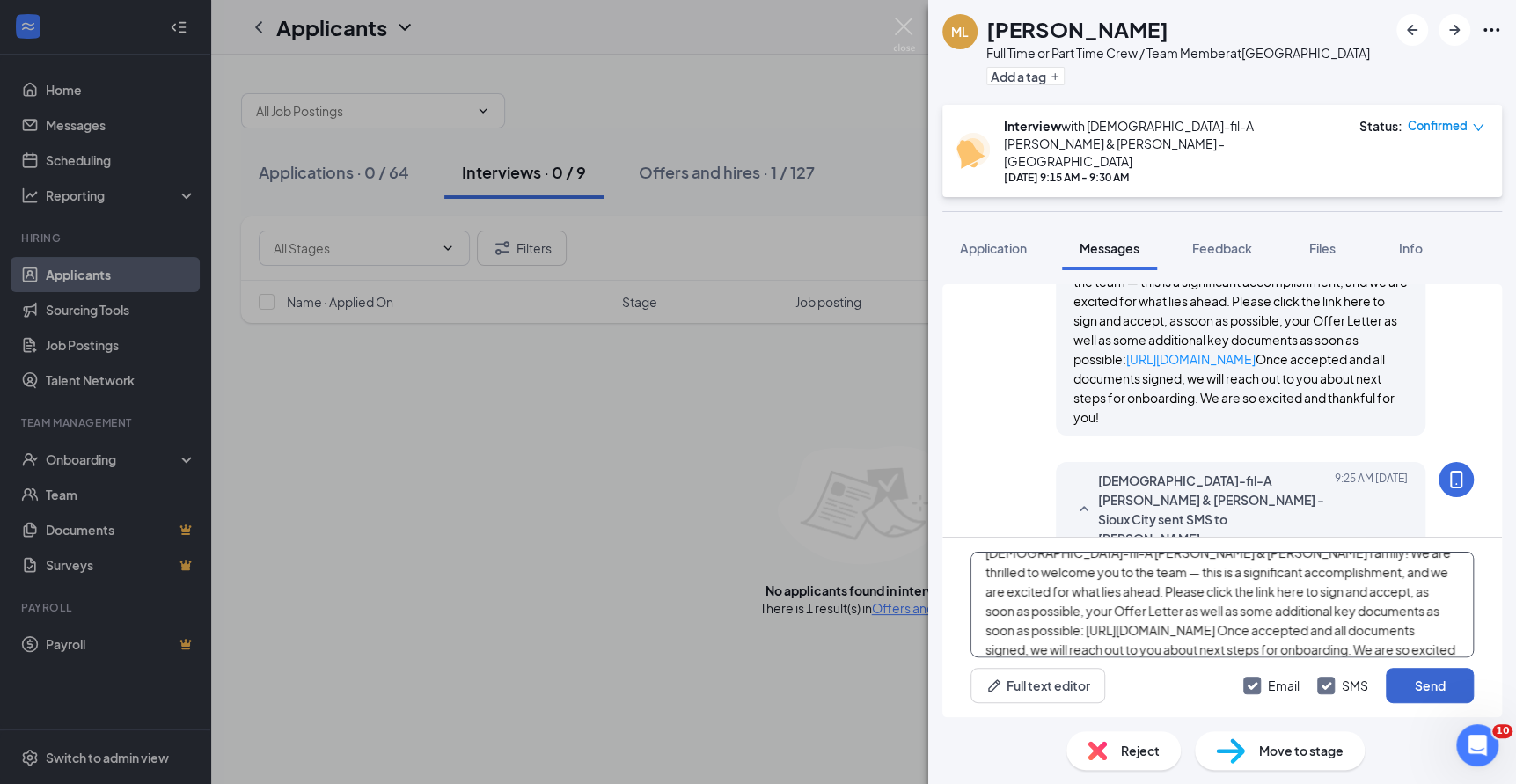
type textarea "Hi [PERSON_NAME]! Congratulations on your offer to join the [DEMOGRAPHIC_DATA]-…"
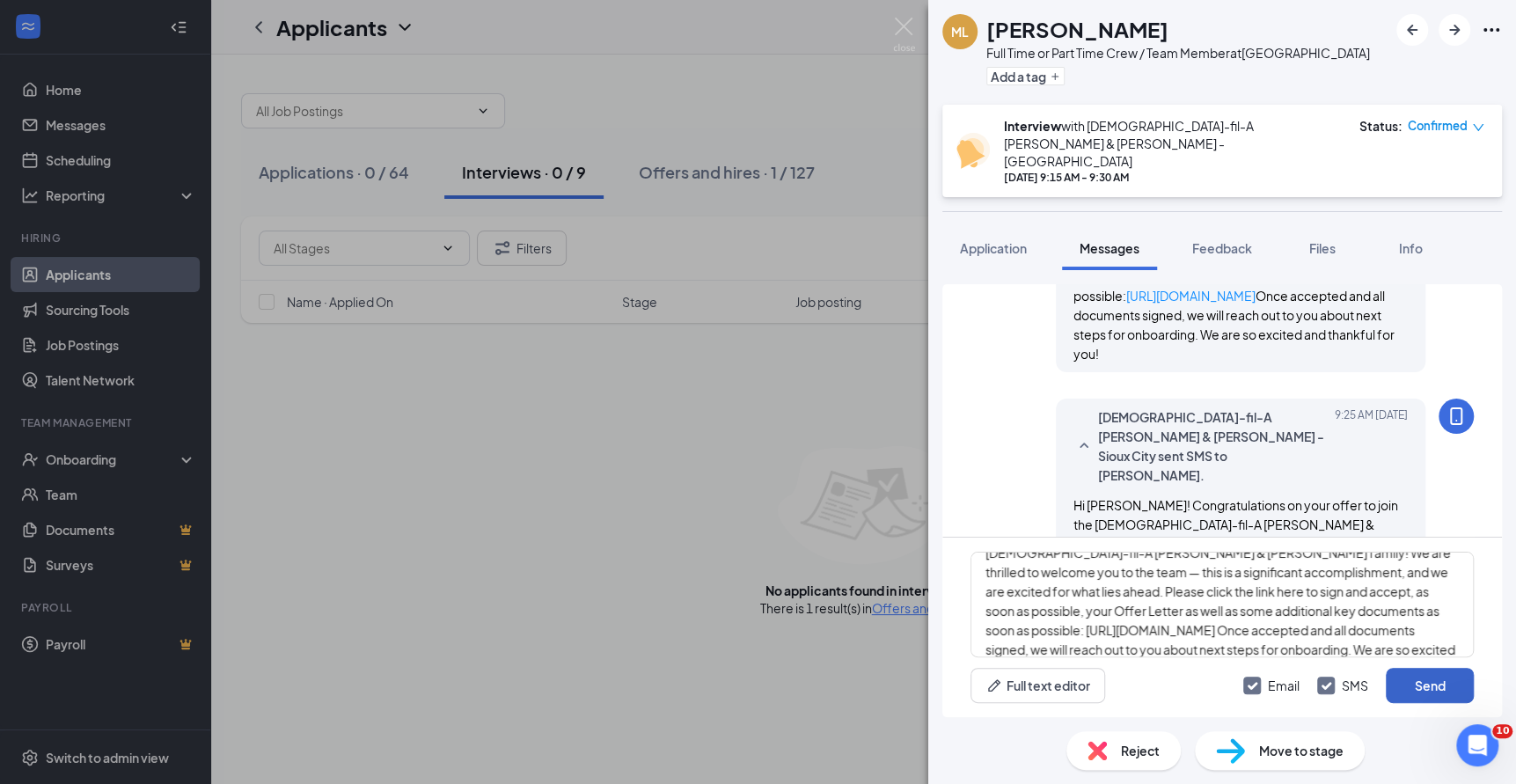
click at [1437, 690] on button "Send" at bounding box center [1430, 685] width 88 height 35
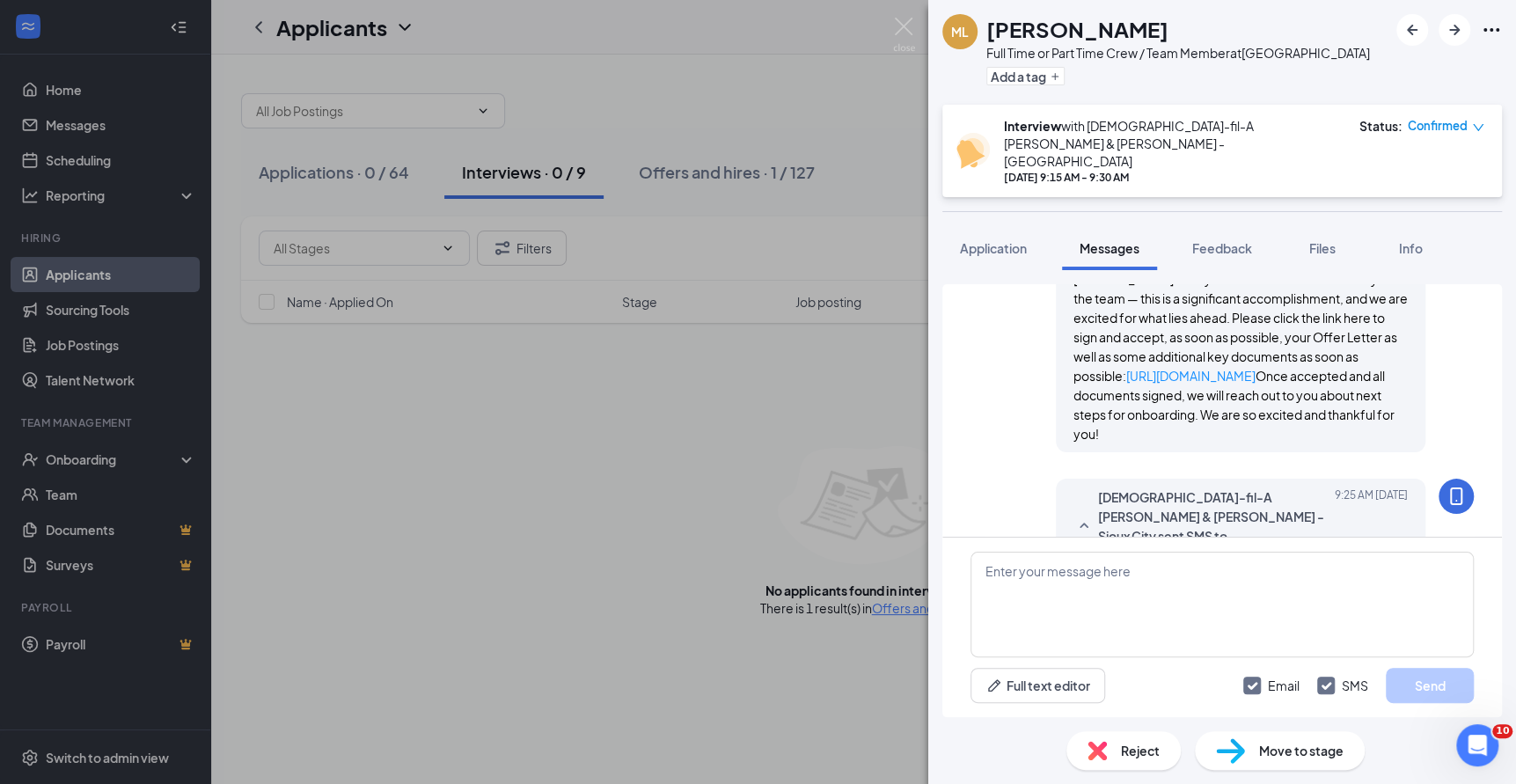
scroll to position [4526, 0]
click at [897, 23] on img at bounding box center [903, 35] width 22 height 34
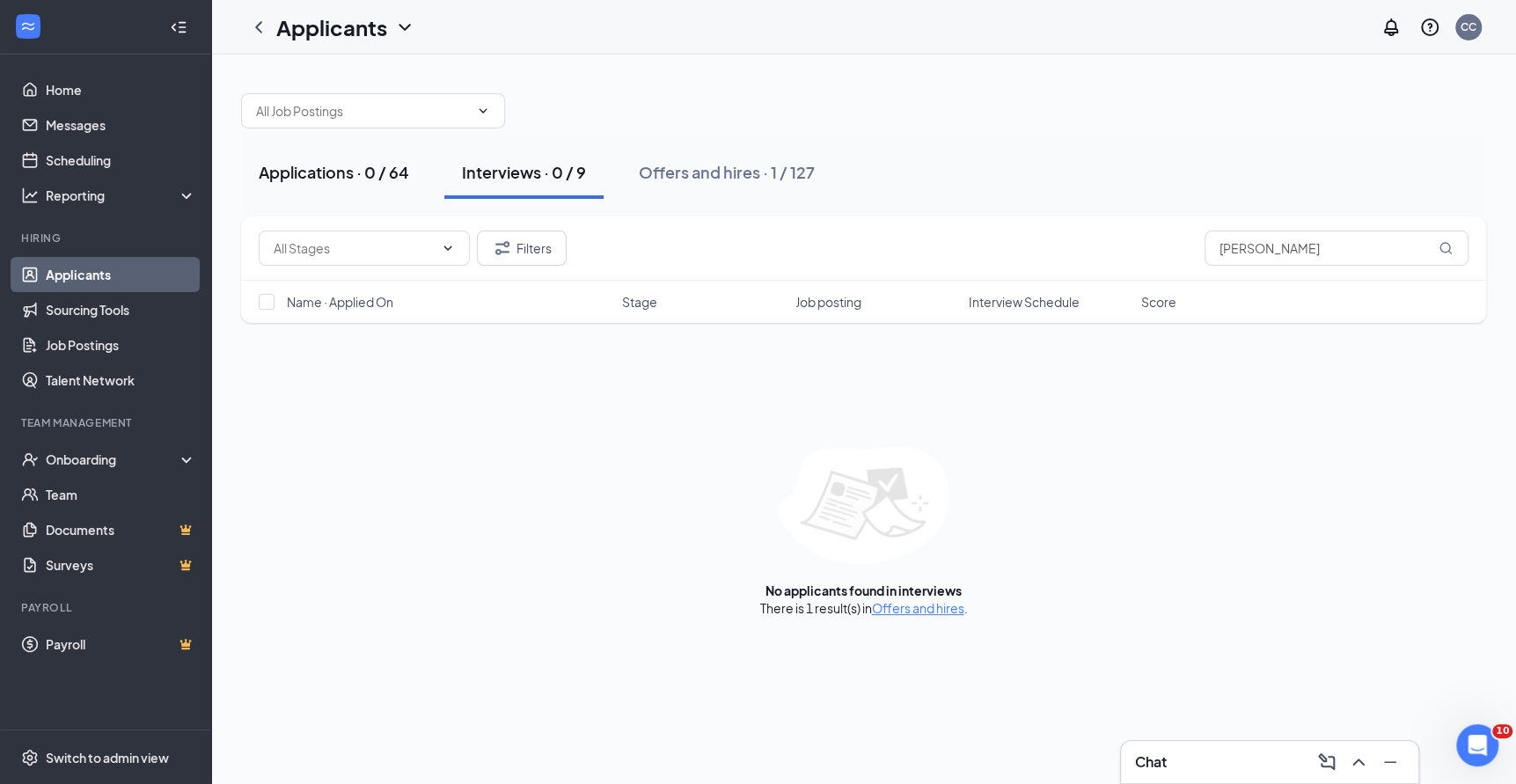
click at [372, 185] on button "Applications · 0 / 64" at bounding box center [334, 172] width 186 height 53
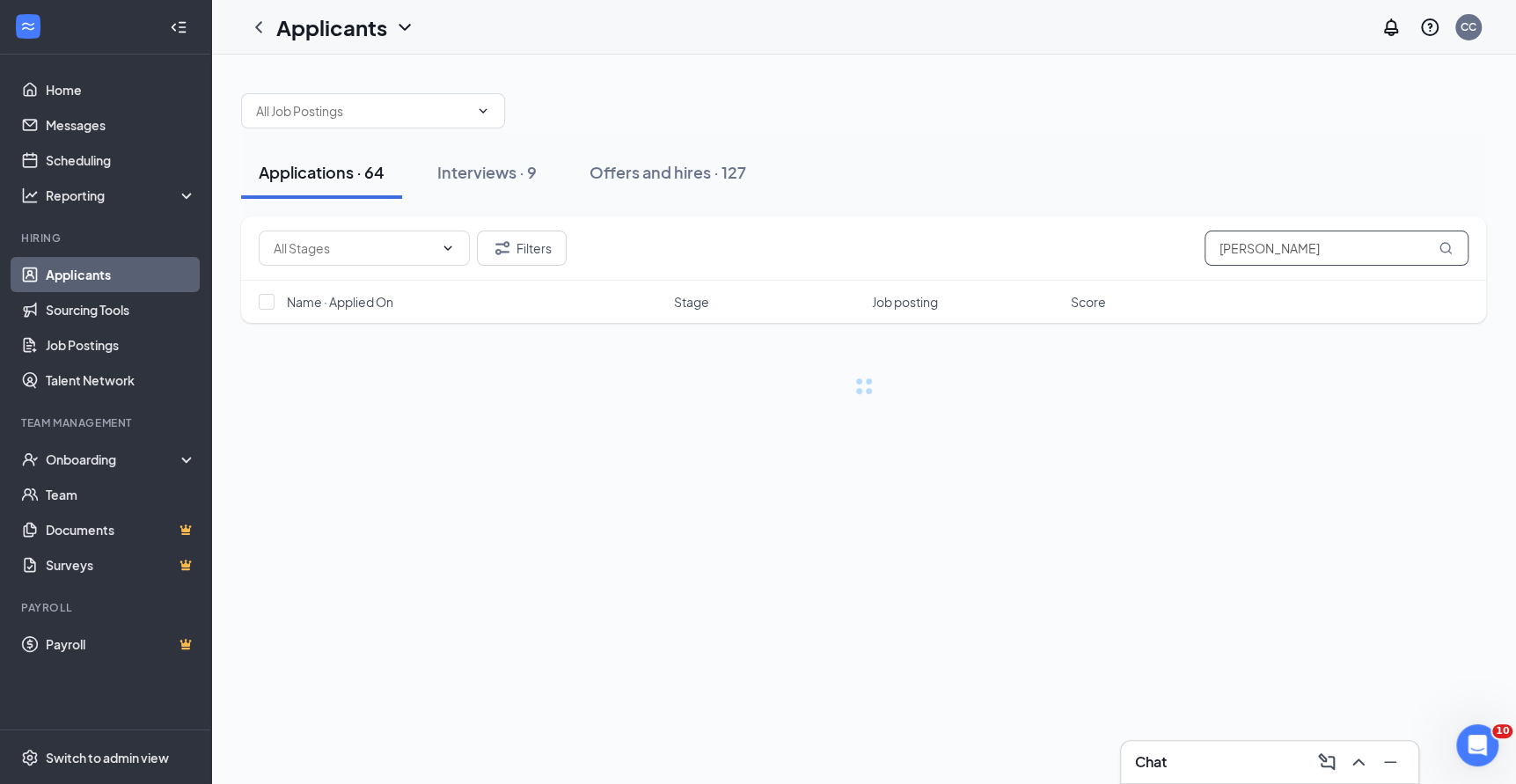
click at [1225, 245] on input "[PERSON_NAME]" at bounding box center [1336, 247] width 264 height 35
click at [1137, 136] on div "Applications · 64 Interviews · 9 Offers and hires · 127" at bounding box center [864, 172] width 1245 height 88
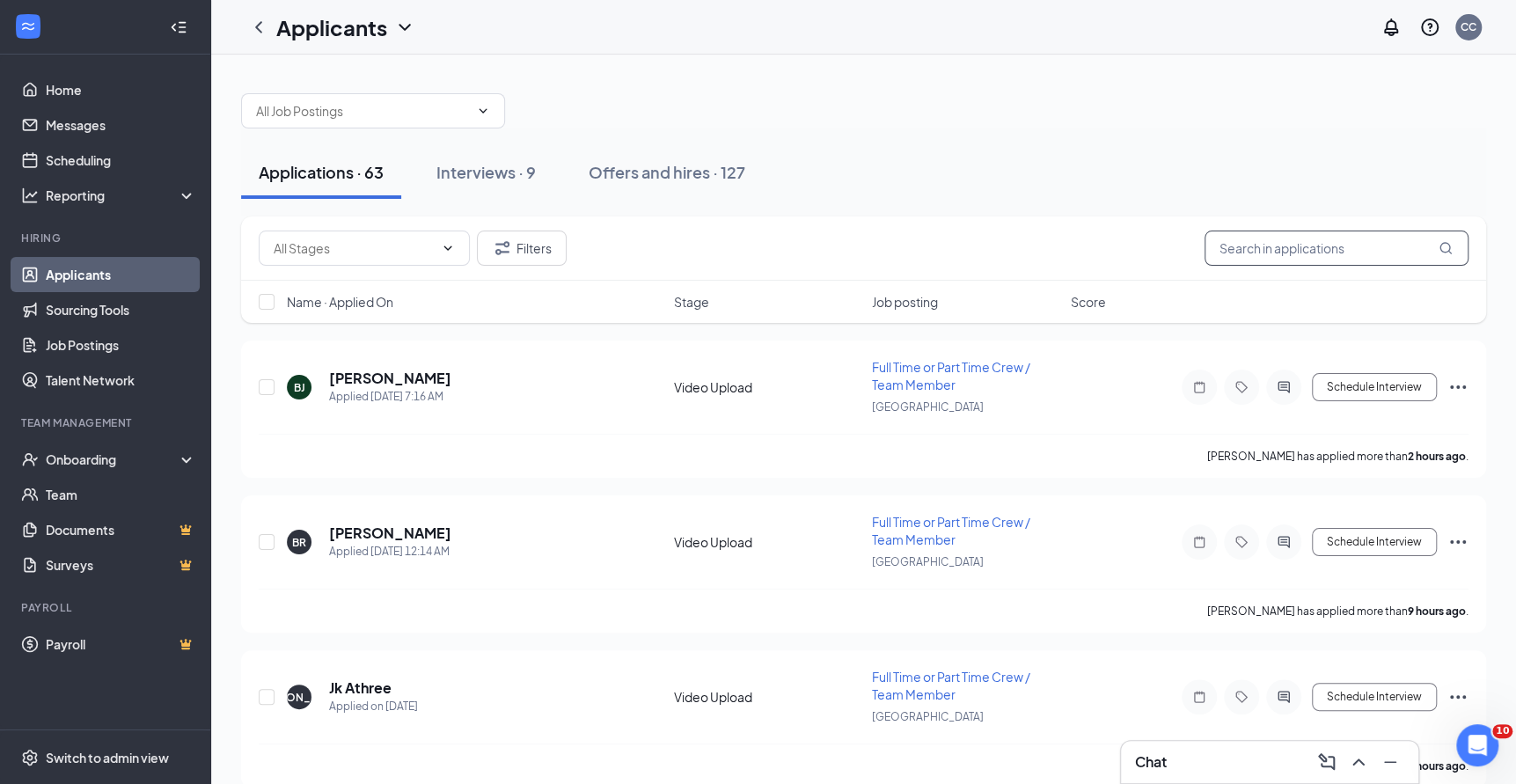
click at [1317, 250] on input "text" at bounding box center [1336, 247] width 264 height 35
type input "[PERSON_NAME]"
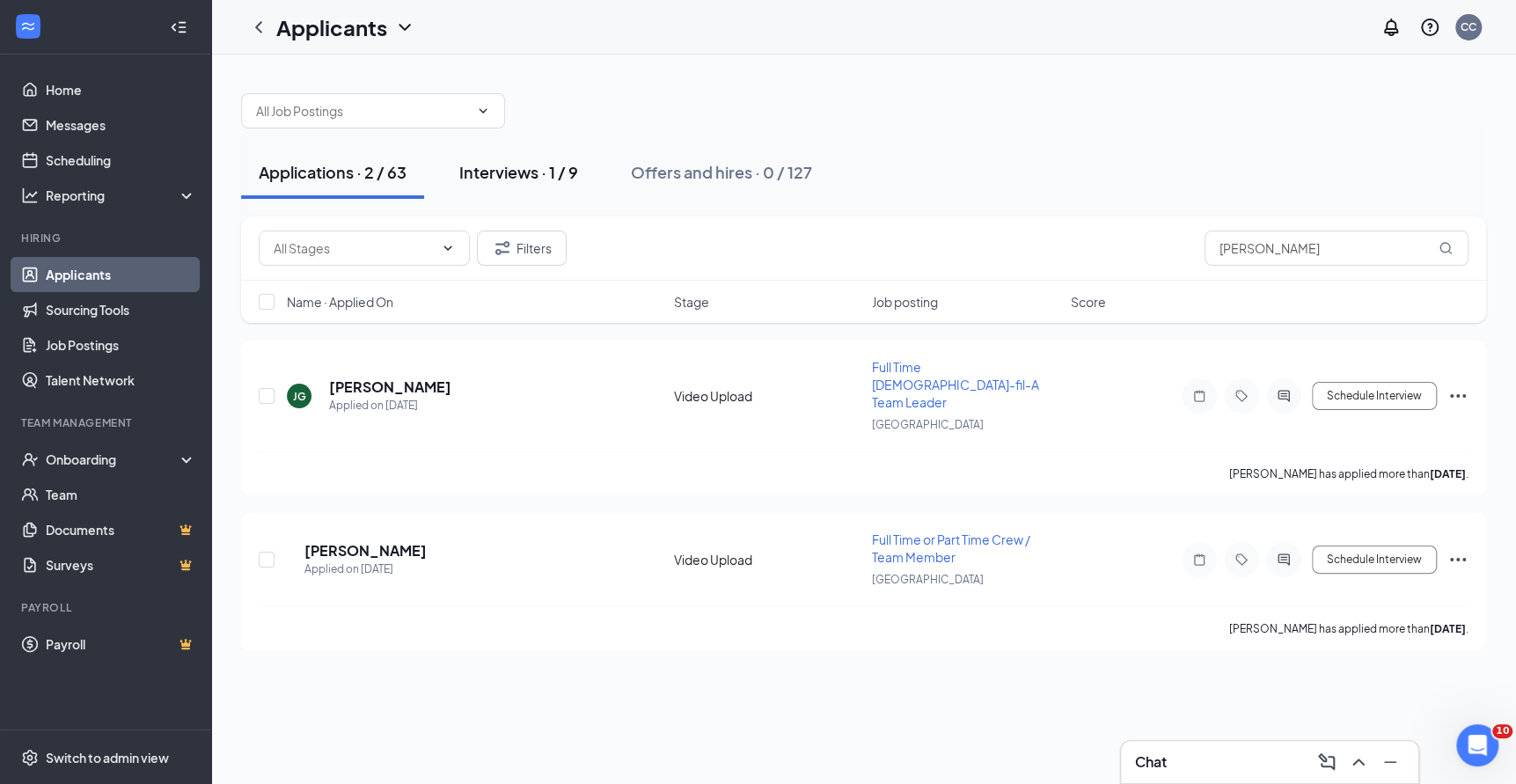
click at [553, 181] on div "Interviews · 1 / 9" at bounding box center [518, 171] width 118 height 22
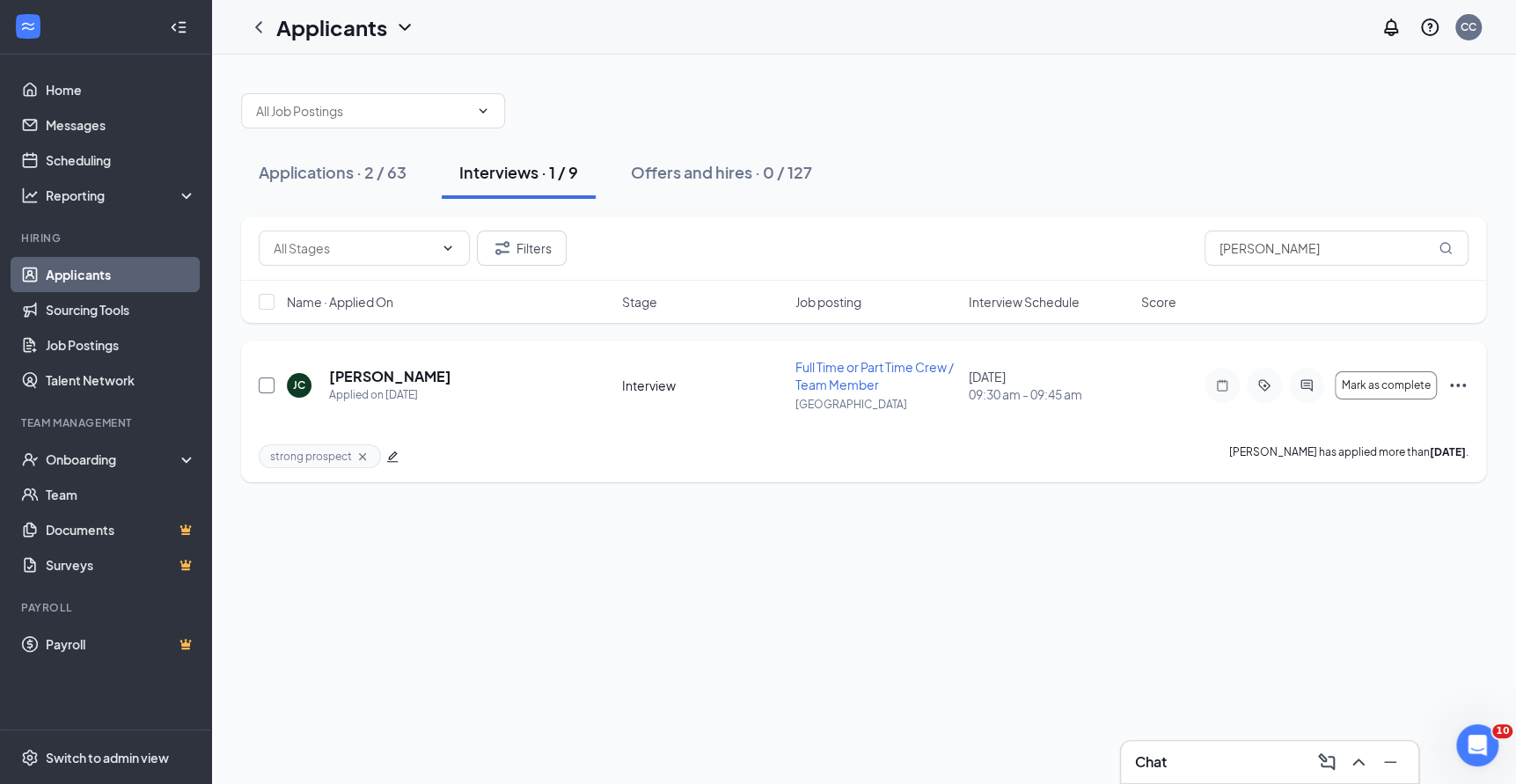
click at [265, 383] on input "checkbox" at bounding box center [266, 385] width 16 height 16
checkbox input "true"
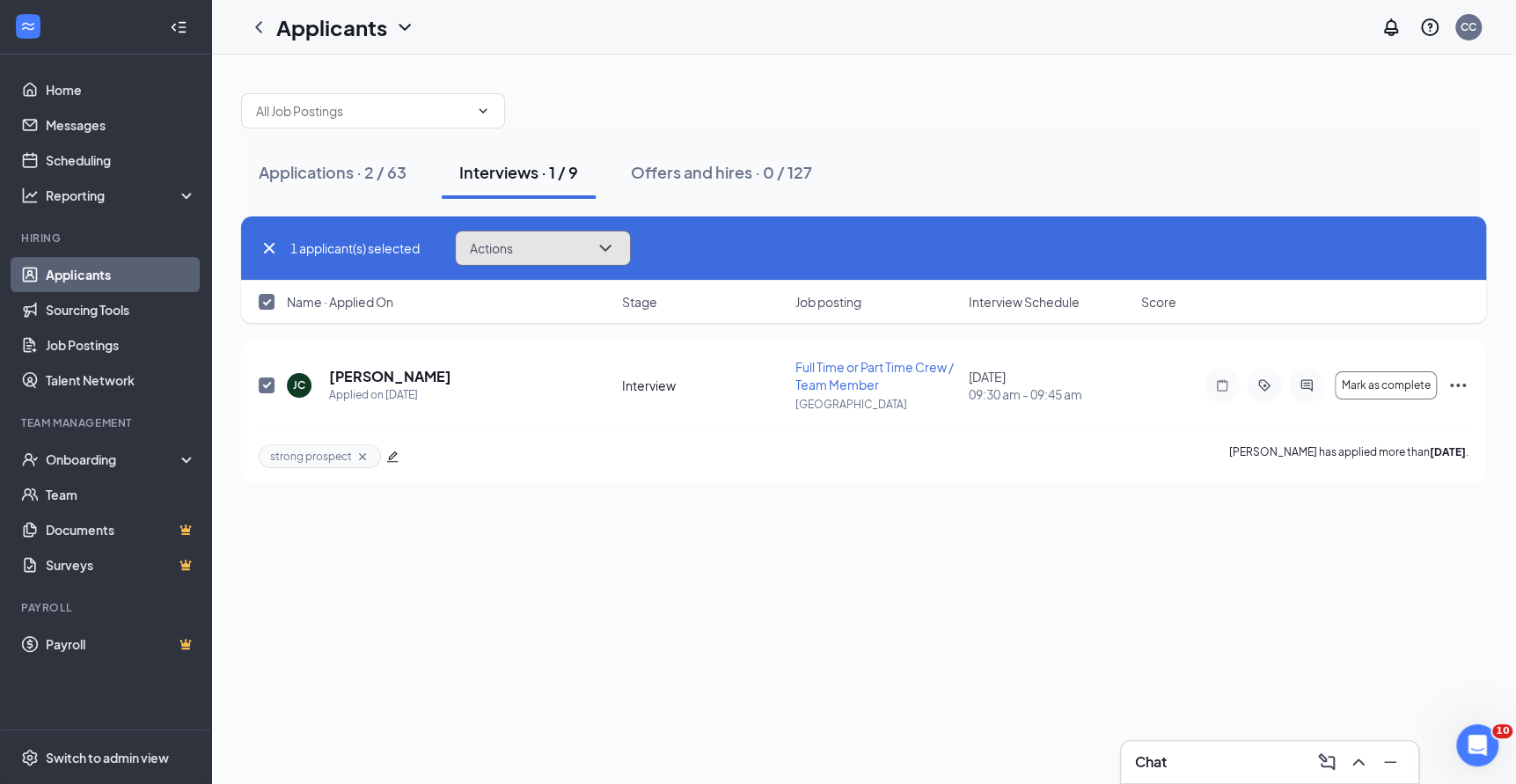
click at [507, 234] on button "Actions" at bounding box center [543, 247] width 176 height 35
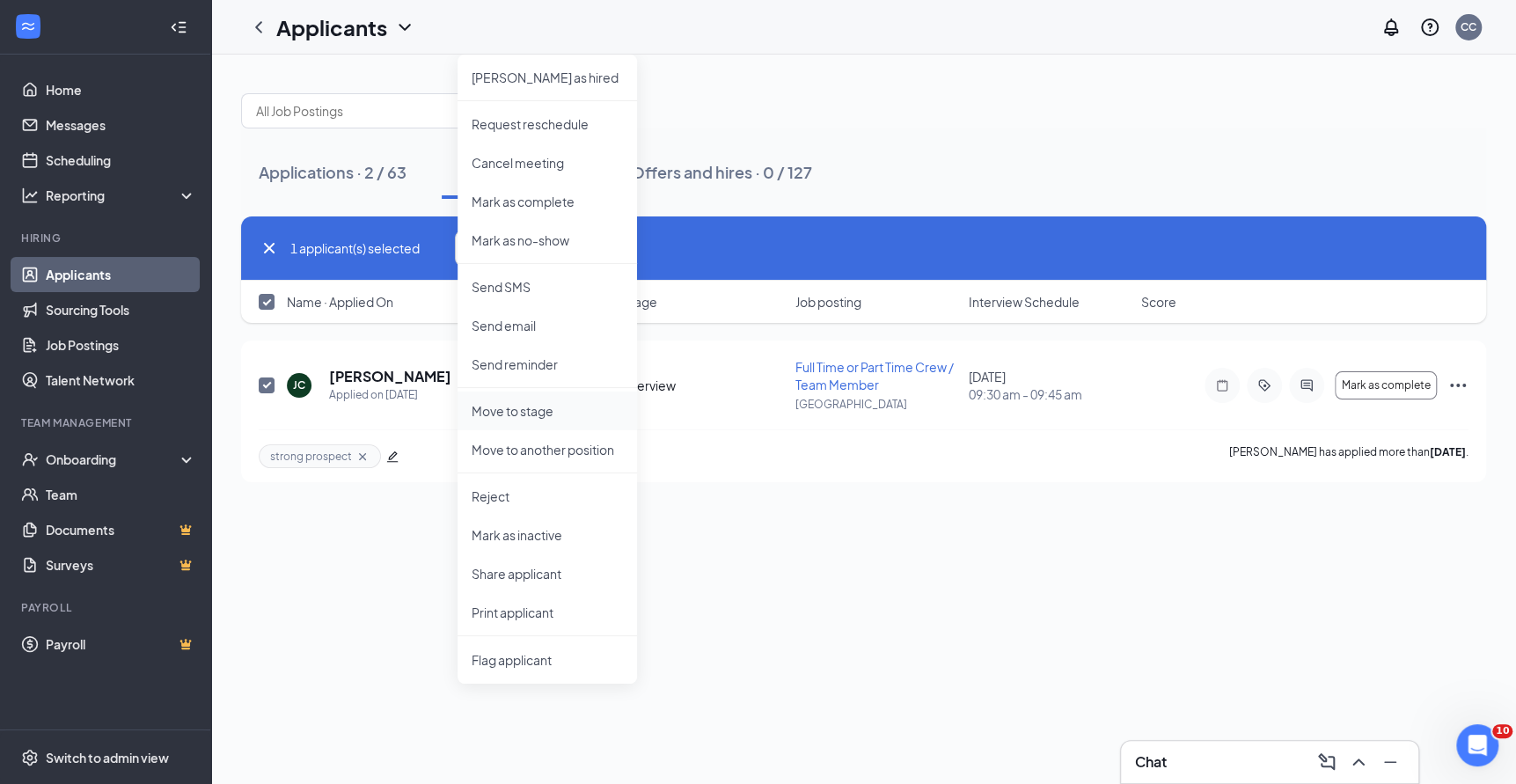
click at [529, 406] on p "Move to stage" at bounding box center [547, 411] width 152 height 18
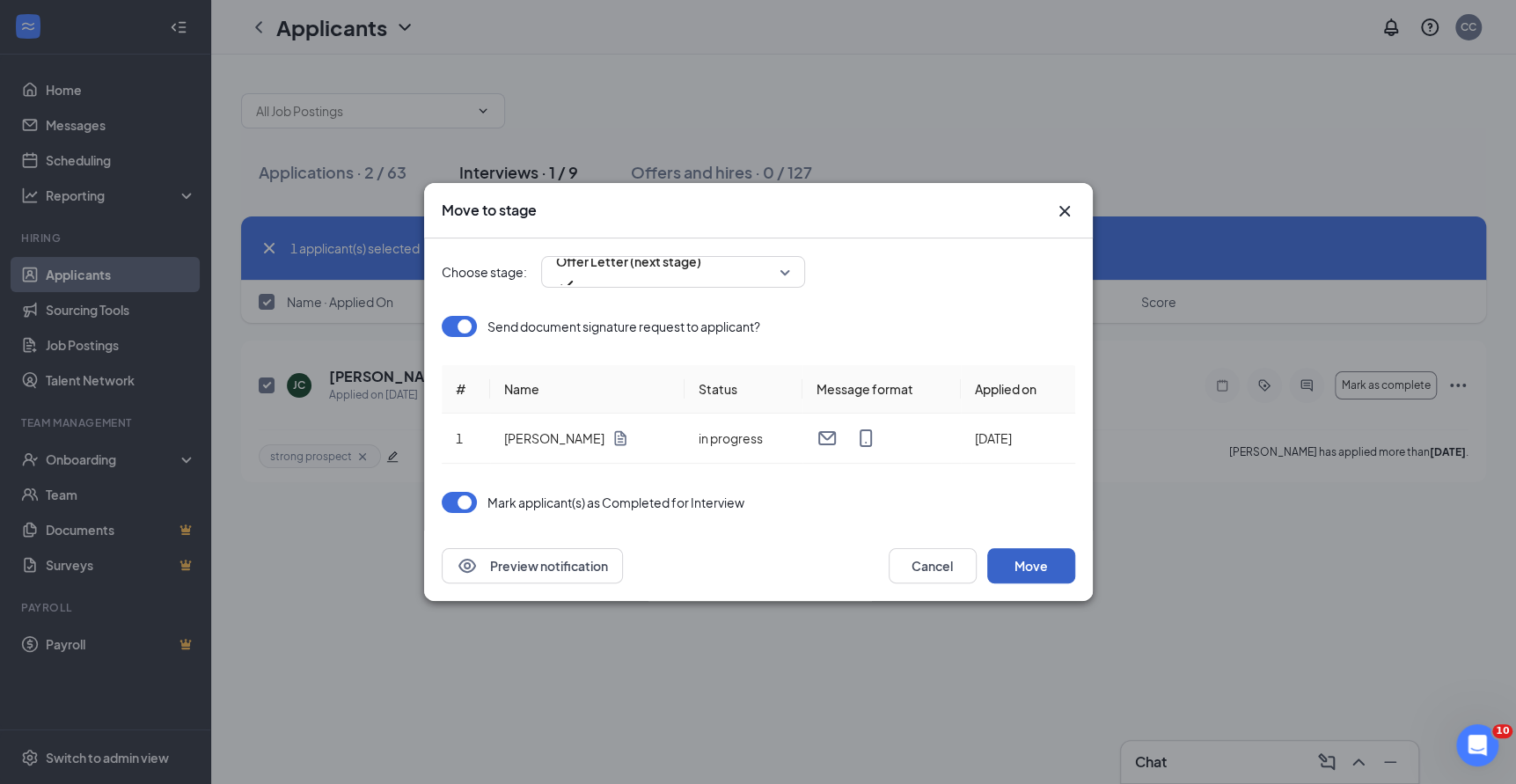
click at [1035, 568] on button "Move" at bounding box center [1031, 565] width 88 height 35
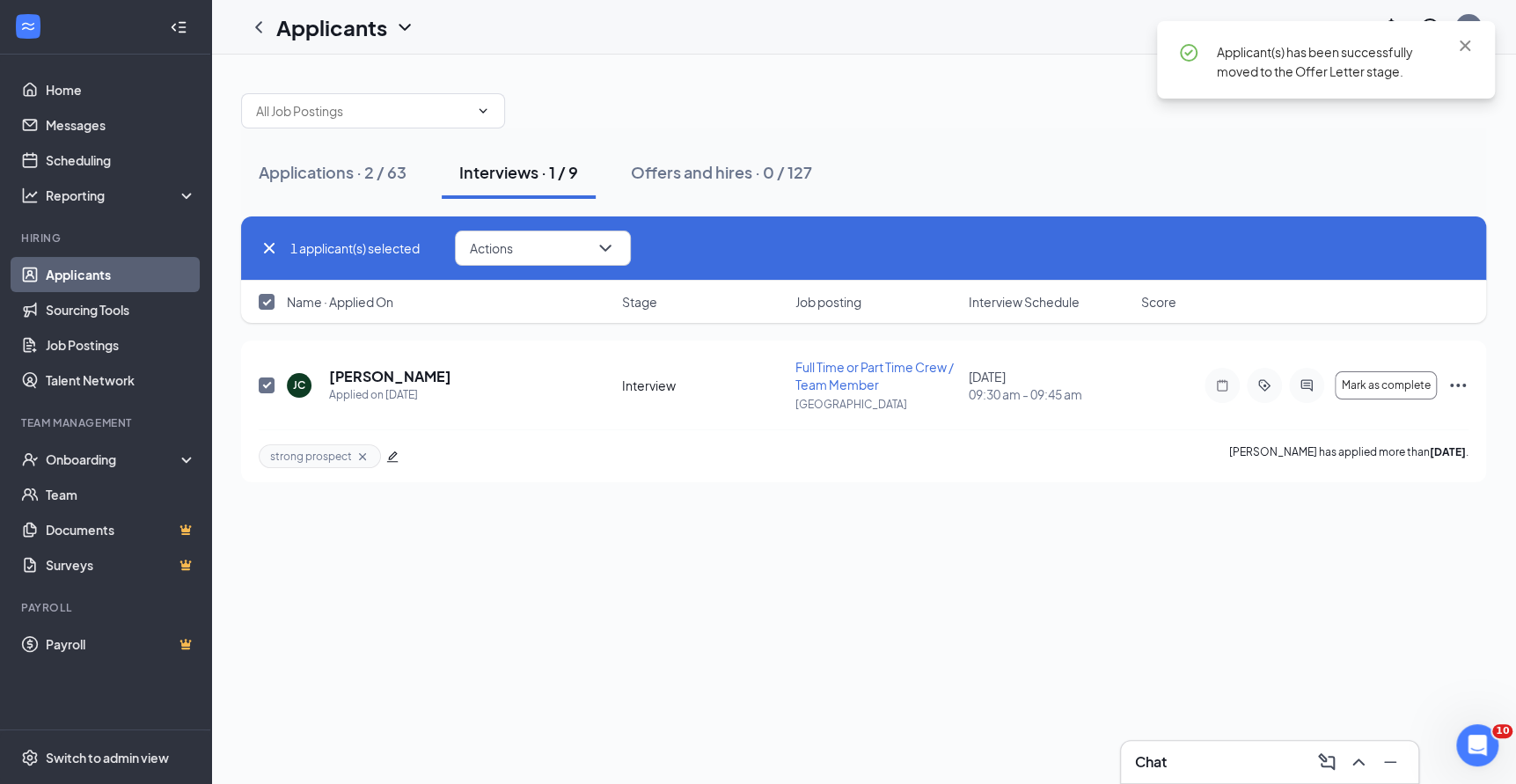
checkbox input "false"
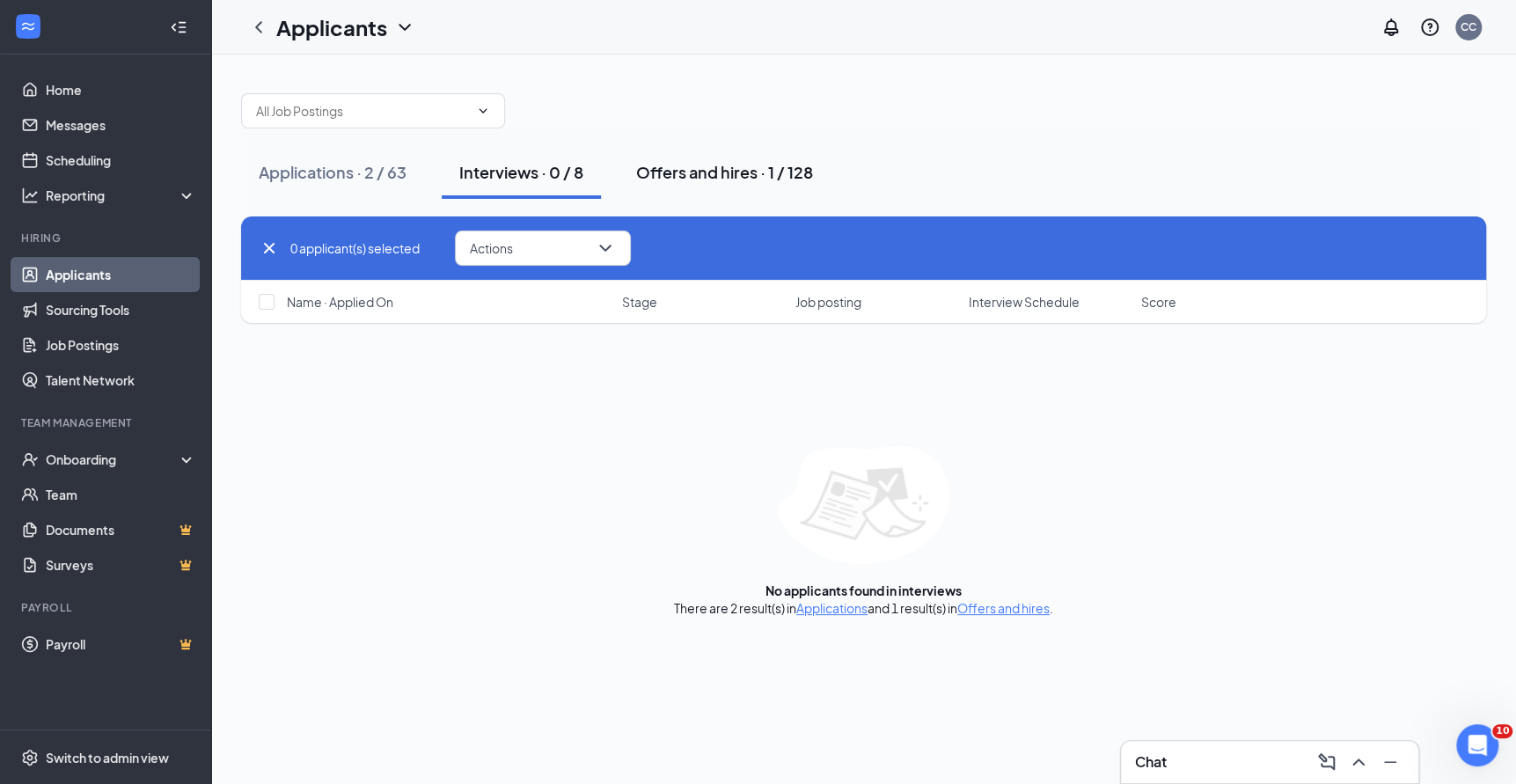
click at [704, 171] on div "Offers and hires · 1 / 128" at bounding box center [724, 171] width 177 height 22
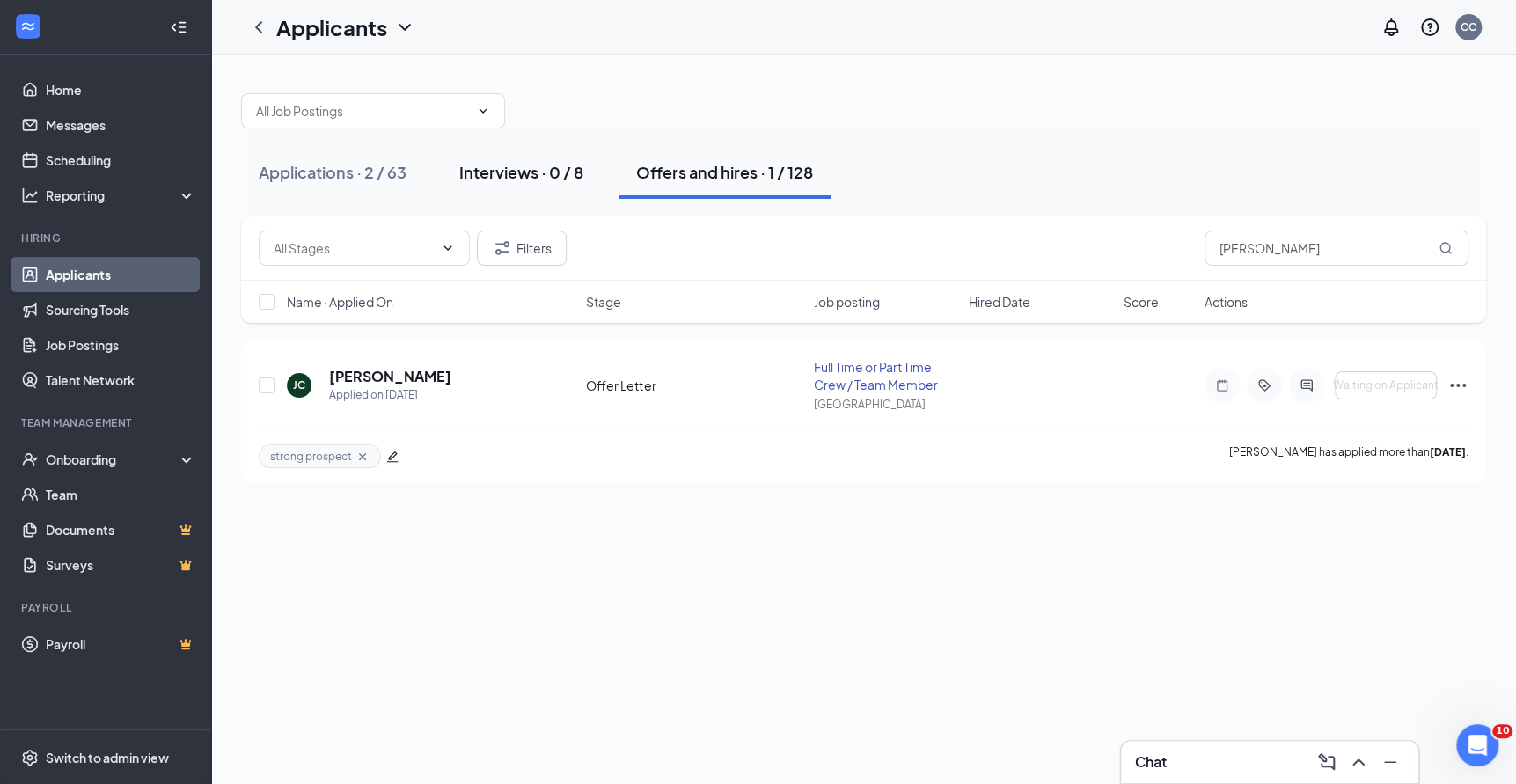
click at [545, 182] on button "Interviews · 0 / 8" at bounding box center [522, 172] width 159 height 53
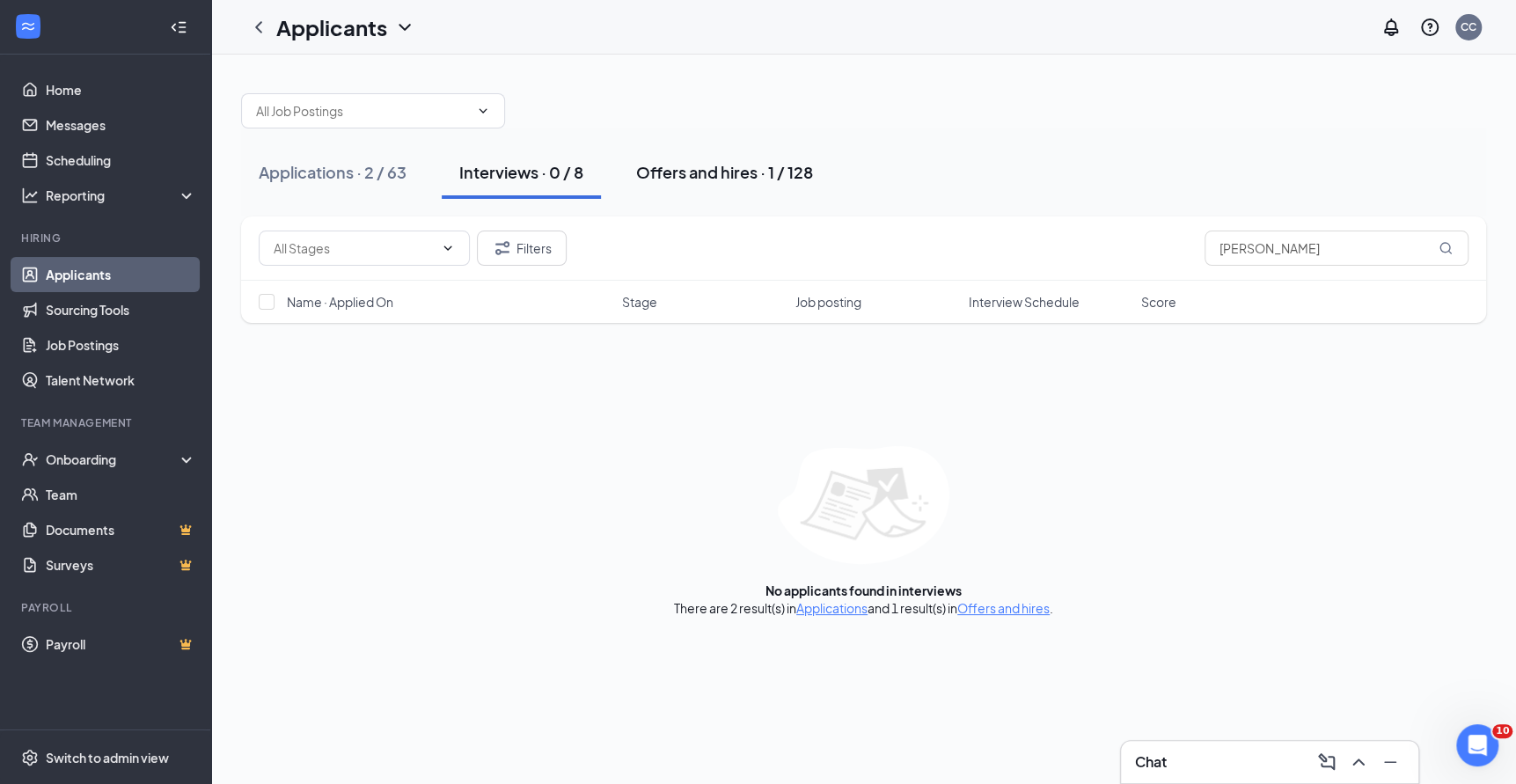
click at [700, 175] on div "Offers and hires · 1 / 128" at bounding box center [724, 171] width 177 height 22
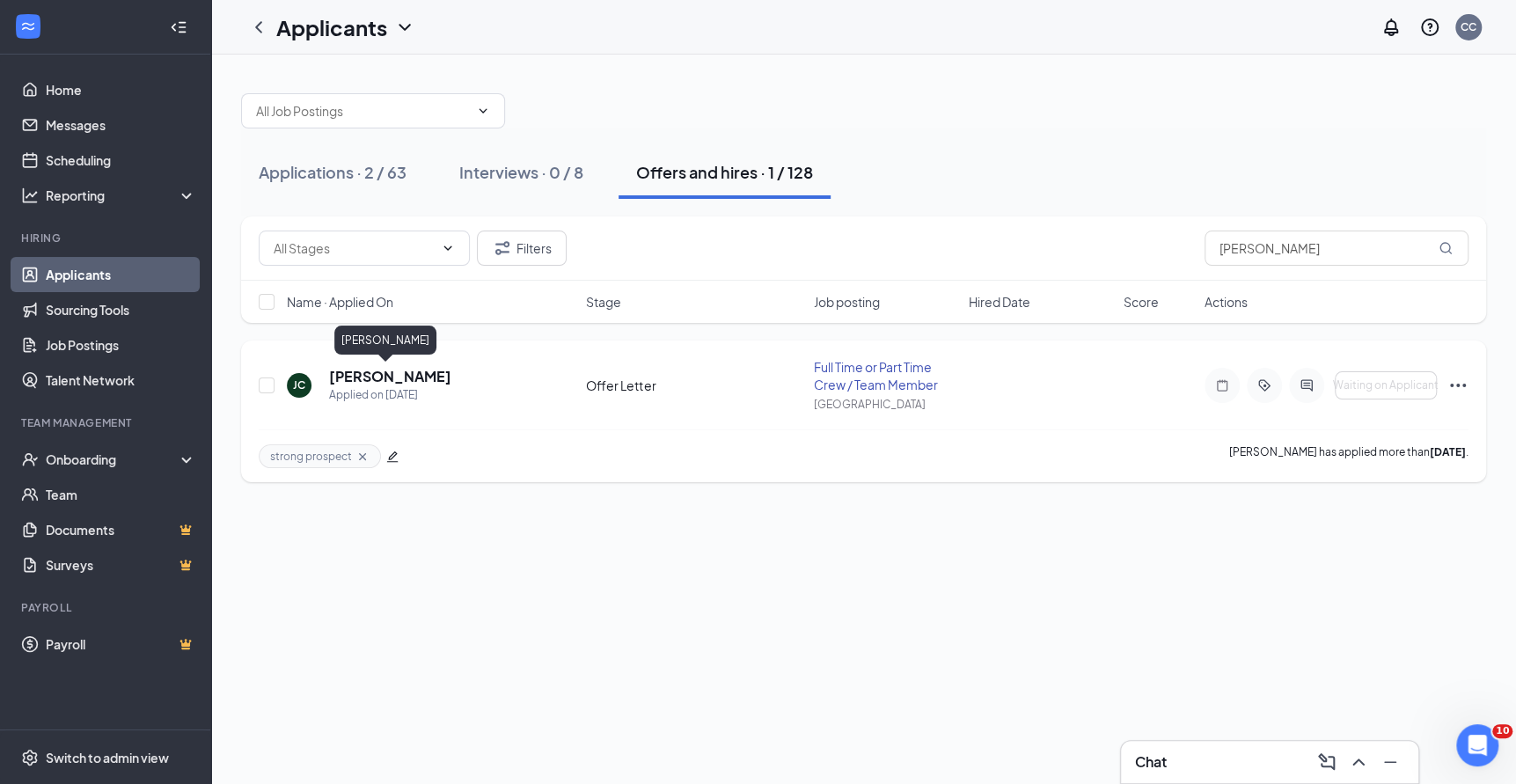
click at [386, 376] on h5 "[PERSON_NAME]" at bounding box center [390, 377] width 122 height 19
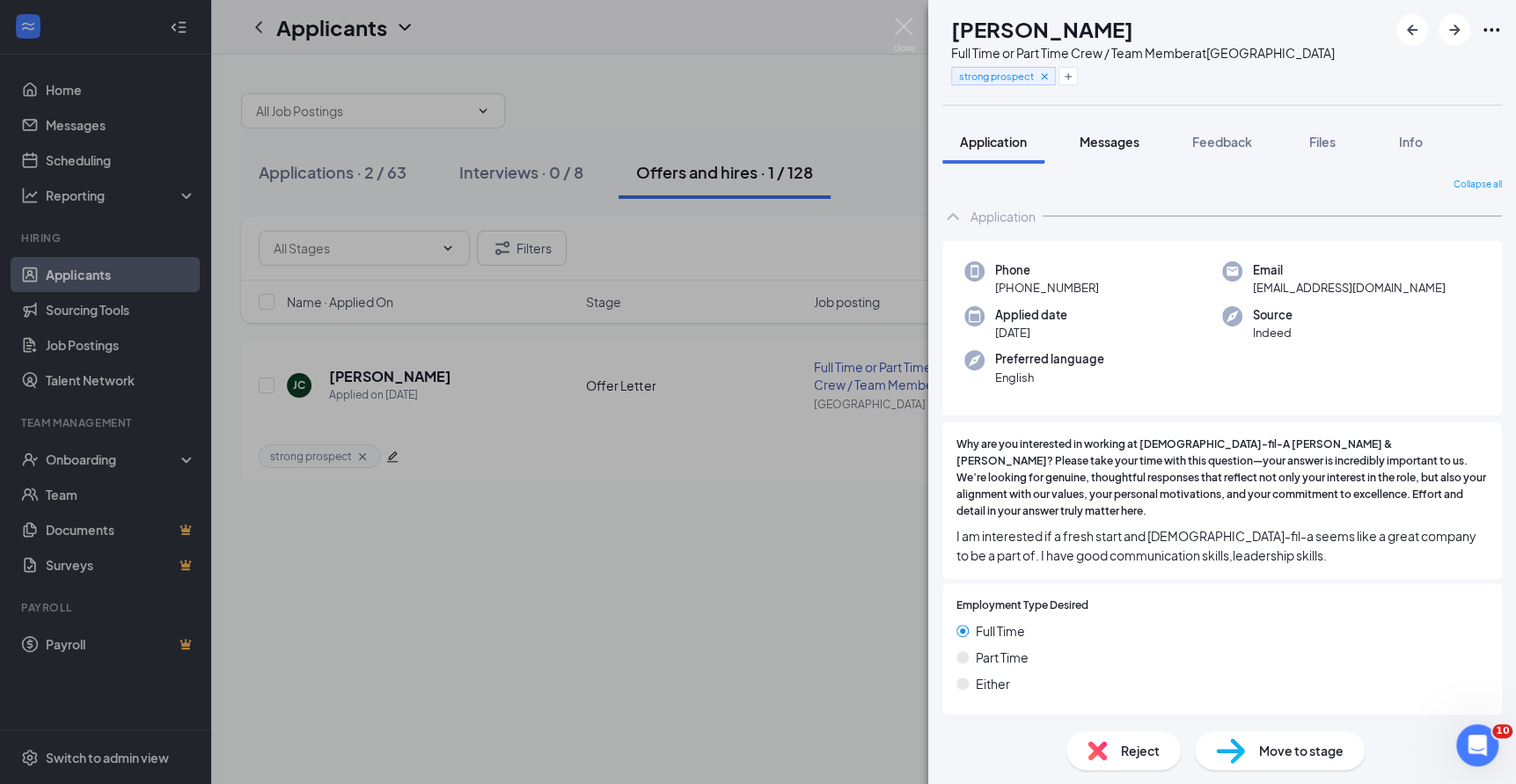
click at [1119, 142] on span "Messages" at bounding box center [1109, 141] width 60 height 16
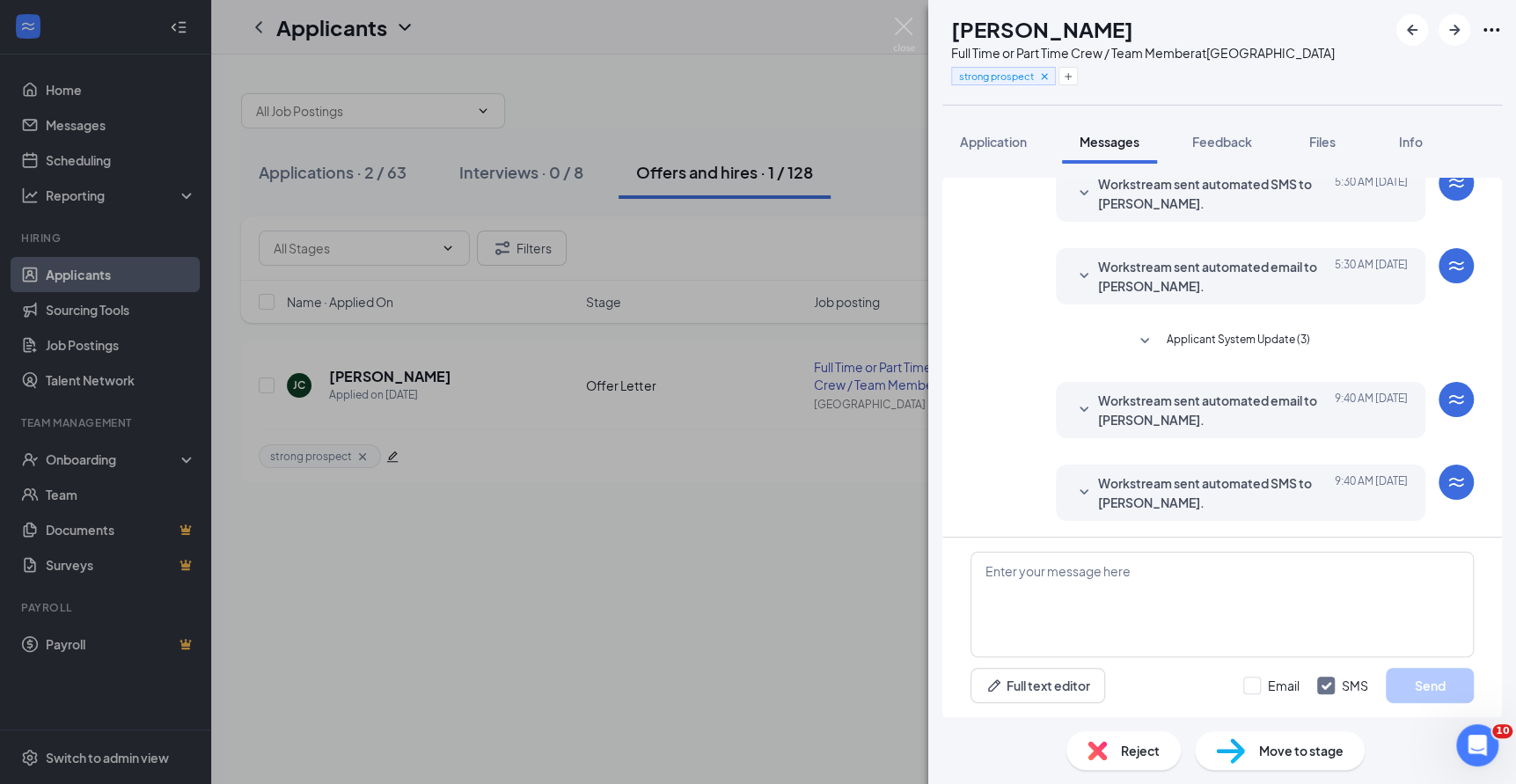
scroll to position [327, 0]
click at [905, 25] on img at bounding box center [903, 35] width 22 height 34
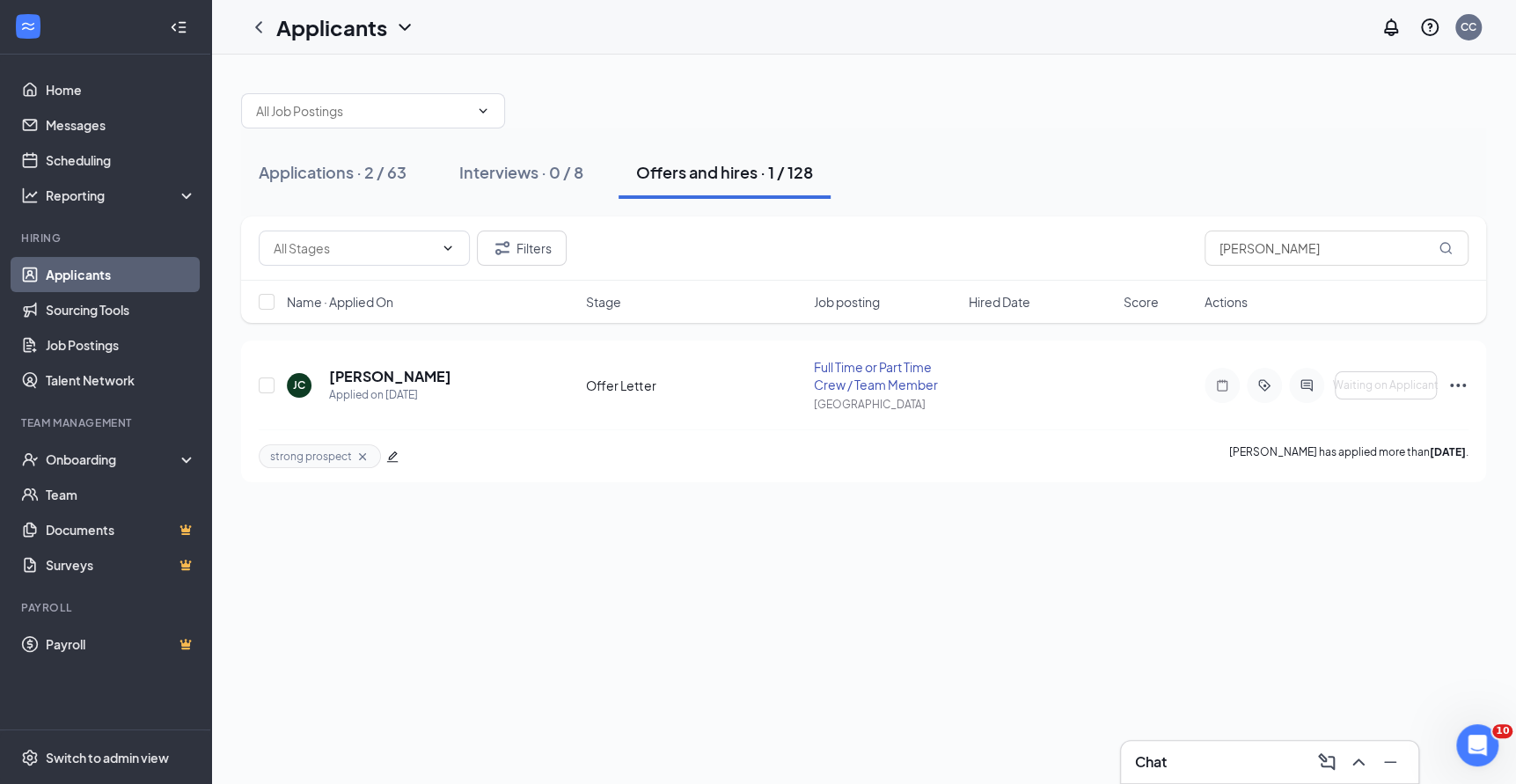
click at [1158, 766] on h3 "Chat" at bounding box center [1150, 762] width 31 height 19
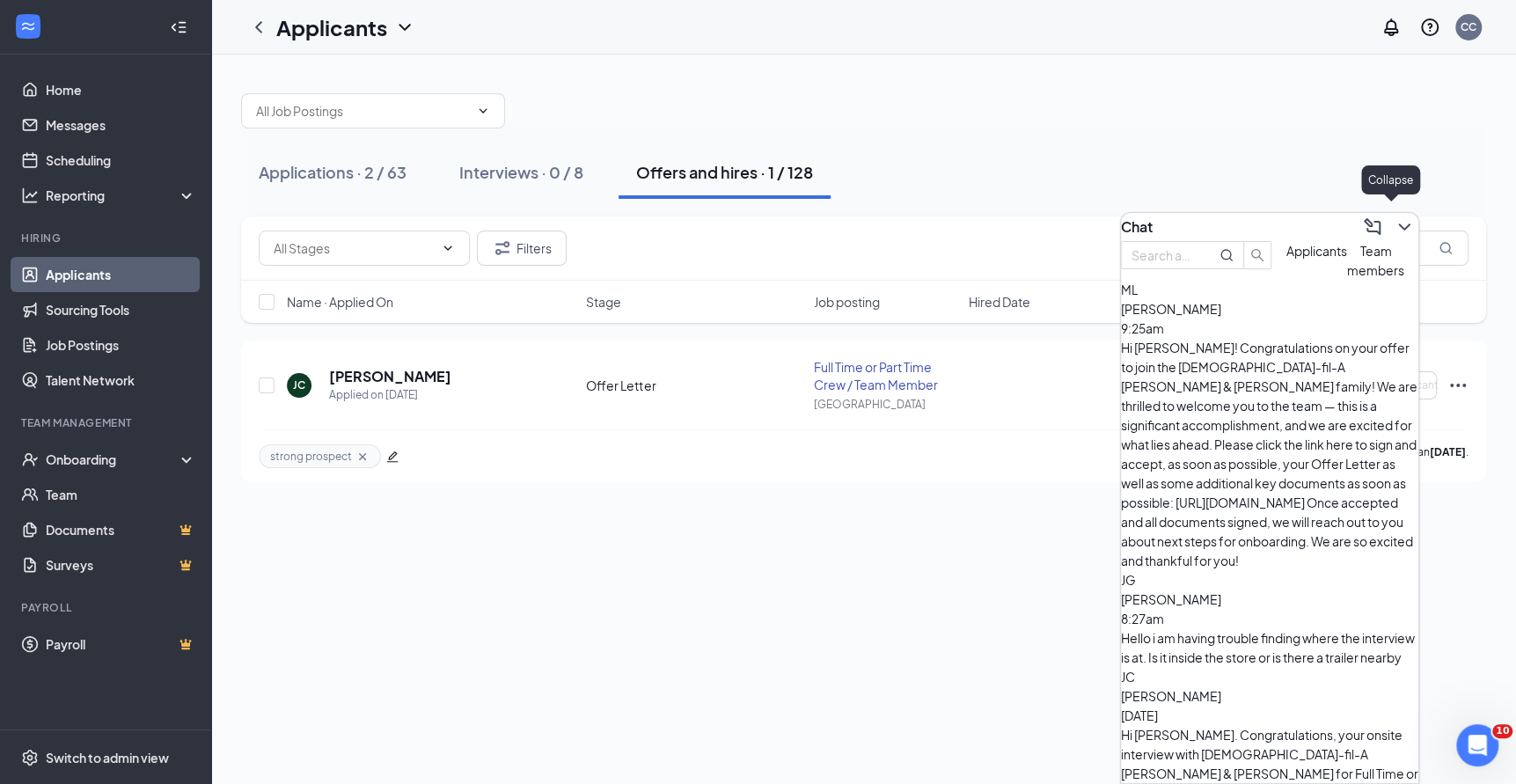
click at [1399, 223] on icon "ChevronDown" at bounding box center [1404, 226] width 11 height 7
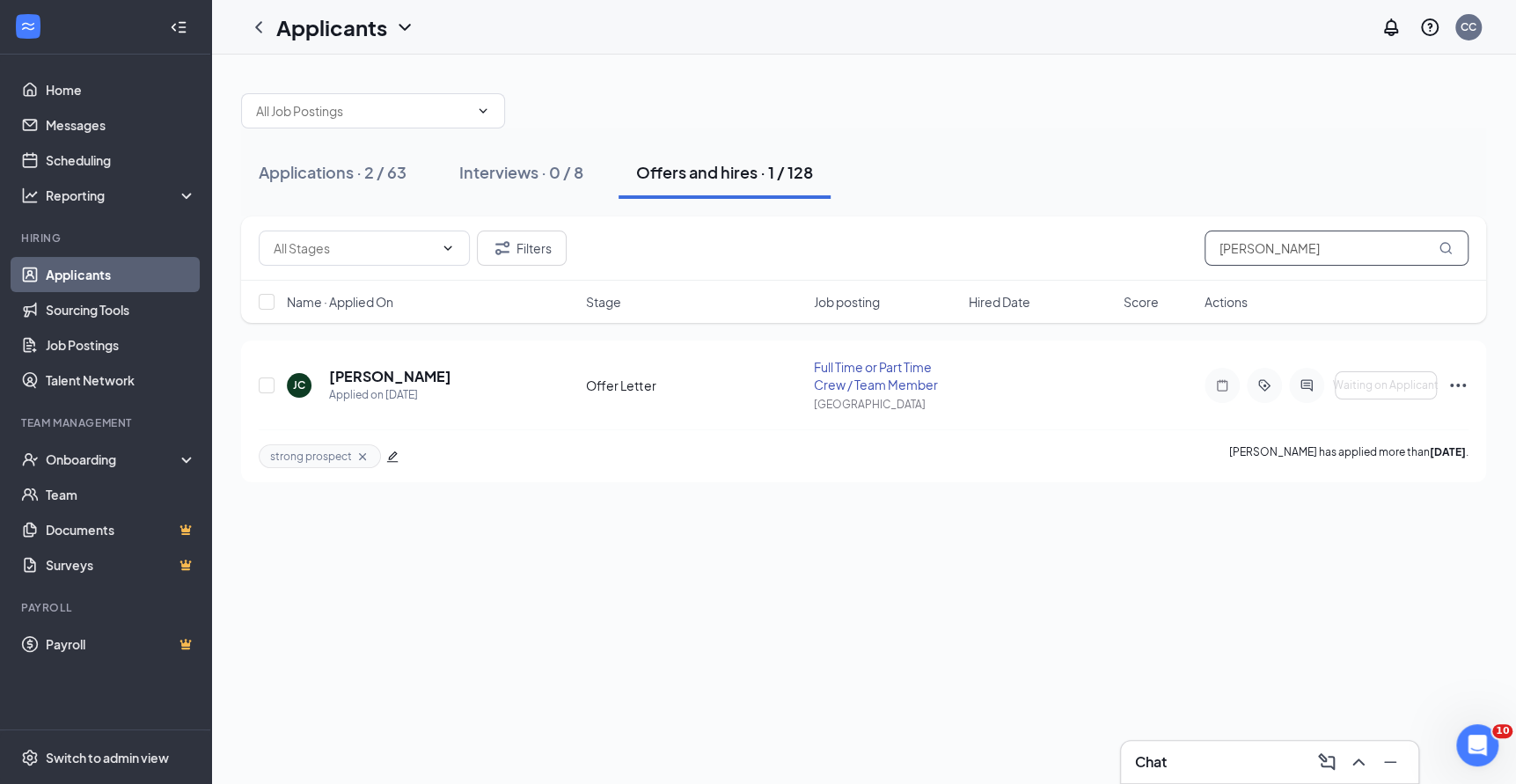
click at [1258, 257] on input "[PERSON_NAME]" at bounding box center [1336, 247] width 264 height 35
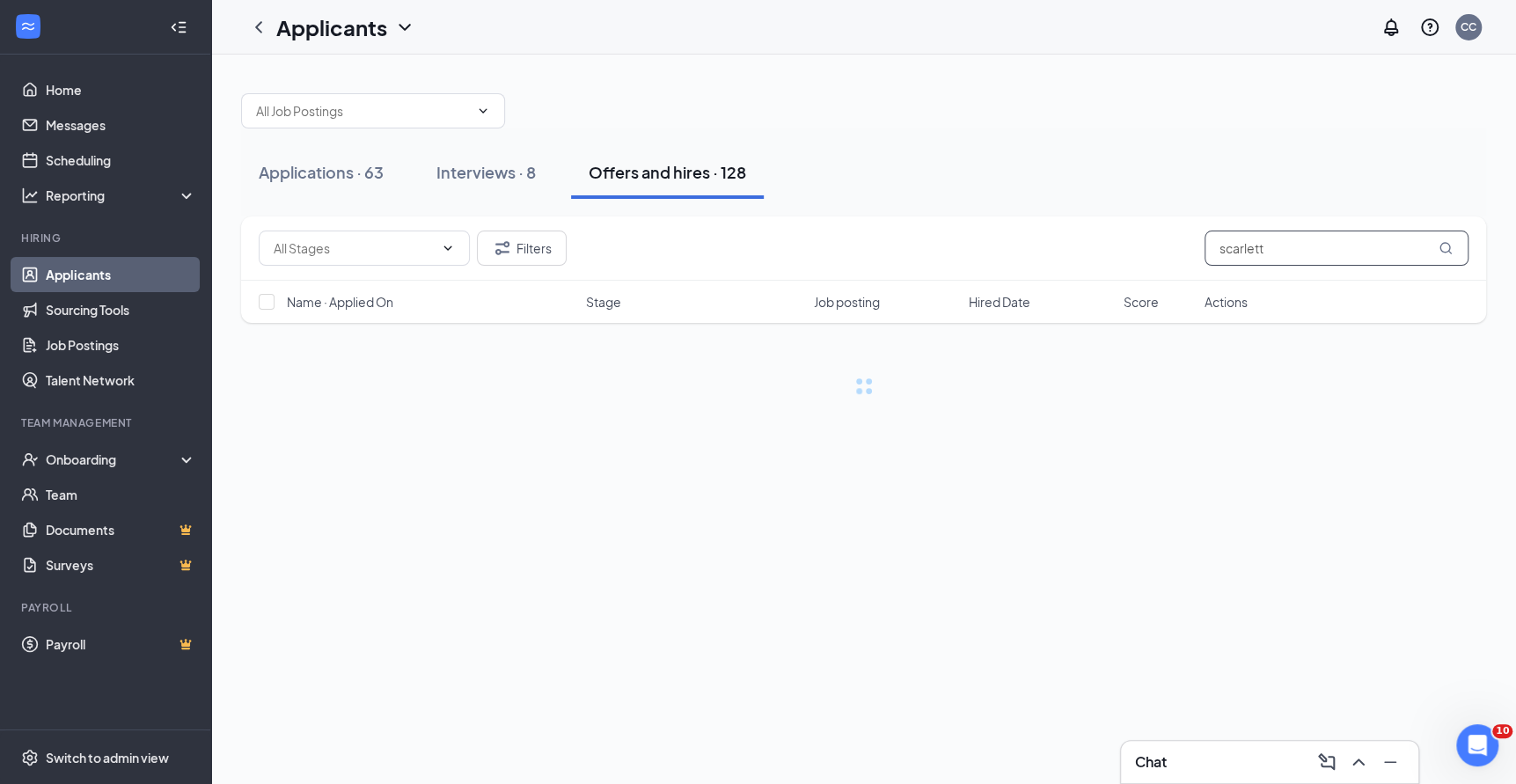
type input "scarlett"
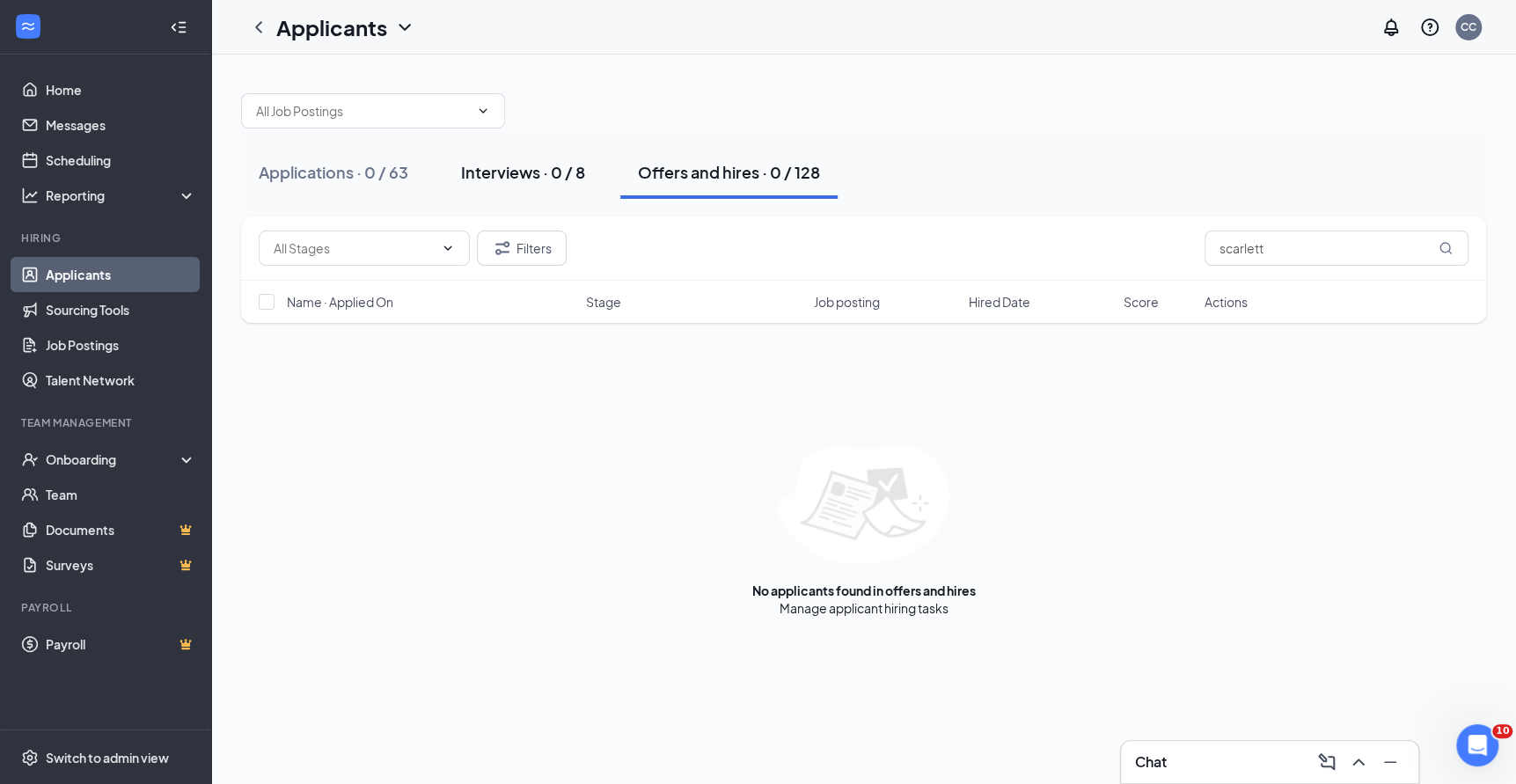
click at [523, 169] on div "Interviews · 0 / 8" at bounding box center [523, 171] width 124 height 22
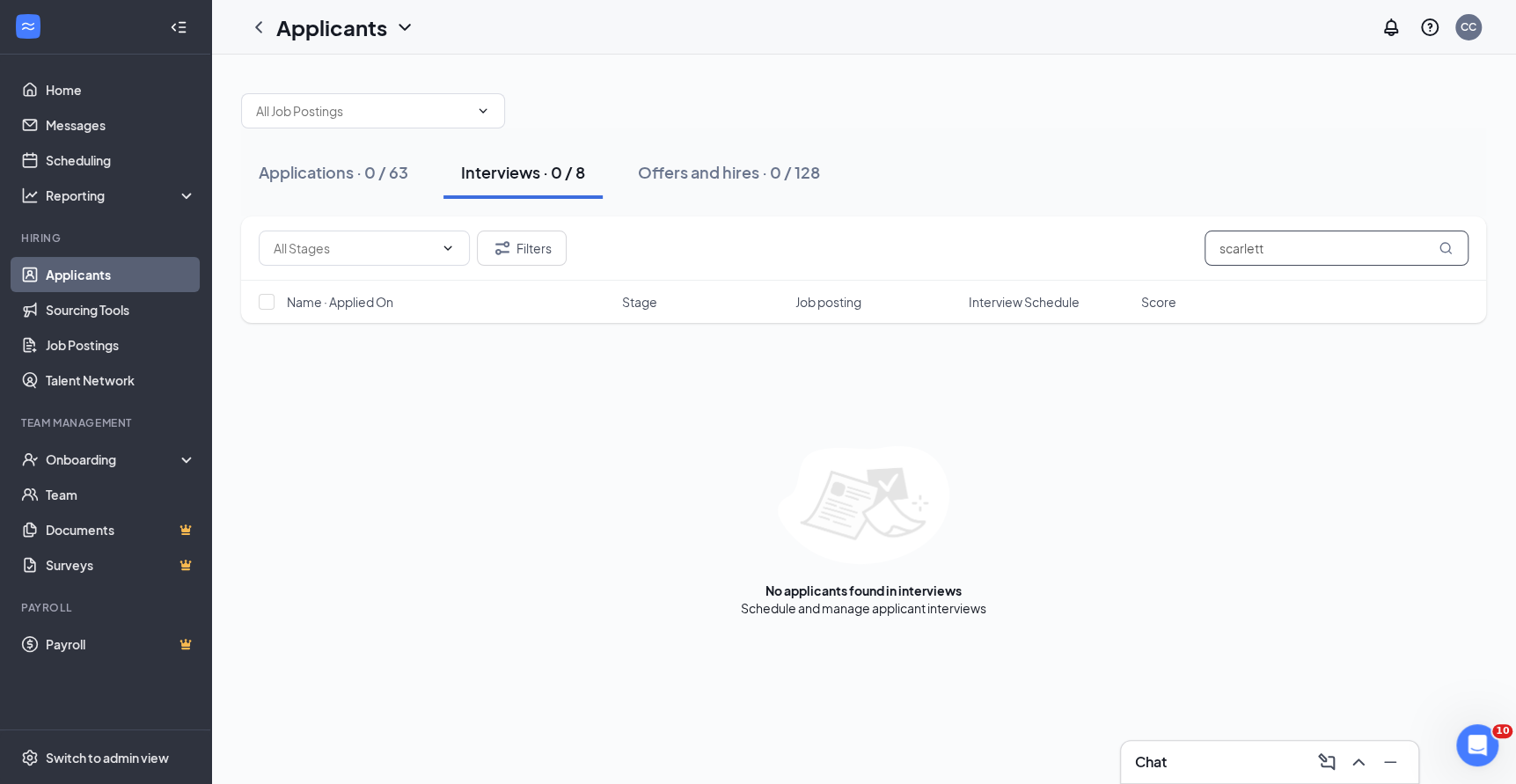
click at [1289, 245] on input "scarlett" at bounding box center [1336, 247] width 264 height 35
type input "scarlet"
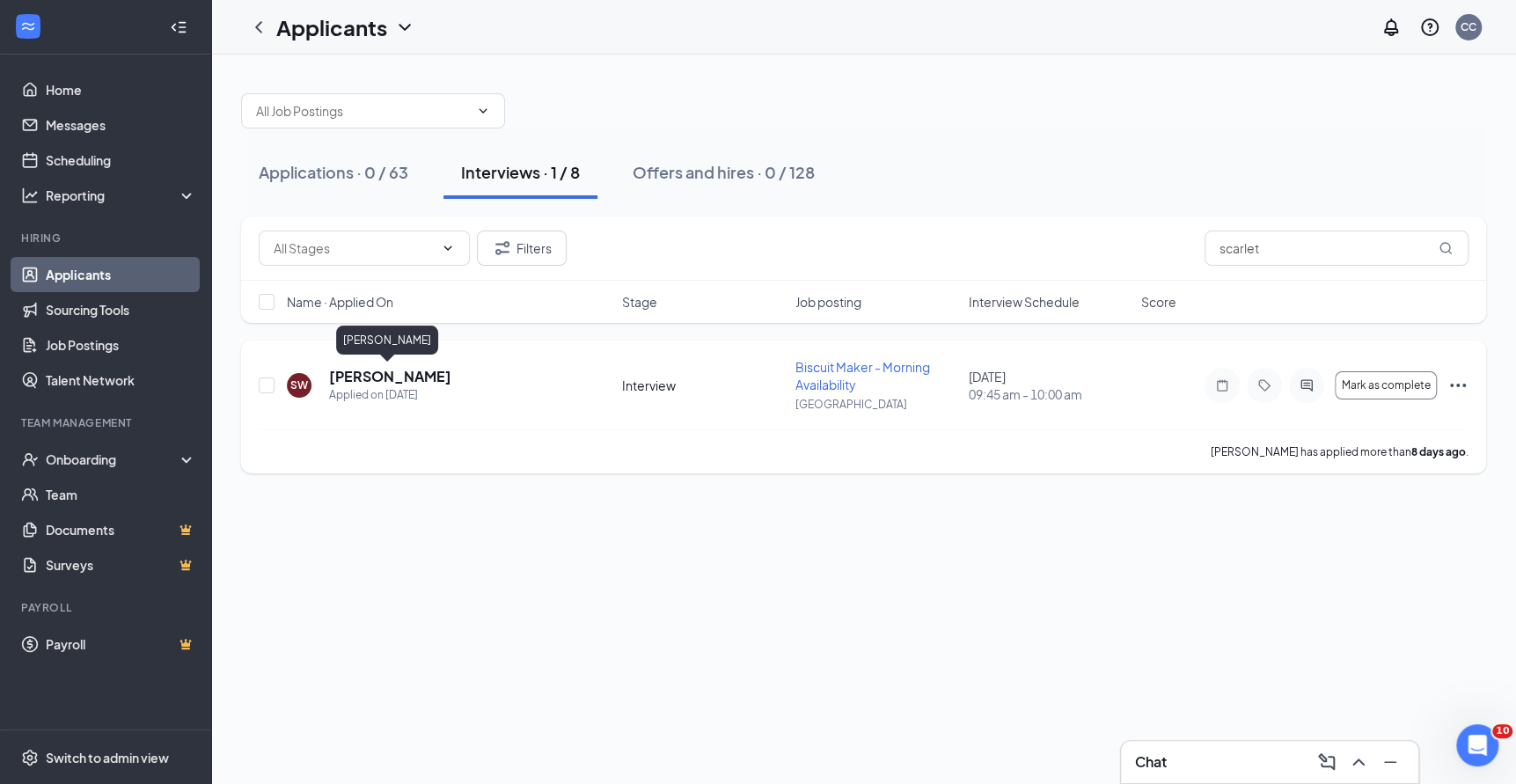
click at [365, 371] on h5 "[PERSON_NAME]" at bounding box center [390, 377] width 122 height 19
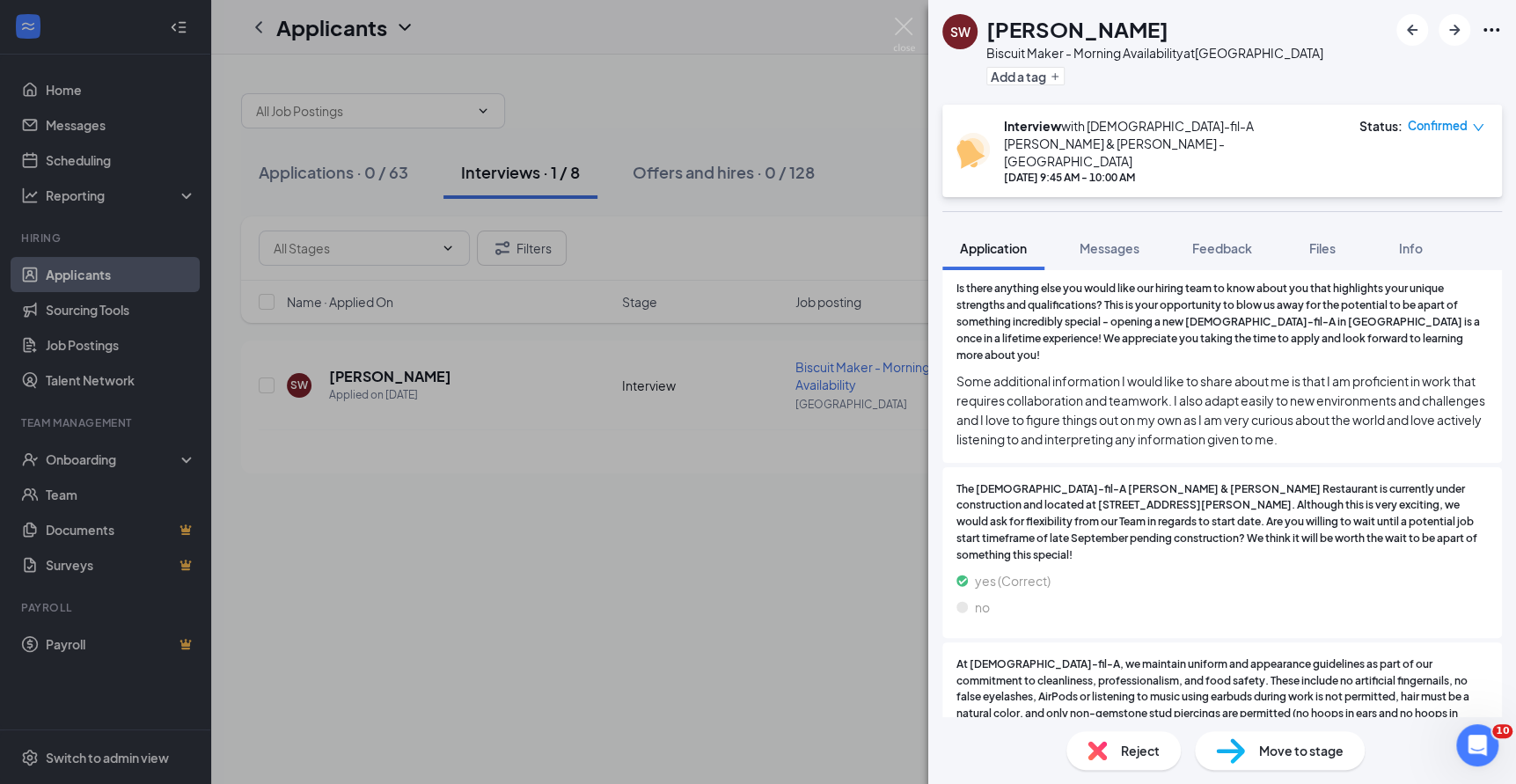
scroll to position [1728, 0]
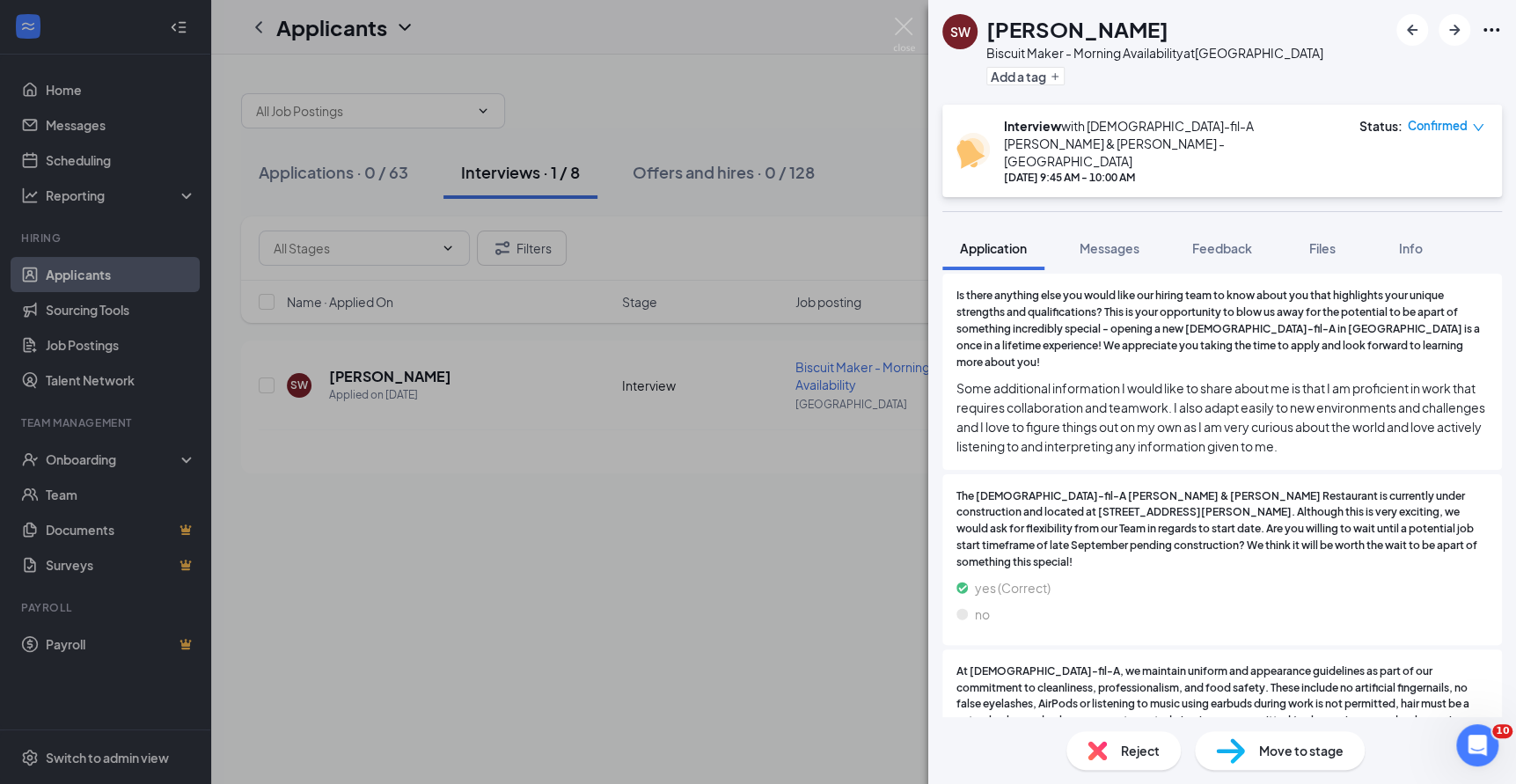
drag, startPoint x: 556, startPoint y: 580, endPoint x: 555, endPoint y: 501, distance: 79.0
click at [555, 580] on div "SW [PERSON_NAME] Biscuit Maker - Morning Availability at [GEOGRAPHIC_DATA] Add …" at bounding box center [758, 392] width 1516 height 784
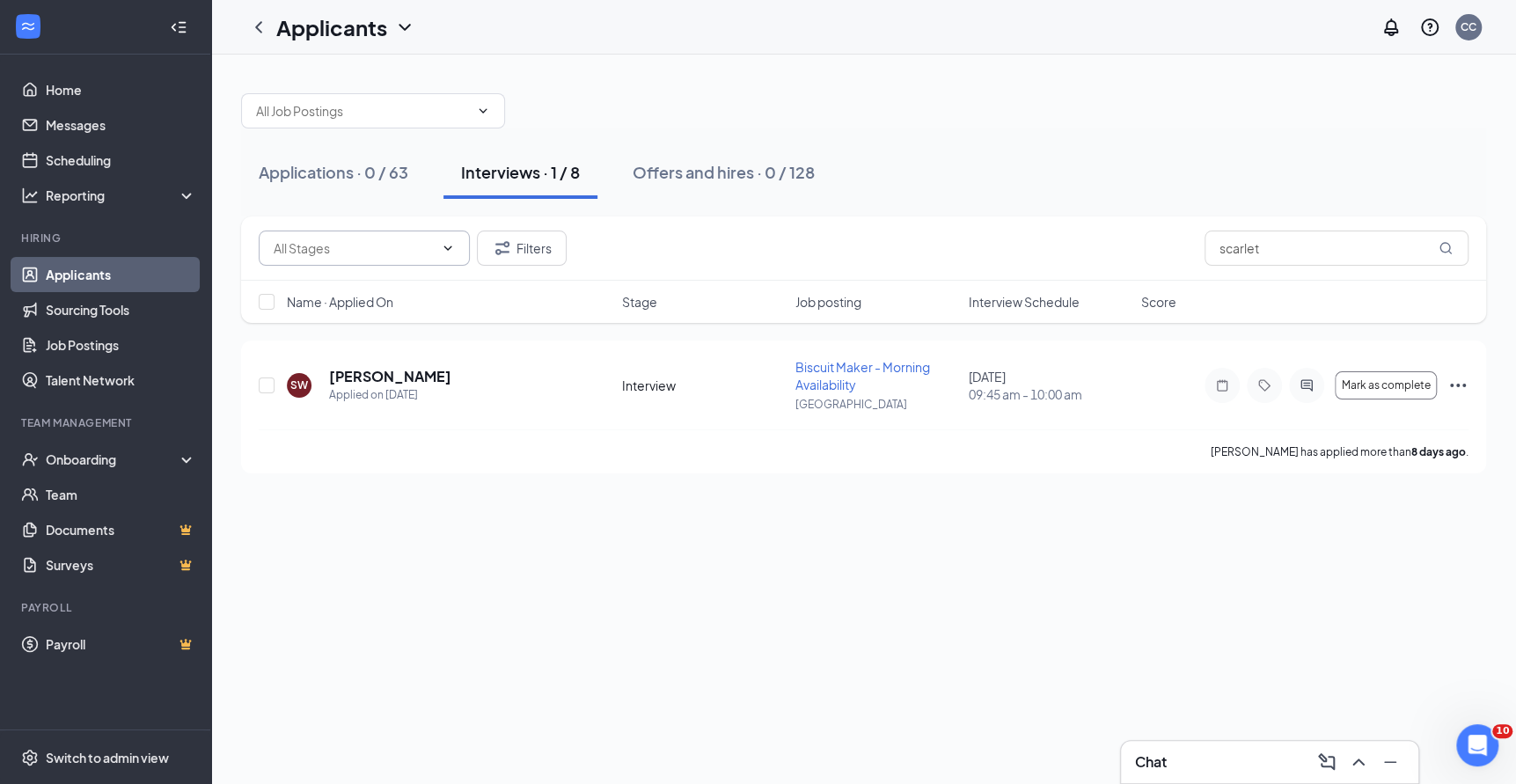
click at [442, 244] on icon "ChevronDown" at bounding box center [448, 248] width 14 height 14
click at [1228, 240] on input "scarlet" at bounding box center [1336, 247] width 264 height 35
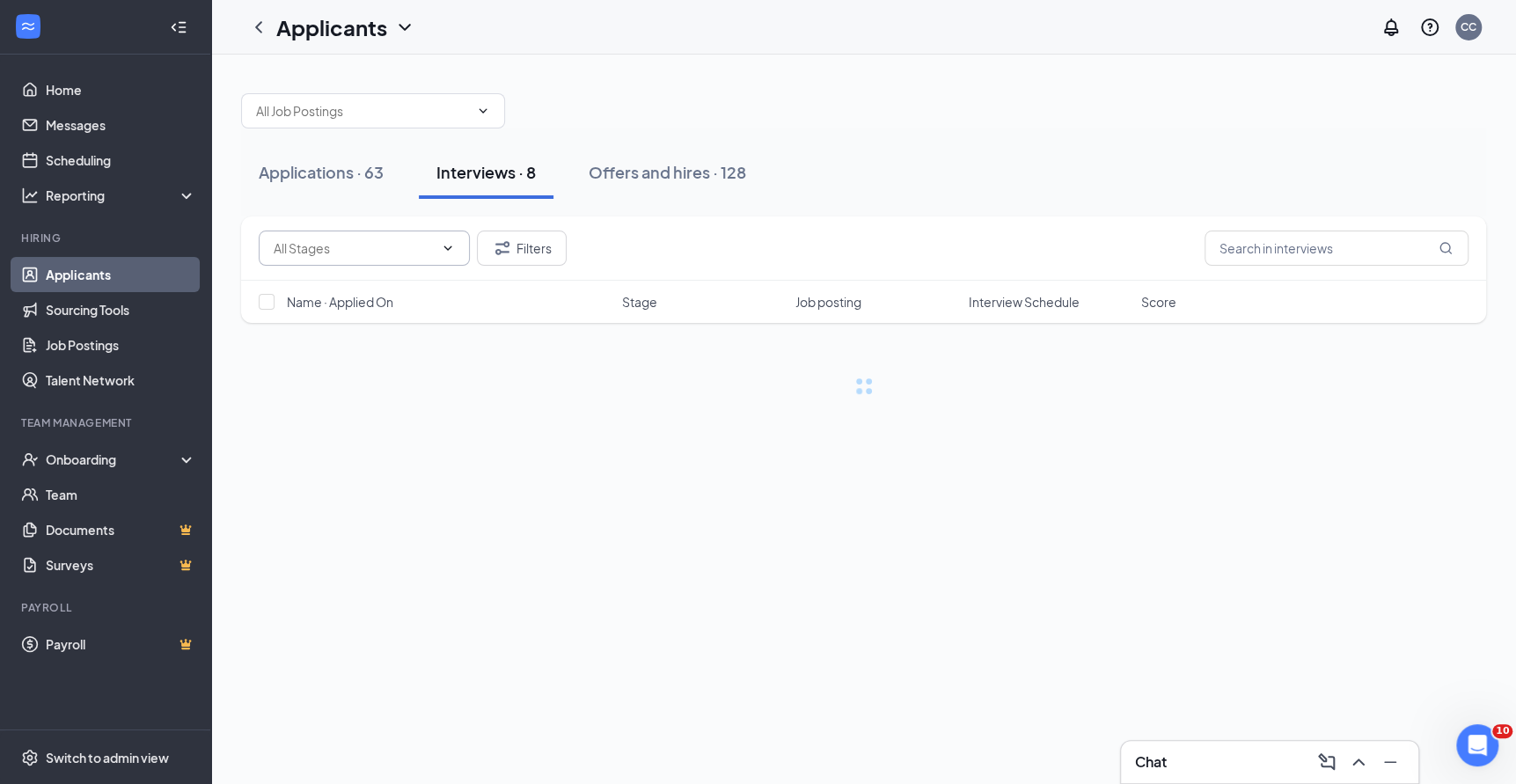
click at [1039, 160] on div "Applications · 63 Interviews · 8 Offers and hires · 128" at bounding box center [864, 172] width 1245 height 53
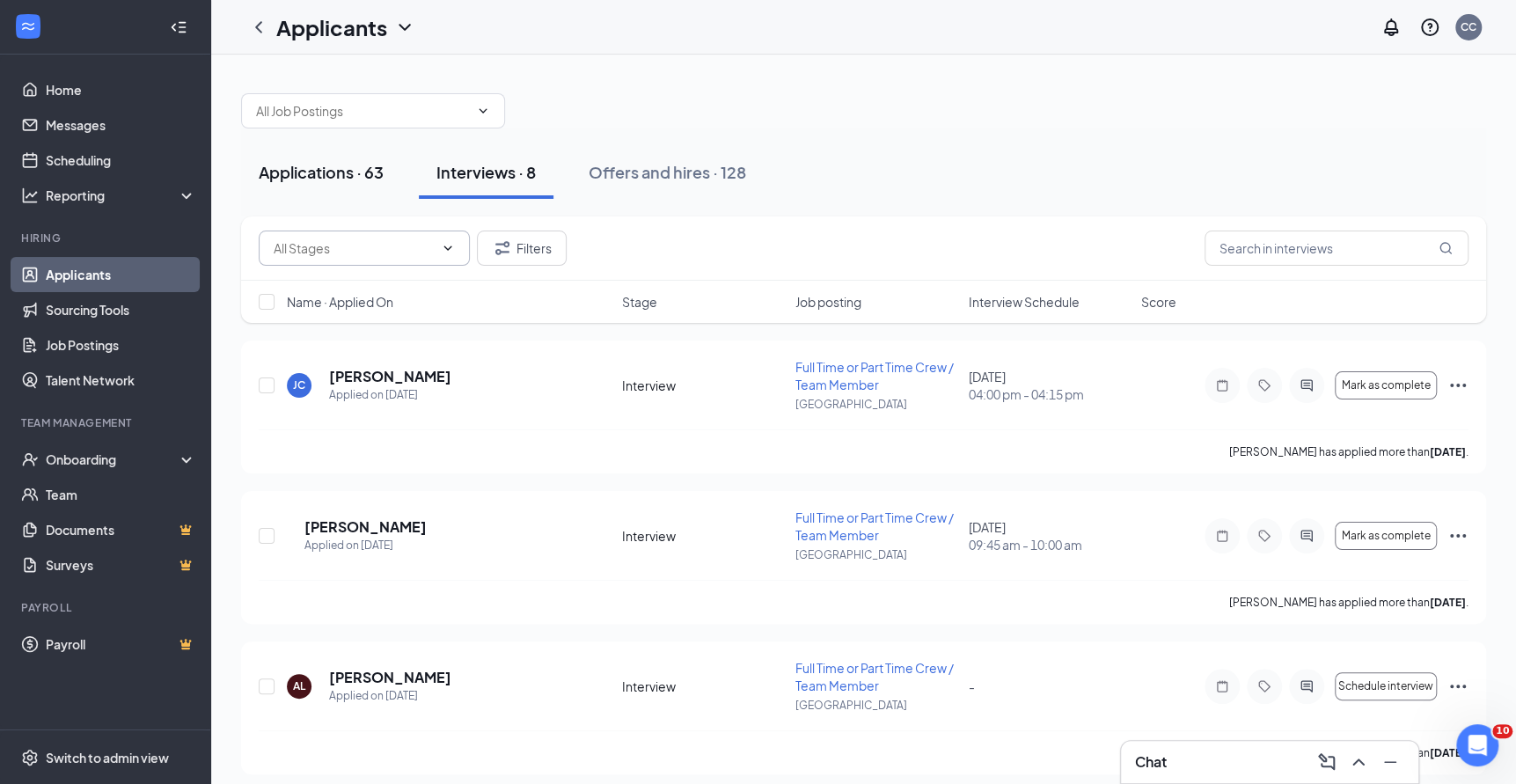
click at [370, 169] on div "Applications · 63" at bounding box center [321, 171] width 125 height 22
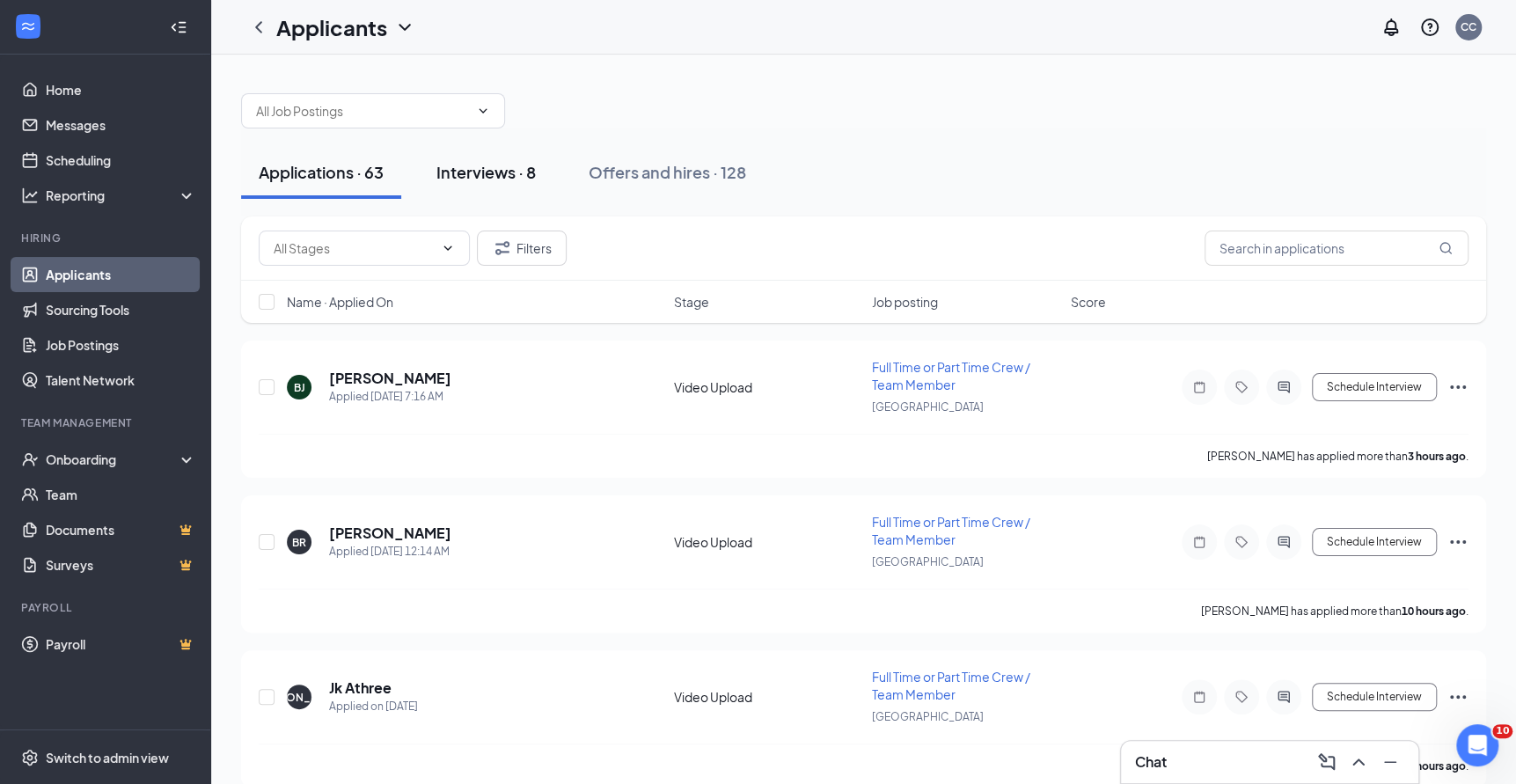
click at [519, 181] on div "Interviews · 8" at bounding box center [486, 171] width 99 height 22
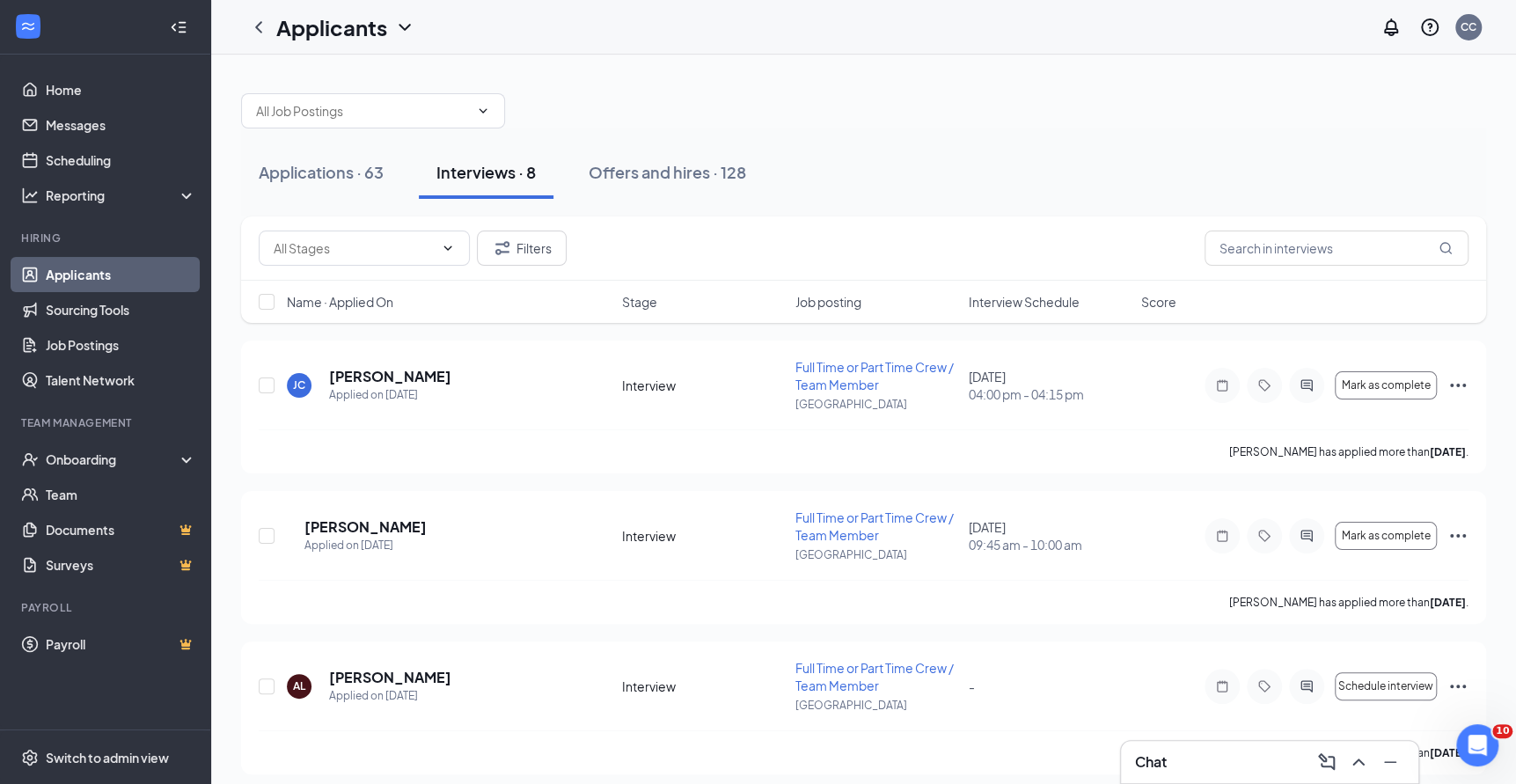
click at [902, 182] on div "Applications · 63 Interviews · 8 Offers and hires · 128" at bounding box center [864, 172] width 1245 height 53
click at [1300, 240] on input "text" at bounding box center [1336, 247] width 264 height 35
type input "scar"
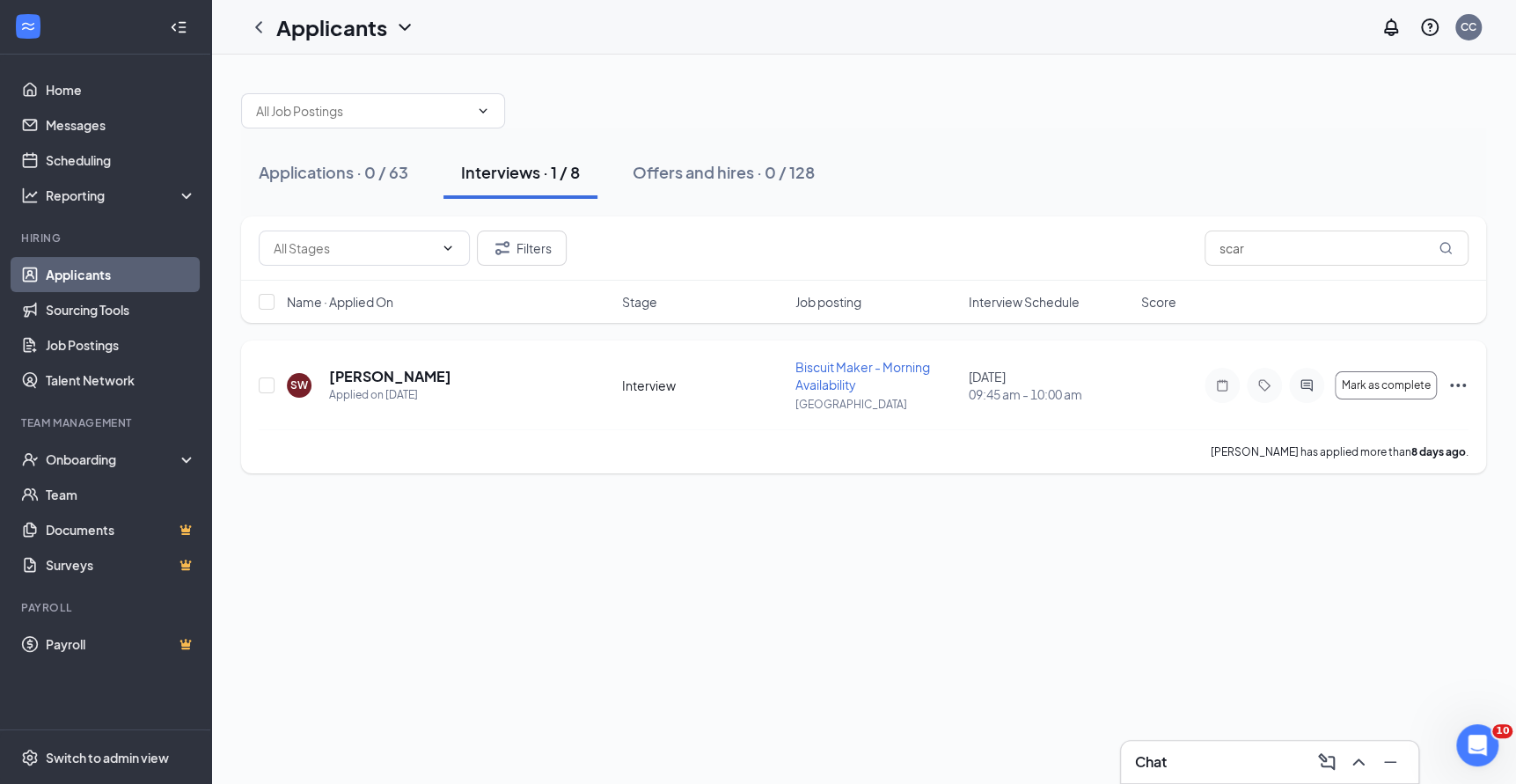
click at [280, 386] on div "SW [PERSON_NAME] Applied on [DATE] Interview Biscuit Maker - Morning Availabili…" at bounding box center [864, 393] width 1210 height 71
click at [270, 386] on input "checkbox" at bounding box center [266, 385] width 16 height 16
checkbox input "true"
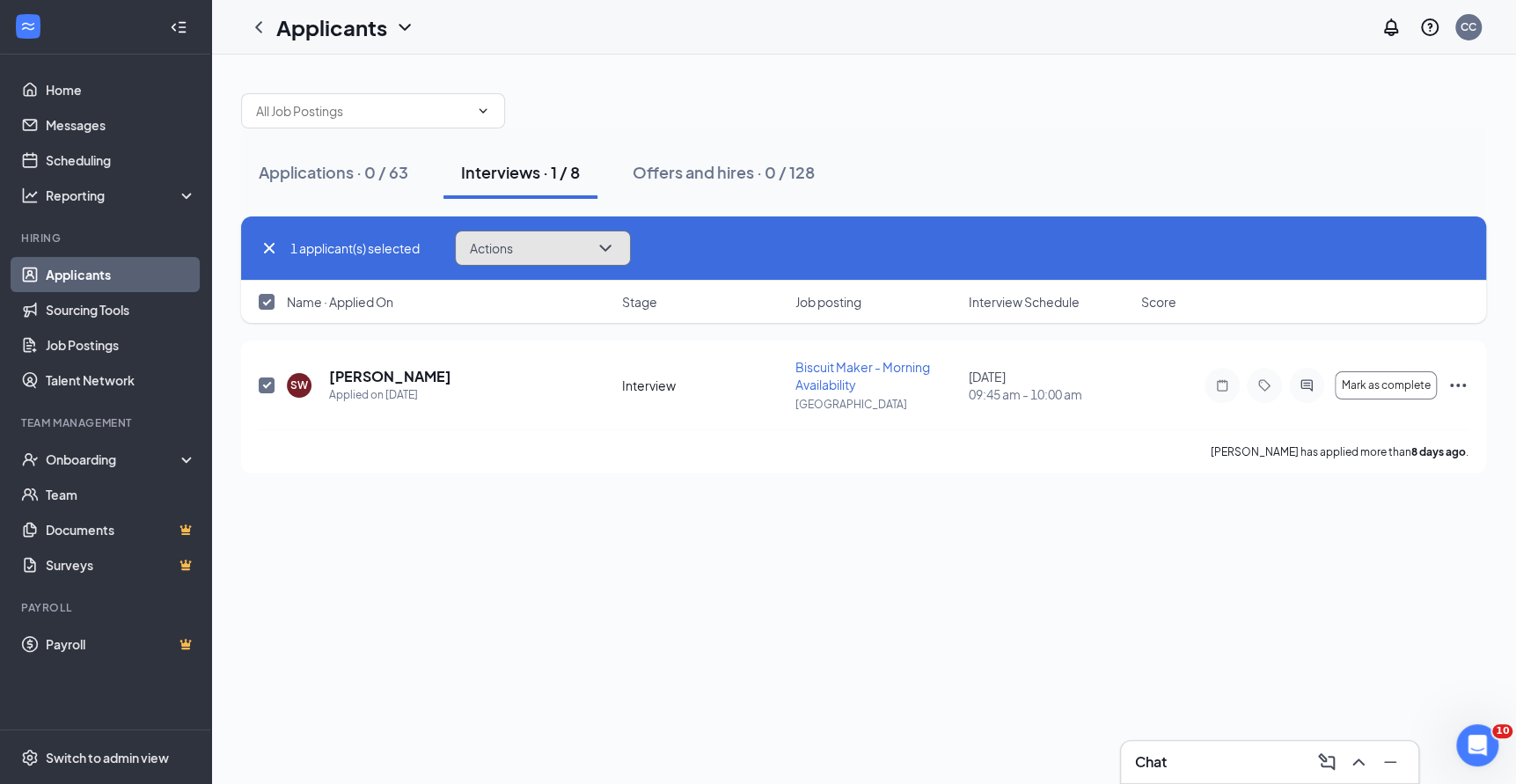
click at [505, 254] on span "Actions" at bounding box center [491, 248] width 44 height 12
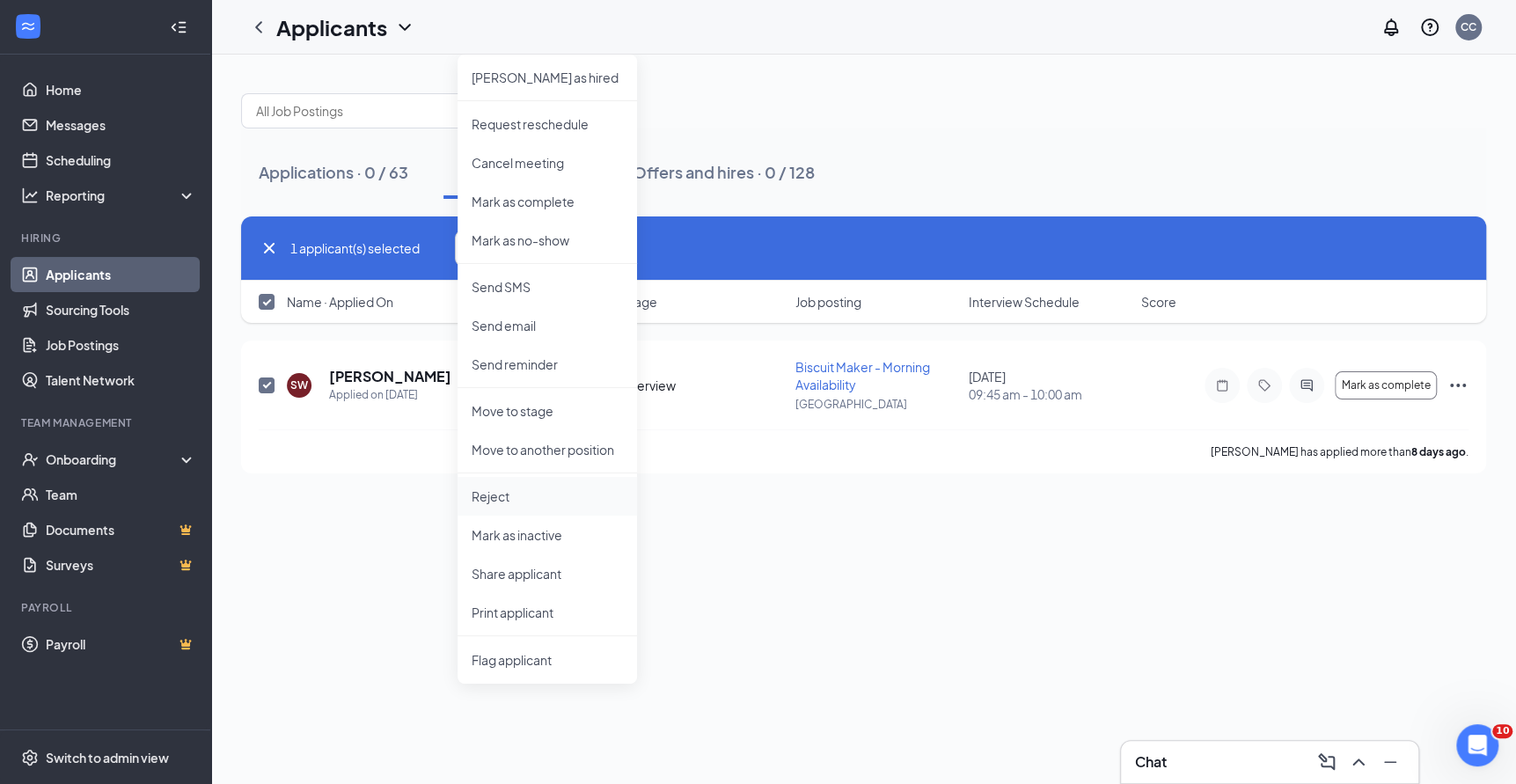
click at [523, 505] on p "Reject" at bounding box center [547, 496] width 152 height 18
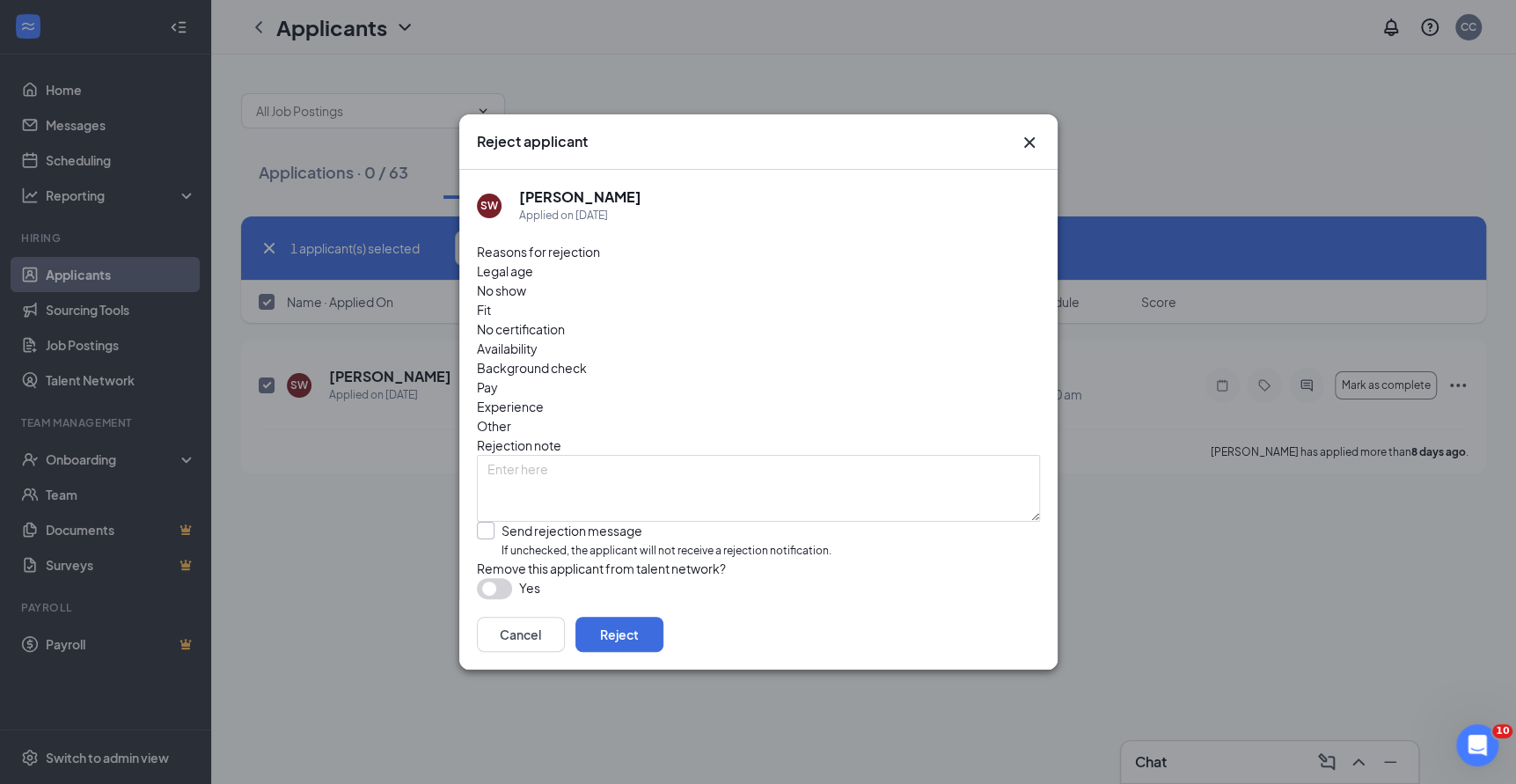
click at [626, 522] on input "Send rejection message If unchecked, the applicant will not receive a rejection…" at bounding box center [654, 541] width 355 height 38
checkbox input "true"
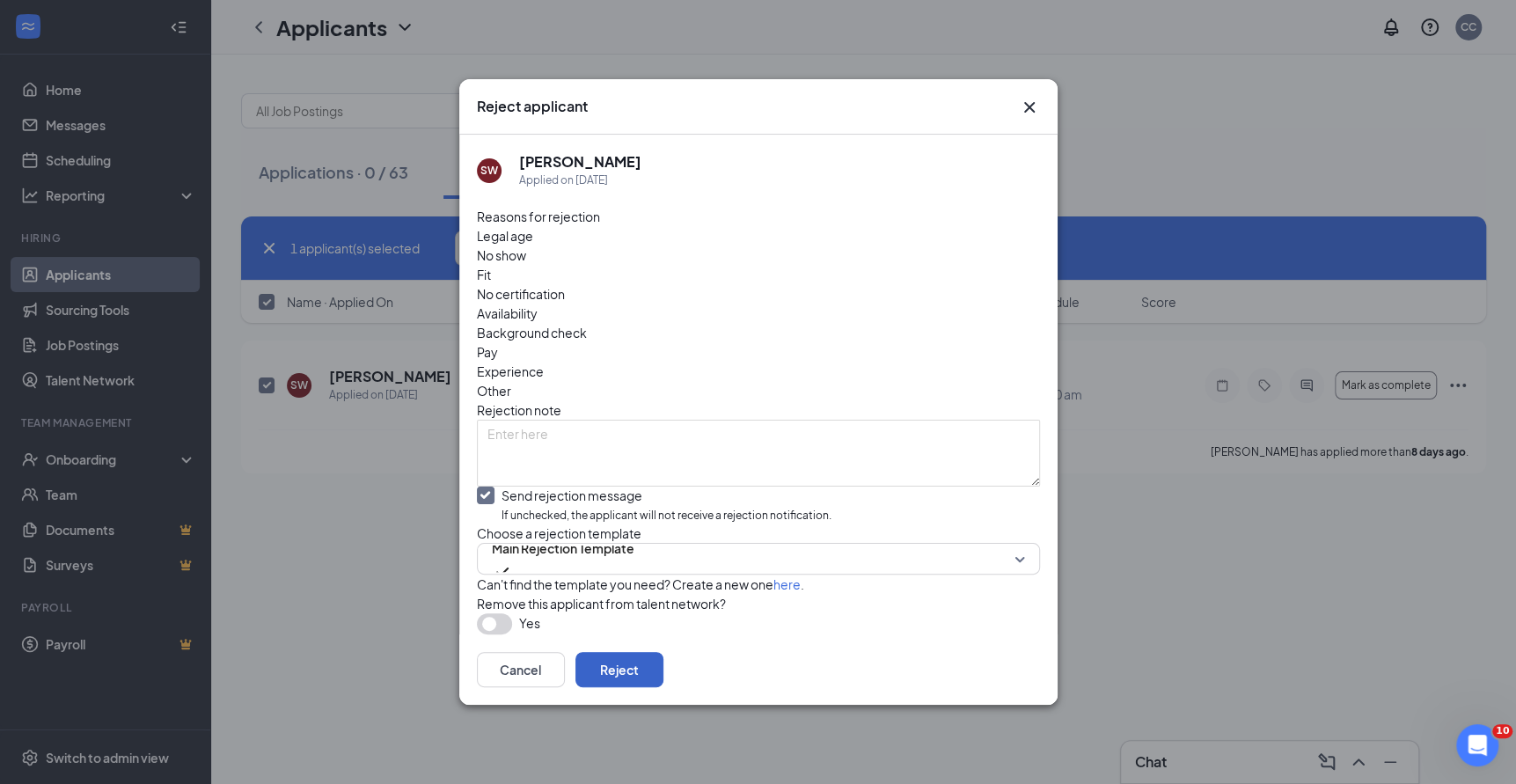
click at [664, 675] on button "Reject" at bounding box center [619, 669] width 88 height 35
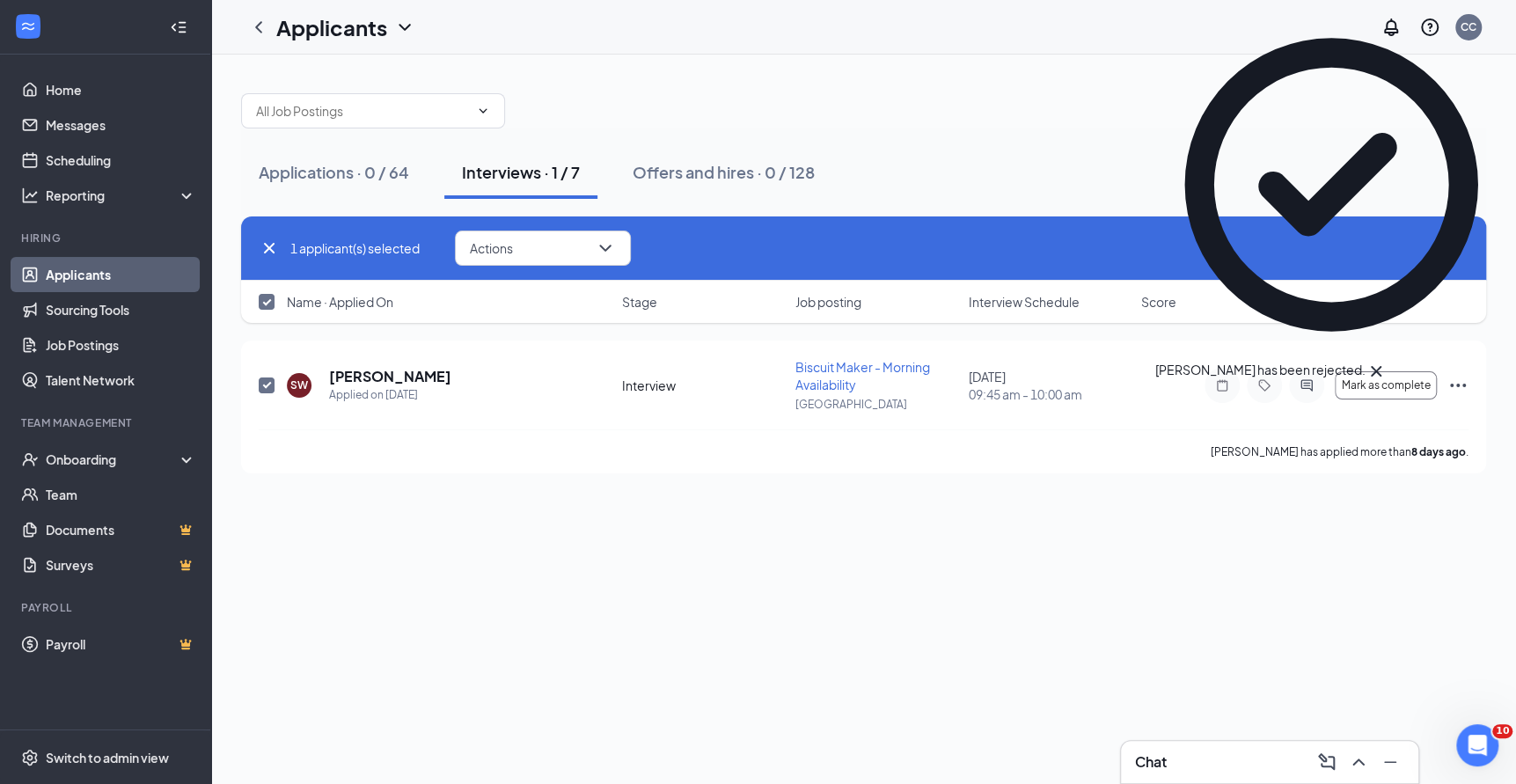
click at [1387, 361] on icon "Cross" at bounding box center [1376, 371] width 21 height 21
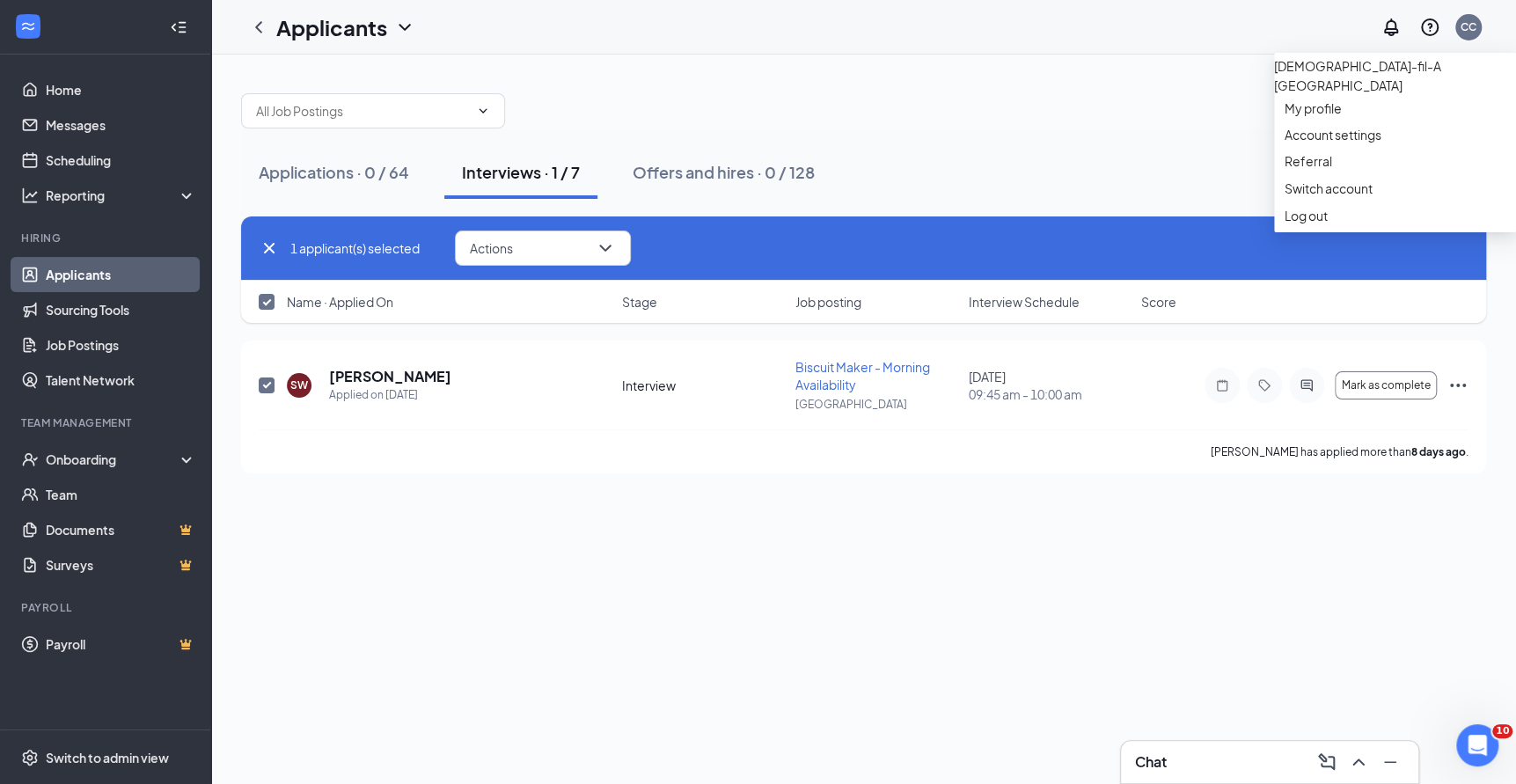
checkbox input "false"
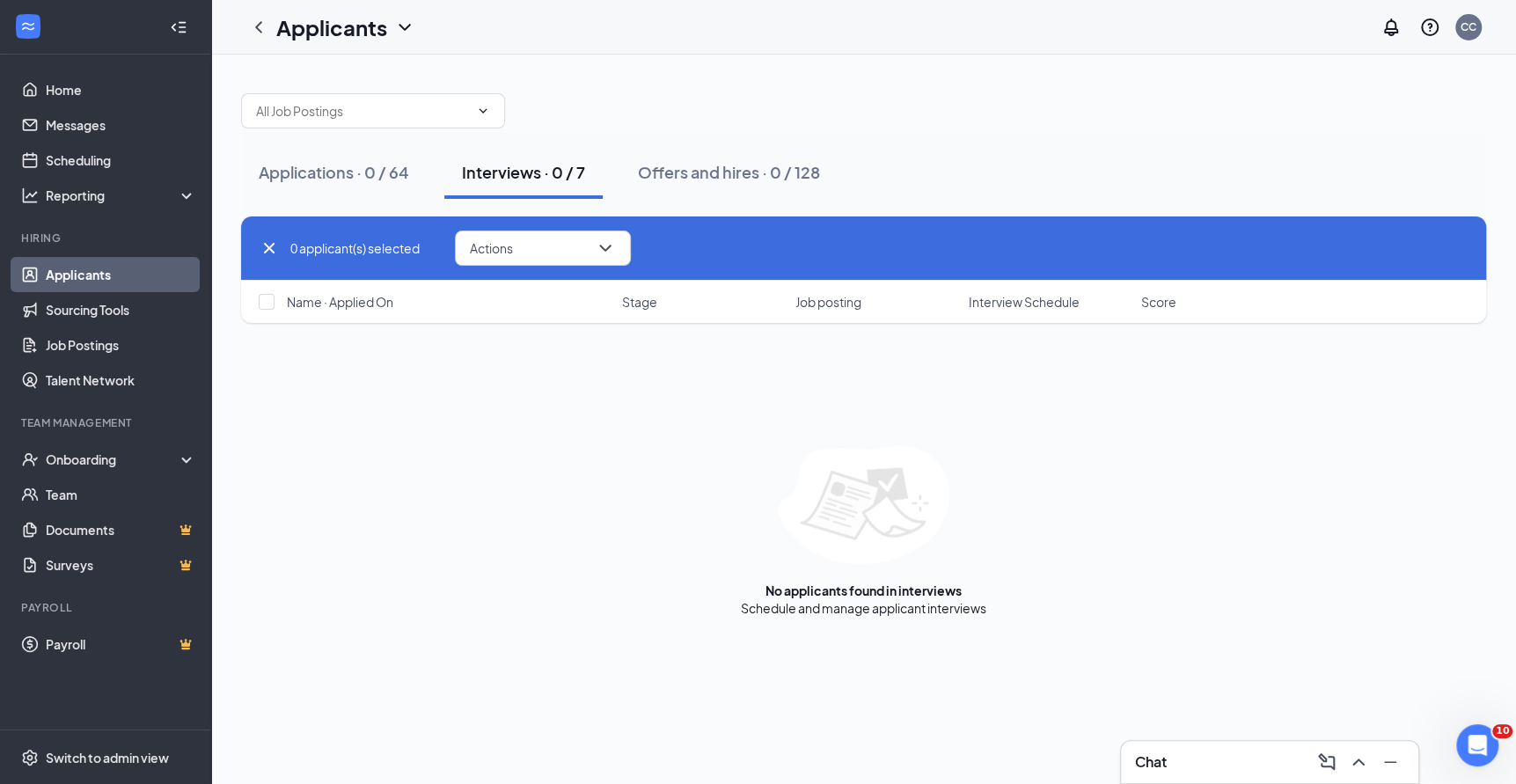
click at [1099, 134] on div "Applications · 0 / 64 Interviews · 0 / 7 Offers and hires · 0 / 128" at bounding box center [864, 172] width 1245 height 88
